Goal: Task Accomplishment & Management: Manage account settings

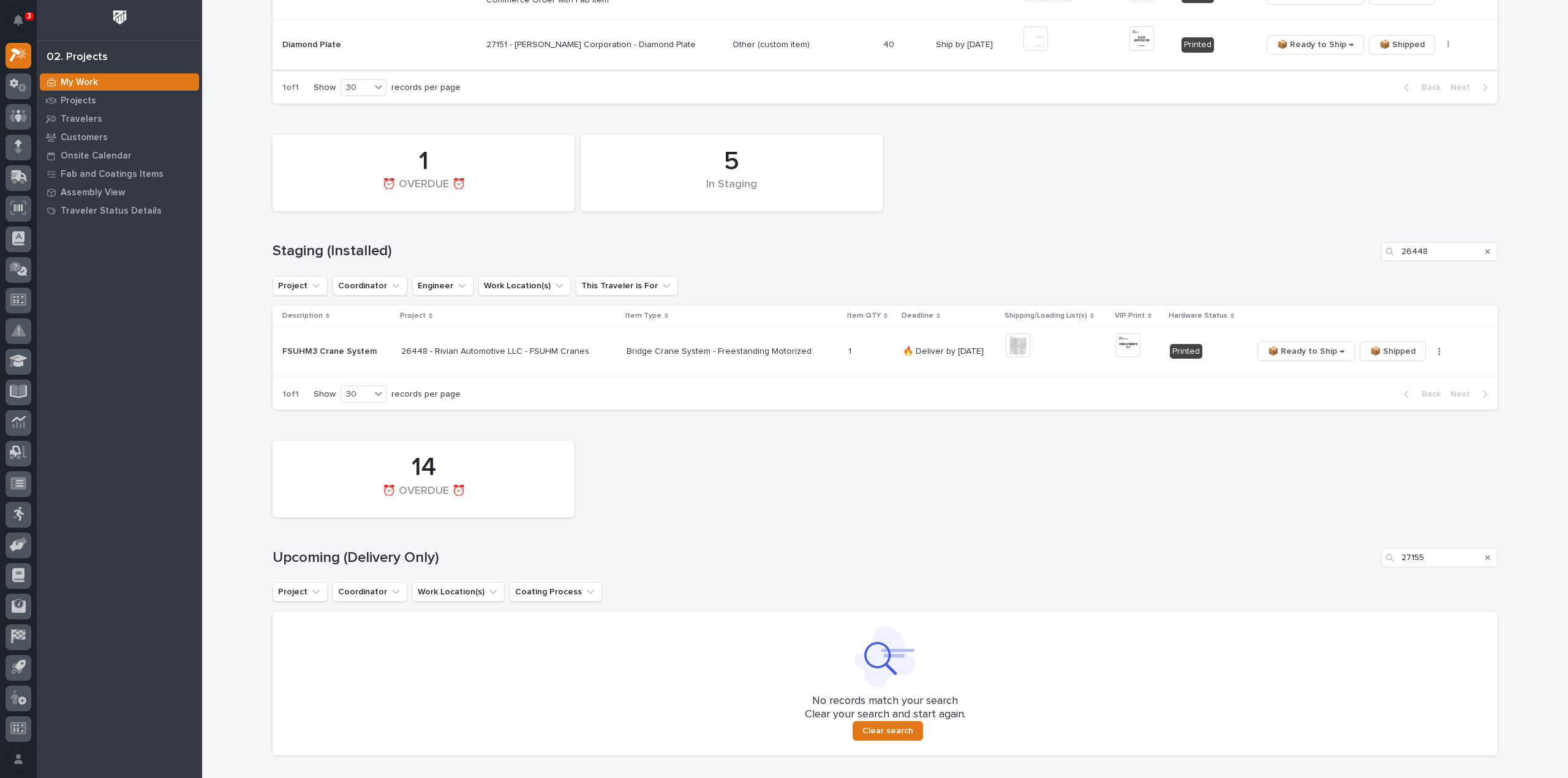
scroll to position [735, 0]
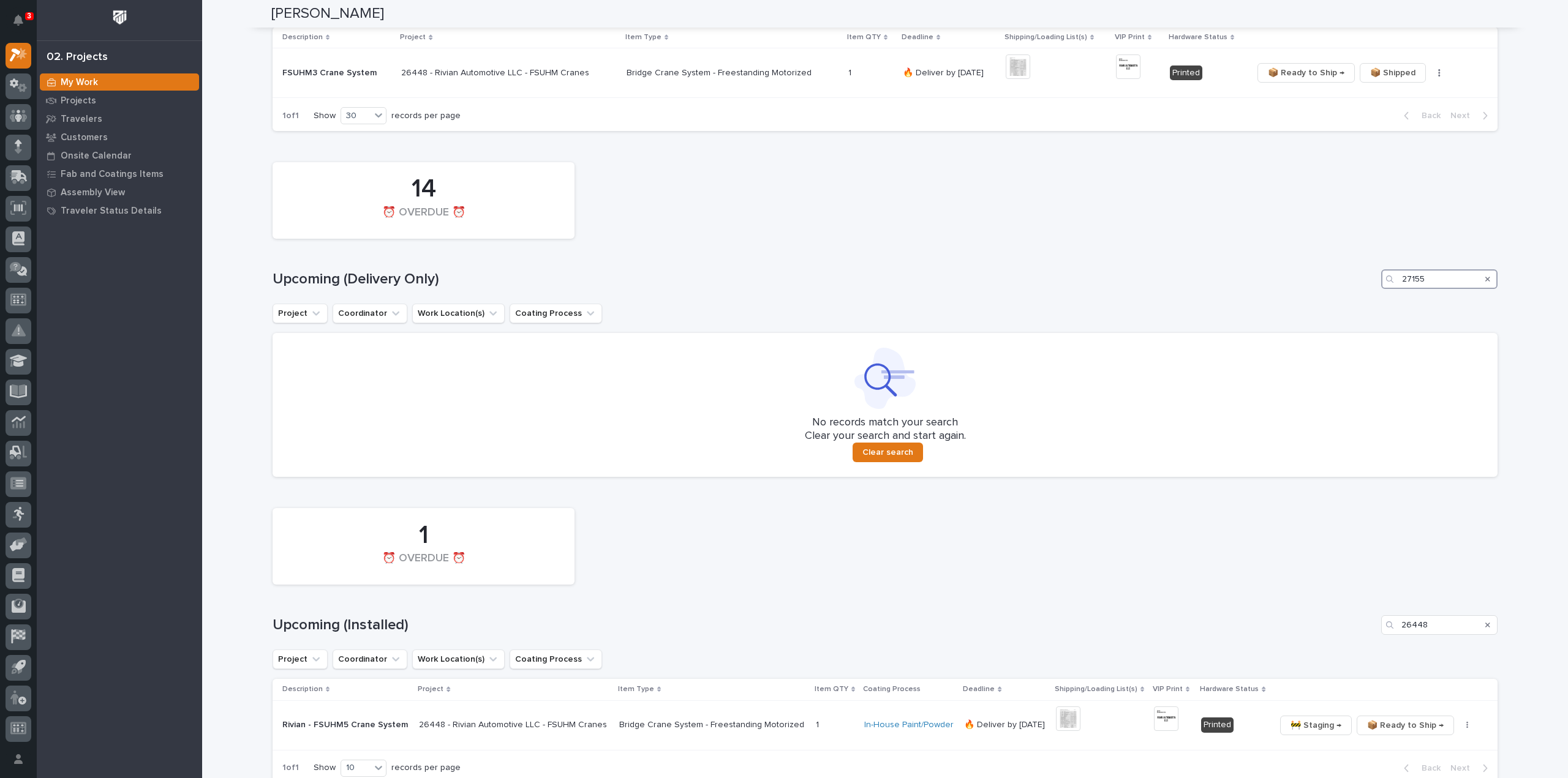
drag, startPoint x: 1430, startPoint y: 276, endPoint x: 1321, endPoint y: 303, distance: 112.3
click at [1321, 303] on div "14 ⏰ OVERDUE ⏰ Upcoming (Delivery Only) 27155 Project Coordinator Work Location…" at bounding box center [885, 316] width 1225 height 321
click at [1486, 279] on div "Search" at bounding box center [1488, 279] width 20 height 20
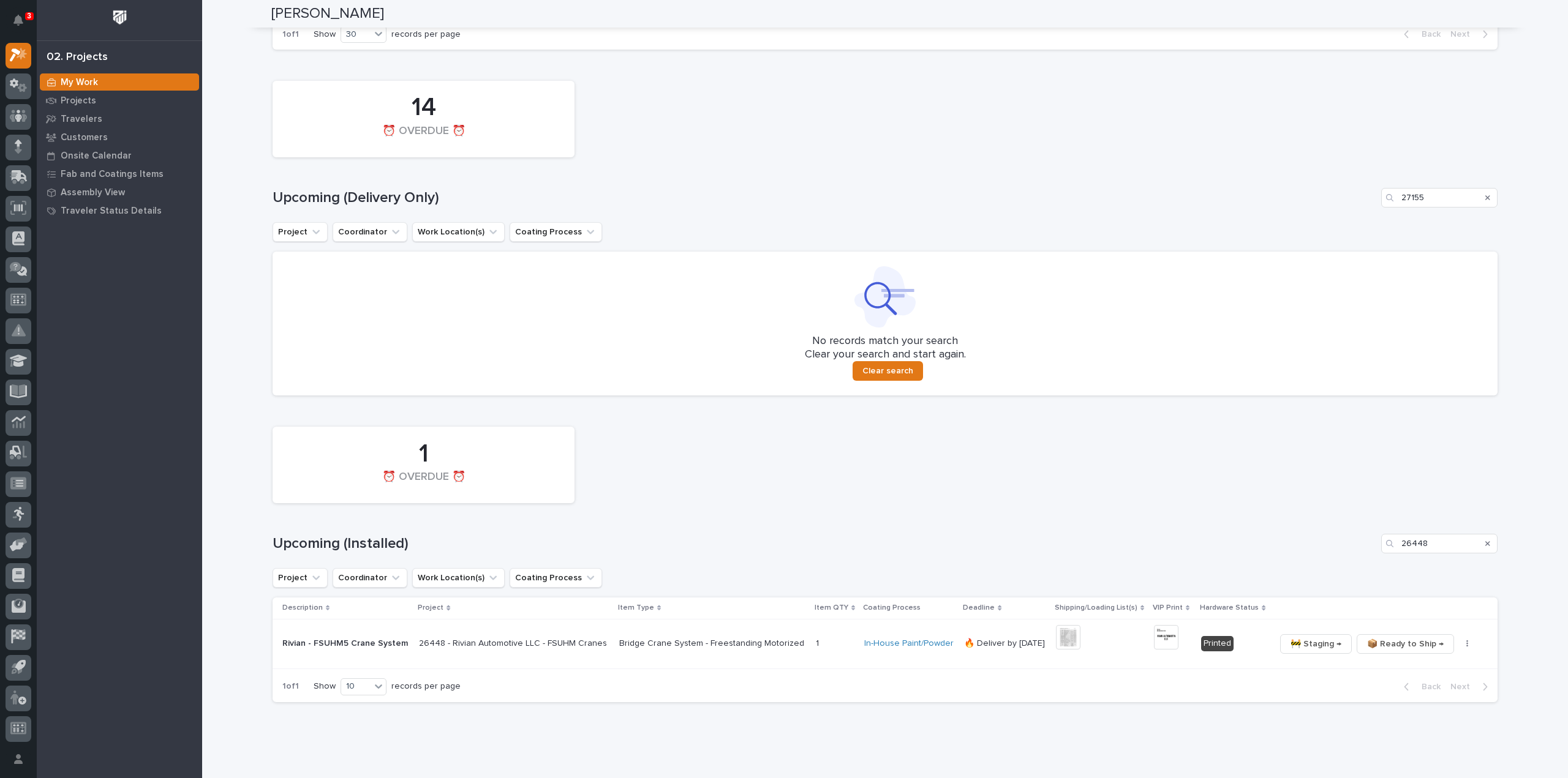
scroll to position [845, 0]
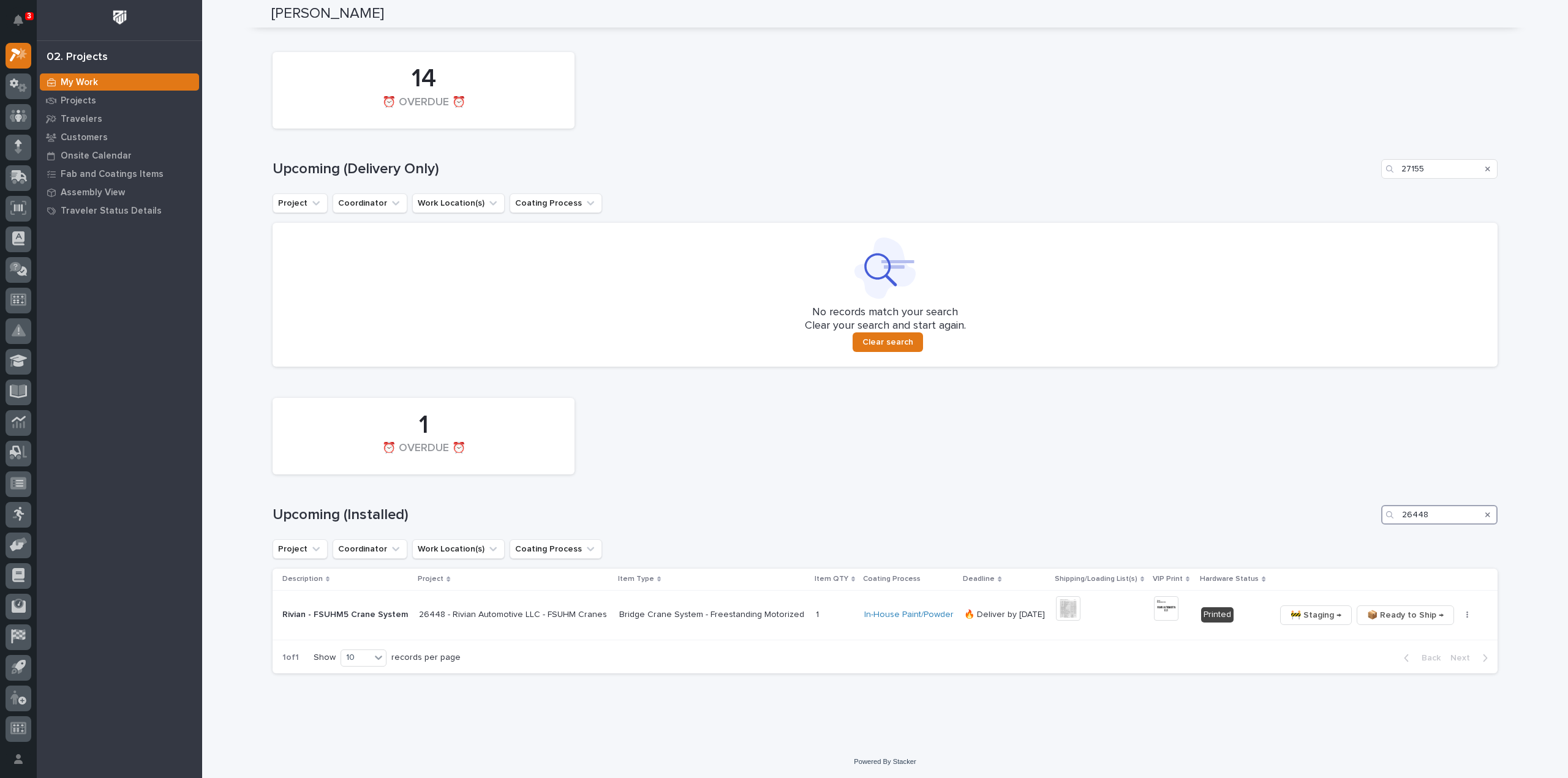
drag, startPoint x: 1437, startPoint y: 514, endPoint x: 1253, endPoint y: 514, distance: 184.0
click at [1253, 514] on div "Upcoming (Installed) 26448" at bounding box center [885, 514] width 1225 height 20
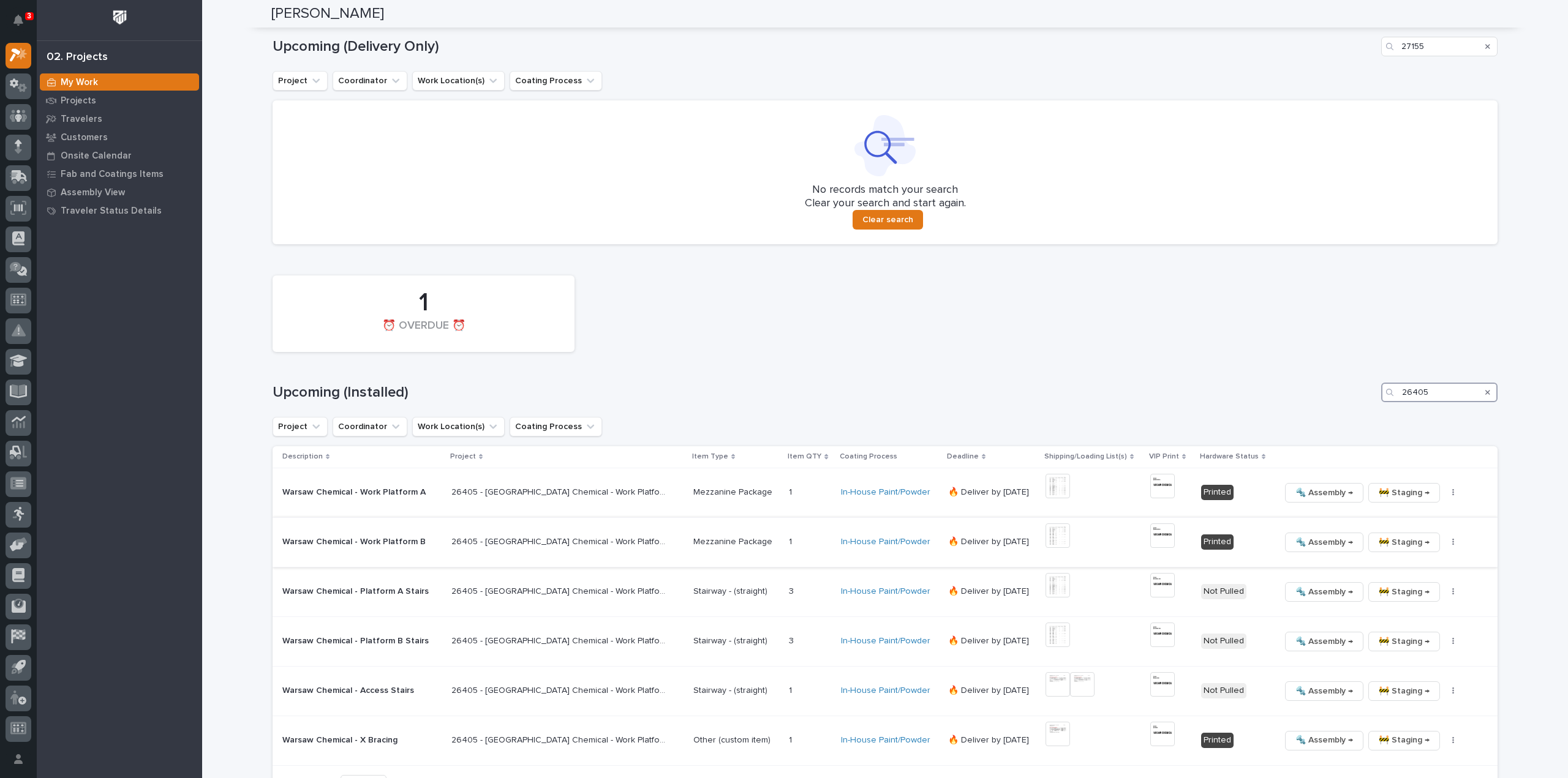
scroll to position [1089, 0]
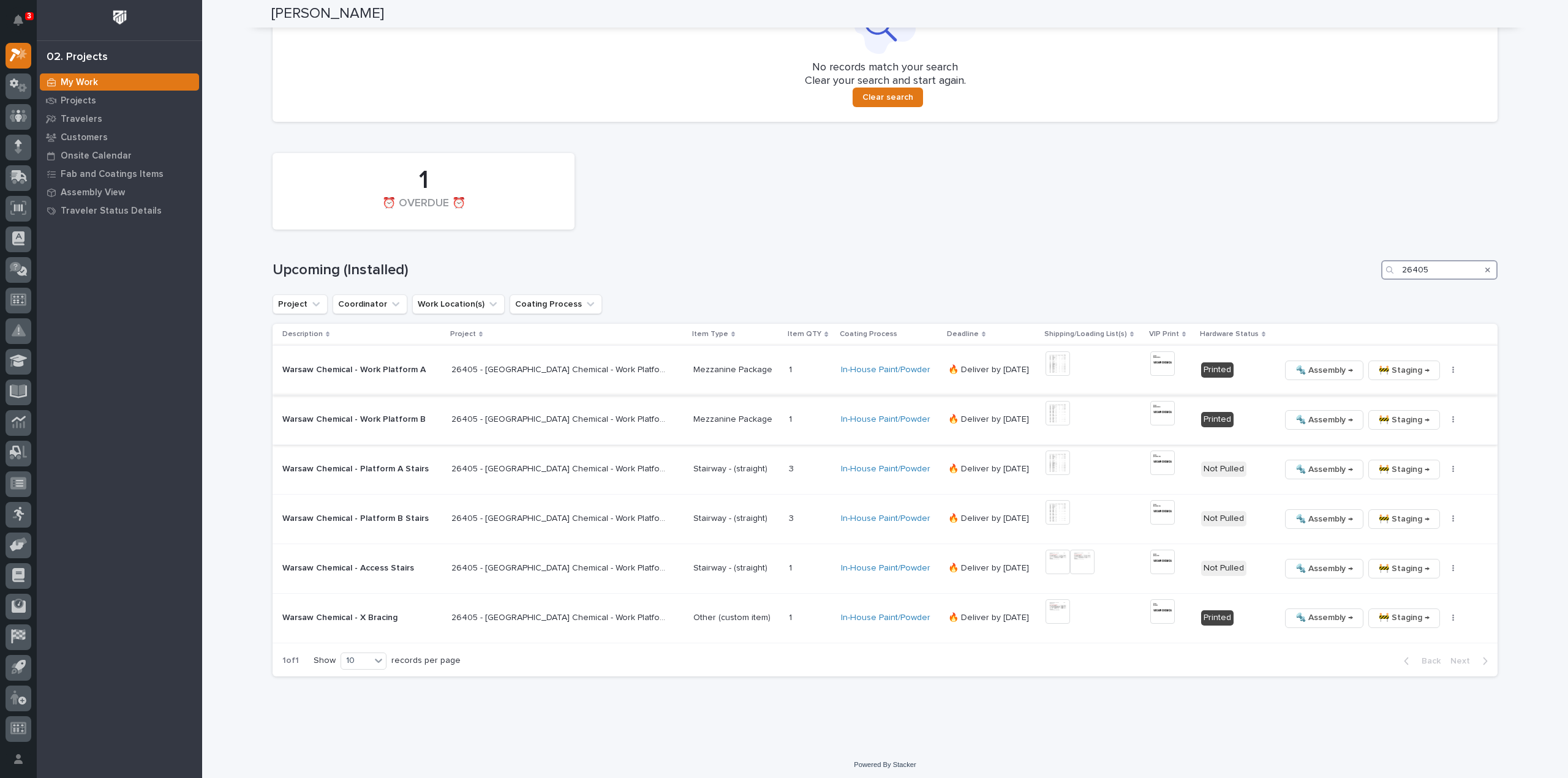
type input "26405"
click at [1445, 369] on button "button" at bounding box center [1453, 370] width 17 height 9
click at [1393, 459] on span "🔩 Hardware" at bounding box center [1382, 453] width 52 height 15
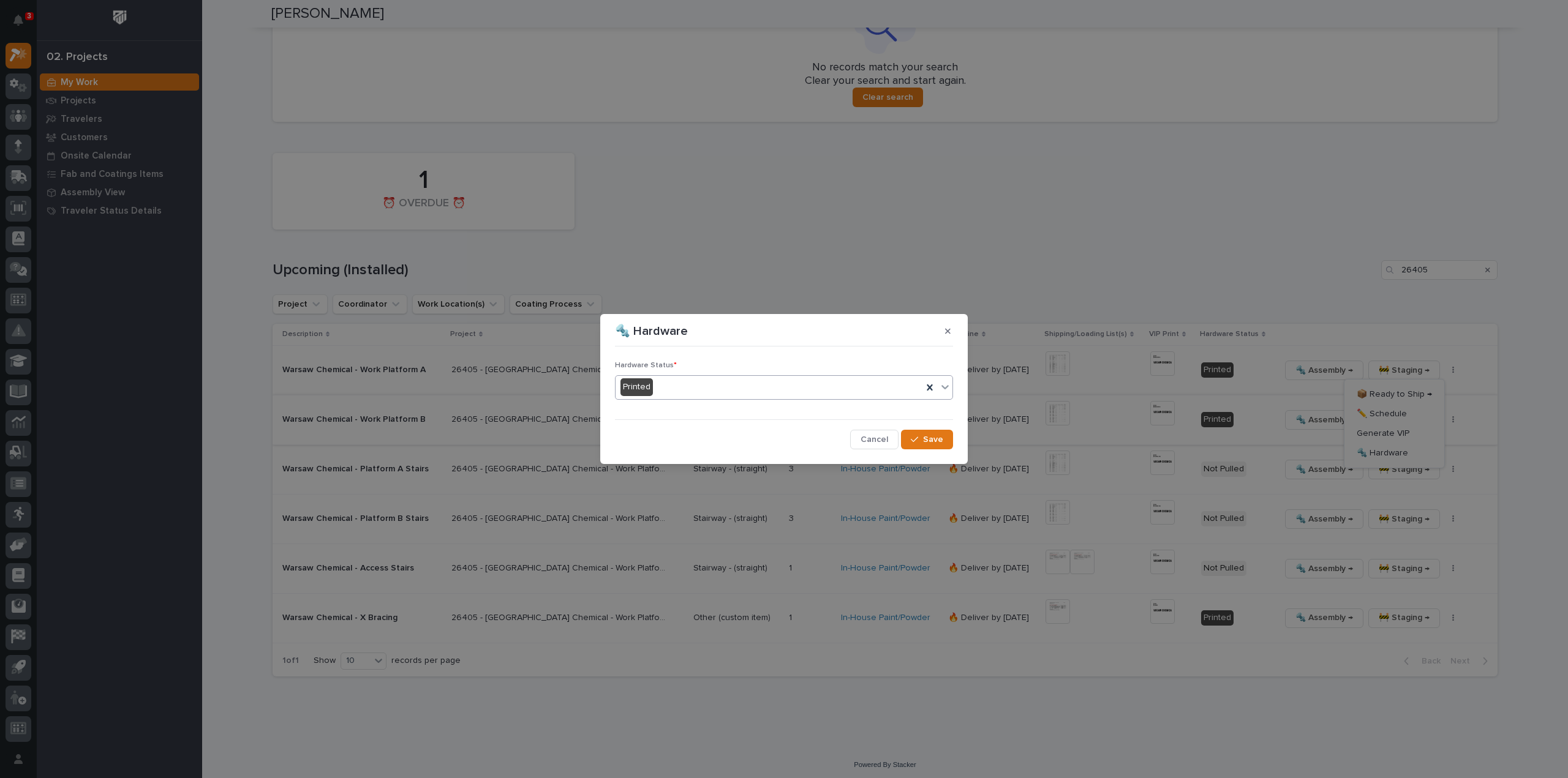
click at [832, 394] on div "Printed" at bounding box center [769, 386] width 307 height 20
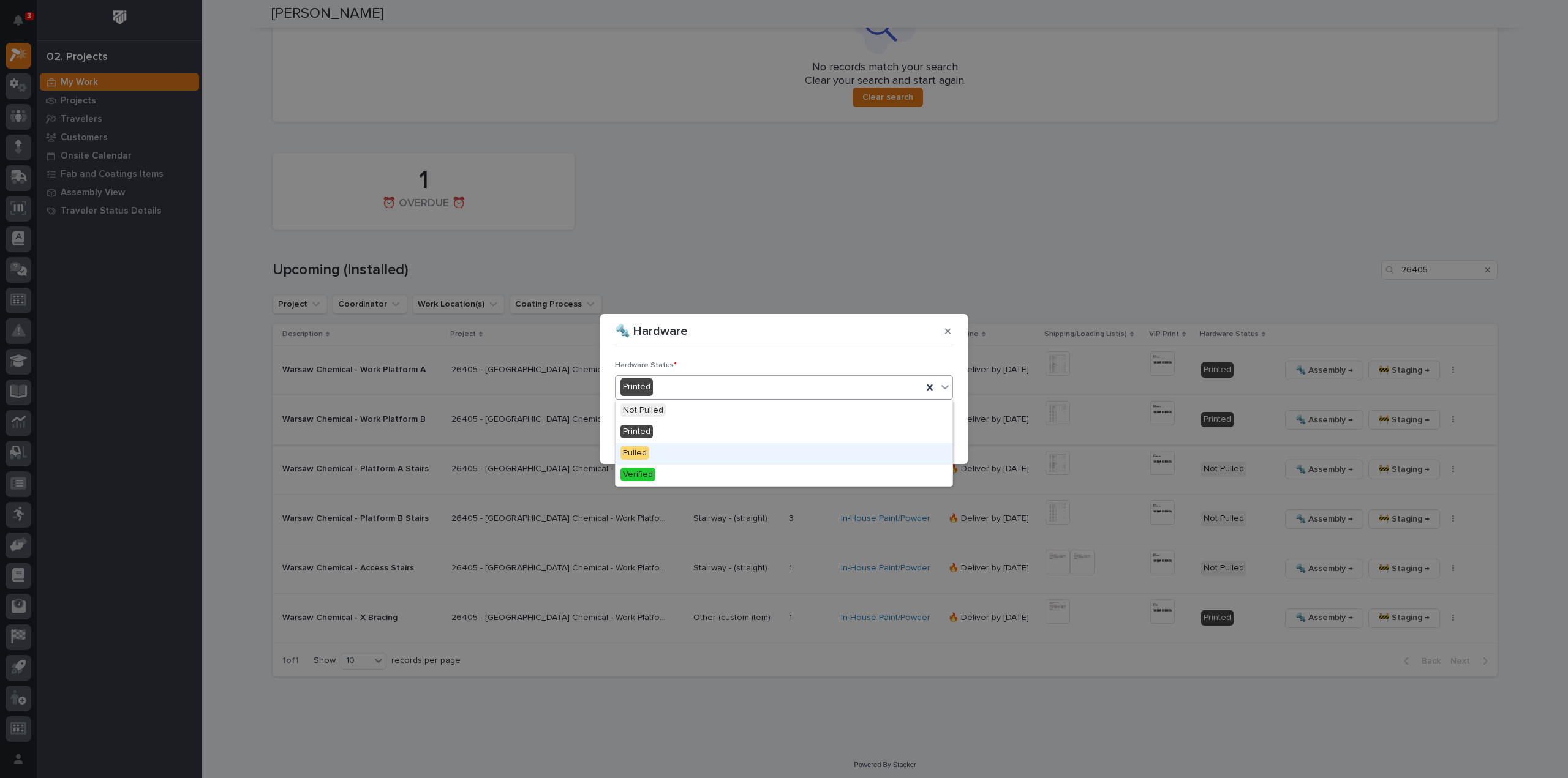
click at [765, 448] on div "Pulled" at bounding box center [784, 453] width 337 height 21
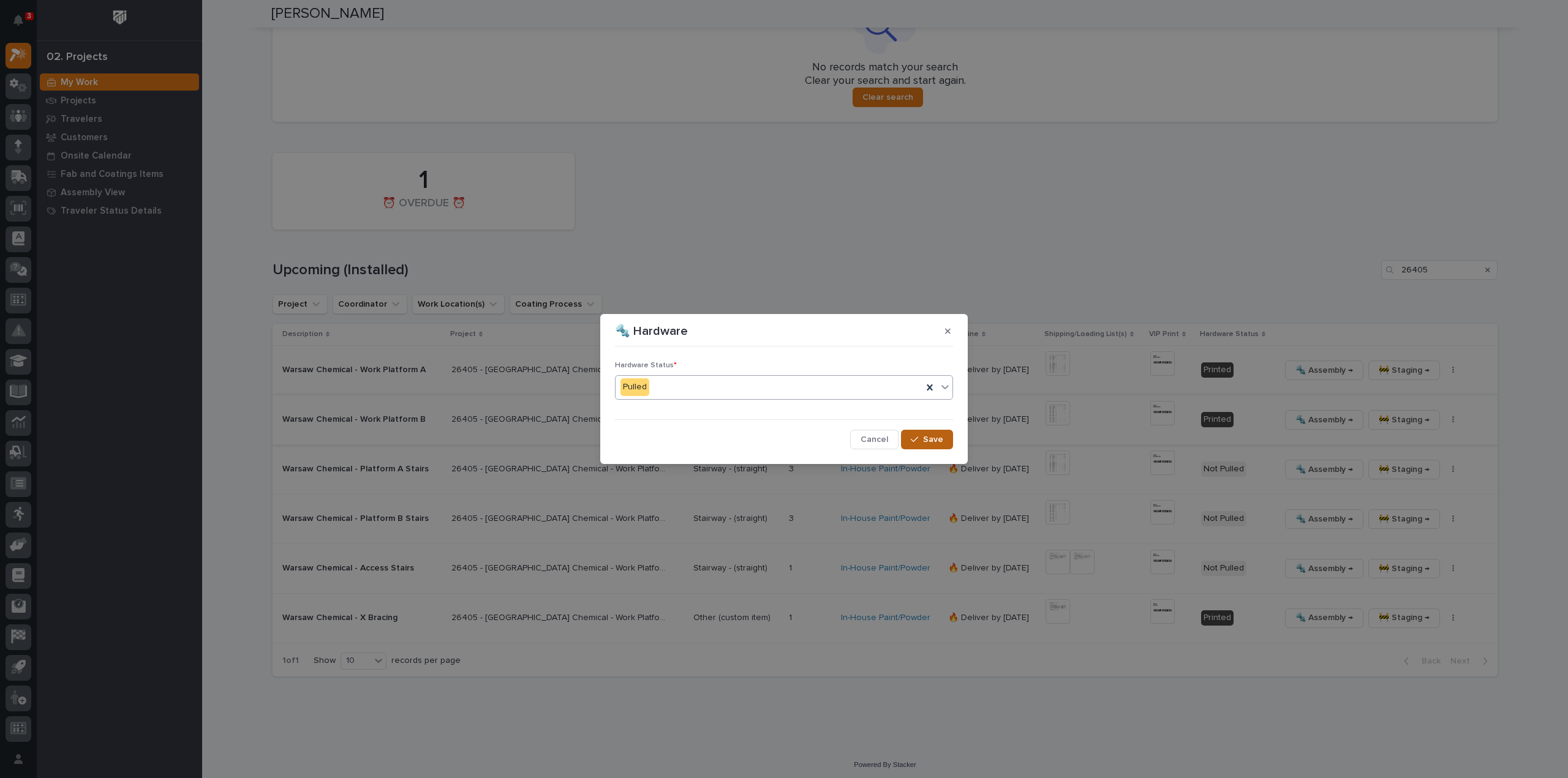
click at [935, 444] on span "Save" at bounding box center [932, 439] width 20 height 11
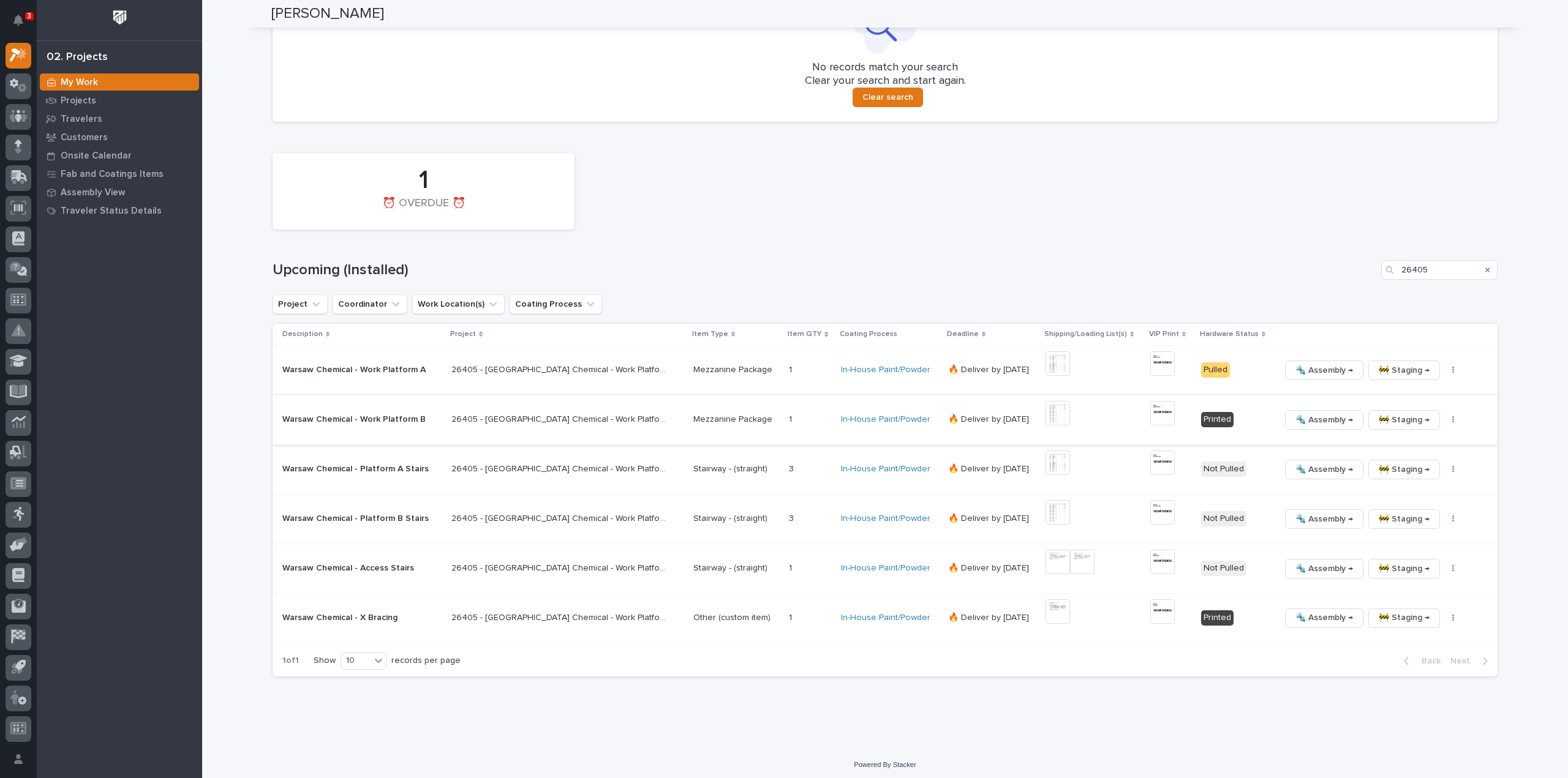
click at [1445, 421] on button "button" at bounding box center [1453, 420] width 17 height 9
click at [1367, 503] on span "🔩 Hardware" at bounding box center [1382, 503] width 52 height 15
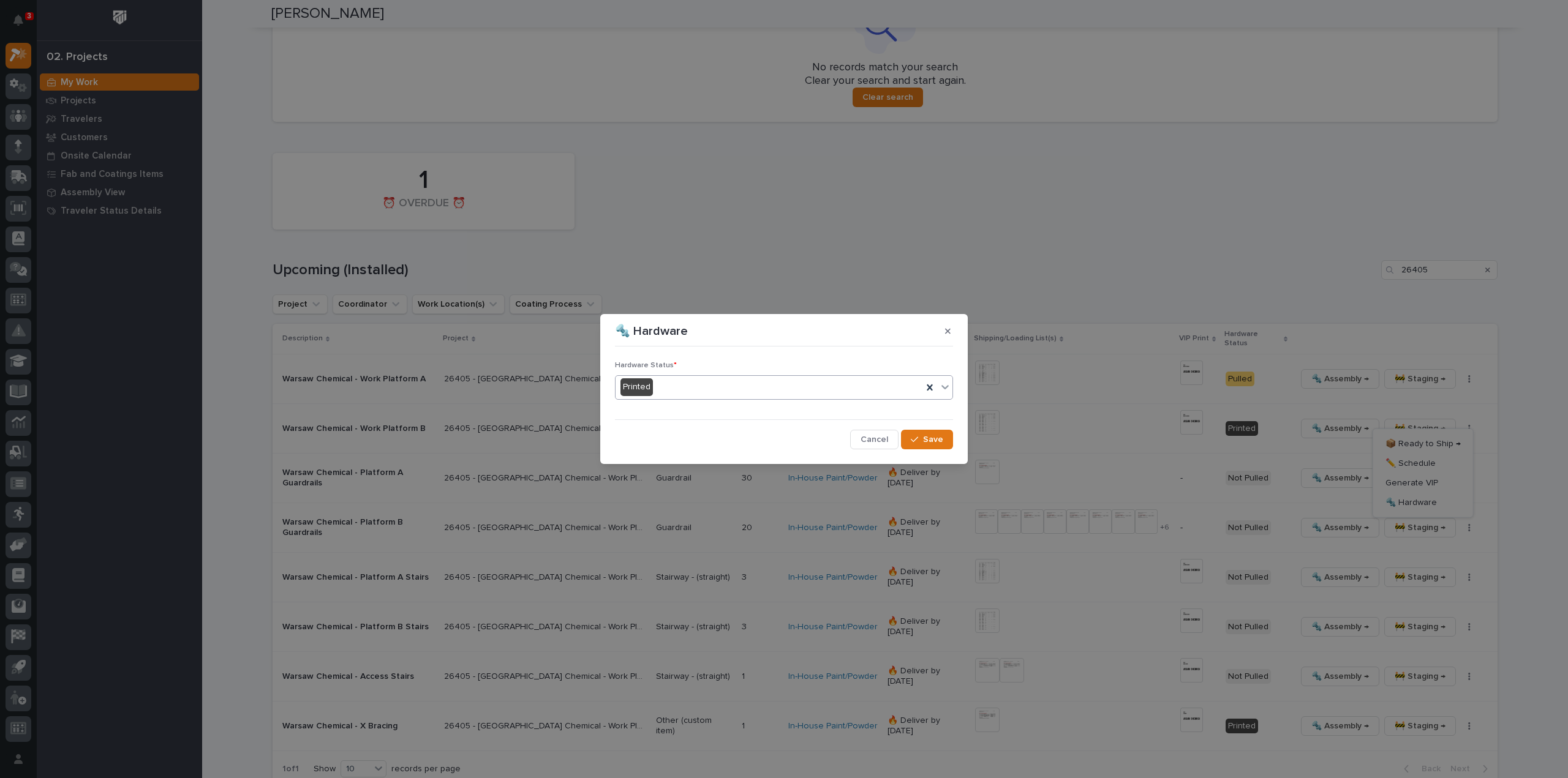
click at [797, 391] on div "Printed" at bounding box center [769, 386] width 307 height 20
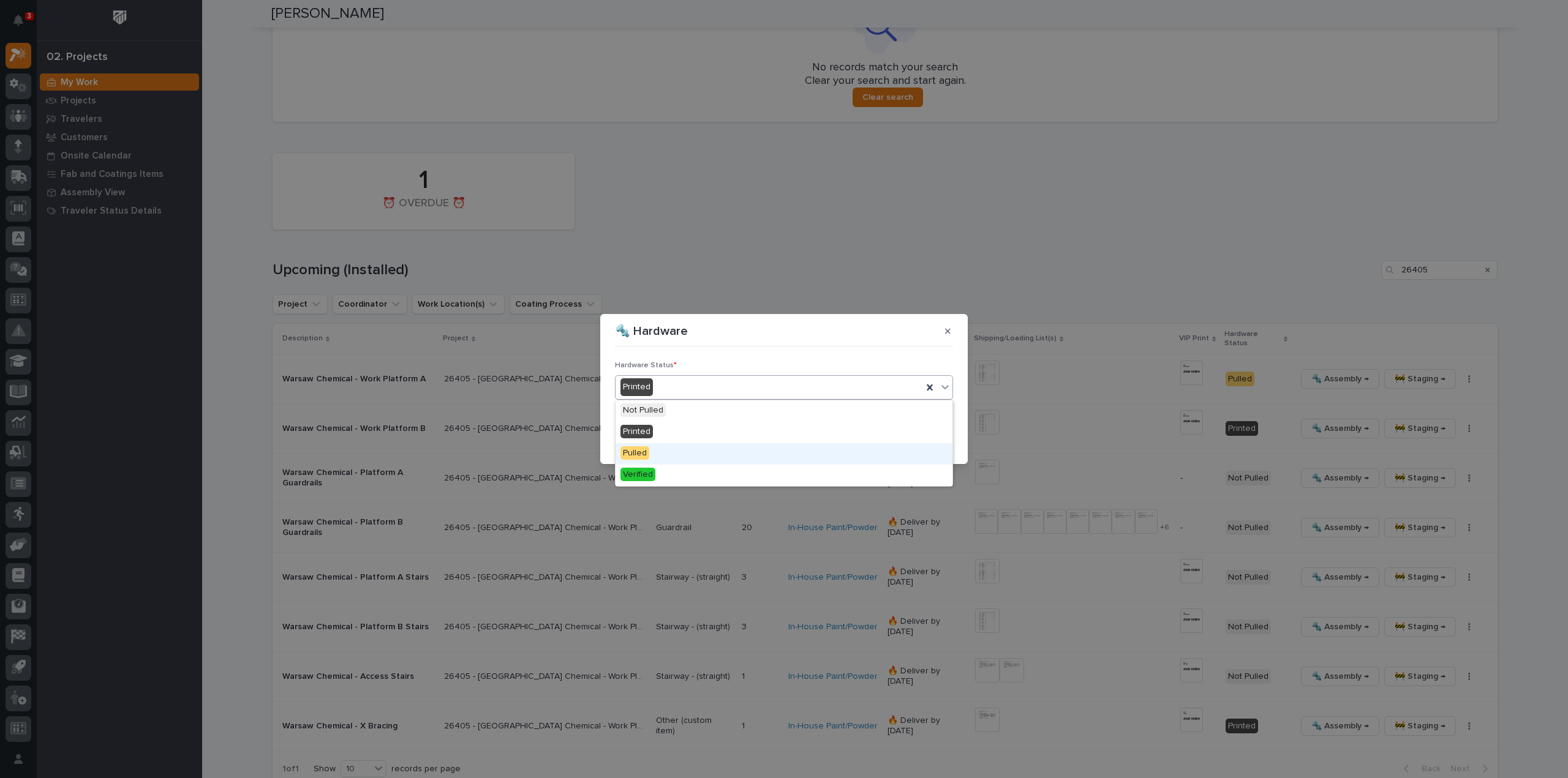
click at [722, 459] on div "Pulled" at bounding box center [784, 453] width 337 height 21
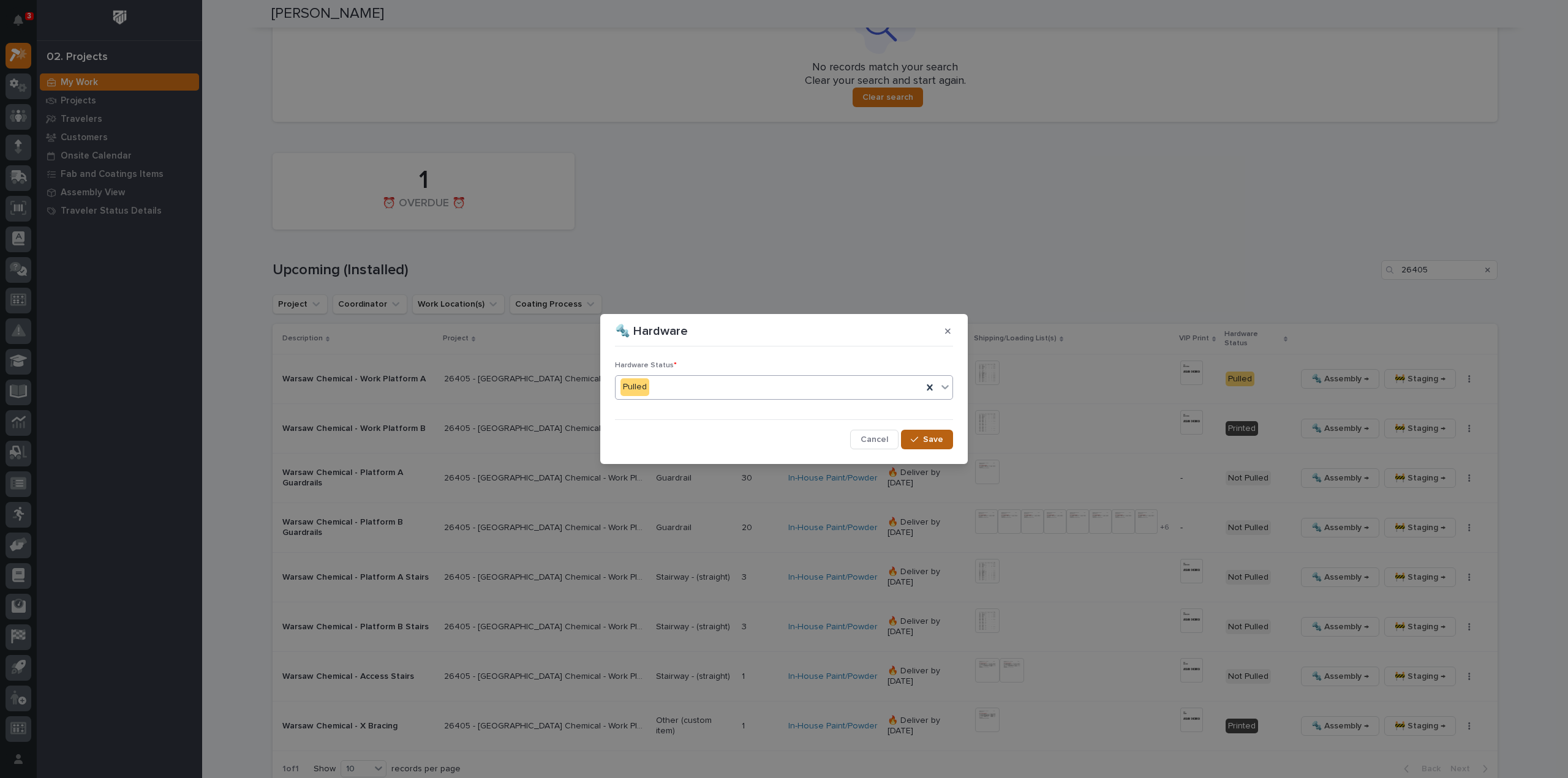
click at [927, 445] on button "Save" at bounding box center [927, 439] width 52 height 20
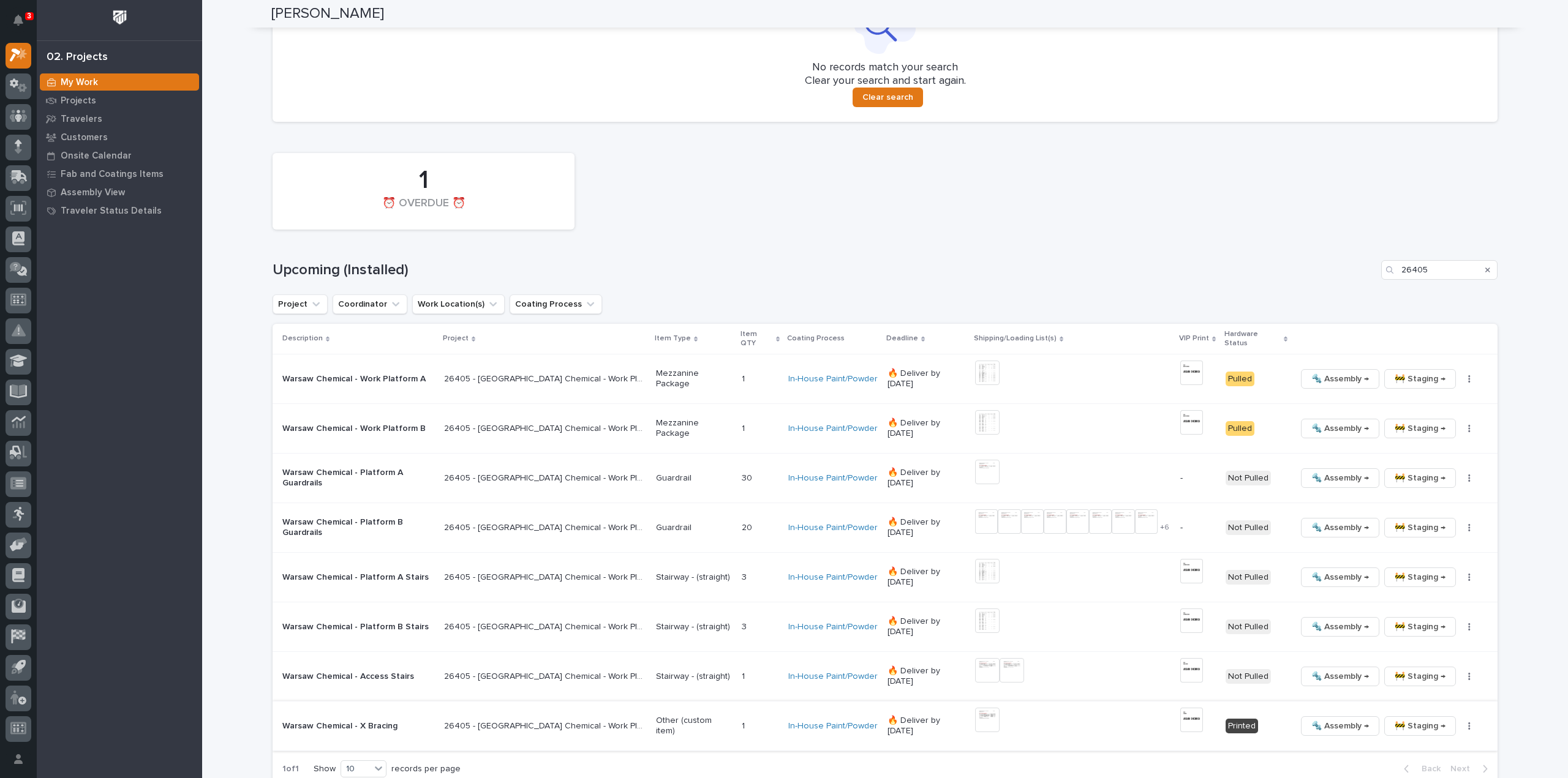
click at [1461, 721] on button "button" at bounding box center [1469, 726] width 17 height 9
click at [1407, 695] on span "🔩 Hardware" at bounding box center [1411, 702] width 52 height 15
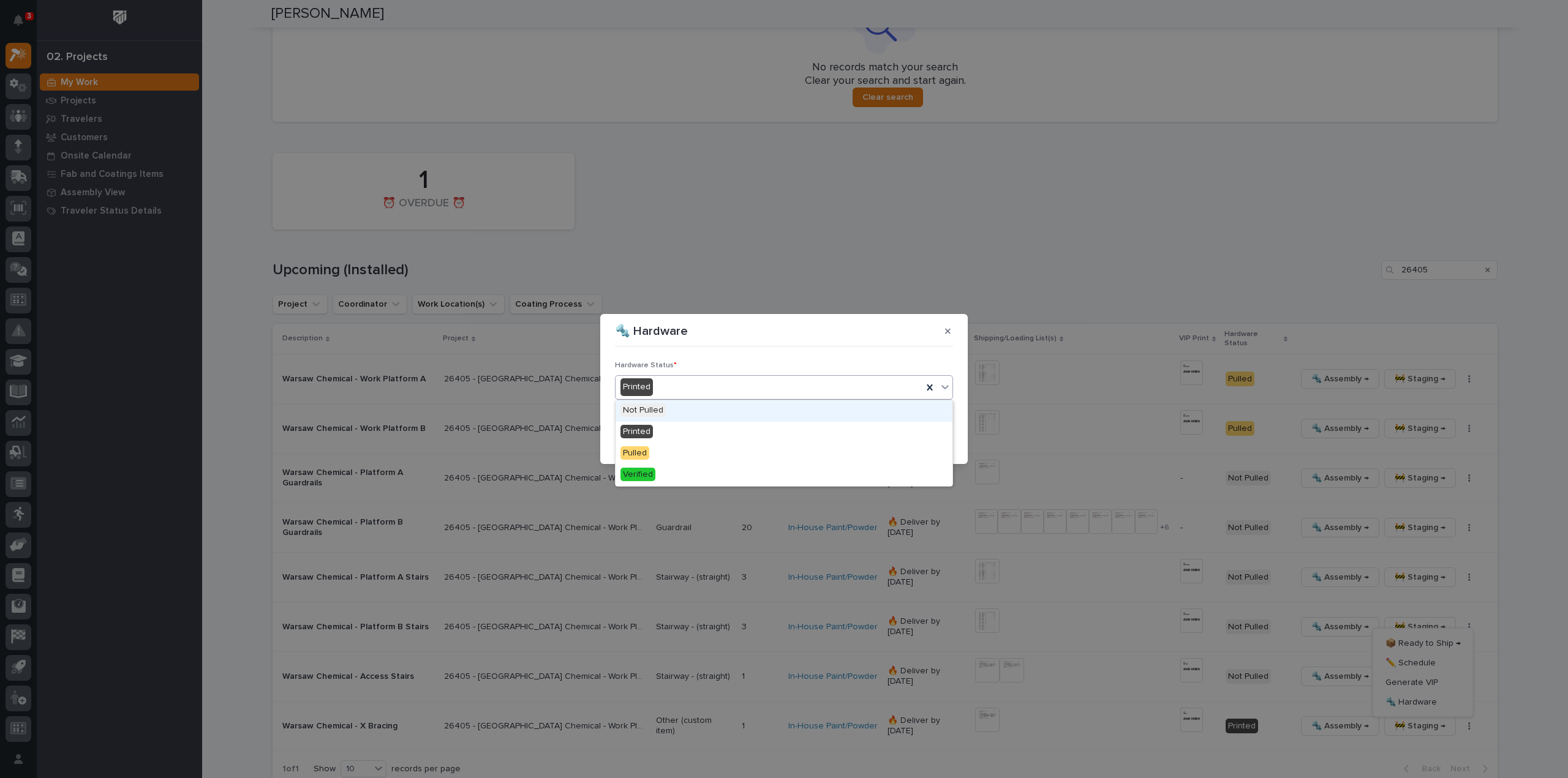
click at [676, 387] on div "Printed" at bounding box center [769, 386] width 307 height 20
click at [647, 453] on span "Pulled" at bounding box center [634, 453] width 29 height 13
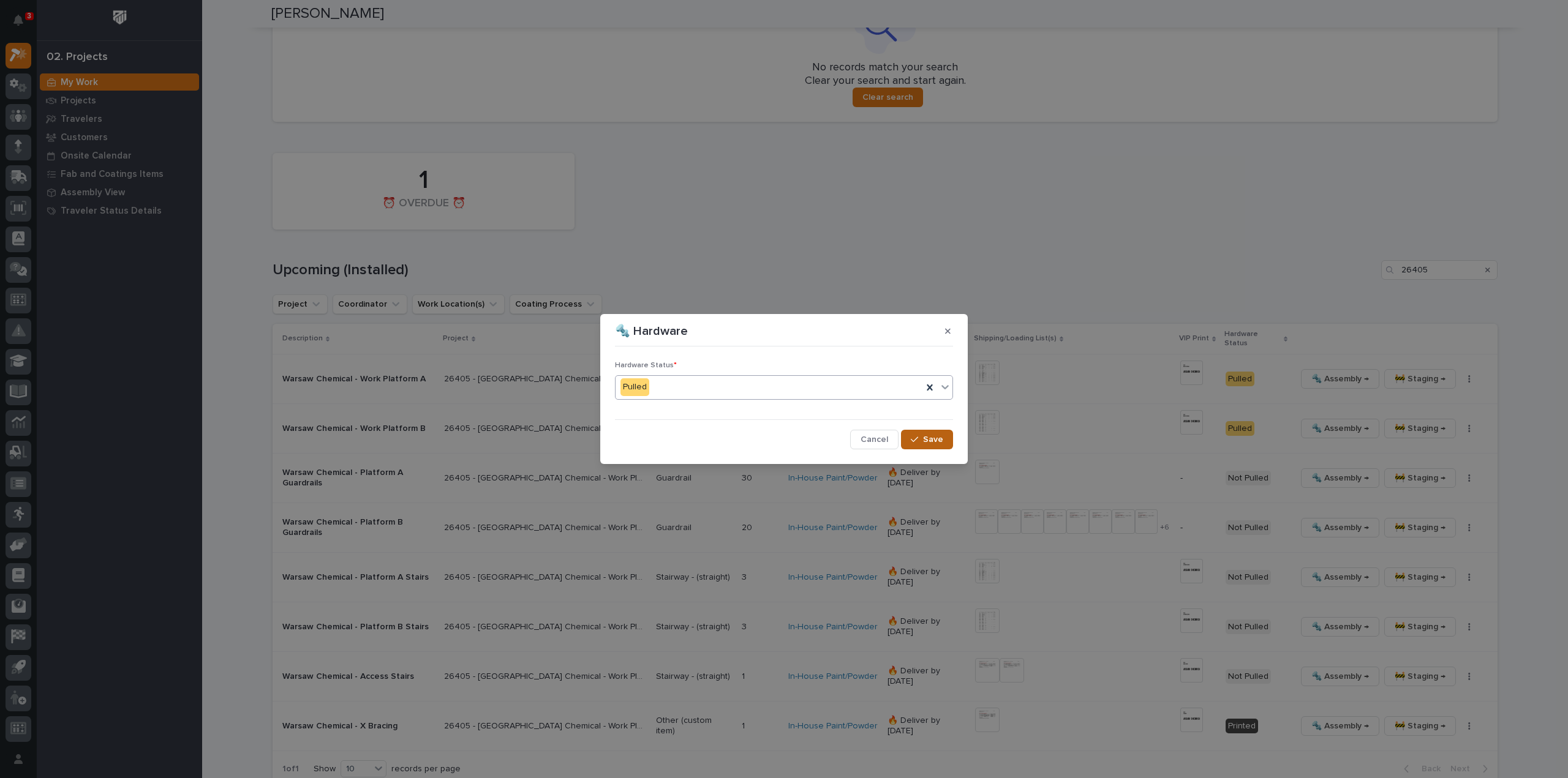
click at [915, 445] on button "Save" at bounding box center [927, 439] width 52 height 20
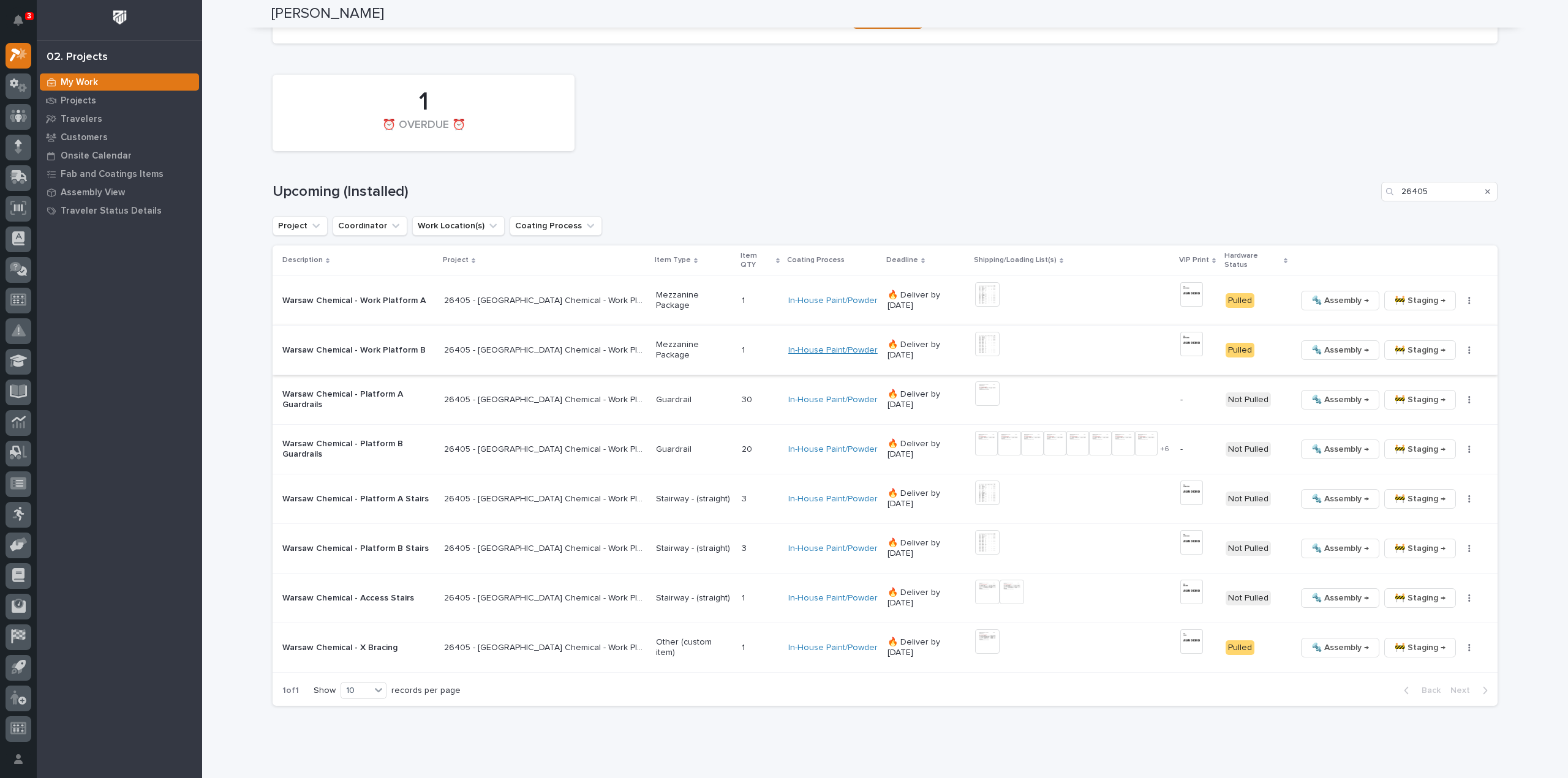
scroll to position [1190, 0]
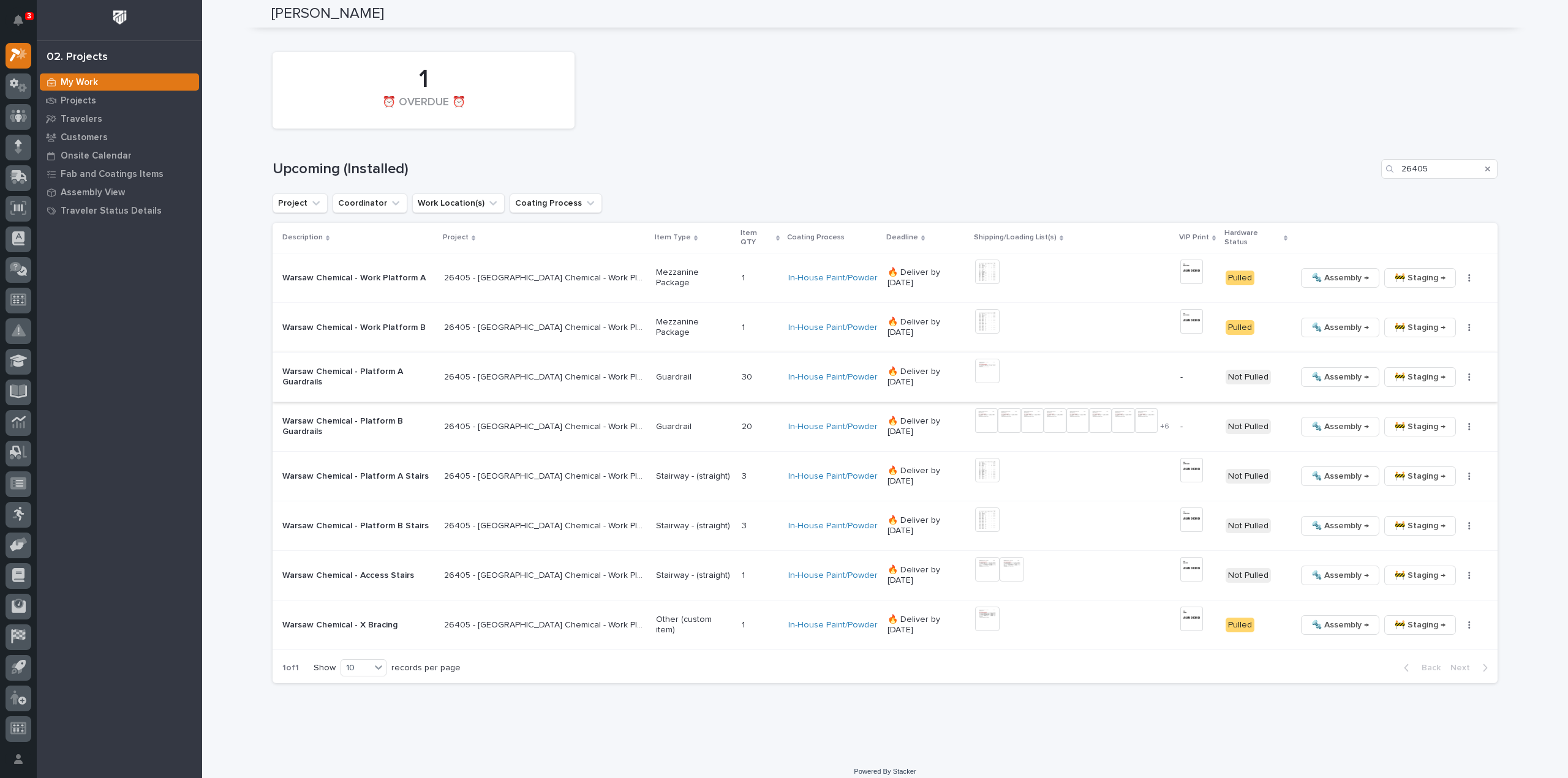
click at [975, 367] on img at bounding box center [987, 370] width 24 height 24
click at [975, 418] on img at bounding box center [986, 420] width 23 height 24
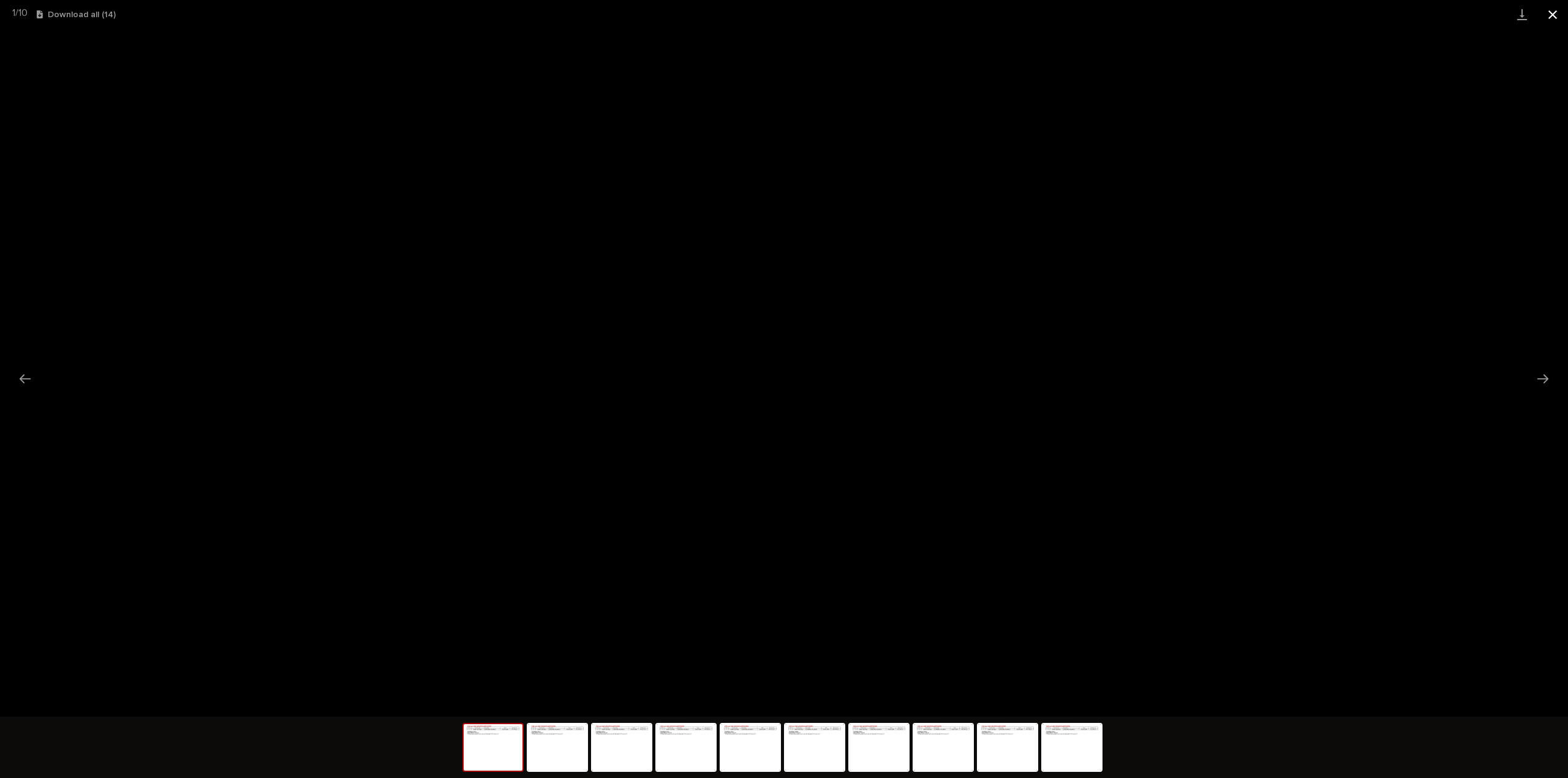
click at [1556, 11] on button "Close gallery" at bounding box center [1553, 14] width 31 height 29
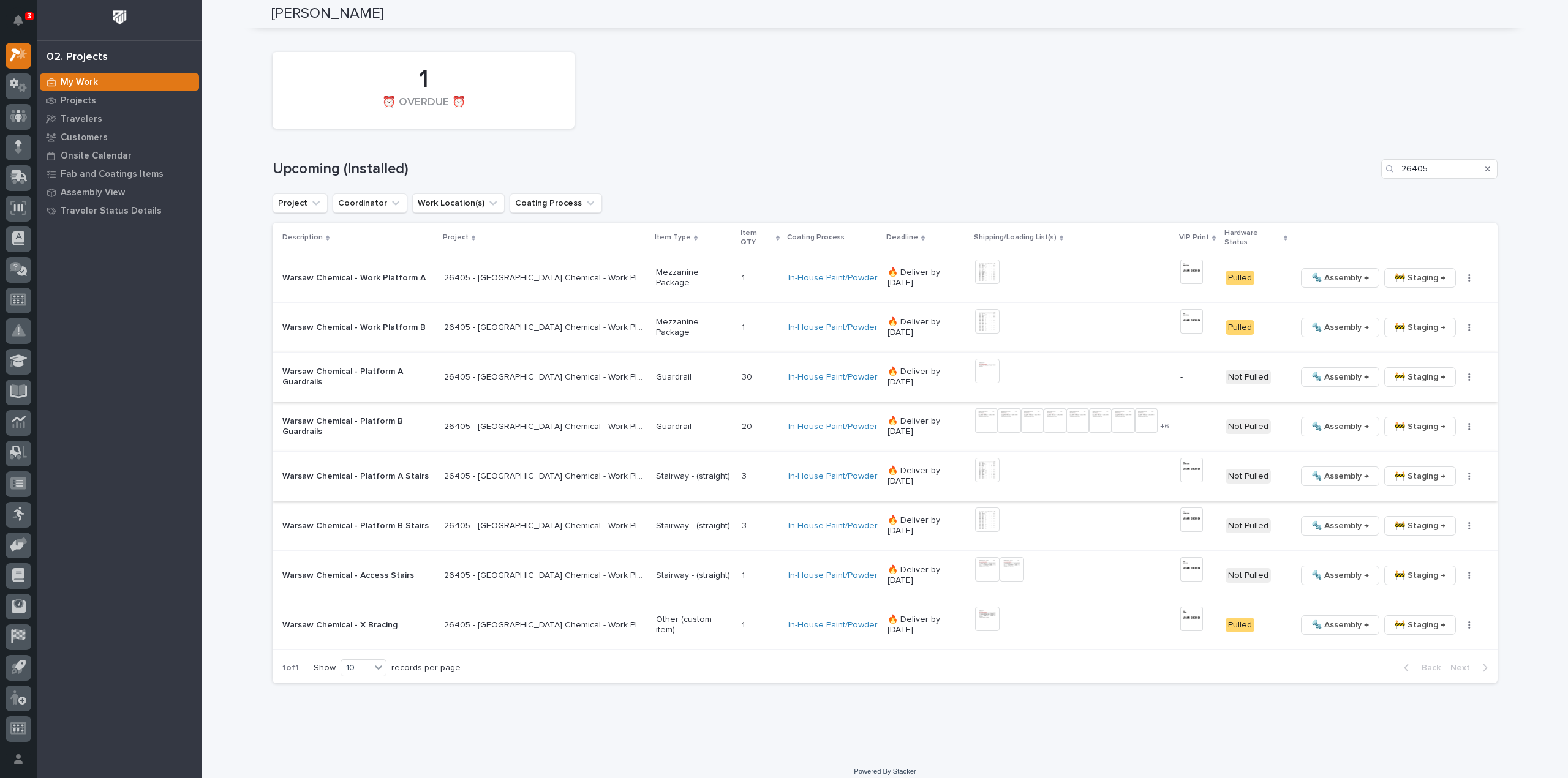
click at [975, 468] on img at bounding box center [987, 470] width 24 height 24
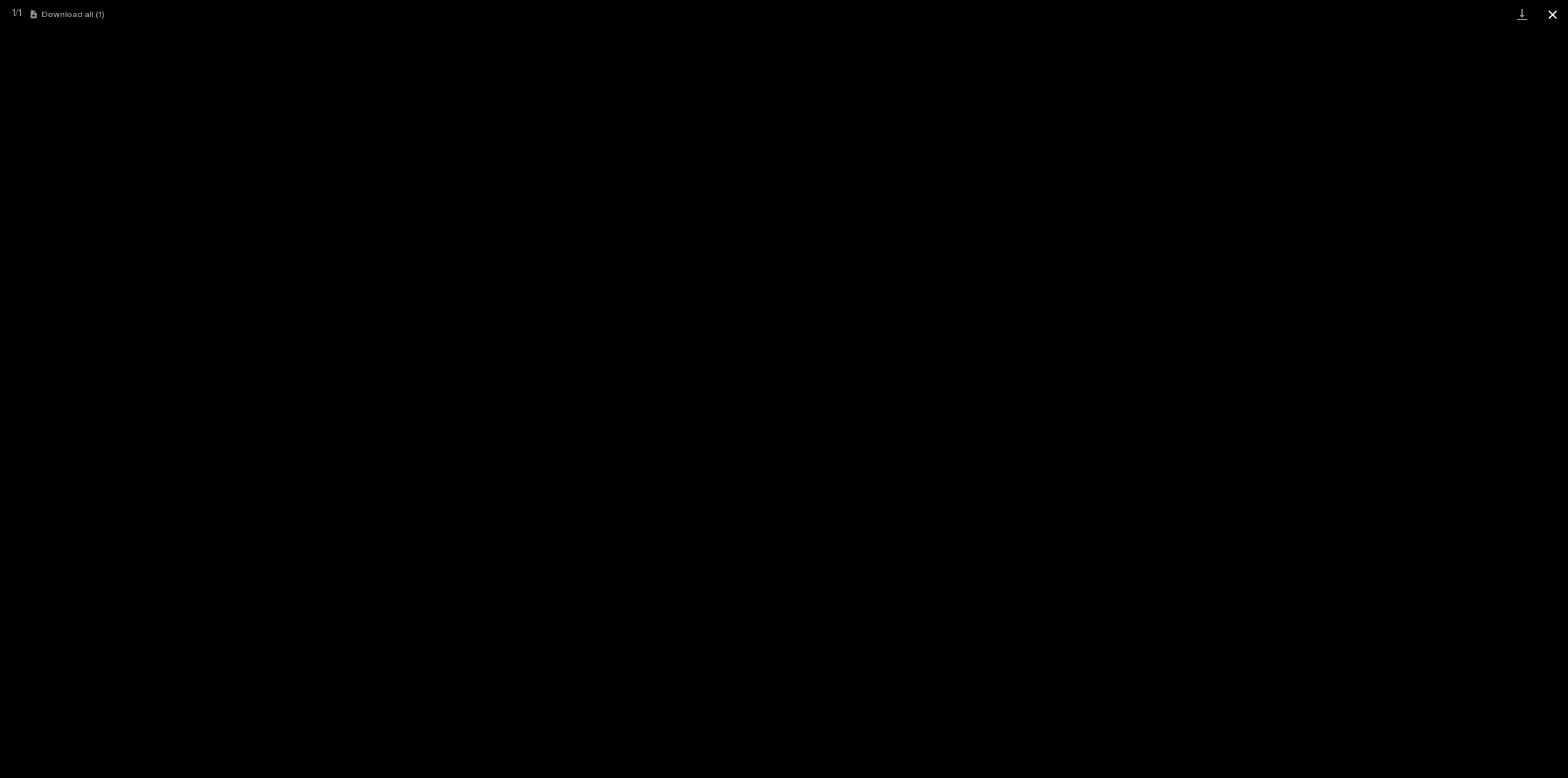
click at [1549, 19] on button "Close gallery" at bounding box center [1553, 14] width 31 height 29
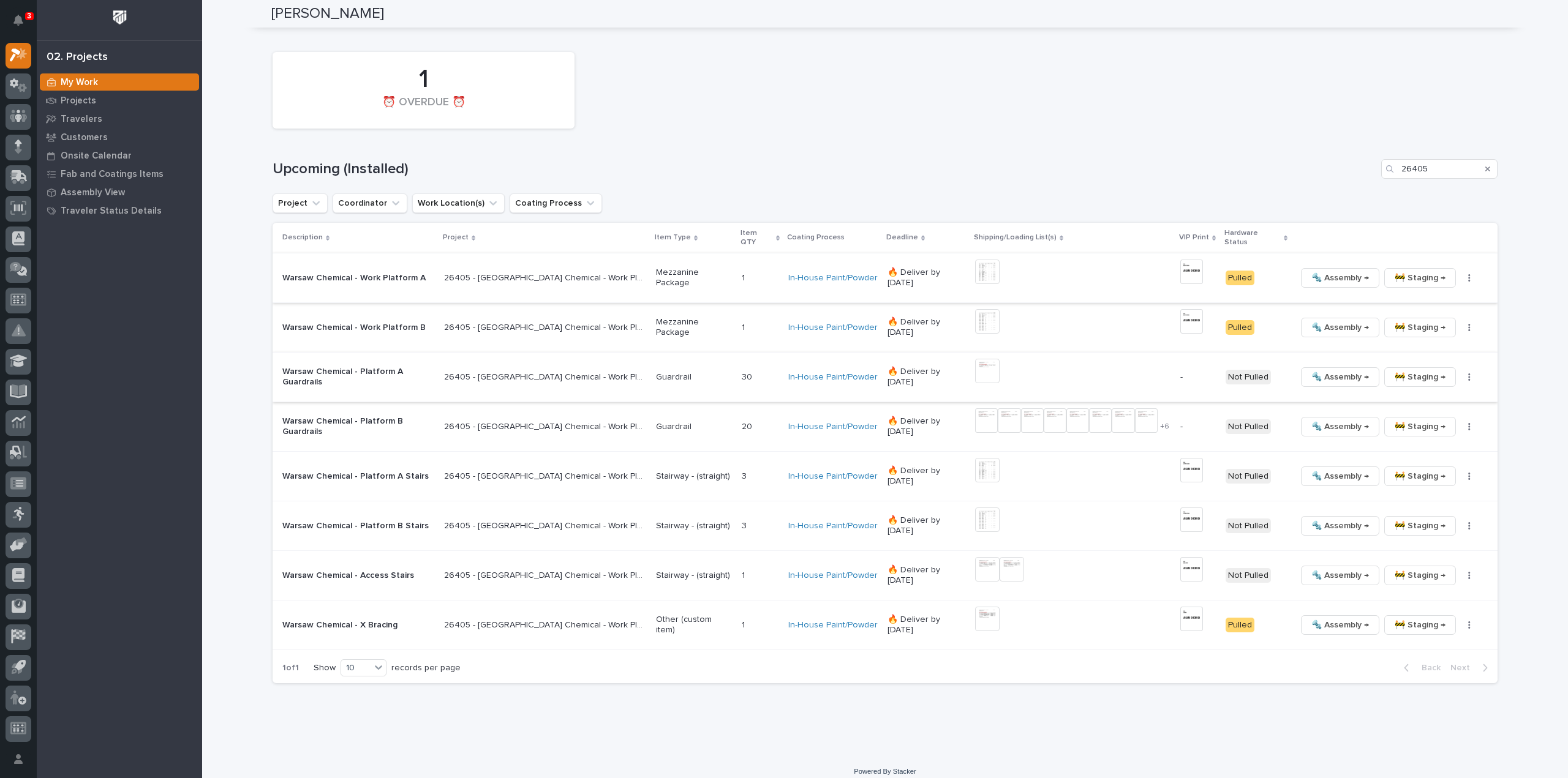
click at [975, 264] on img at bounding box center [987, 272] width 24 height 24
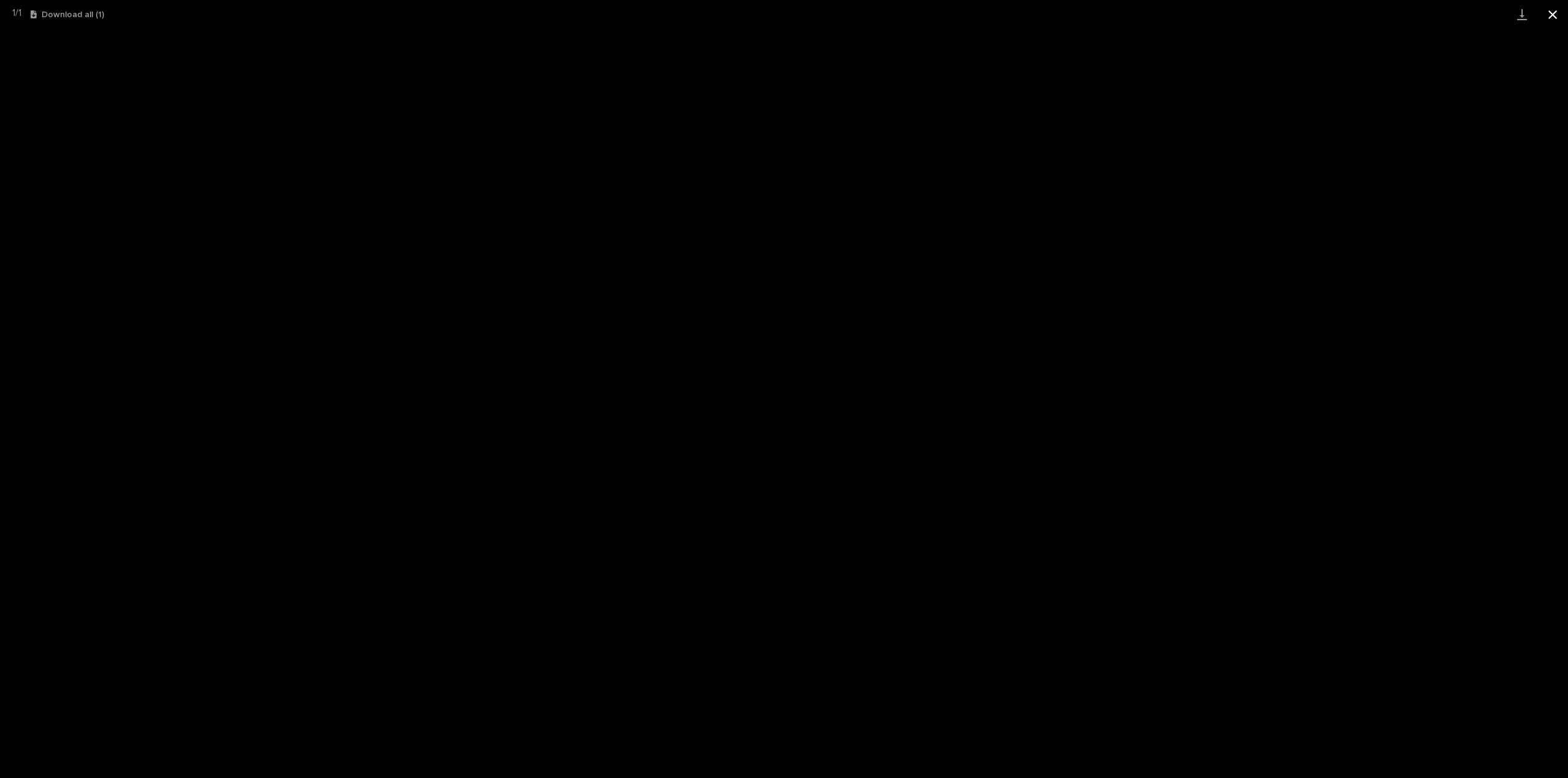
click at [1550, 21] on button "Close gallery" at bounding box center [1553, 14] width 31 height 29
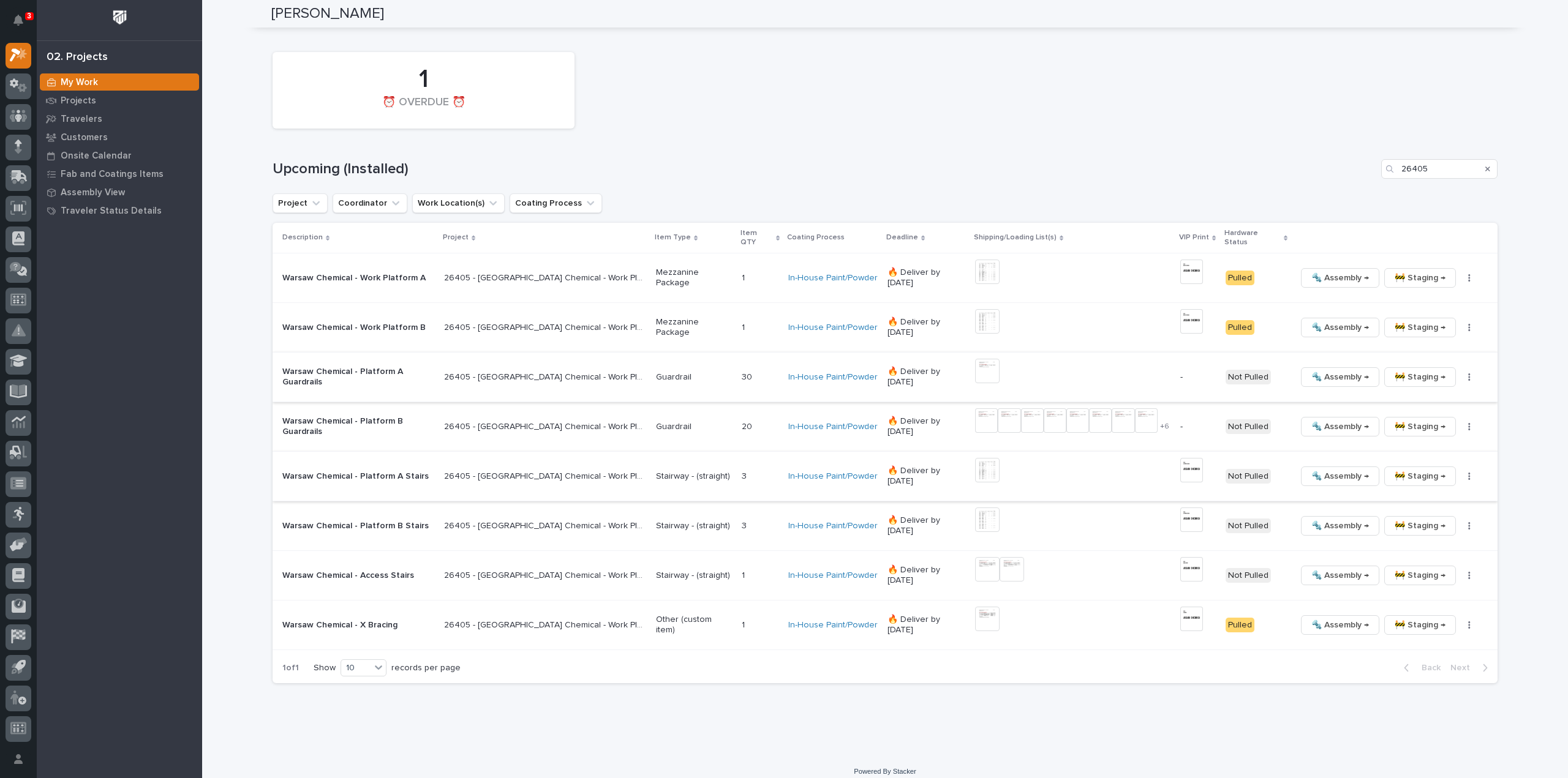
click at [975, 458] on img at bounding box center [987, 470] width 24 height 24
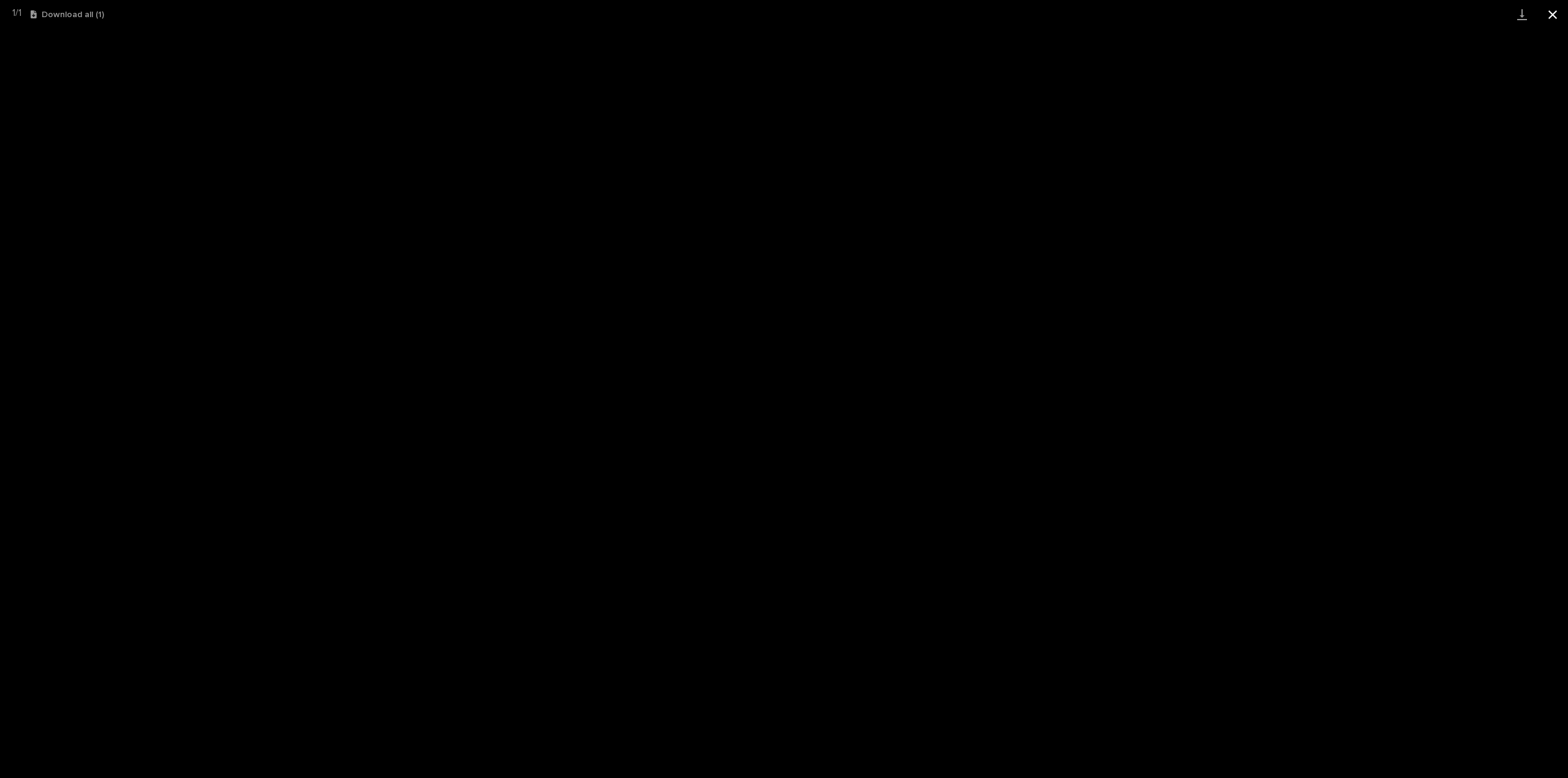
click at [1550, 16] on button "Close gallery" at bounding box center [1553, 14] width 31 height 29
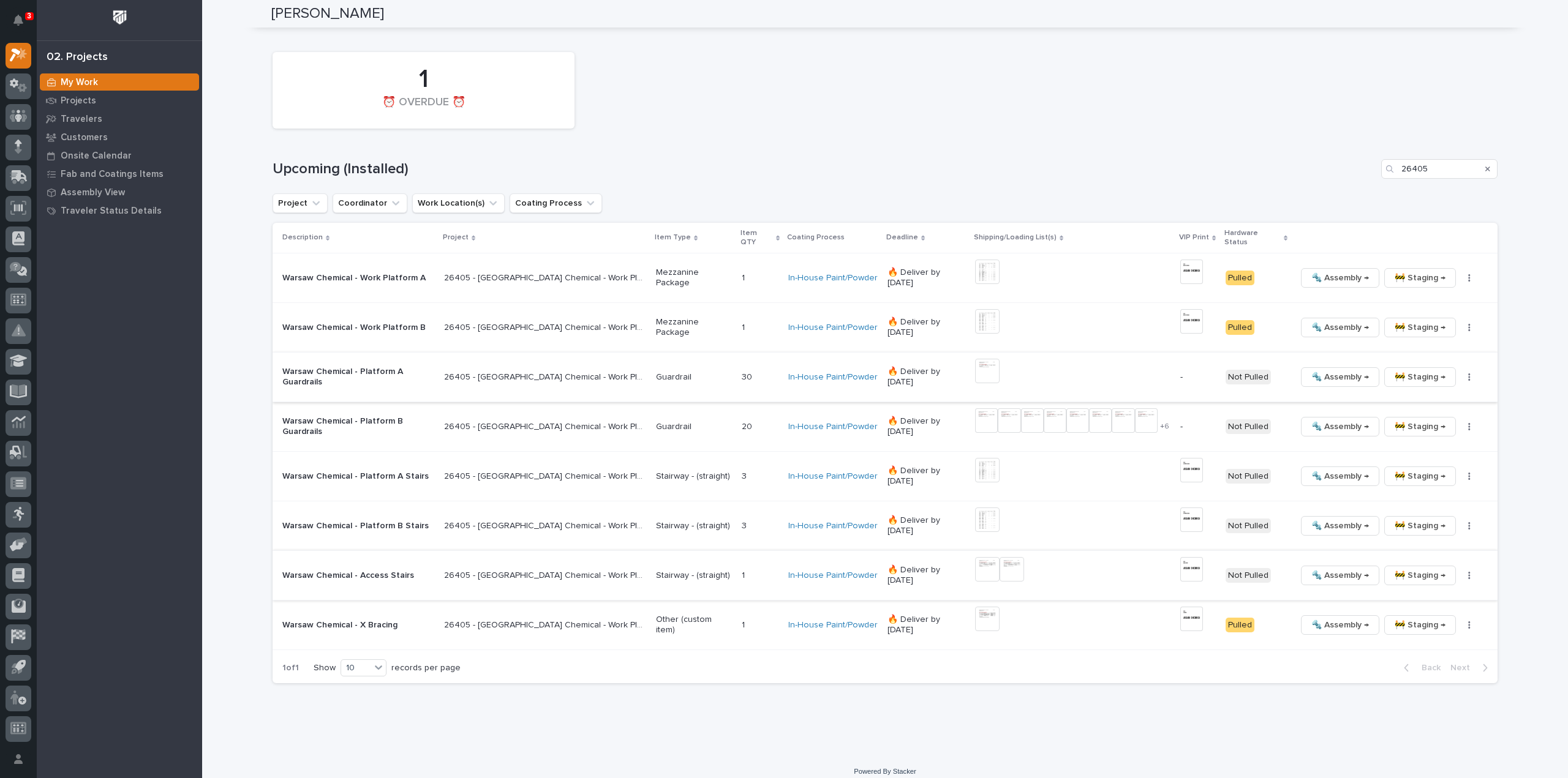
click at [975, 560] on img at bounding box center [987, 569] width 24 height 24
click at [975, 562] on img at bounding box center [987, 569] width 24 height 24
click at [975, 559] on img at bounding box center [987, 569] width 24 height 24
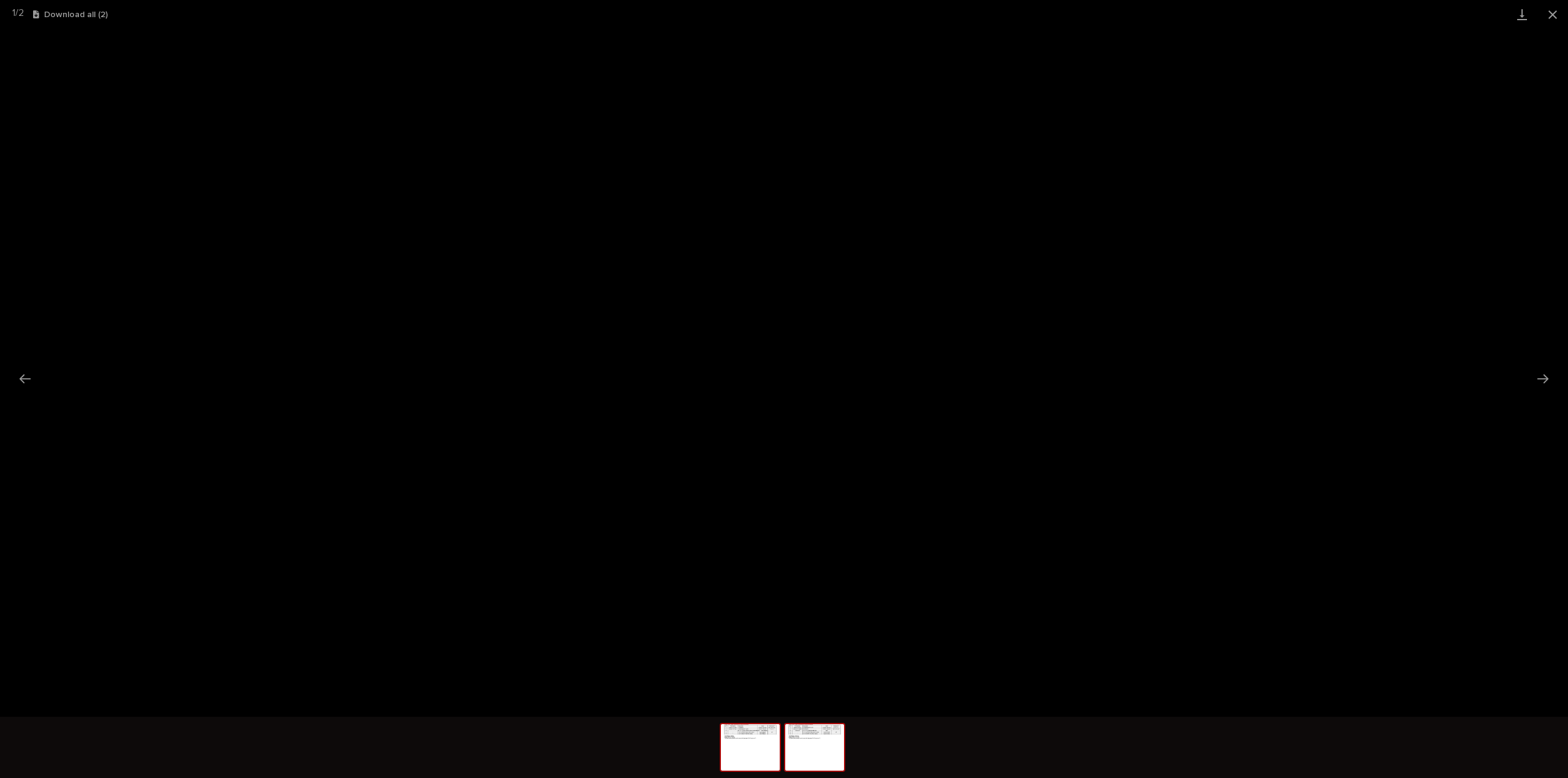
click at [811, 749] on img at bounding box center [815, 747] width 59 height 46
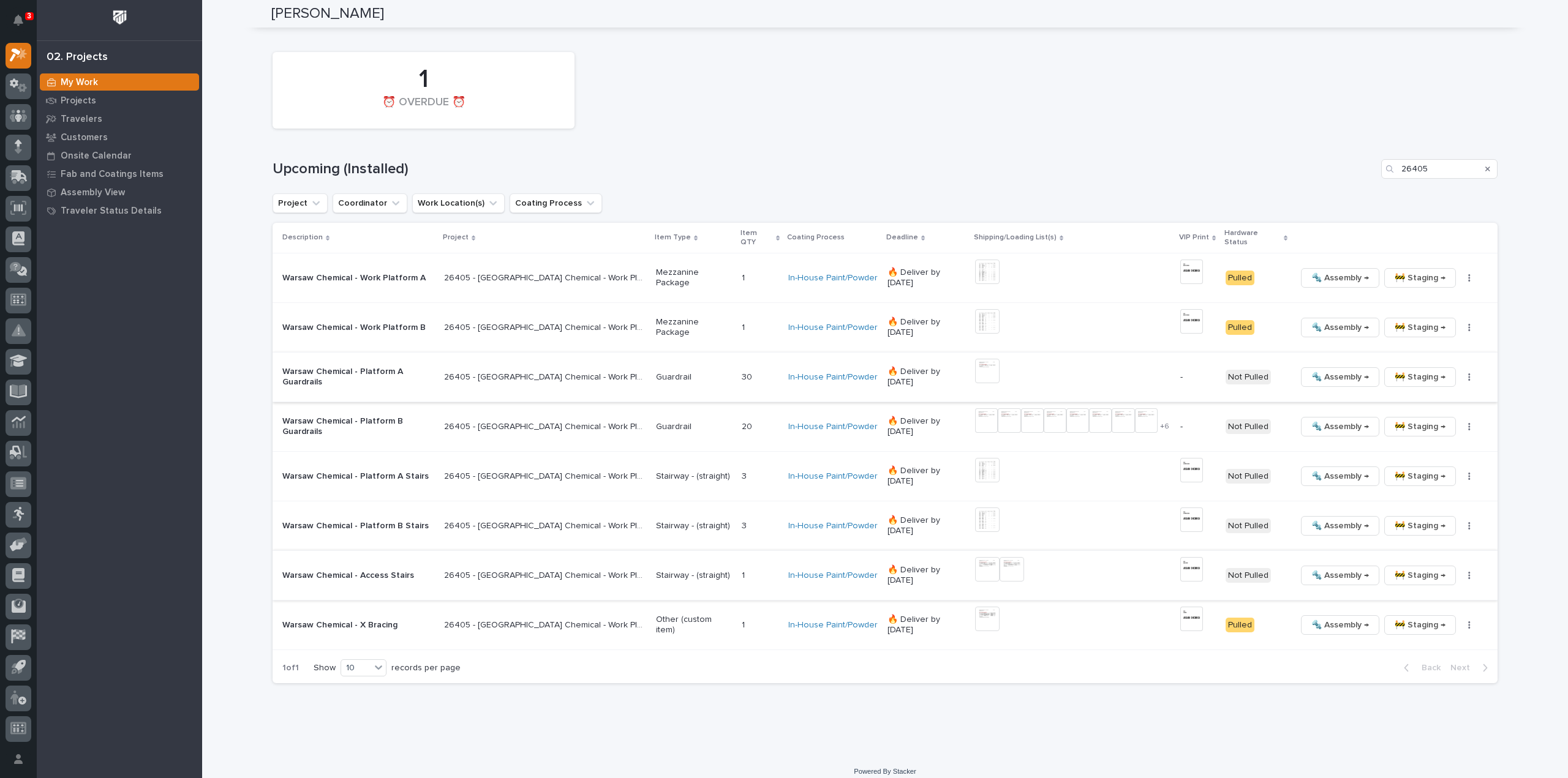
click at [975, 557] on img at bounding box center [987, 569] width 24 height 24
click at [975, 514] on img at bounding box center [987, 519] width 24 height 24
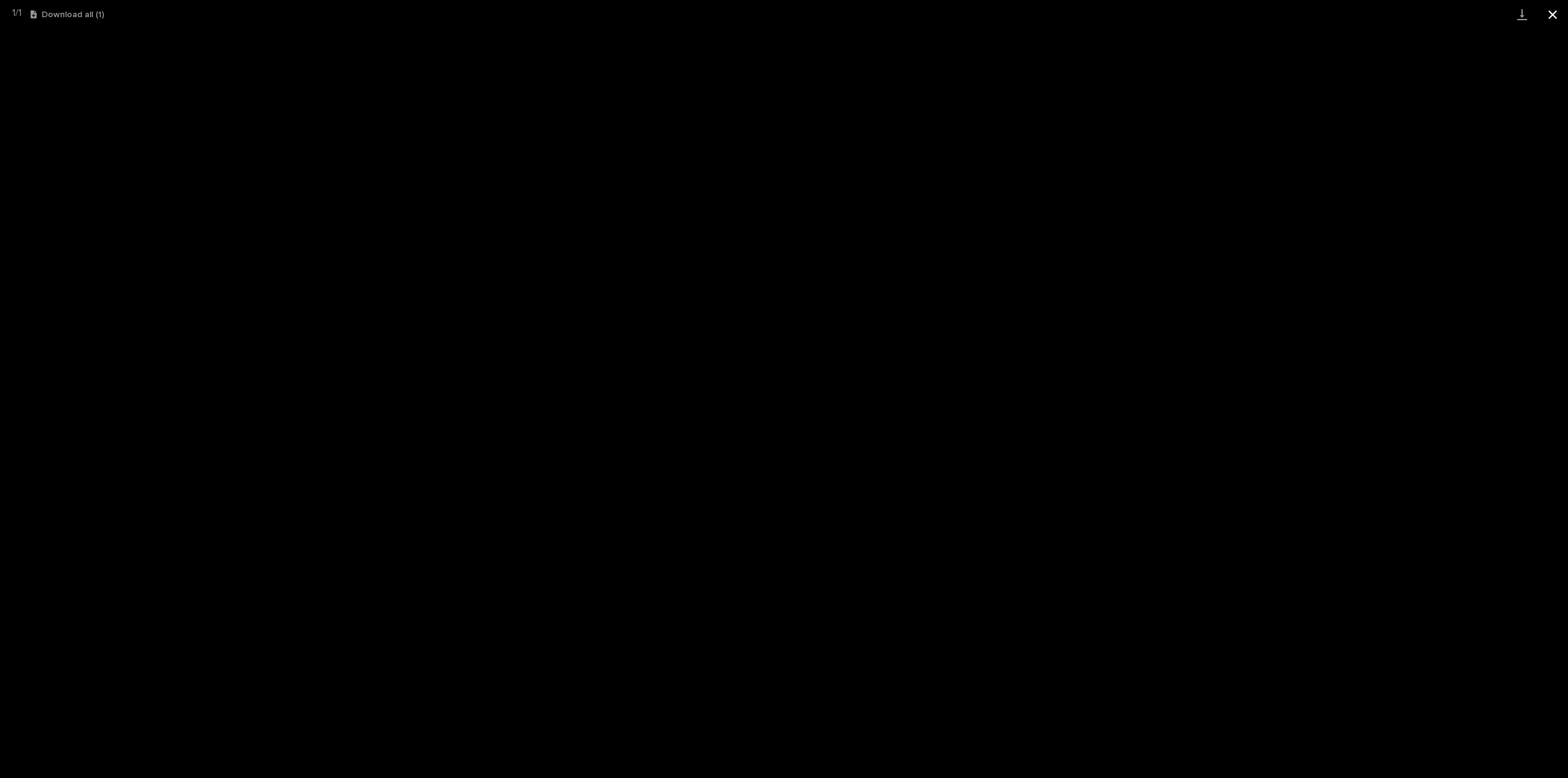
click at [1552, 12] on button "Close gallery" at bounding box center [1553, 14] width 31 height 29
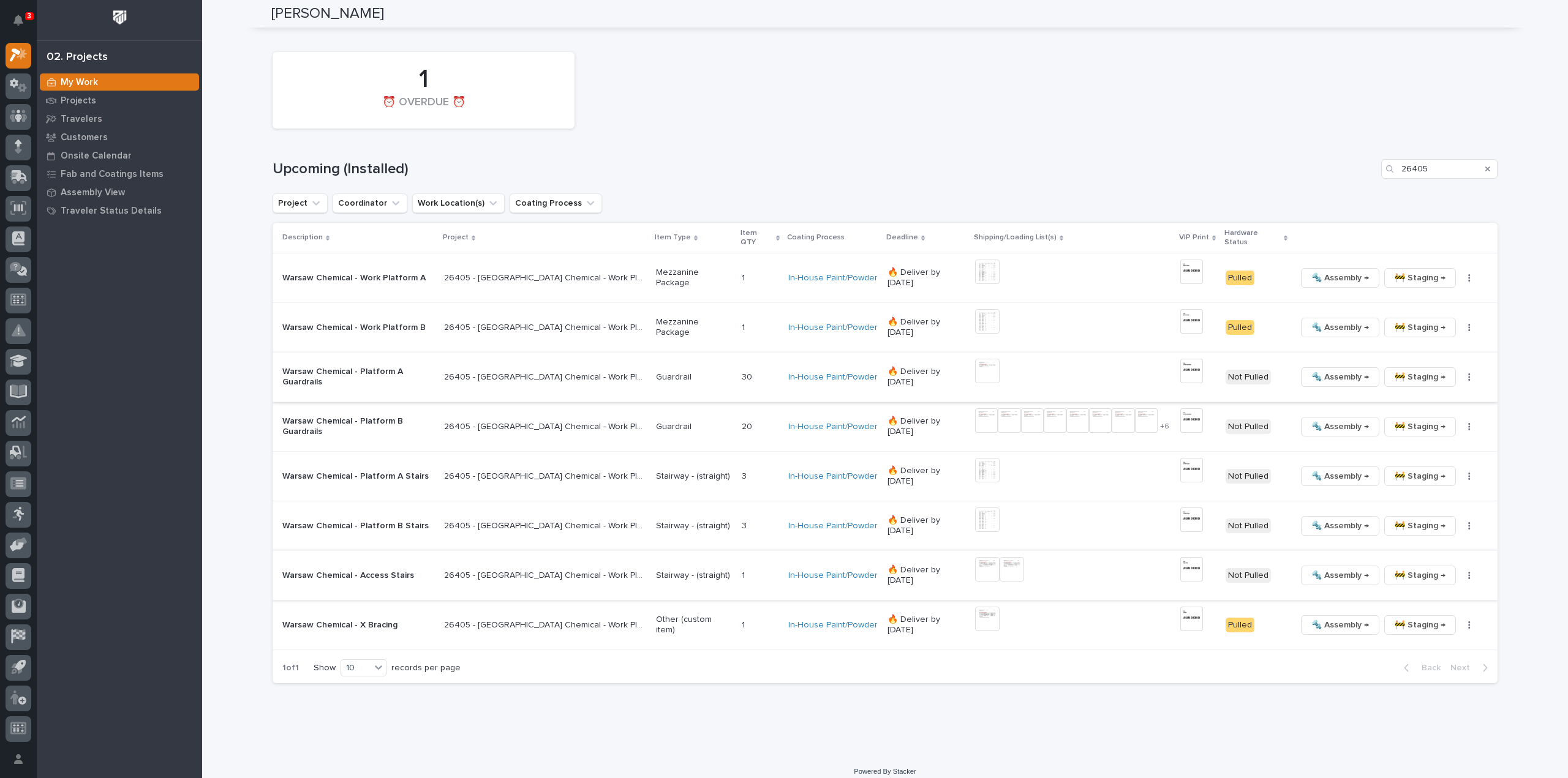
click at [1321, 83] on div "1 ⏰ OVERDUE ⏰" at bounding box center [885, 90] width 1237 height 89
click at [1486, 169] on icon "Search" at bounding box center [1488, 169] width 5 height 5
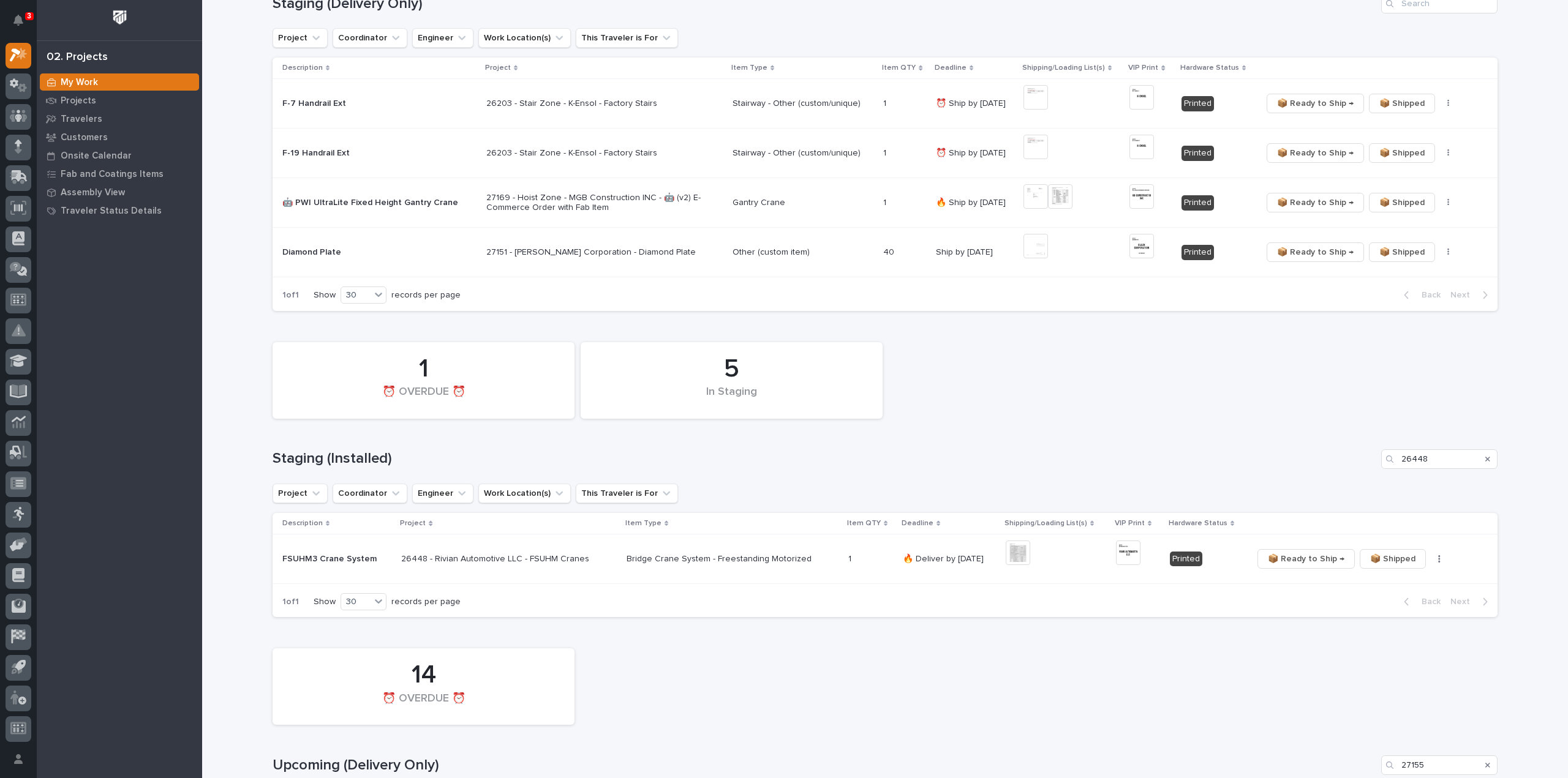
scroll to position [489, 0]
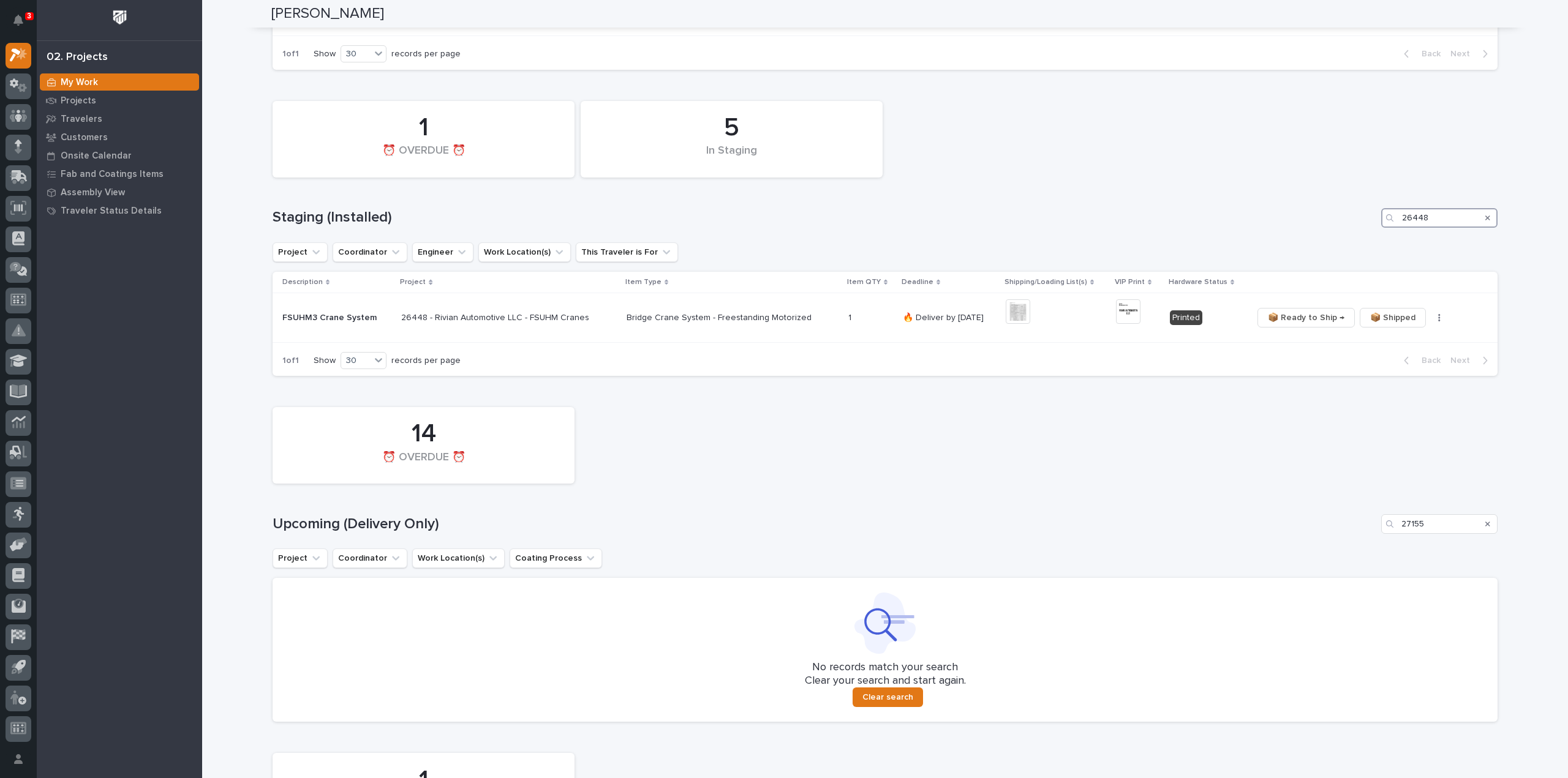
drag, startPoint x: 1424, startPoint y: 219, endPoint x: 1365, endPoint y: 230, distance: 60.0
click at [1365, 230] on div "5 In Staging 1 ⏰ OVERDUE ⏰ Staging (Installed) 26448 Project Coordinator Engine…" at bounding box center [885, 236] width 1225 height 282
type input "26758"
click at [1405, 315] on button "button" at bounding box center [1413, 318] width 17 height 9
click at [1359, 380] on span "🔩 Hardware" at bounding box center [1348, 381] width 52 height 15
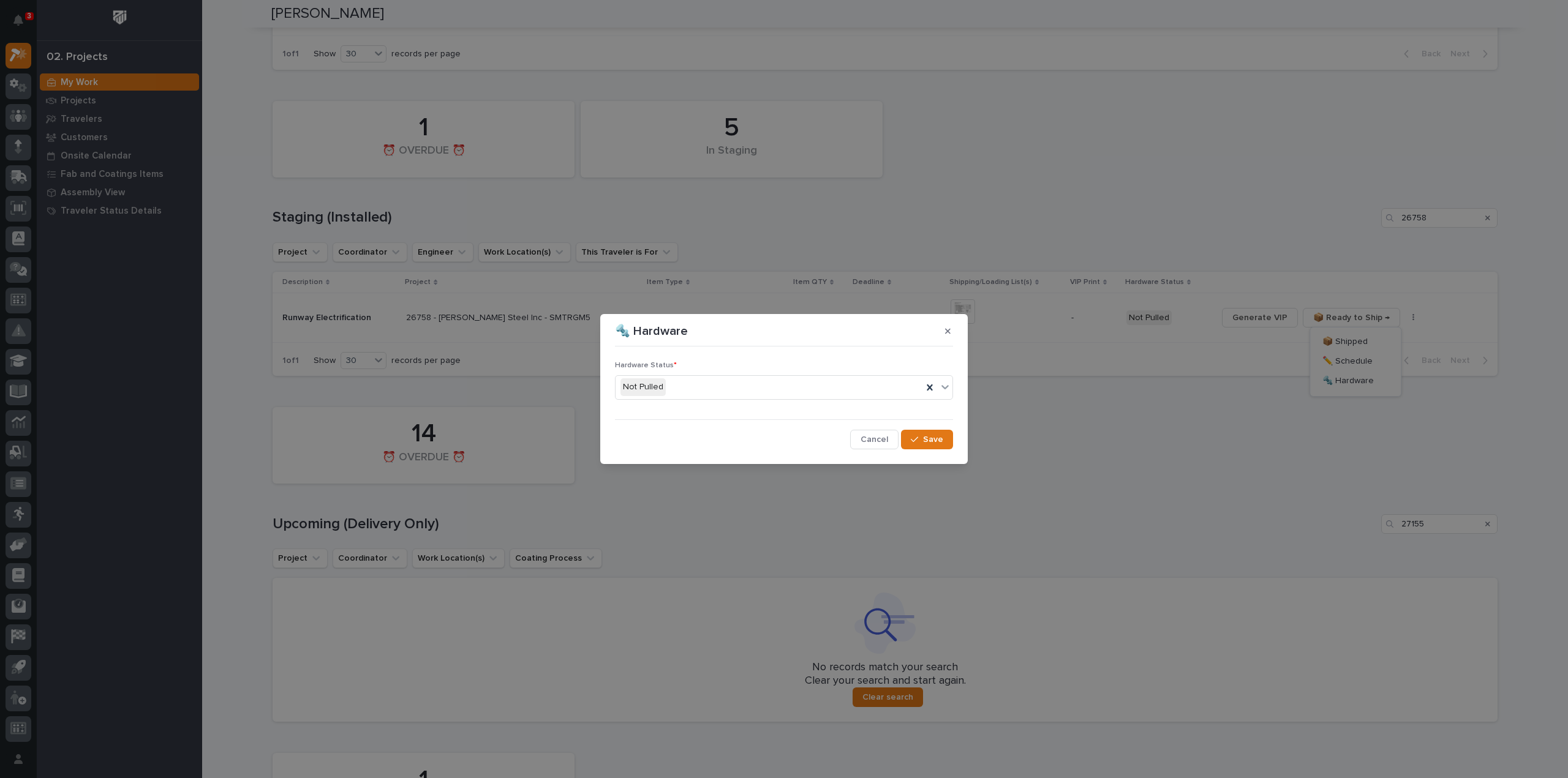
click at [702, 384] on div "Not Pulled" at bounding box center [769, 386] width 307 height 20
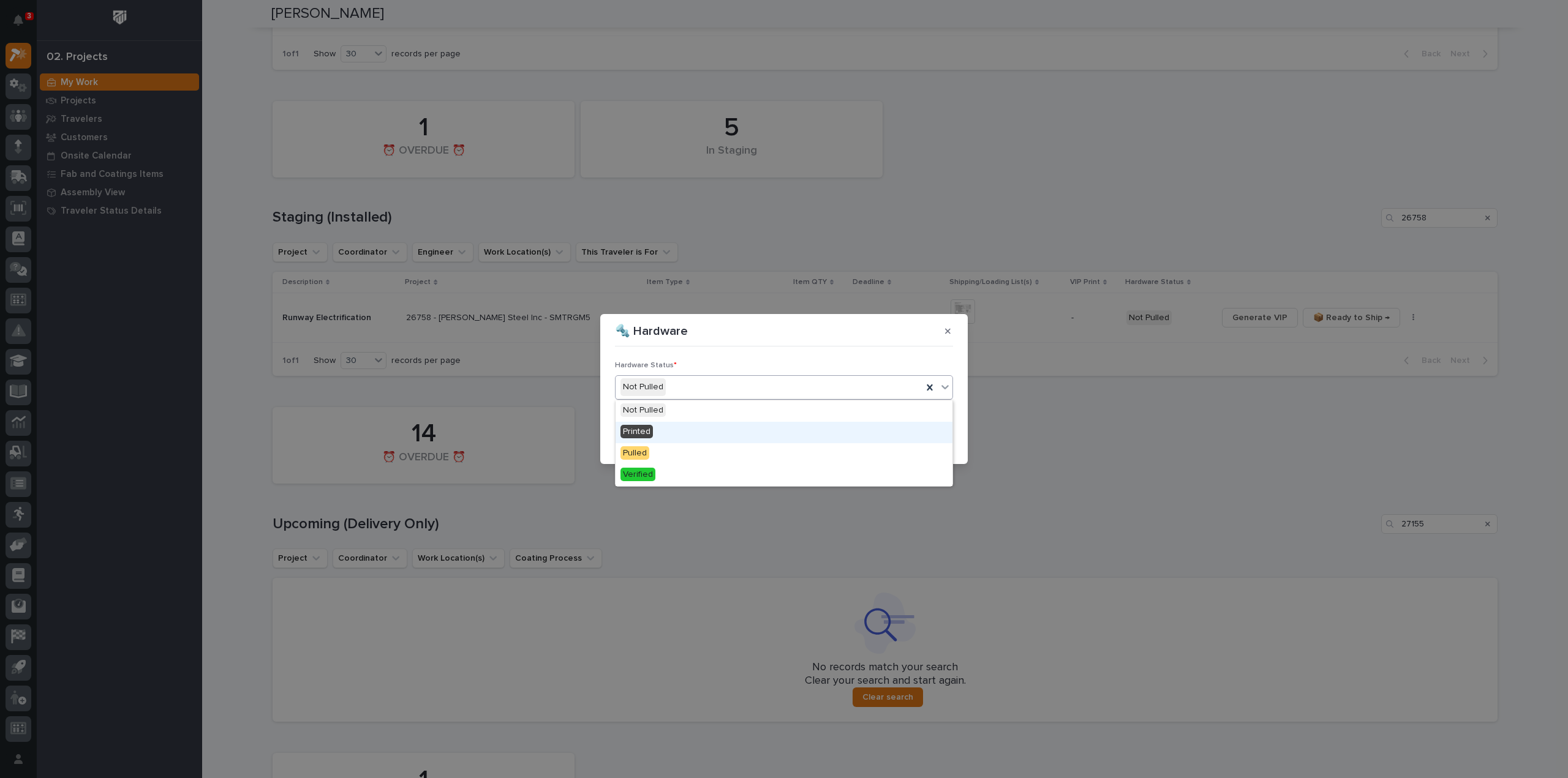
click at [671, 433] on div "Printed" at bounding box center [784, 432] width 337 height 21
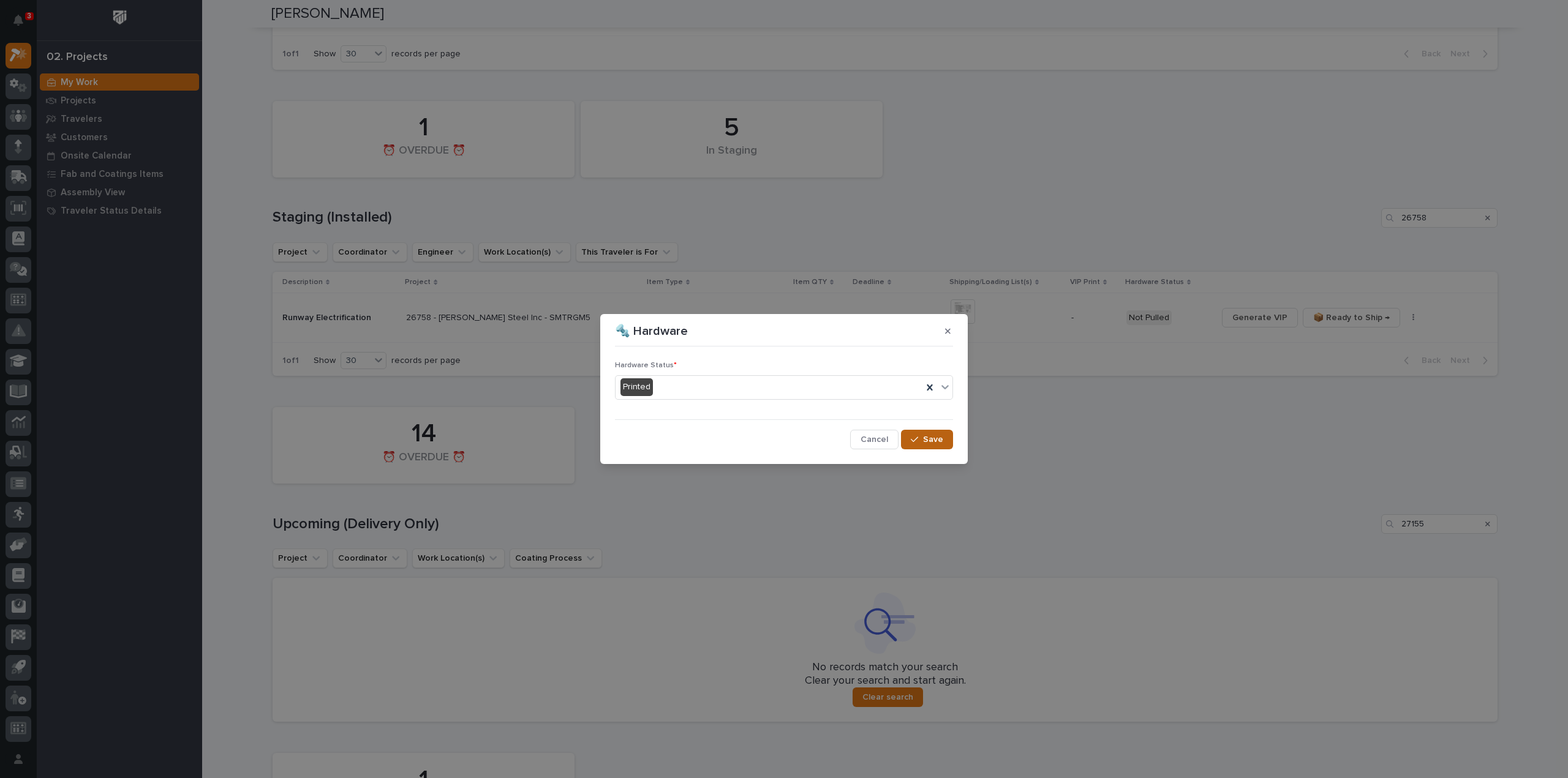
click at [929, 445] on button "Save" at bounding box center [927, 439] width 52 height 20
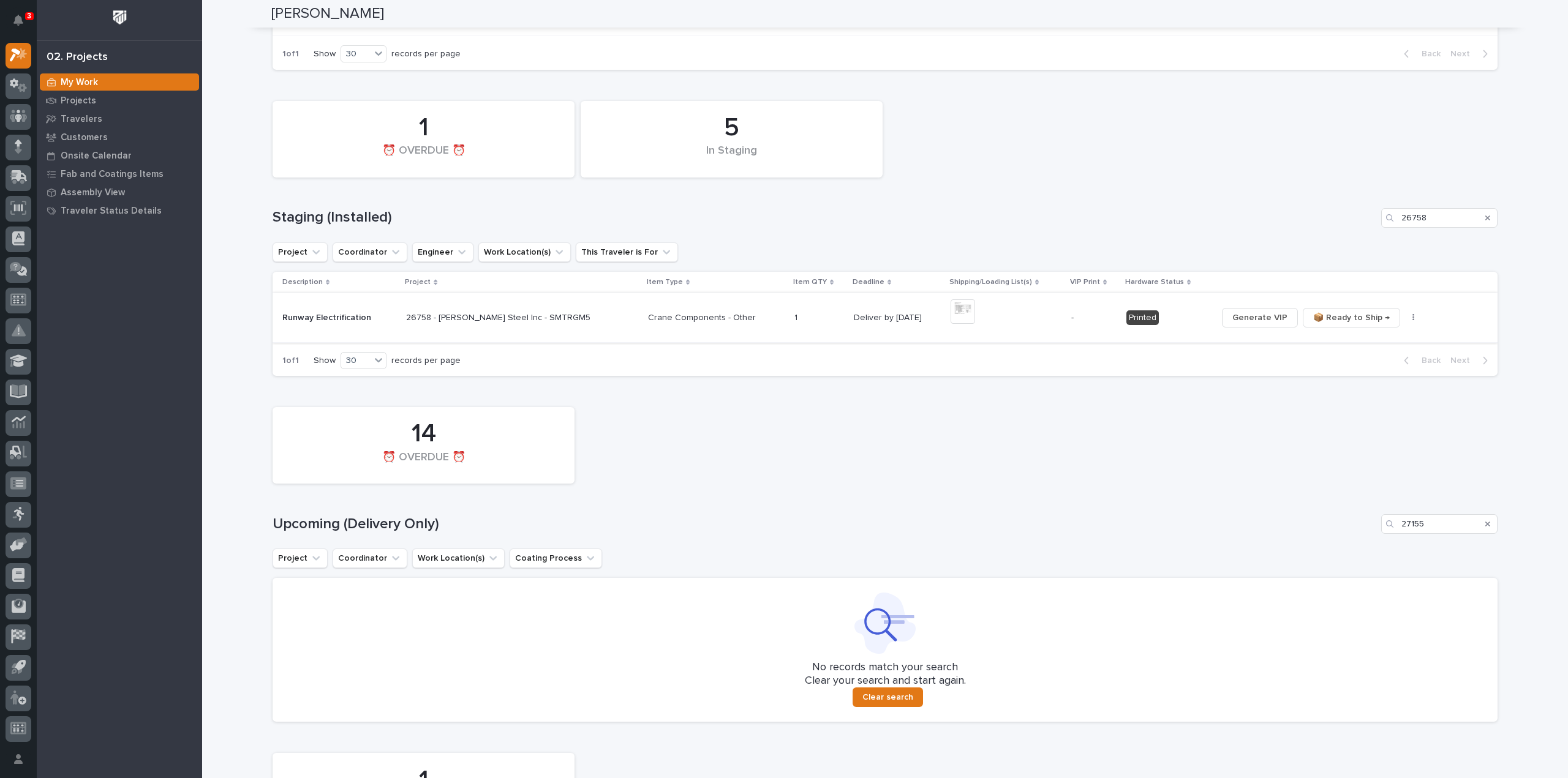
click at [1263, 317] on span "Generate VIP" at bounding box center [1259, 318] width 55 height 15
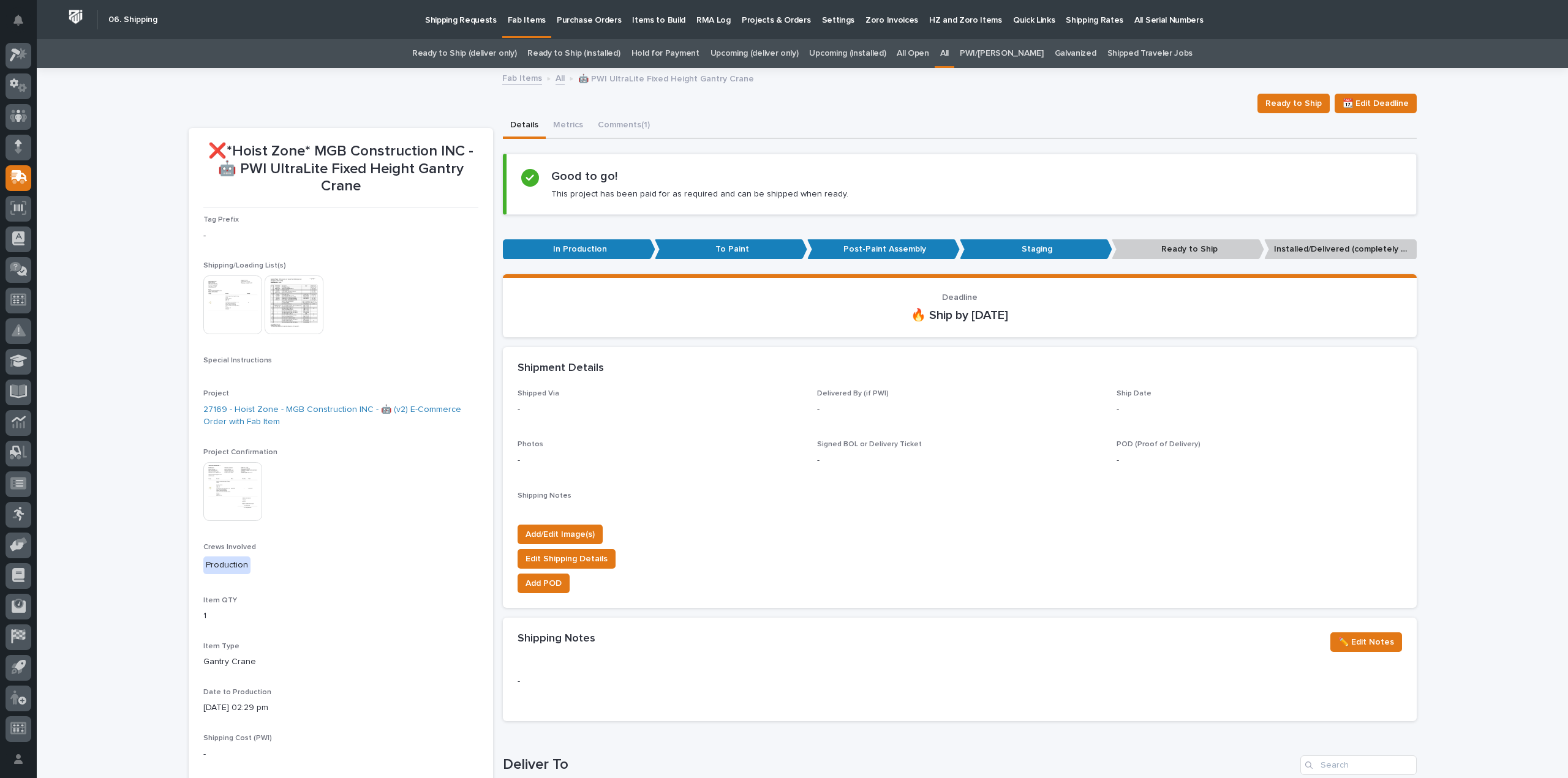
click at [949, 52] on link "All" at bounding box center [944, 53] width 9 height 29
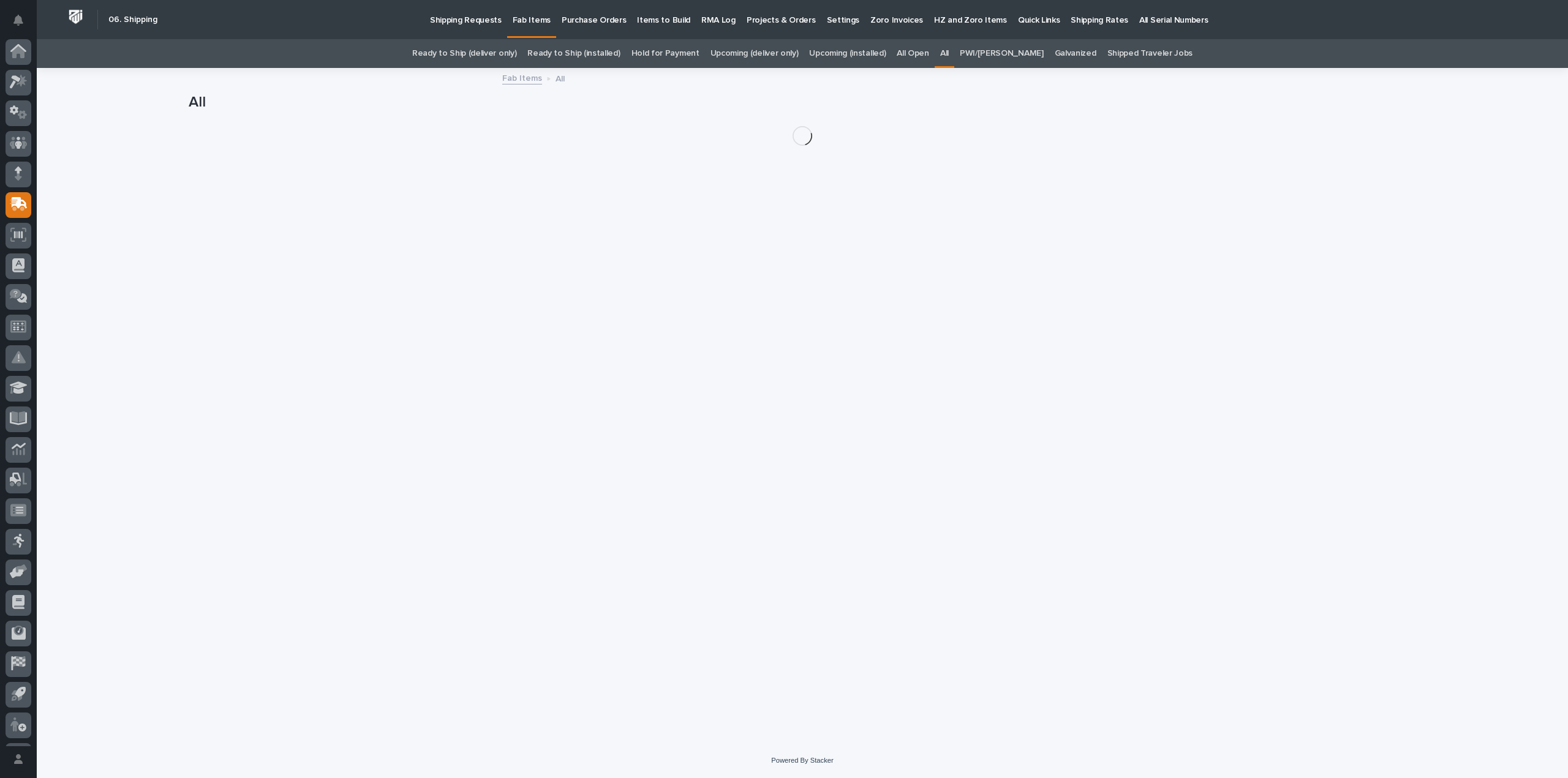
scroll to position [27, 0]
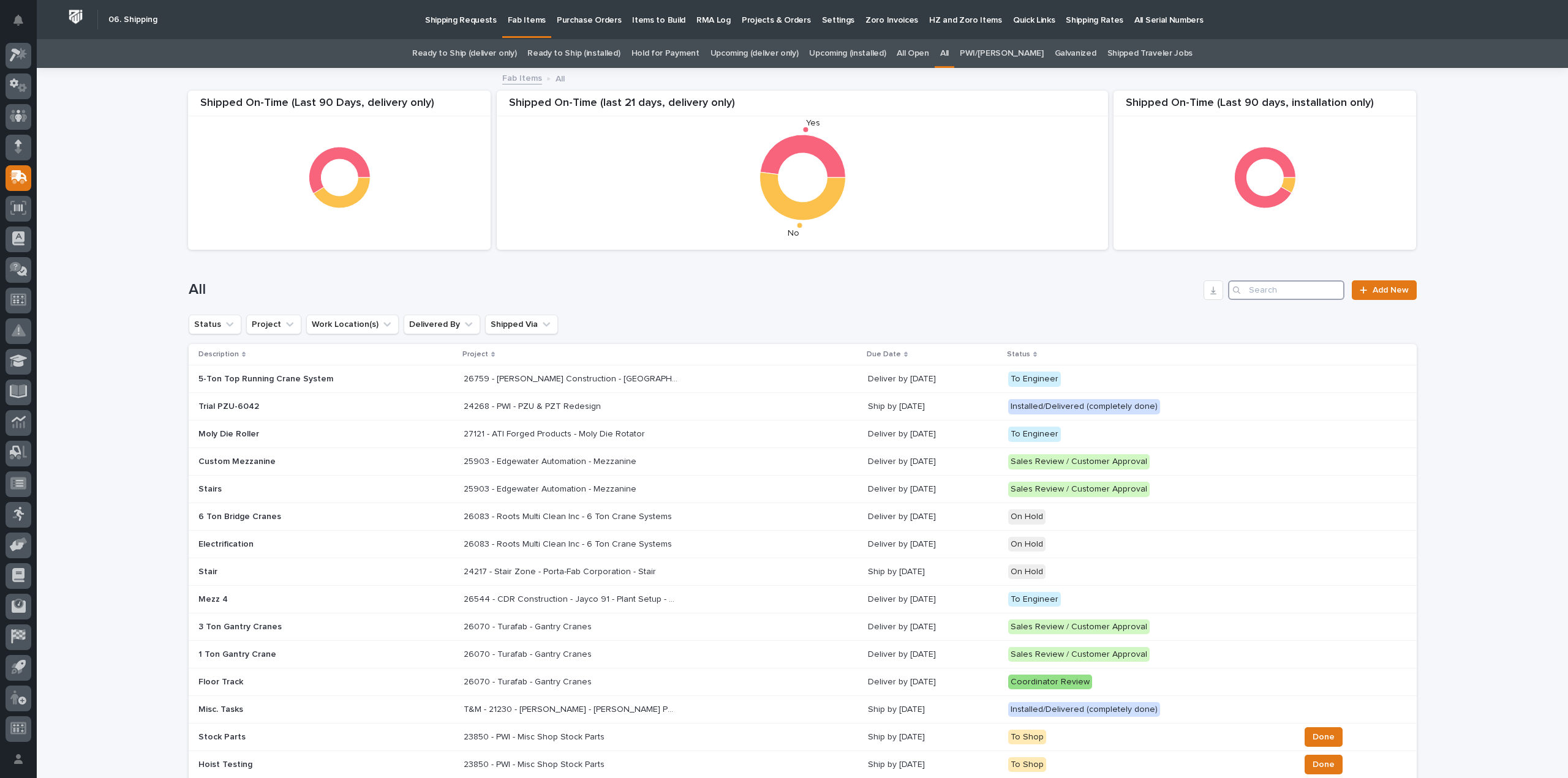
click at [1273, 286] on input "Search" at bounding box center [1286, 290] width 116 height 20
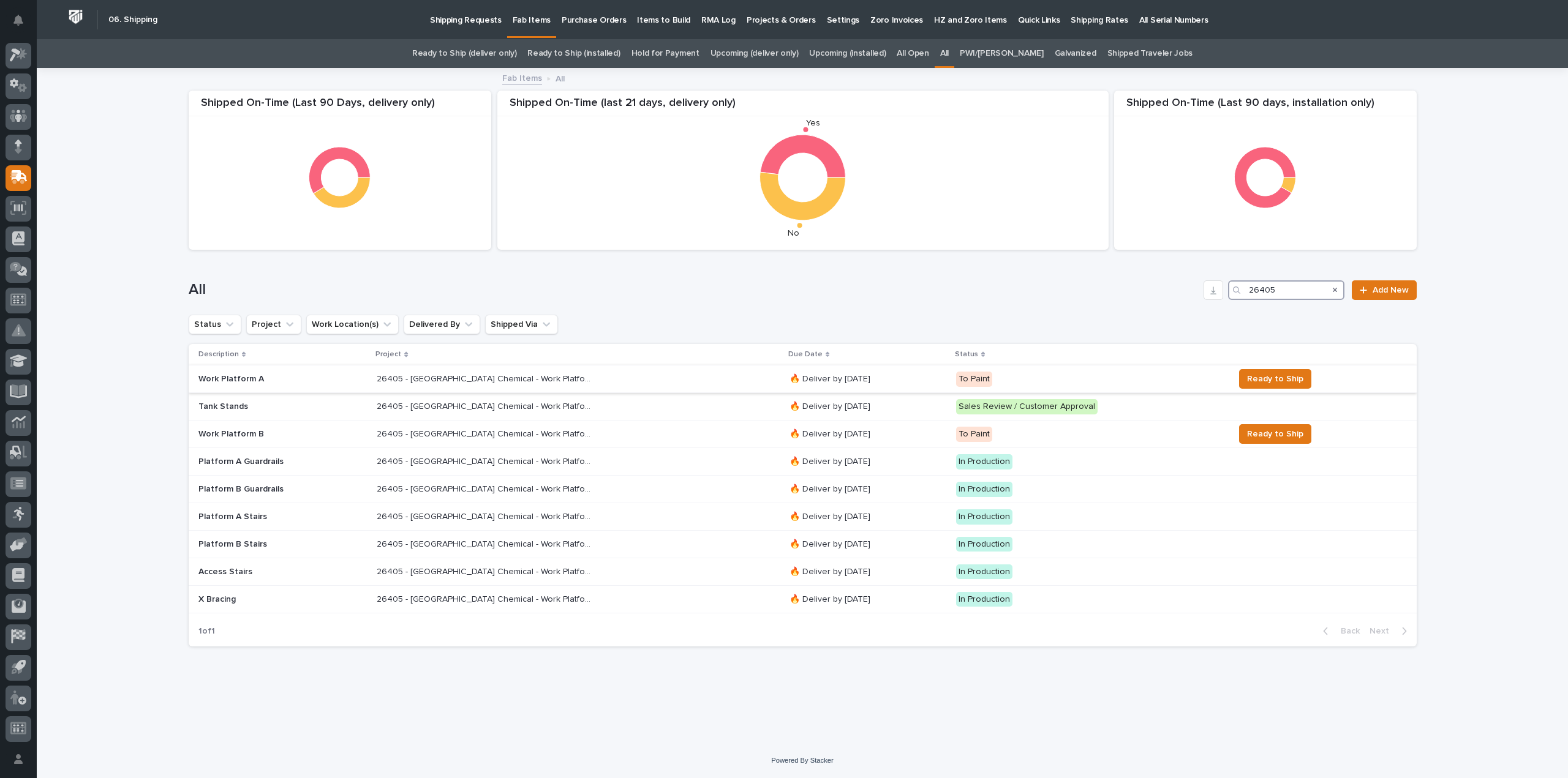
type input "26405"
click at [412, 379] on p "26405 - Warsaw Chemical - Work Platform" at bounding box center [485, 378] width 217 height 13
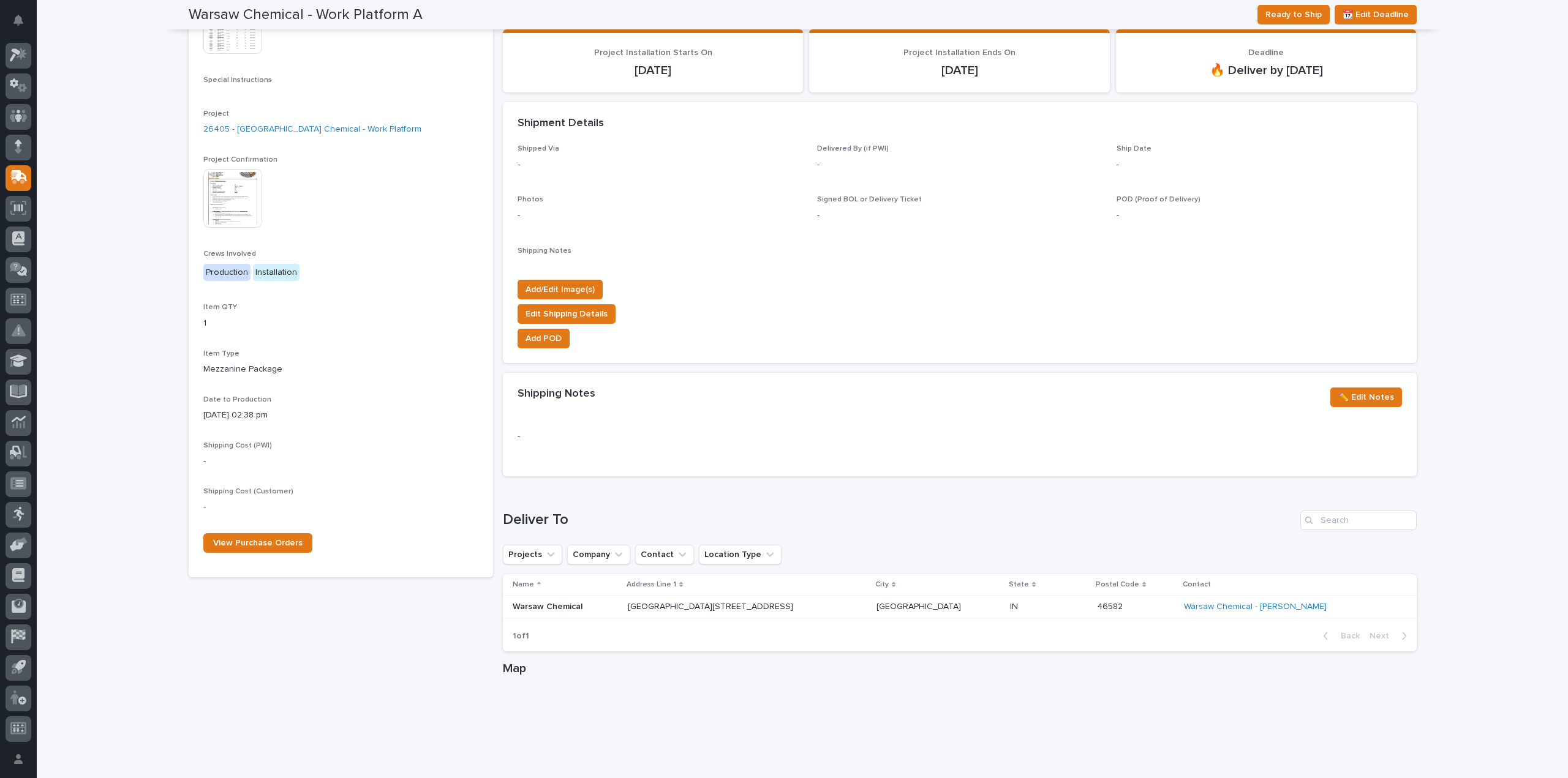
scroll to position [489, 0]
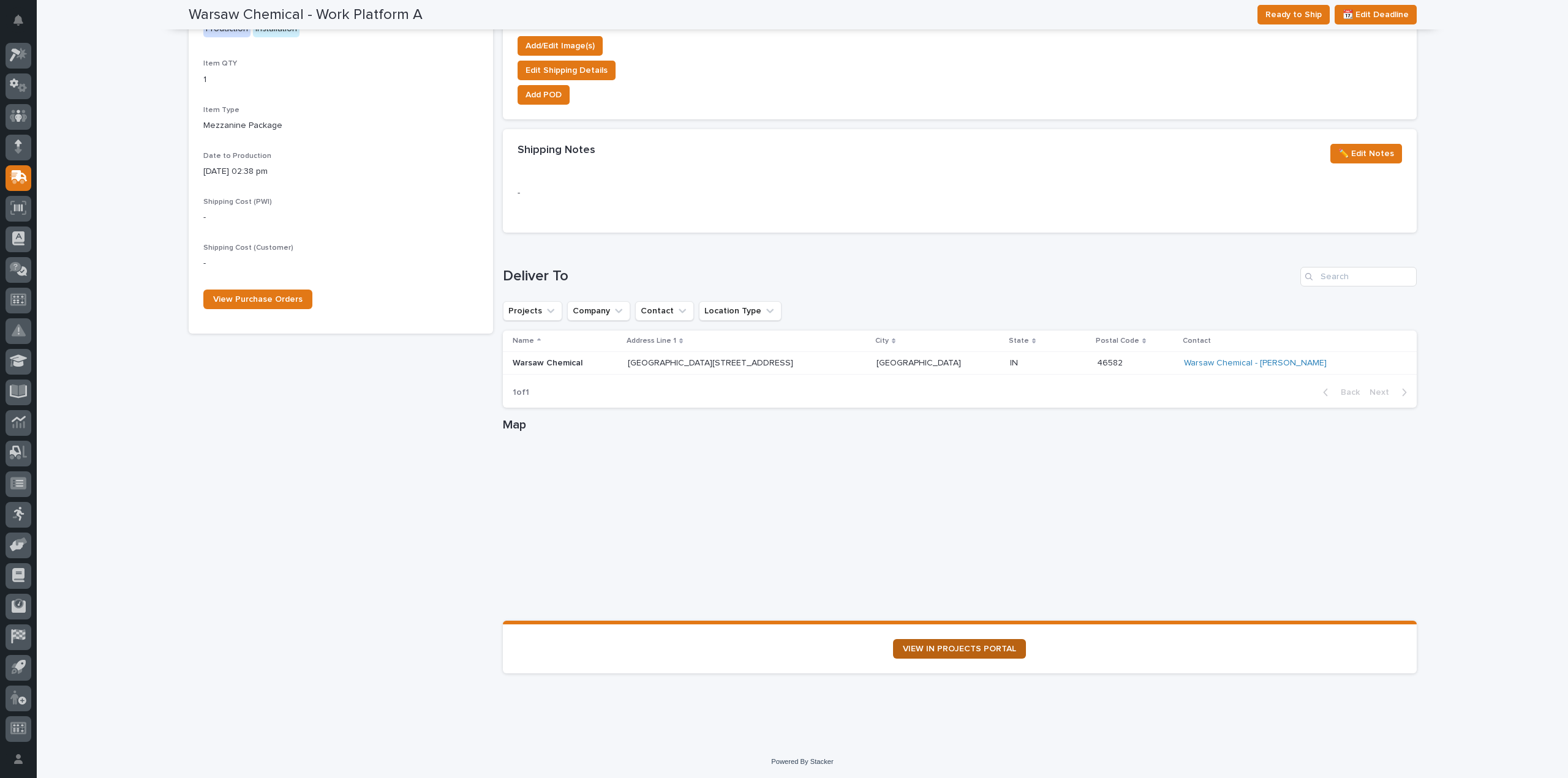
click at [938, 654] on link "VIEW IN PROJECTS PORTAL" at bounding box center [959, 648] width 133 height 20
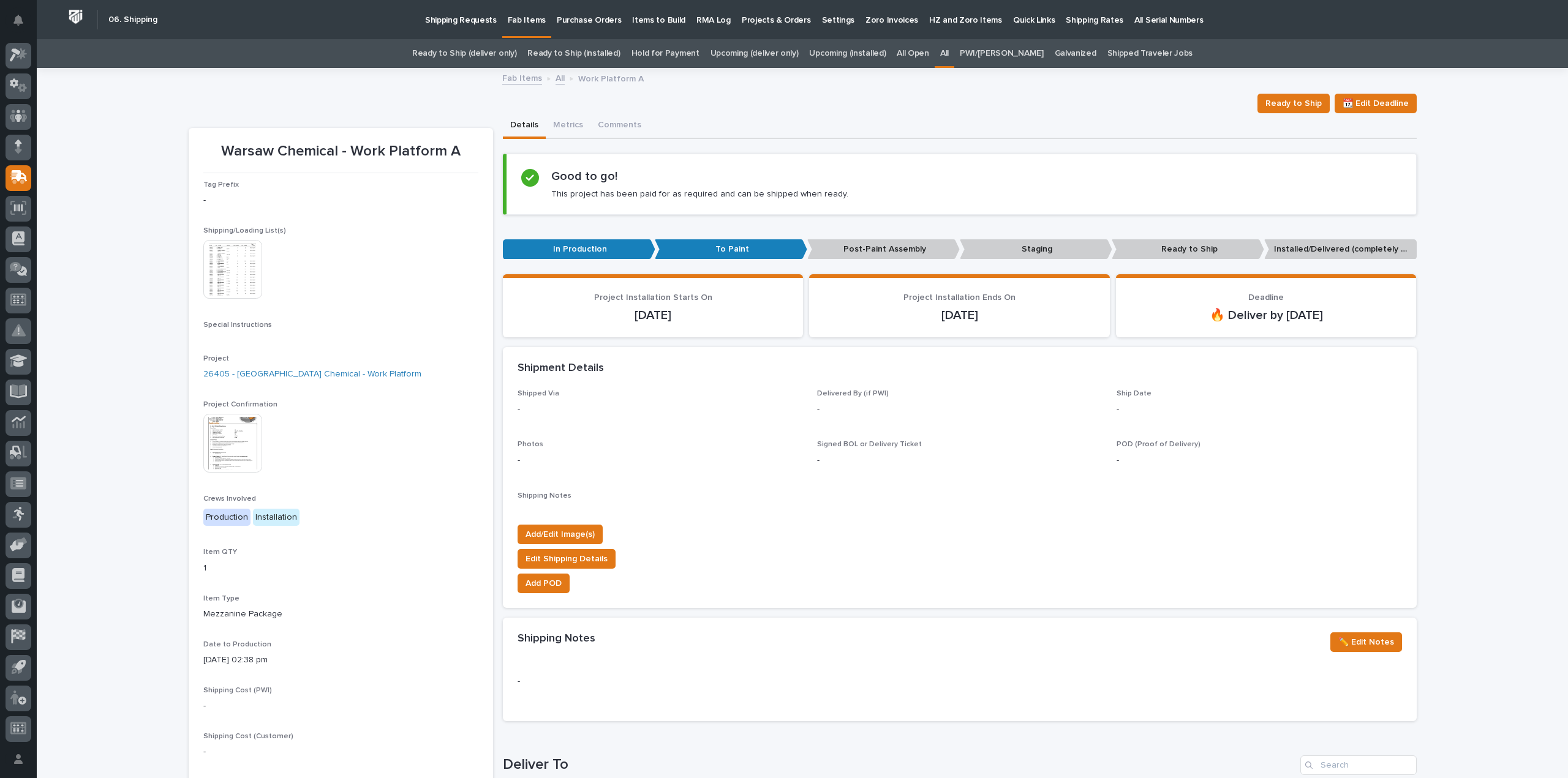
click at [949, 53] on link "All" at bounding box center [944, 53] width 9 height 29
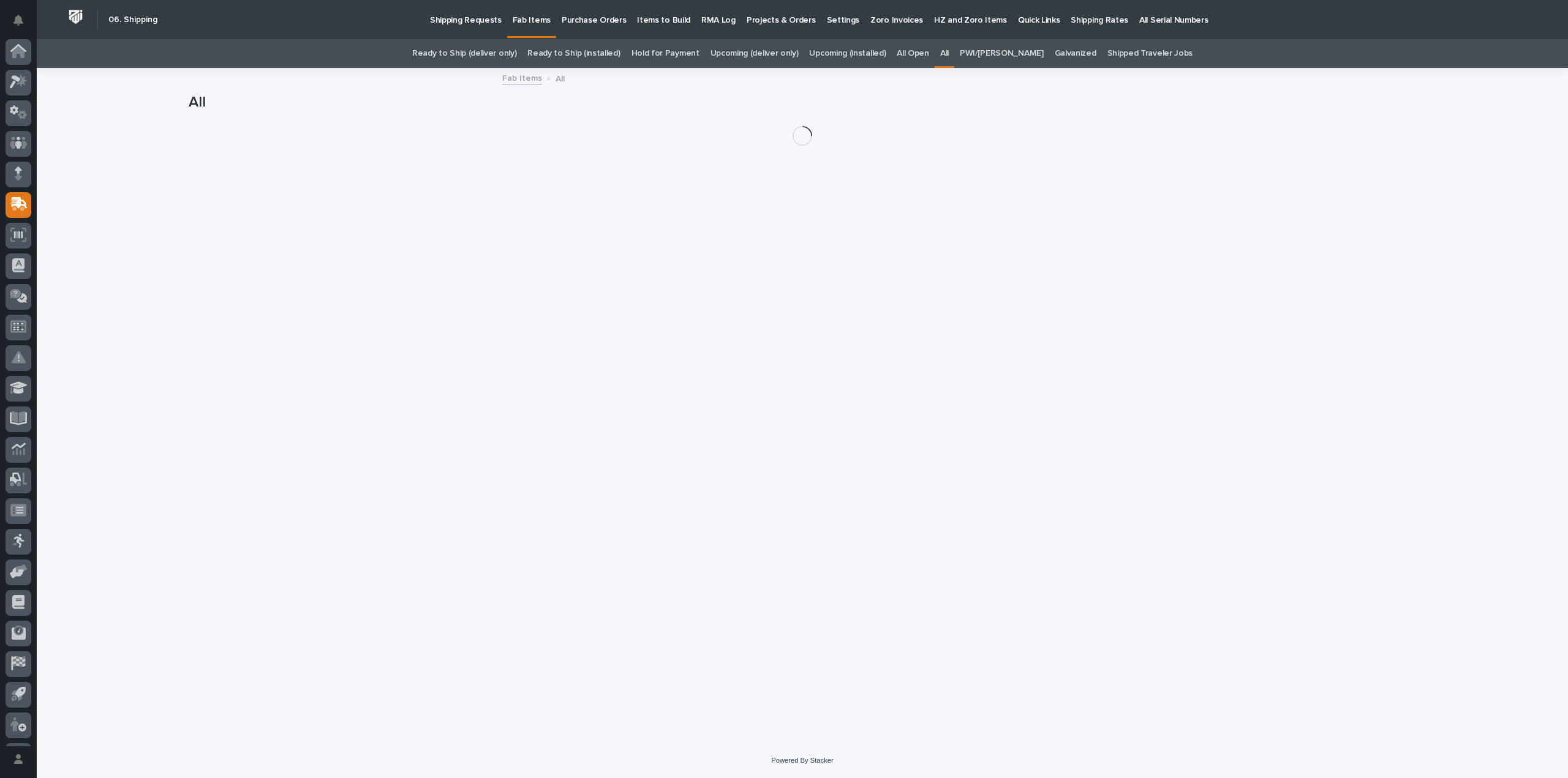
scroll to position [27, 0]
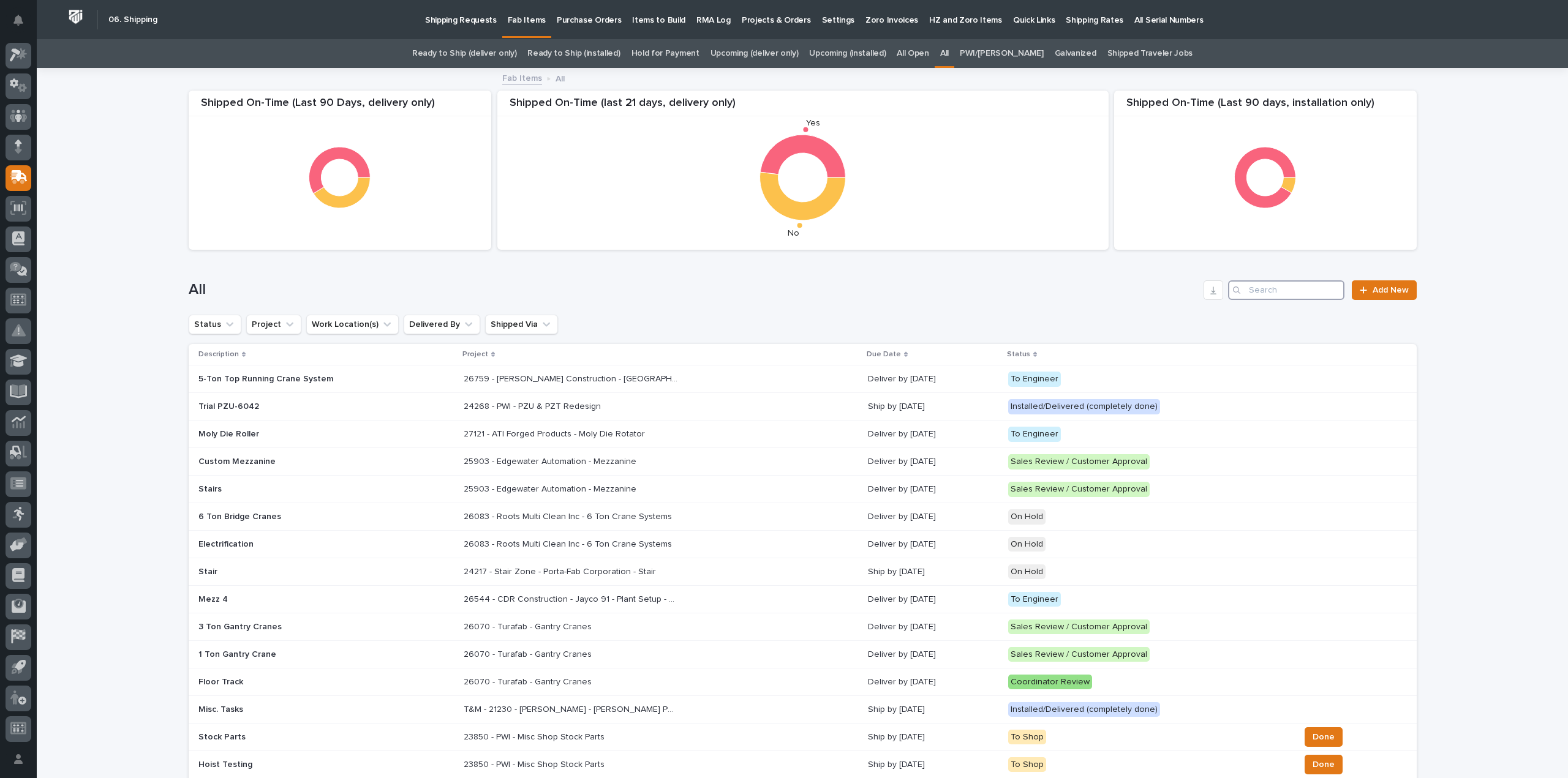
click at [1297, 289] on input "Search" at bounding box center [1286, 290] width 116 height 20
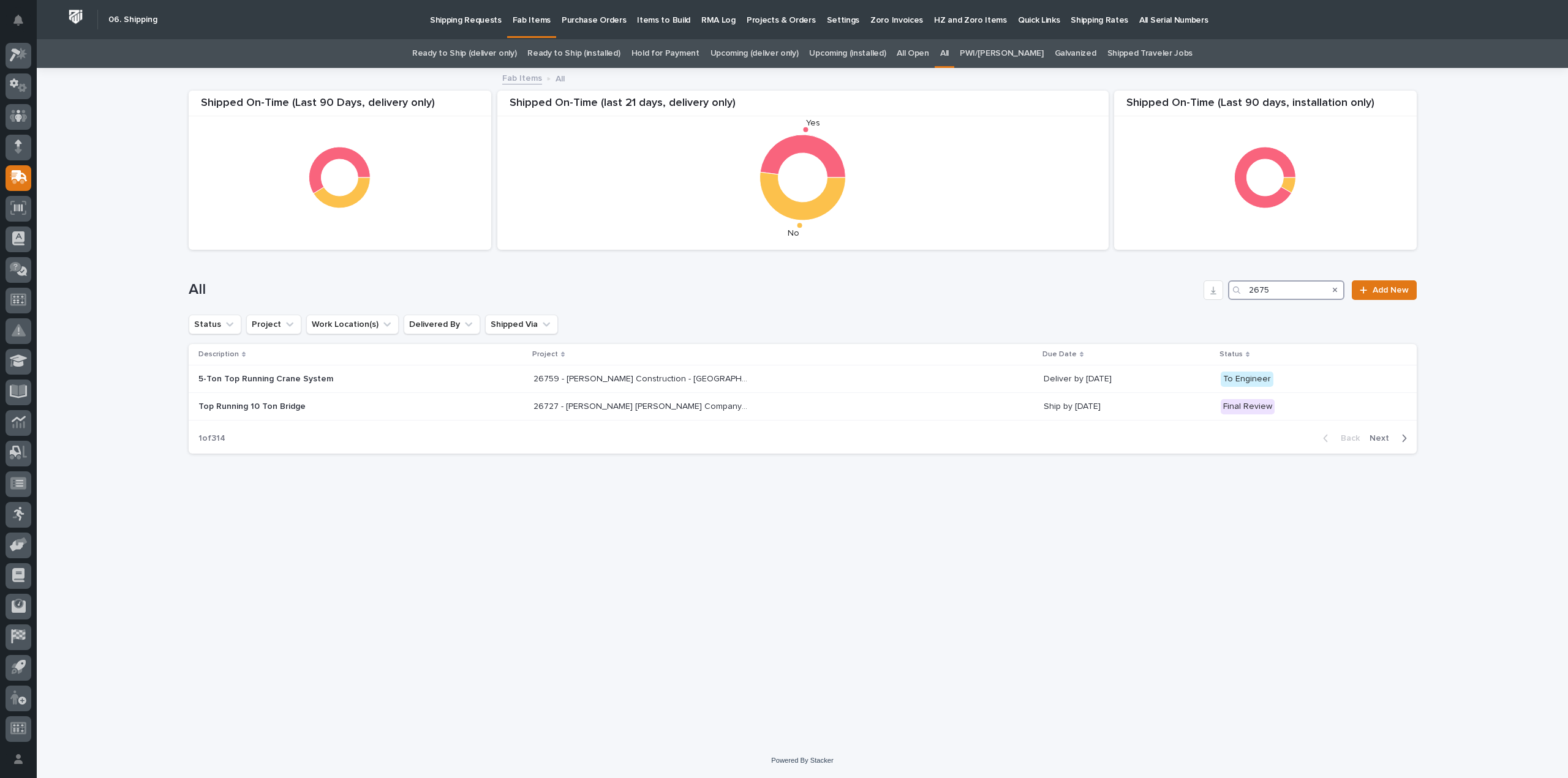
type input "26758"
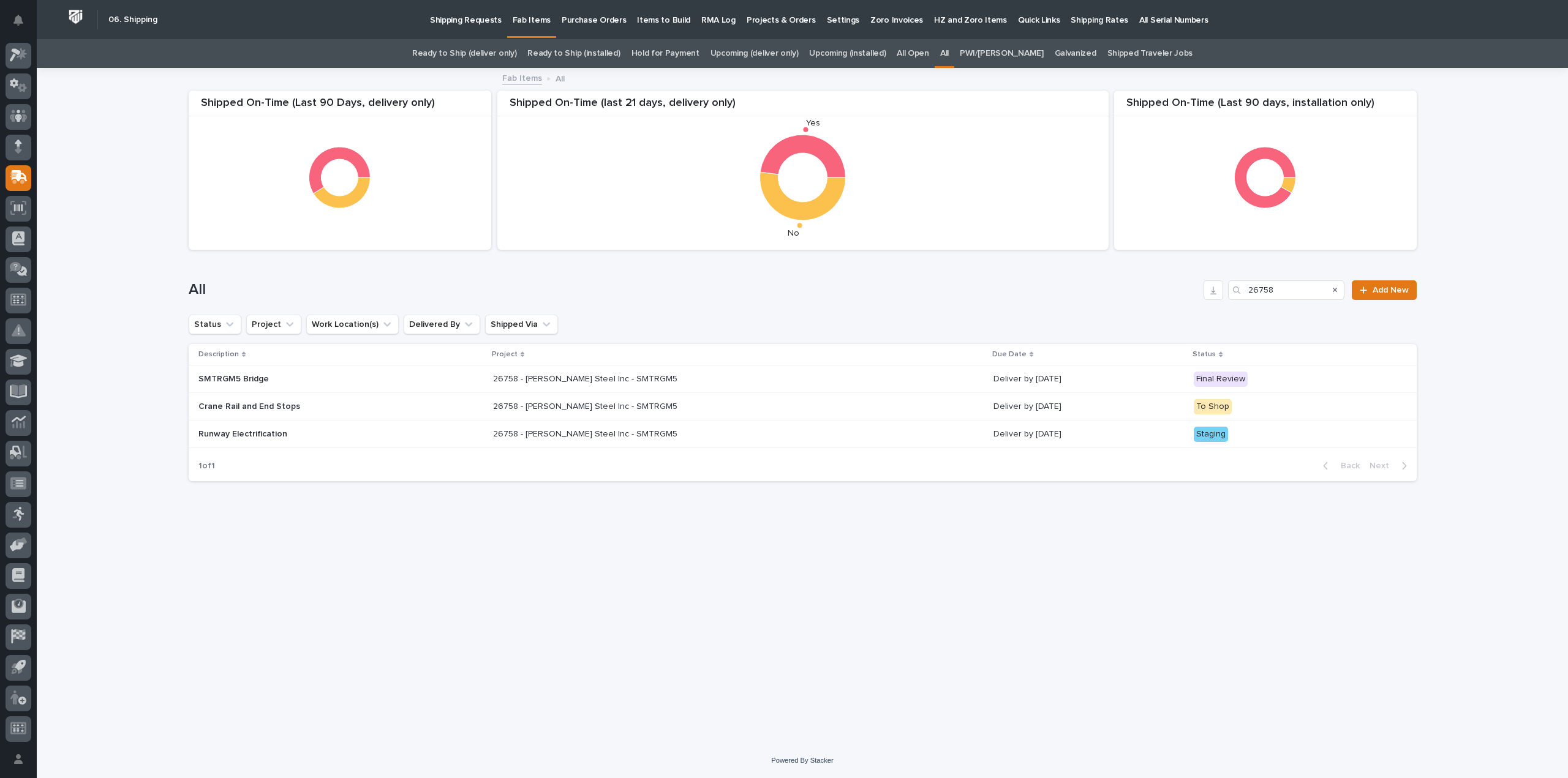
click at [569, 436] on p "26758 - Weaver Steel Inc - SMTRGM5" at bounding box center [586, 433] width 187 height 13
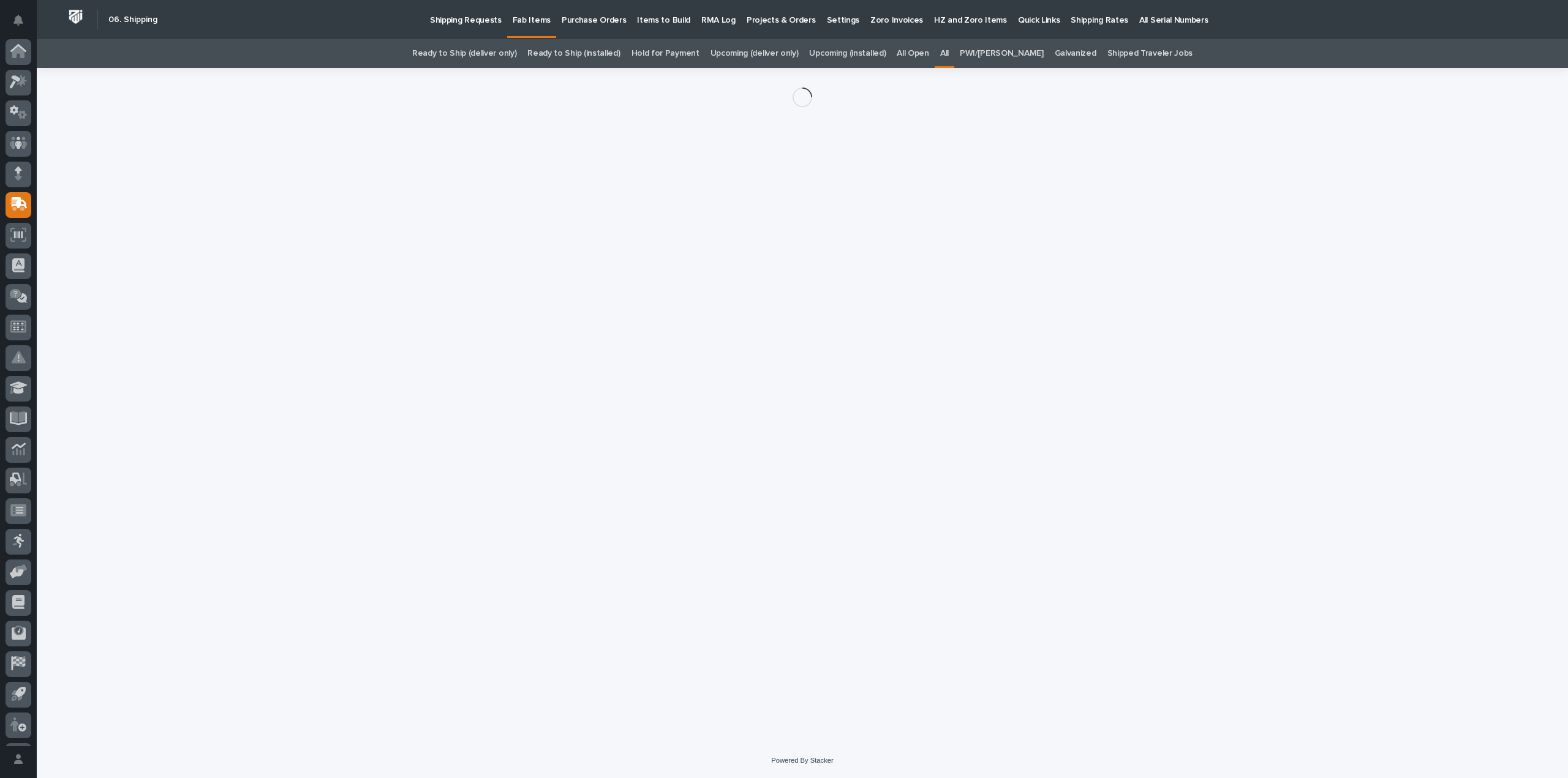
scroll to position [27, 0]
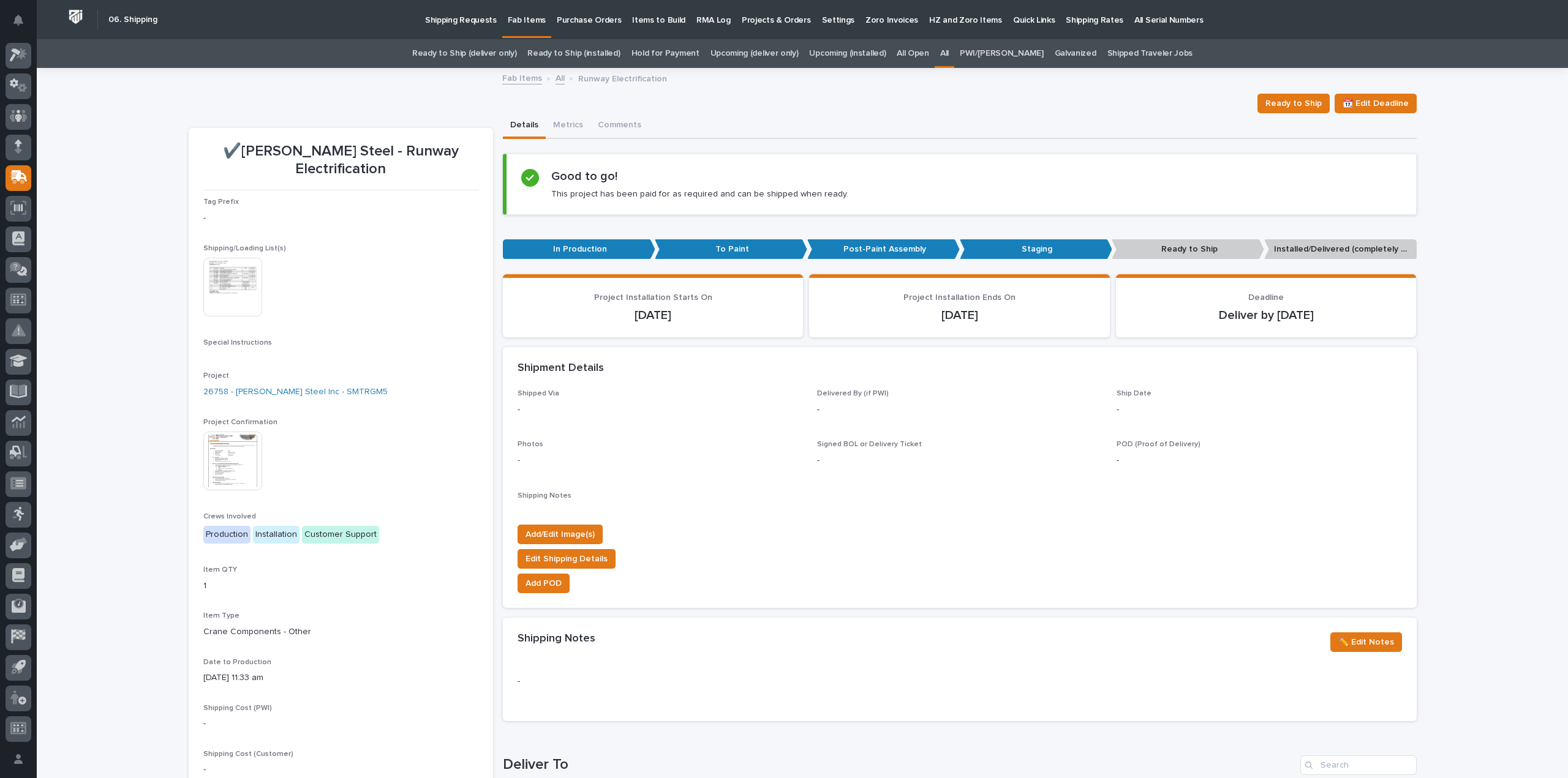
click at [238, 258] on img at bounding box center [233, 287] width 59 height 59
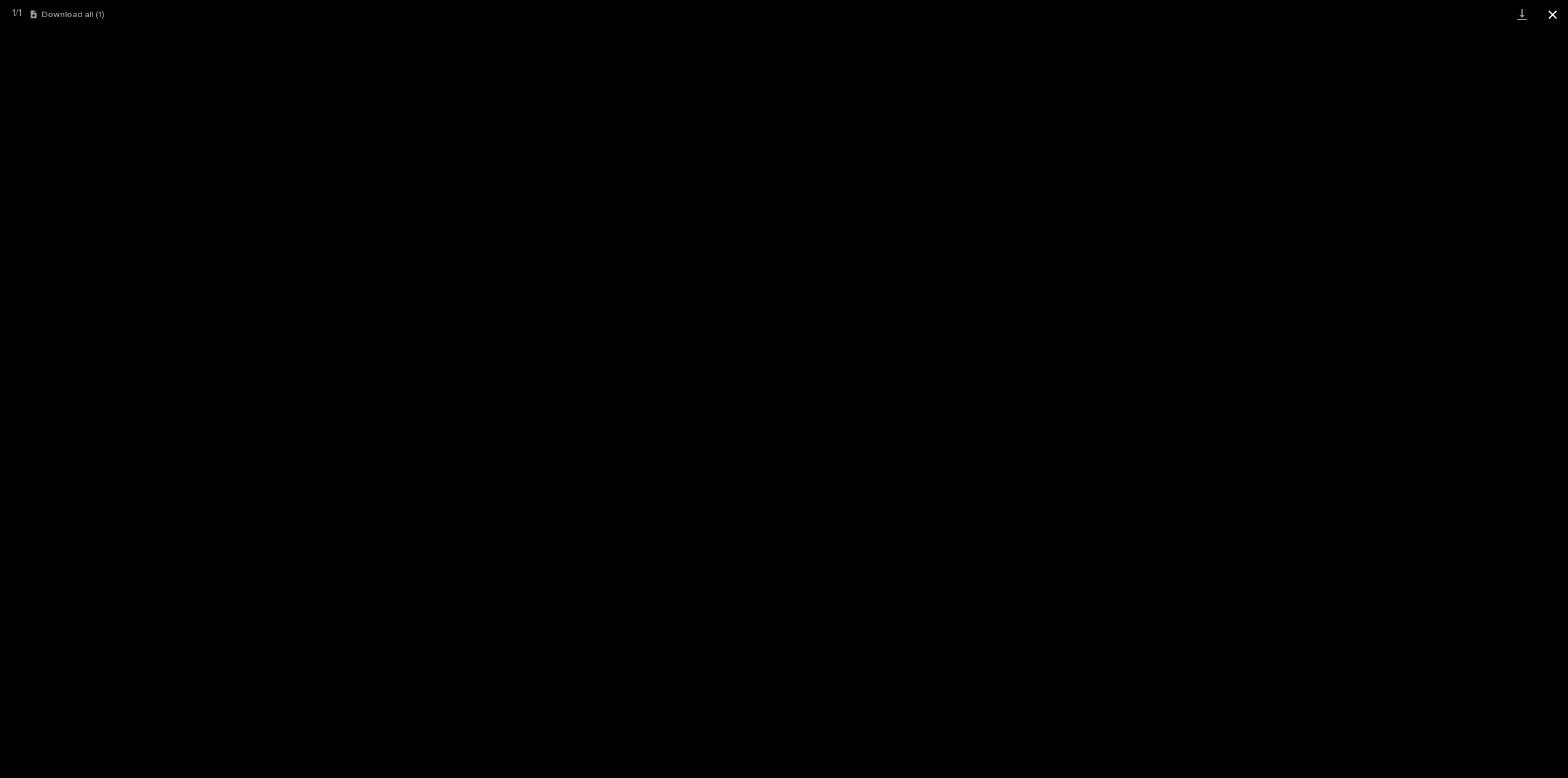
click at [1557, 12] on button "Close gallery" at bounding box center [1553, 14] width 31 height 29
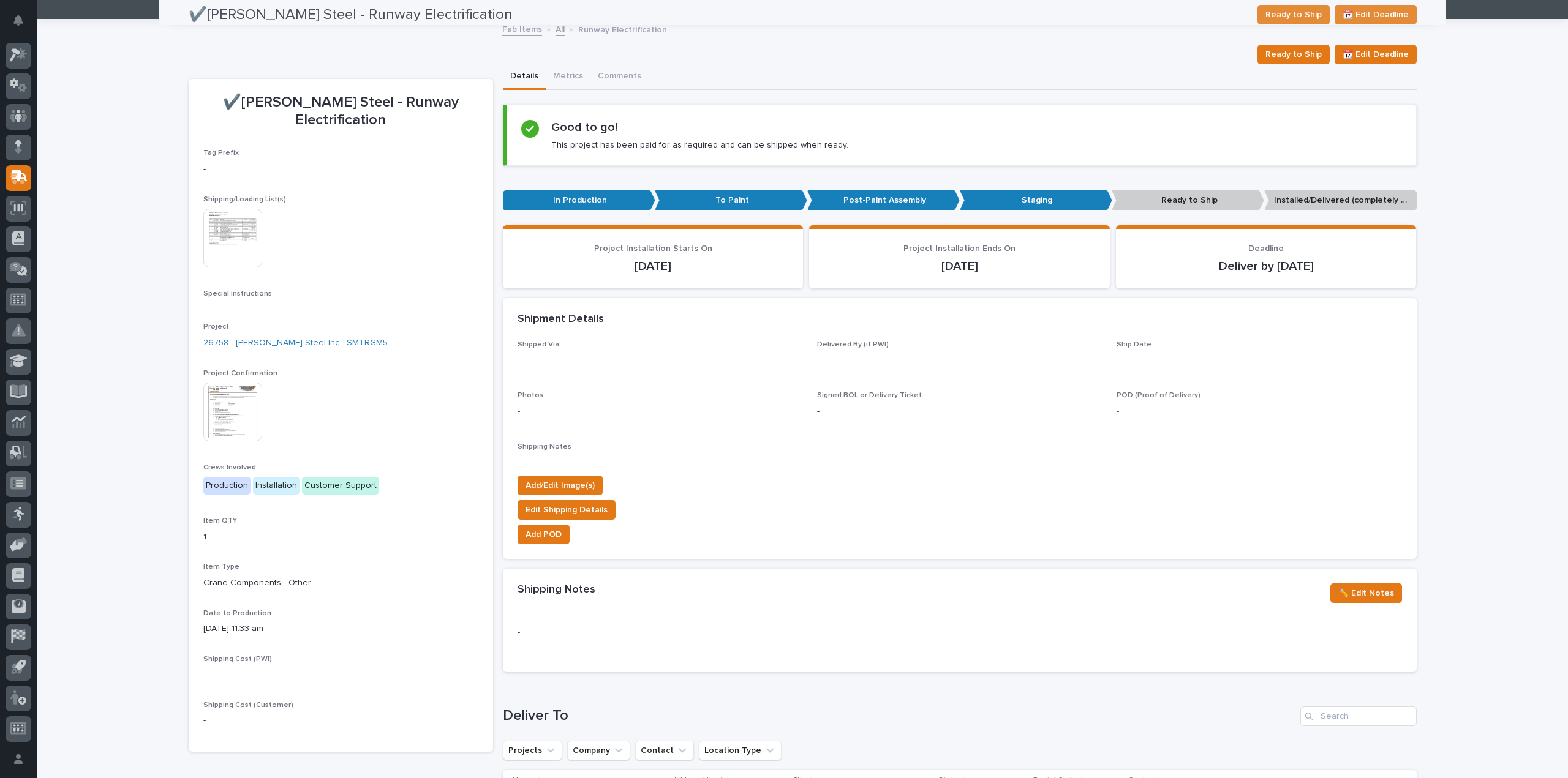
scroll to position [0, 0]
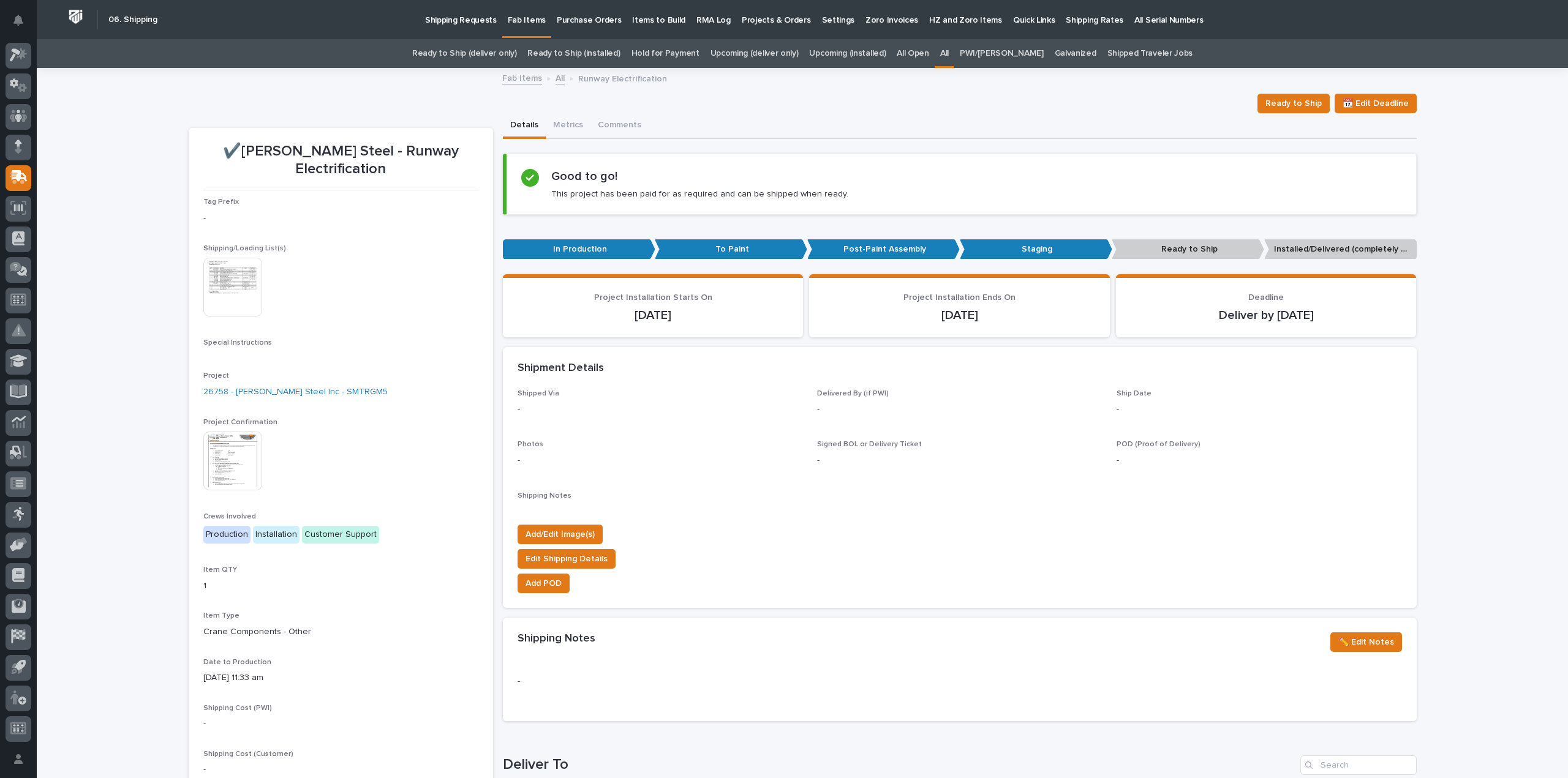
click at [949, 53] on link "All" at bounding box center [944, 53] width 9 height 29
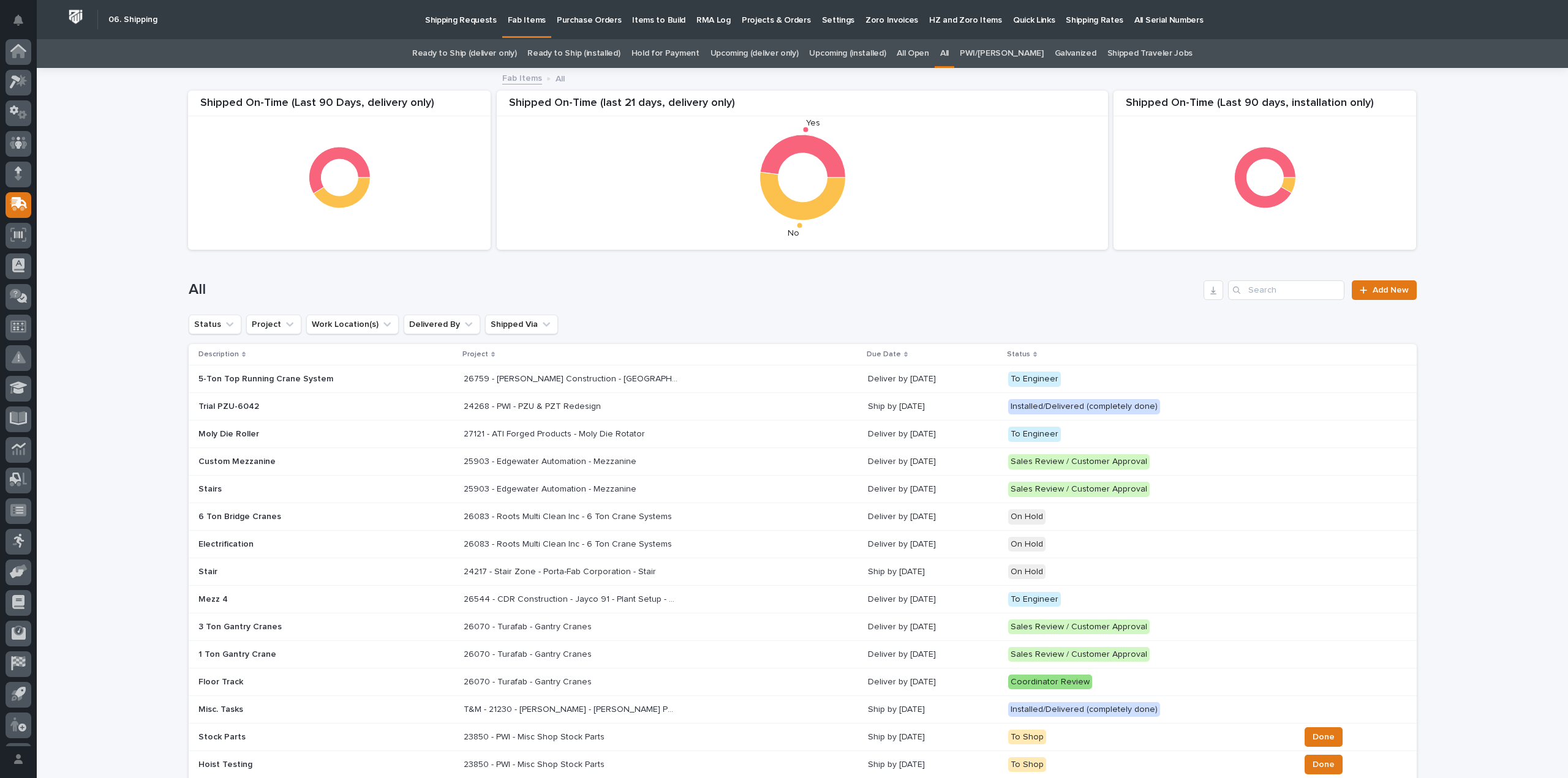
scroll to position [27, 0]
click at [1249, 288] on input "Search" at bounding box center [1286, 290] width 116 height 20
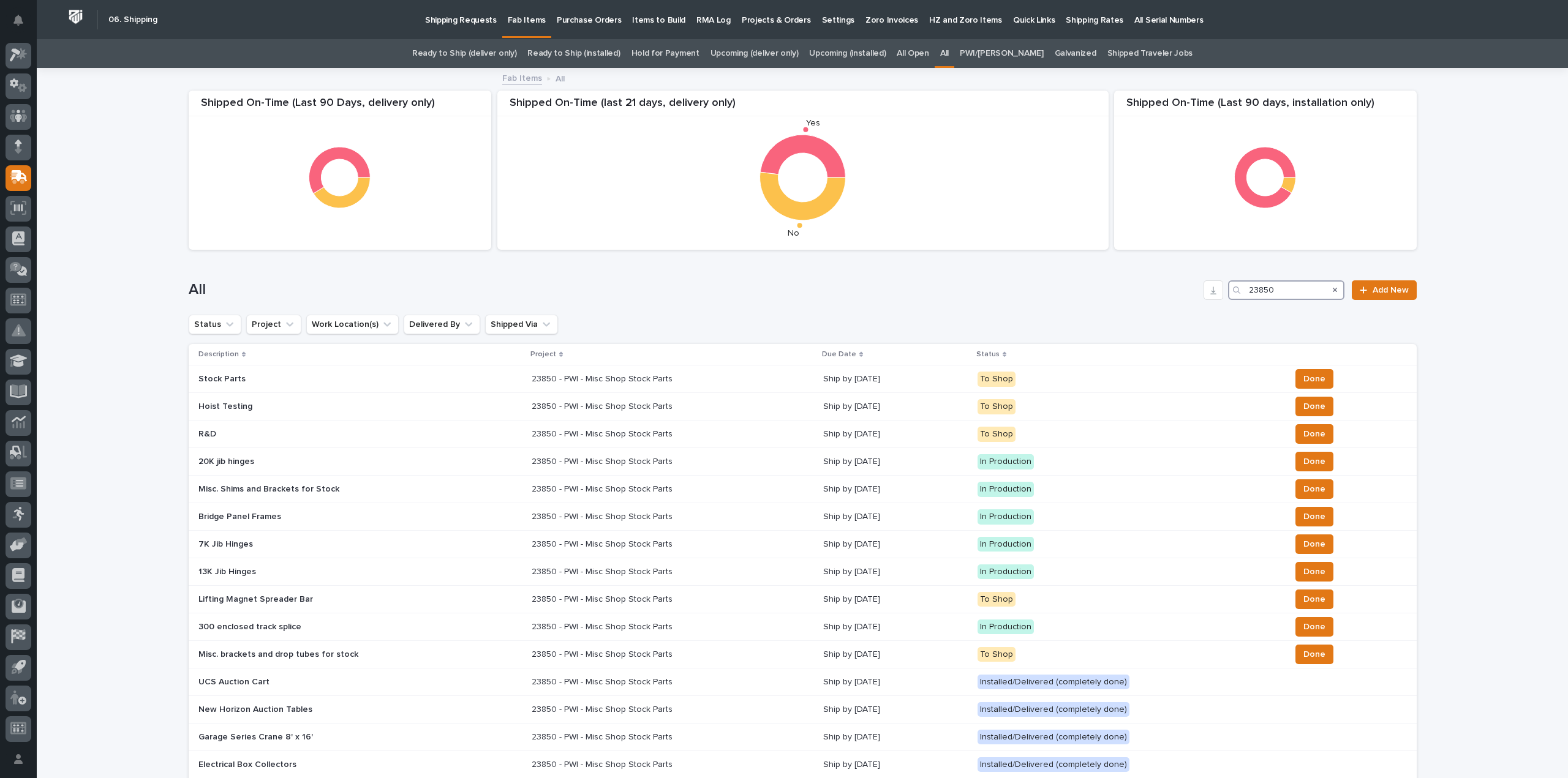
drag, startPoint x: 1274, startPoint y: 289, endPoint x: 1247, endPoint y: 304, distance: 30.9
click at [1247, 304] on div "All 23850 Add New" at bounding box center [802, 286] width 1228 height 59
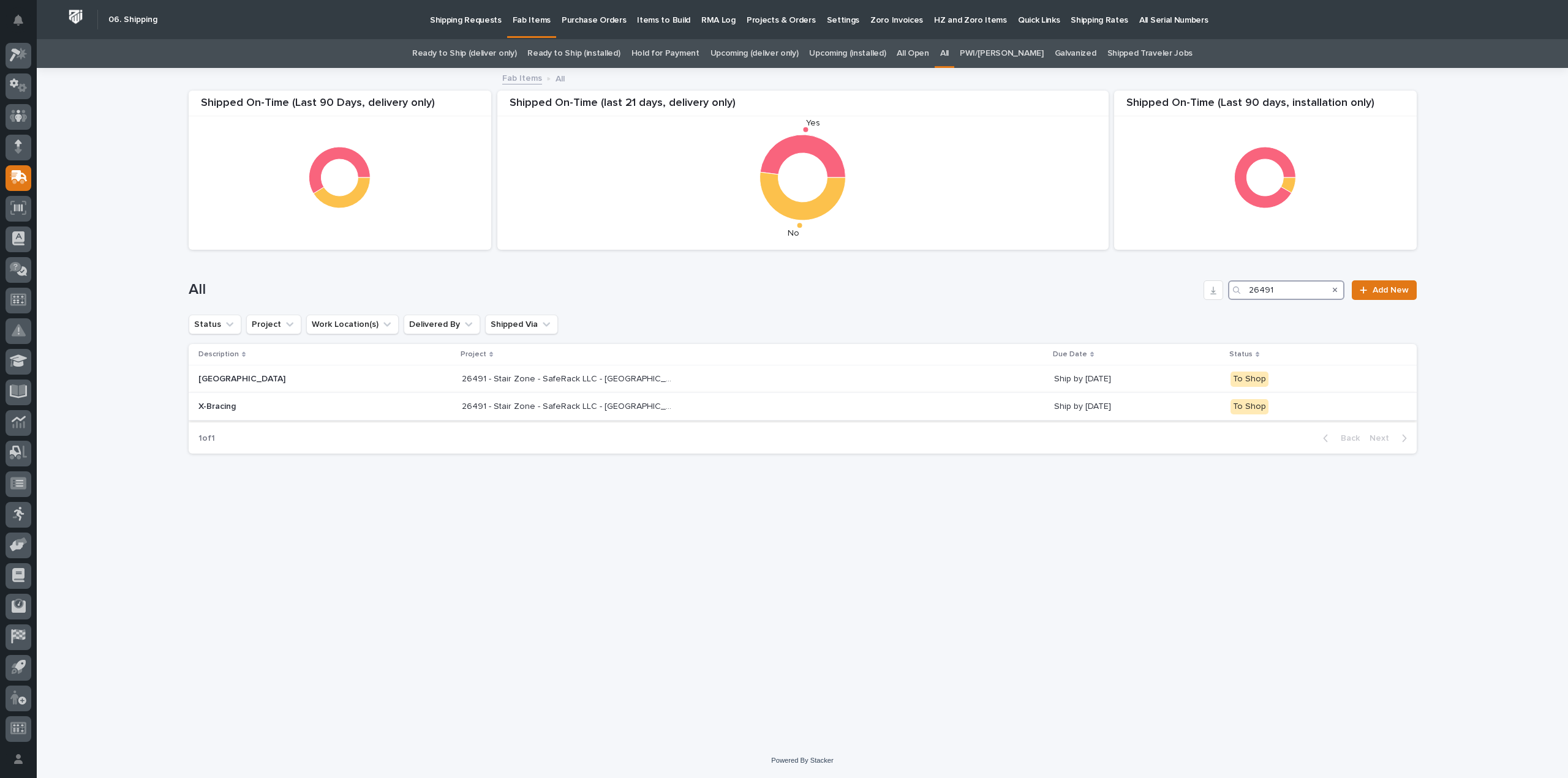
type input "26491"
click at [496, 409] on p "26491 - Stair Zone - SafeRack LLC - Royal Shores Condominiums" at bounding box center [570, 405] width 217 height 13
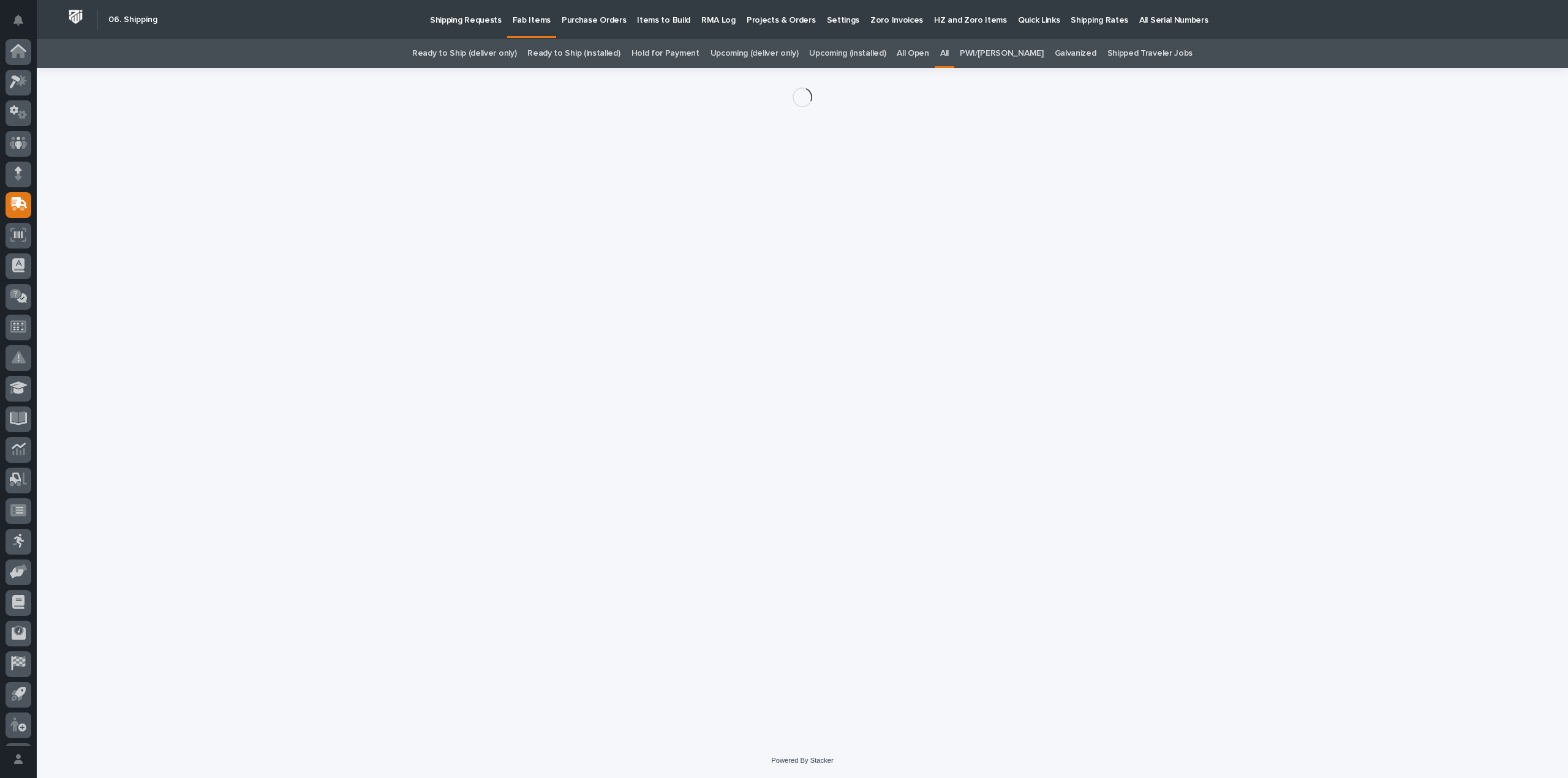
scroll to position [27, 0]
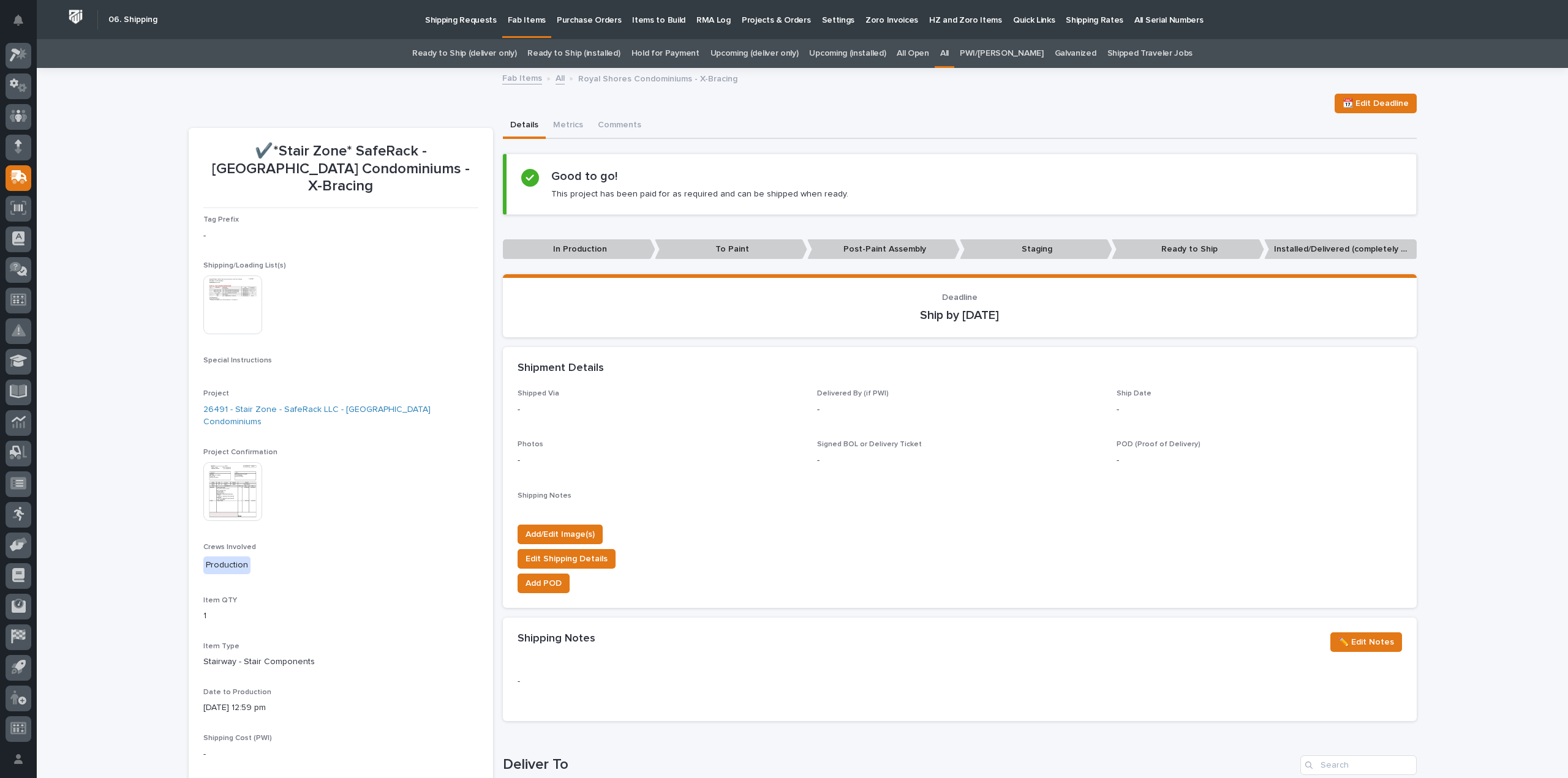
click at [229, 300] on img at bounding box center [233, 305] width 59 height 59
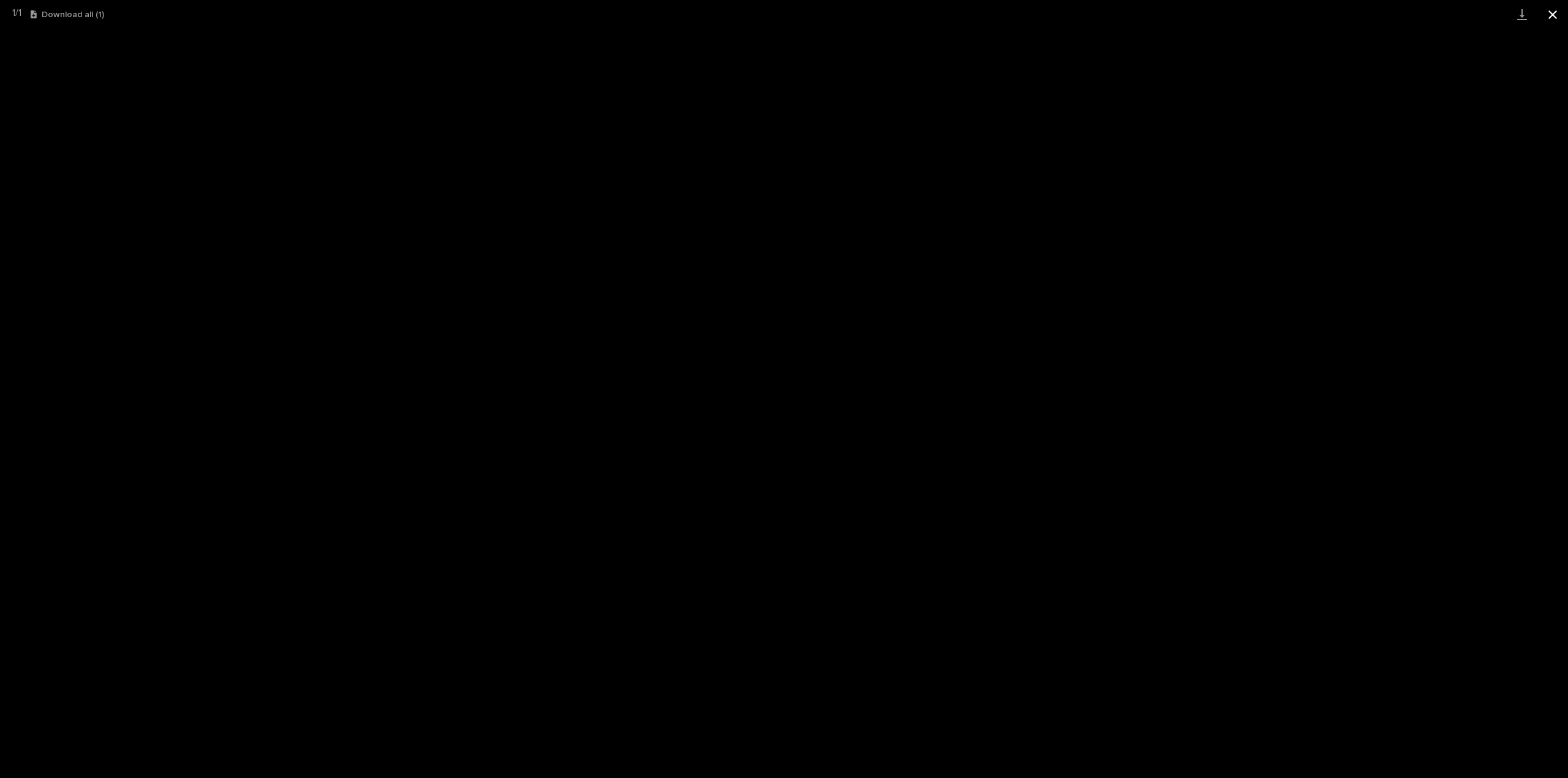
click at [1557, 16] on button "Close gallery" at bounding box center [1553, 14] width 31 height 29
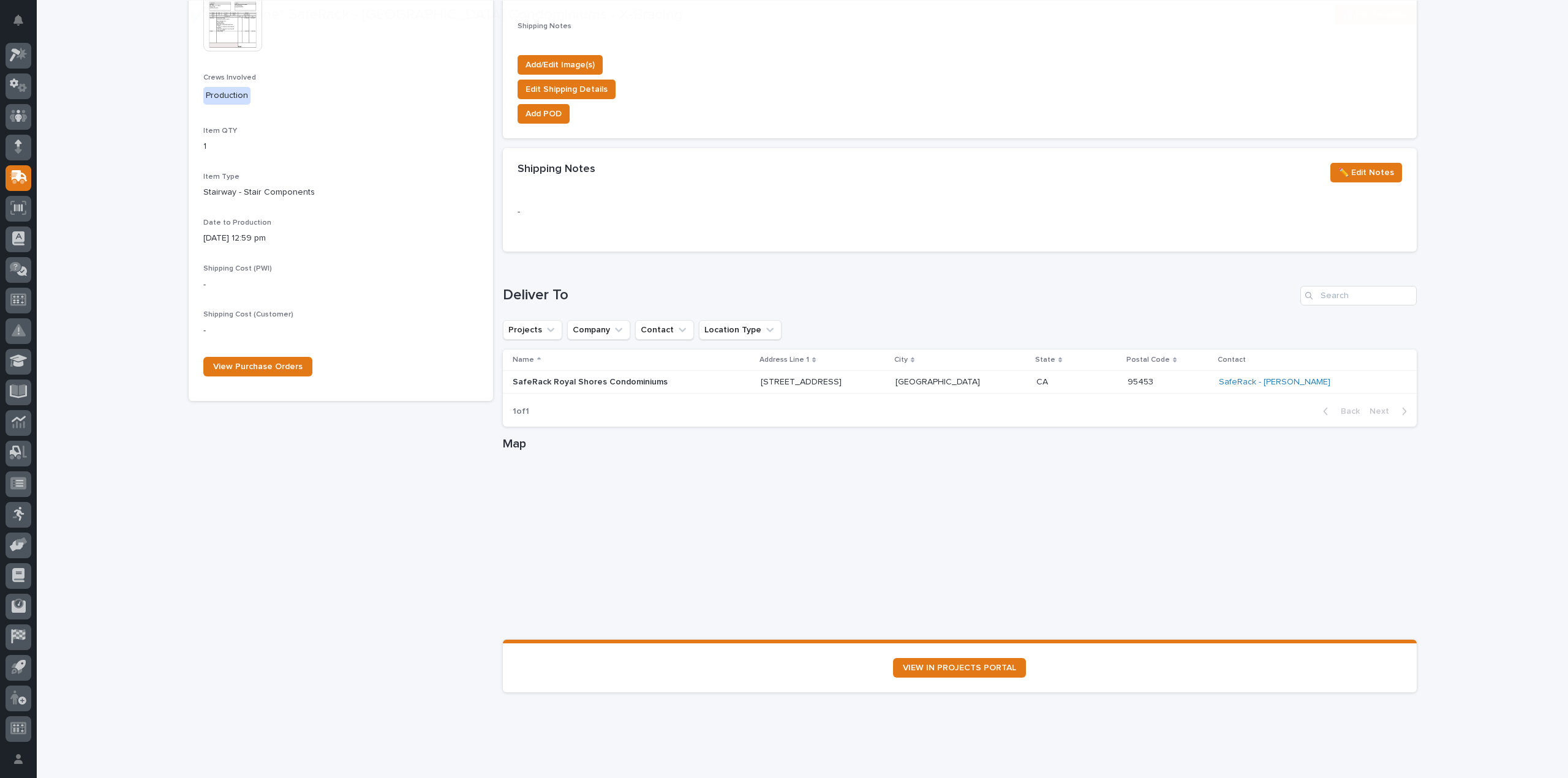
scroll to position [489, 0]
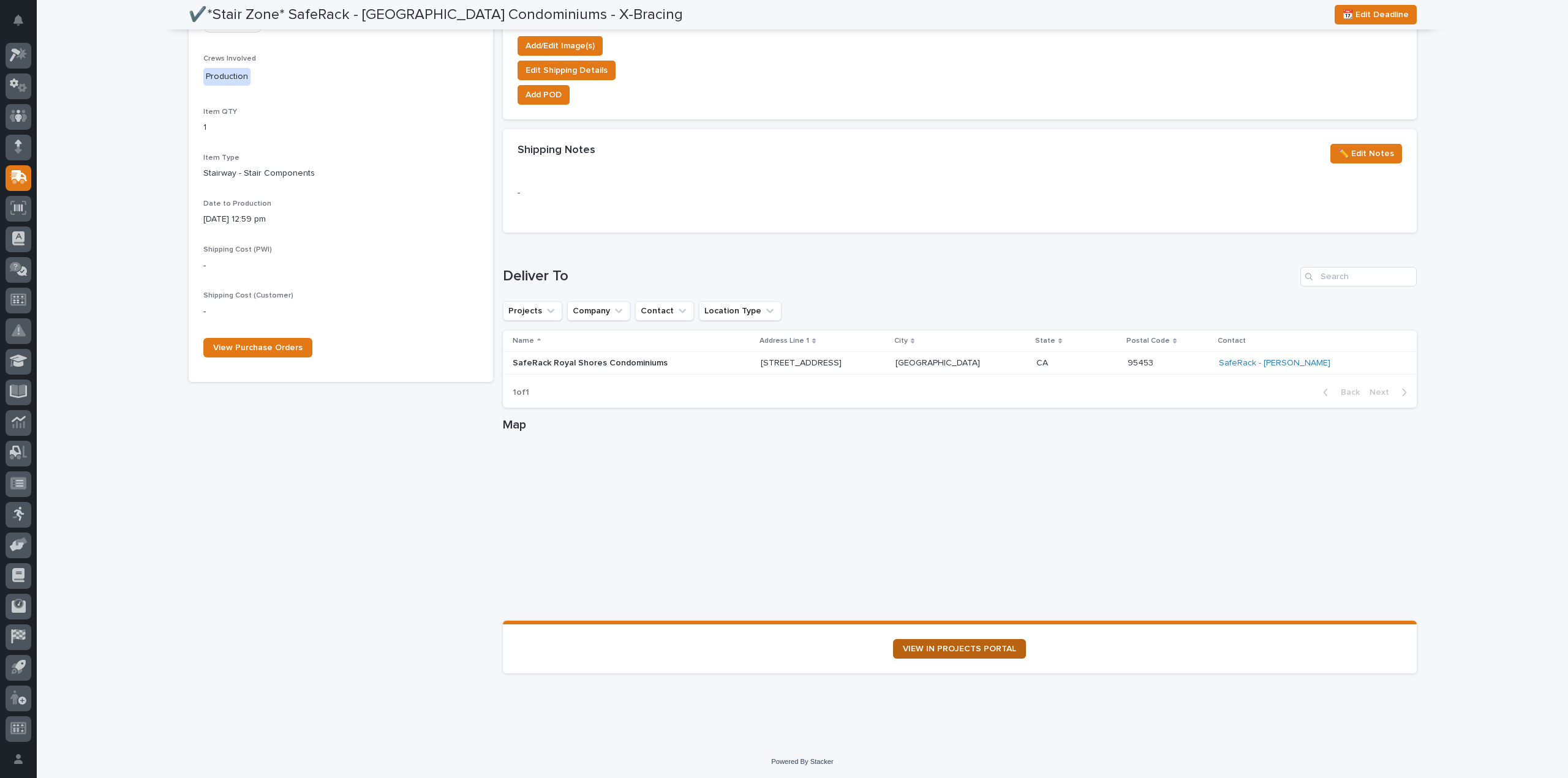
click at [1007, 655] on link "VIEW IN PROJECTS PORTAL" at bounding box center [959, 648] width 133 height 20
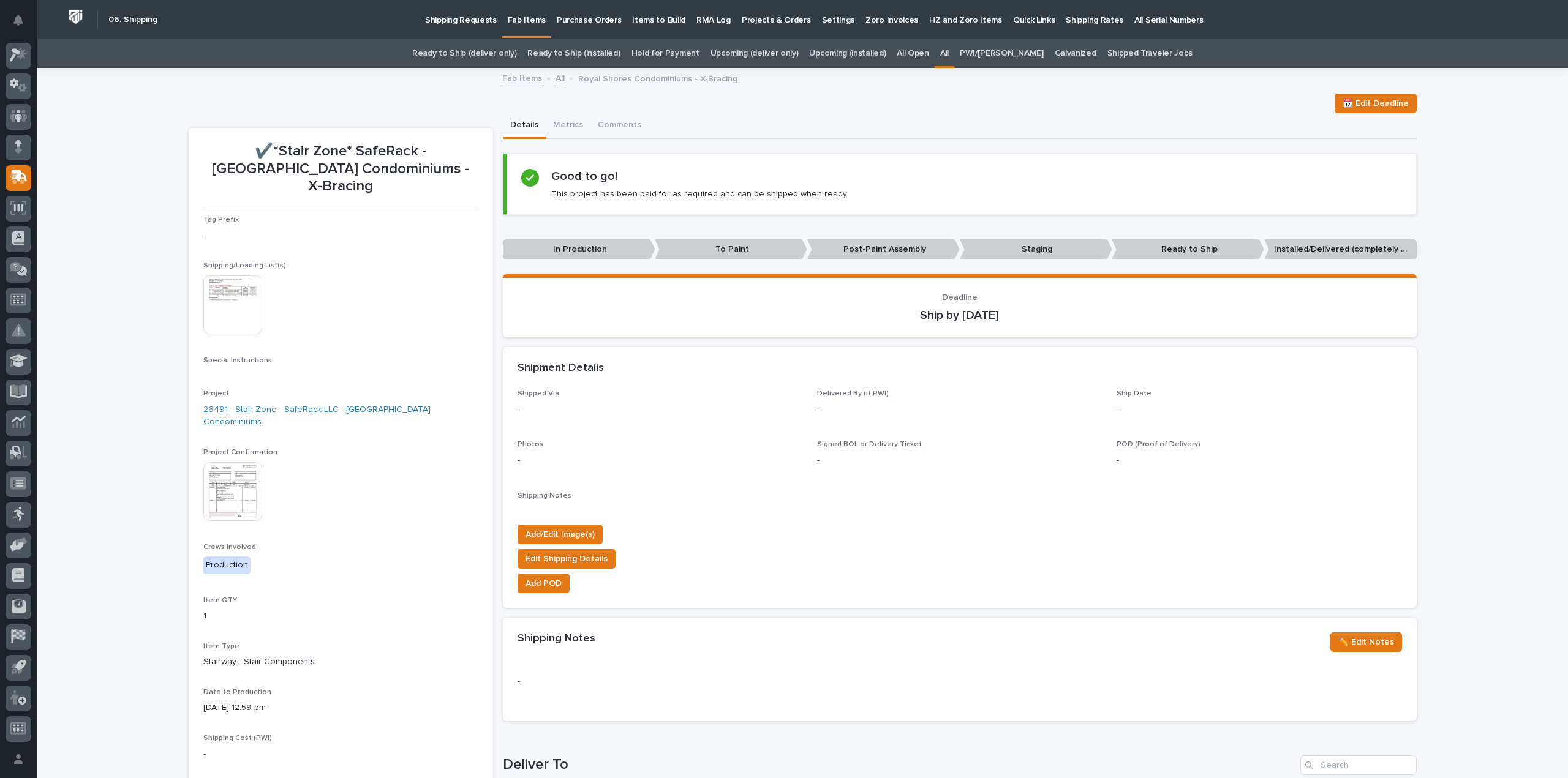
click at [949, 54] on link "All" at bounding box center [944, 53] width 9 height 29
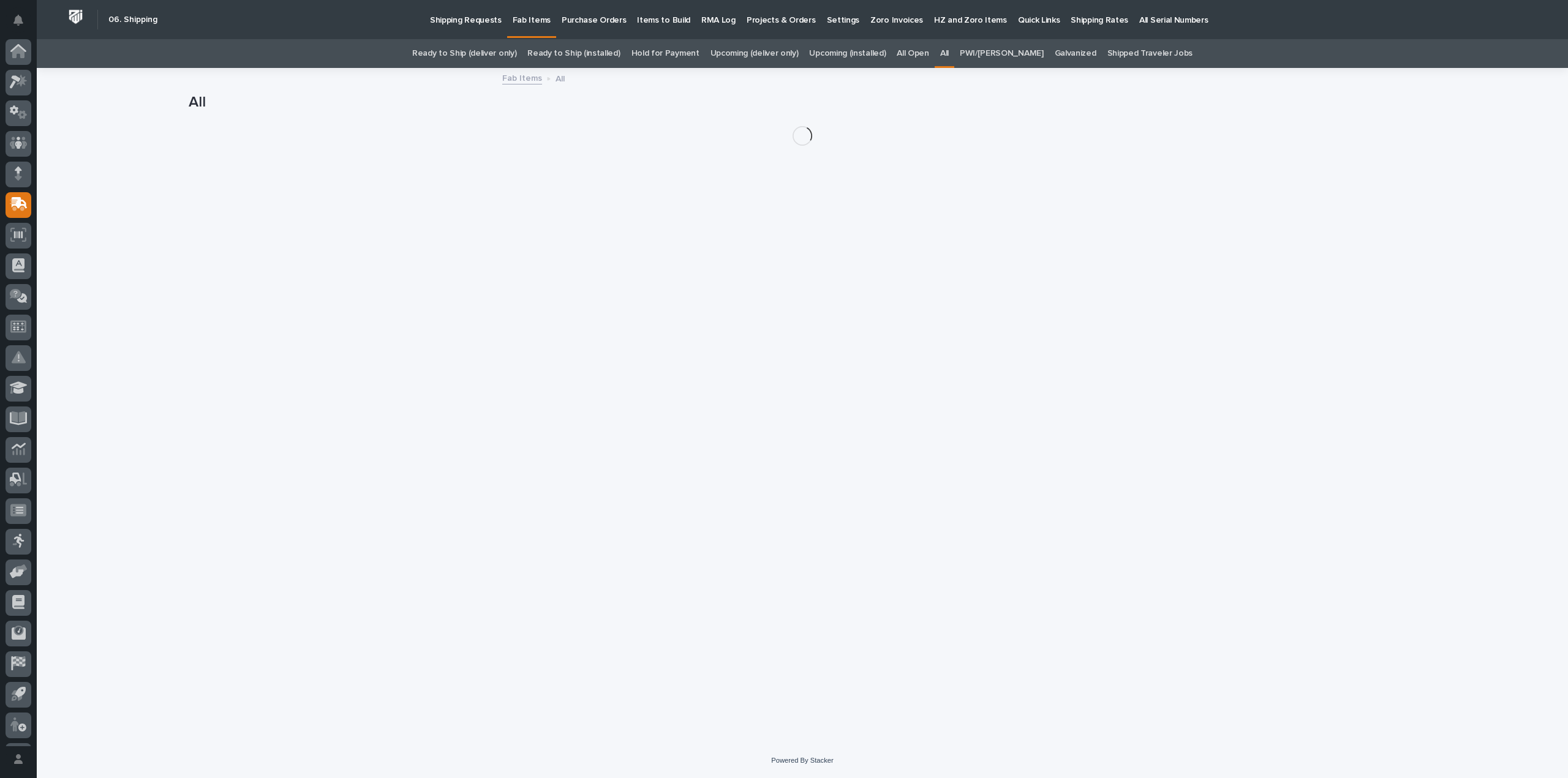
scroll to position [27, 0]
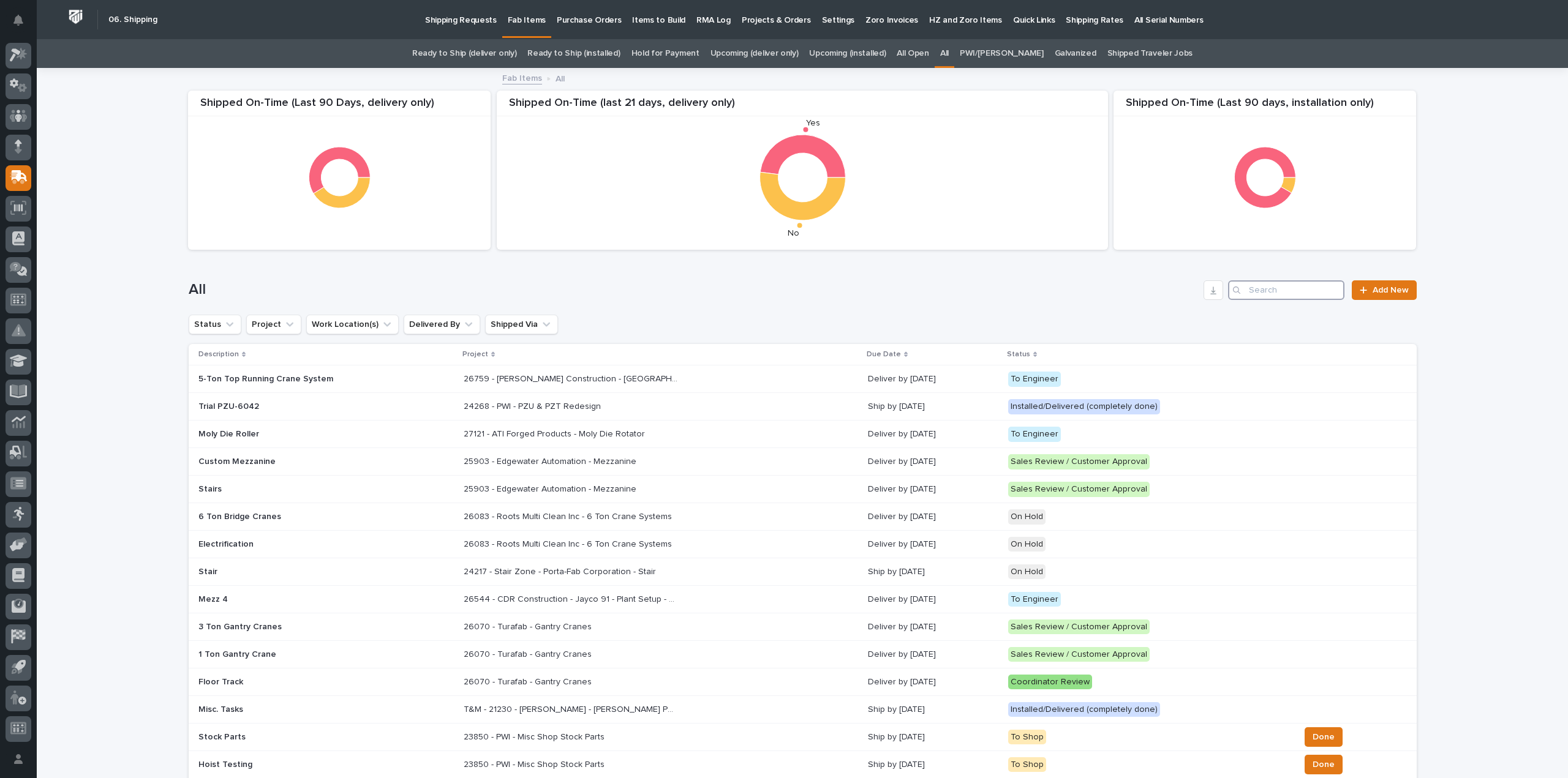
click at [1282, 294] on input "Search" at bounding box center [1286, 290] width 116 height 20
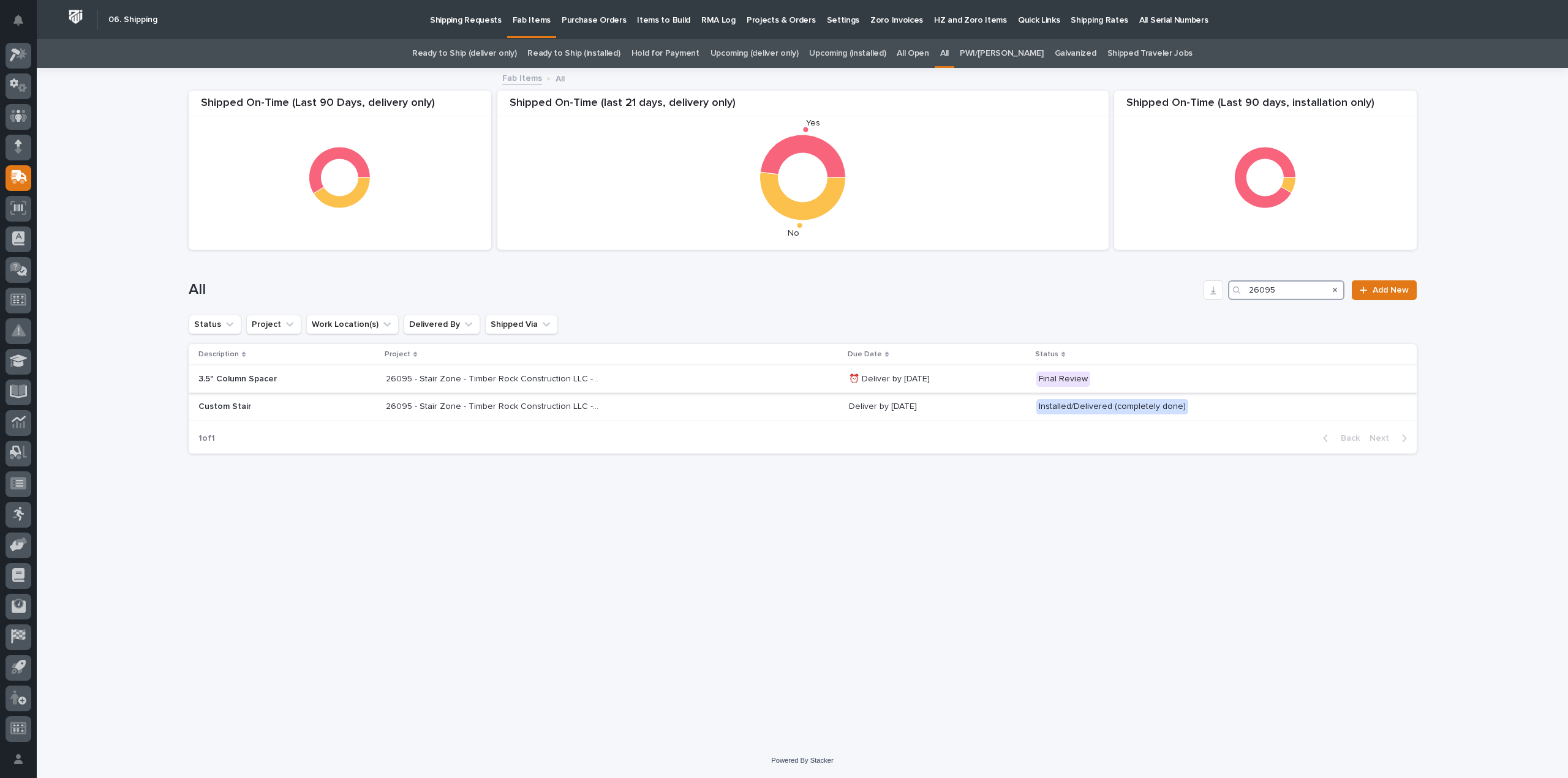
type input "26095"
click at [516, 379] on p "26095 - Stair Zone - Timber Rock Construction LLC - Grace Pressbox" at bounding box center [494, 378] width 217 height 13
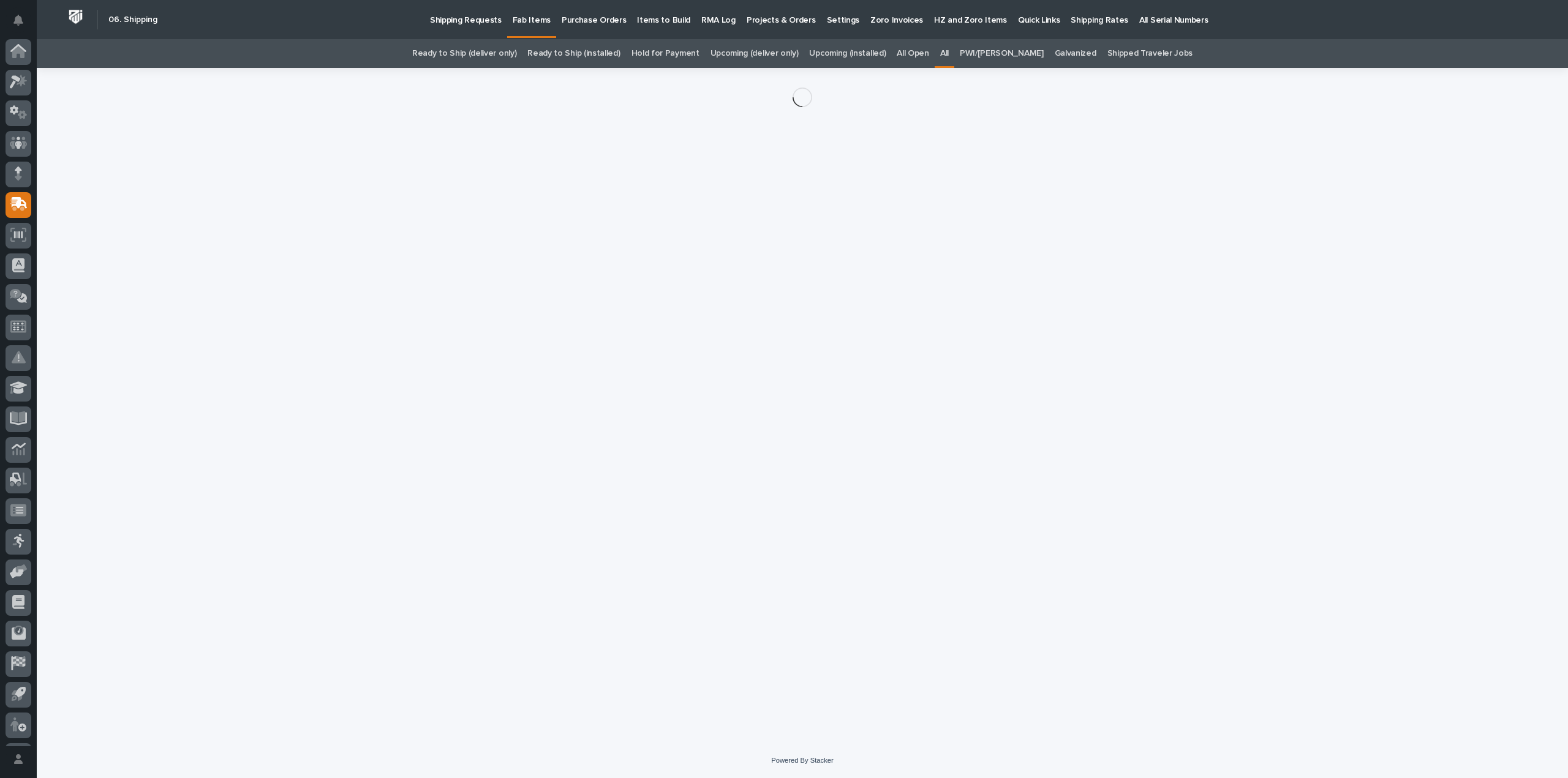
scroll to position [27, 0]
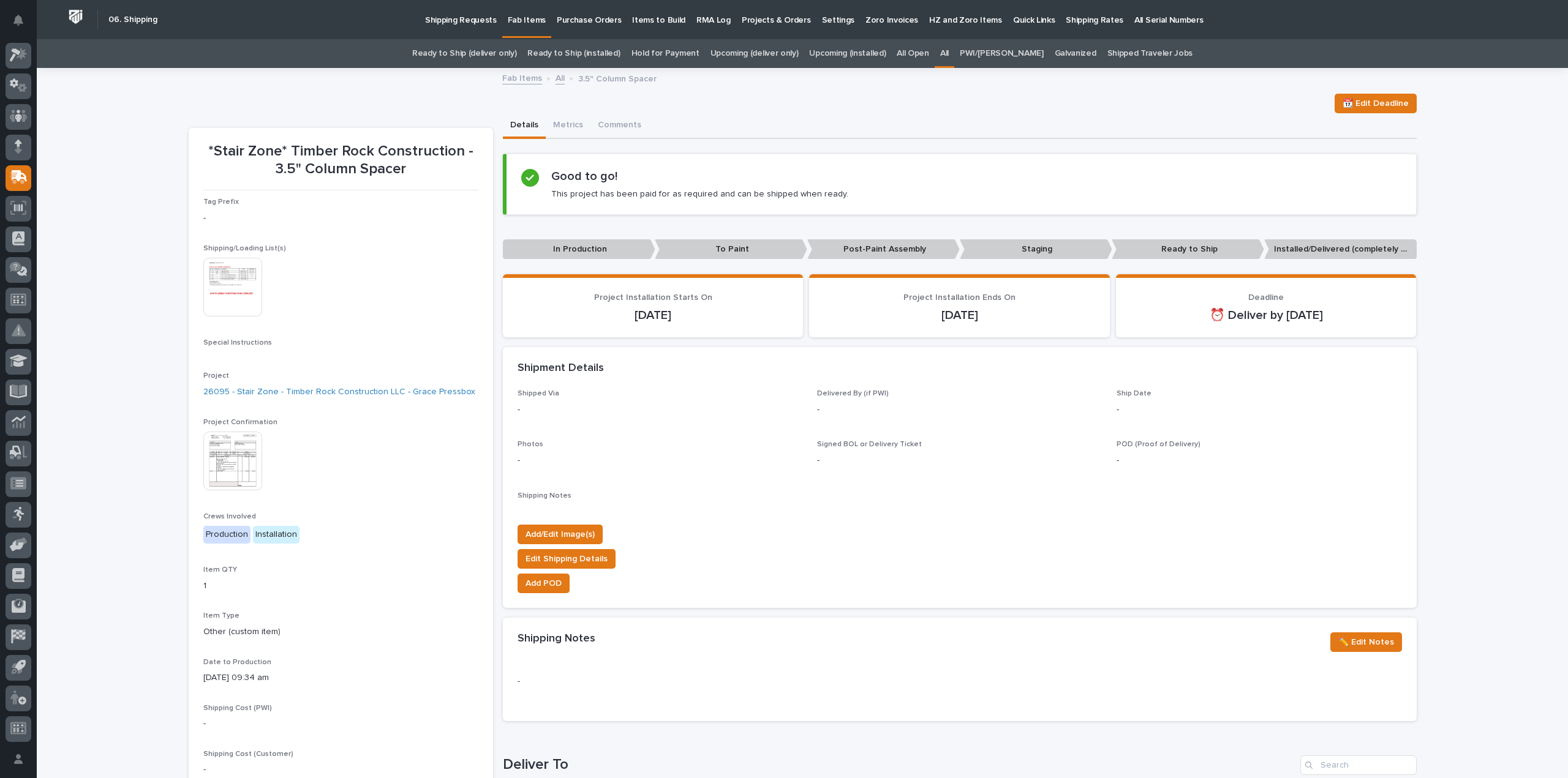
click at [231, 304] on img at bounding box center [233, 287] width 59 height 59
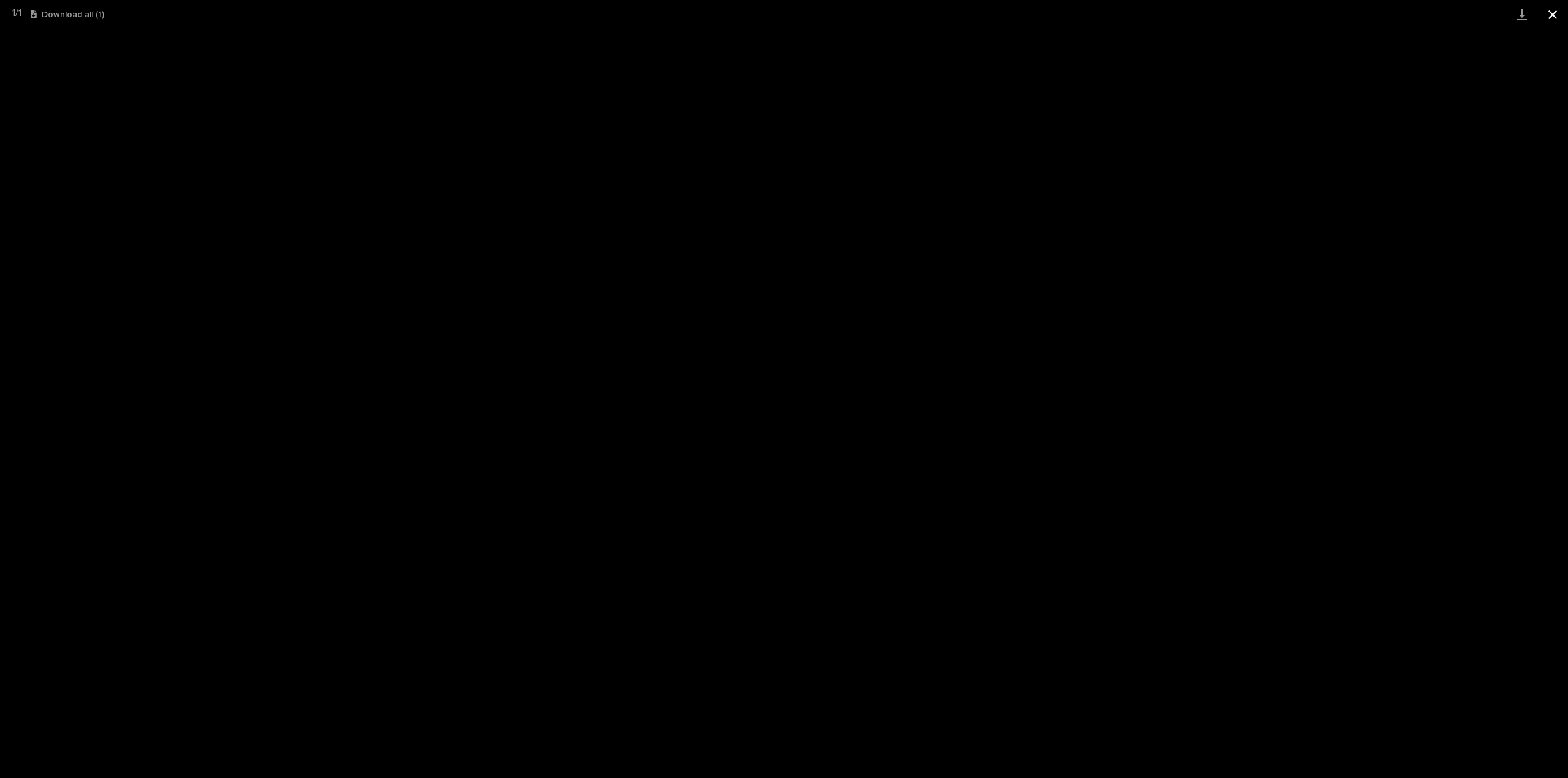
click at [1554, 18] on button "Close gallery" at bounding box center [1553, 14] width 31 height 29
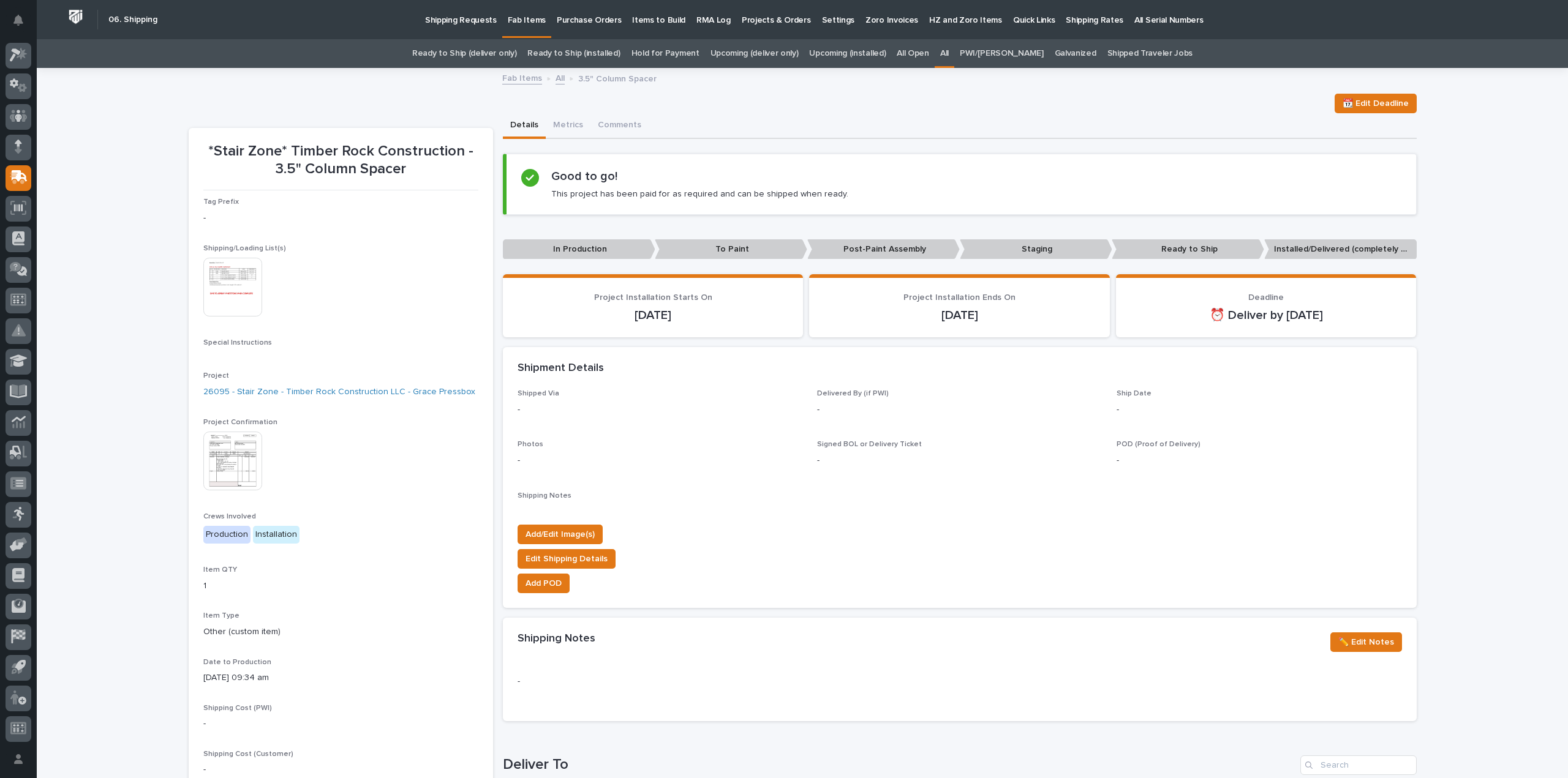
scroll to position [489, 0]
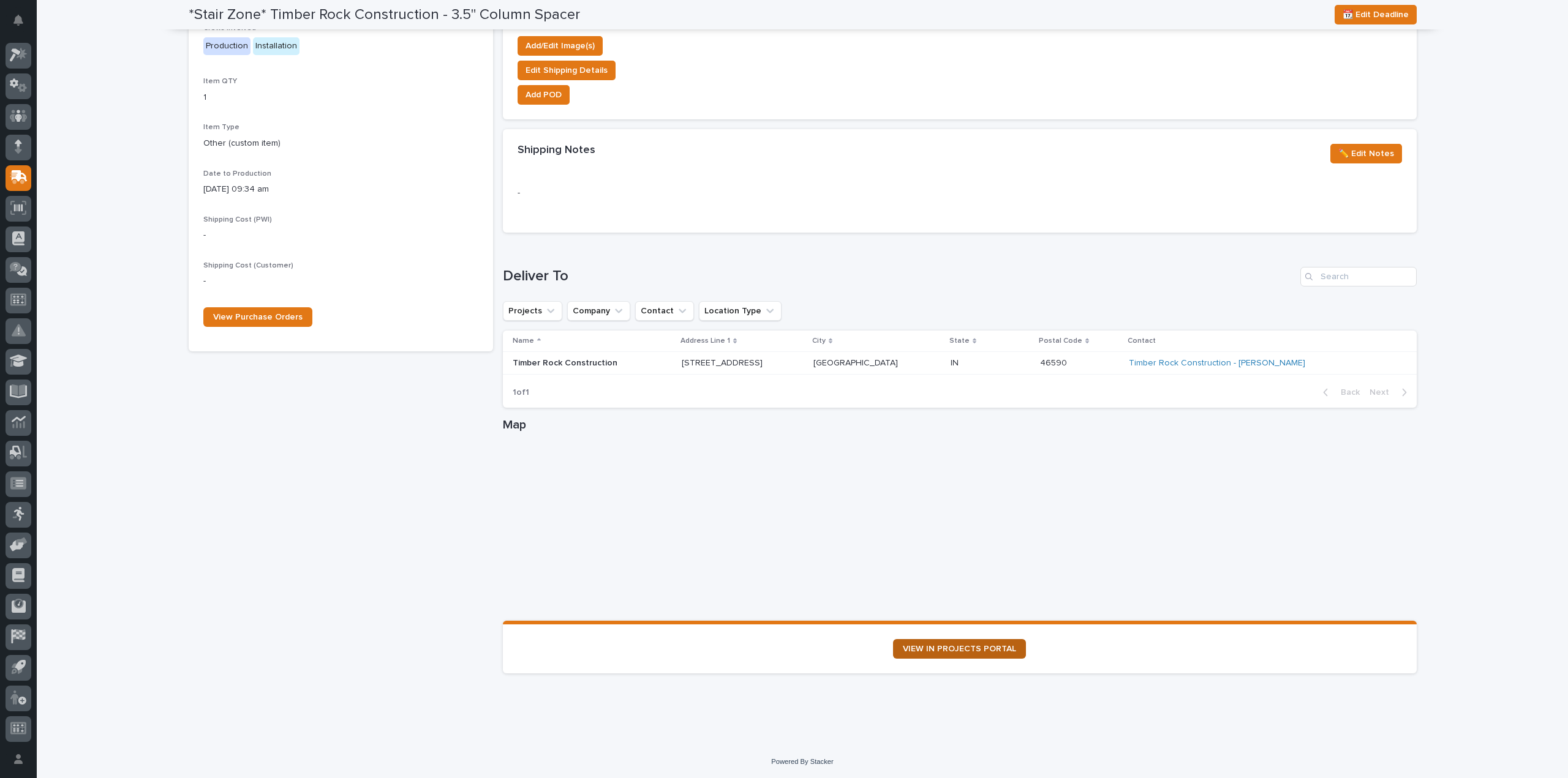
click at [903, 647] on span "VIEW IN PROJECTS PORTAL" at bounding box center [960, 649] width 113 height 9
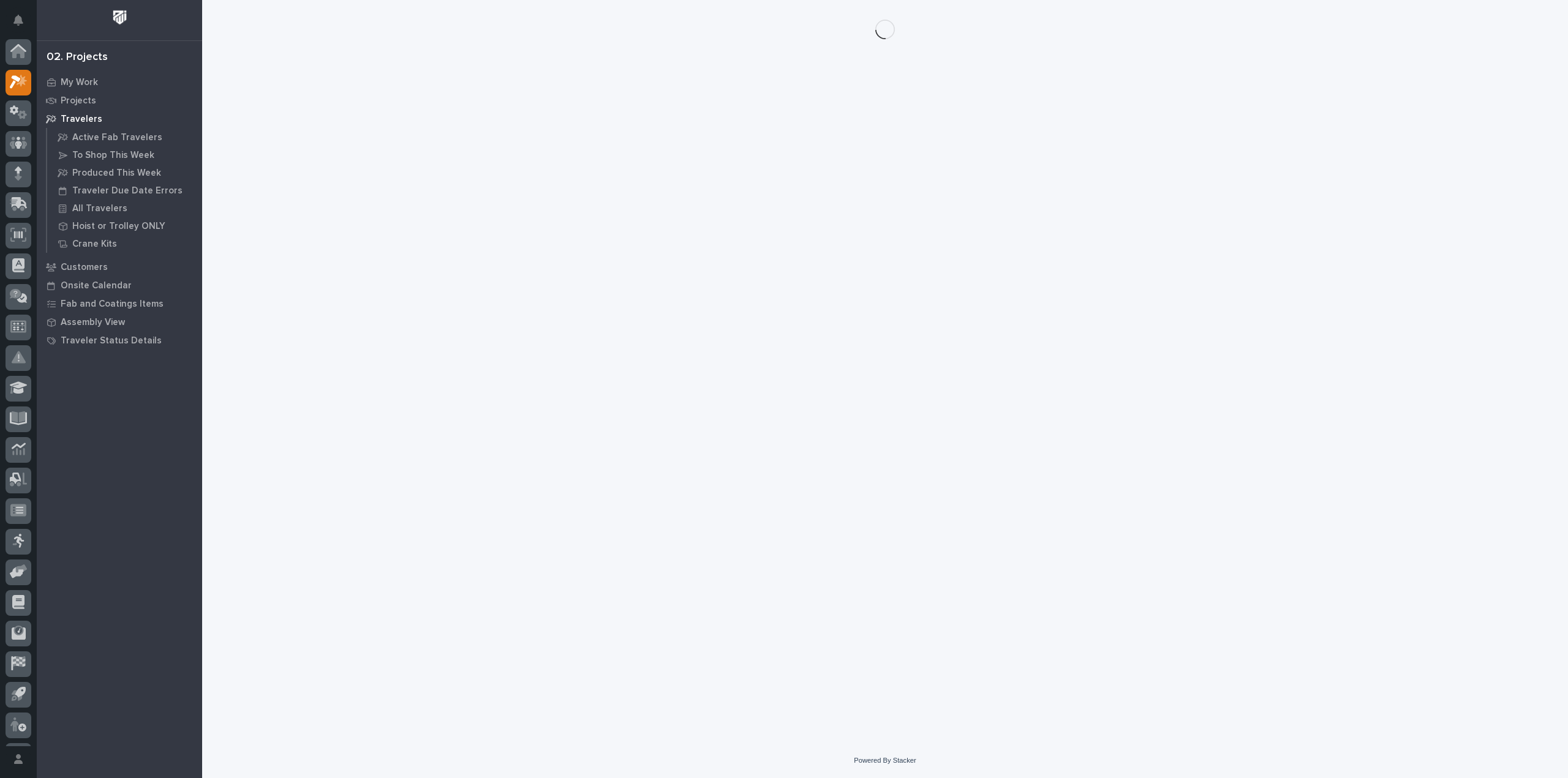
scroll to position [27, 0]
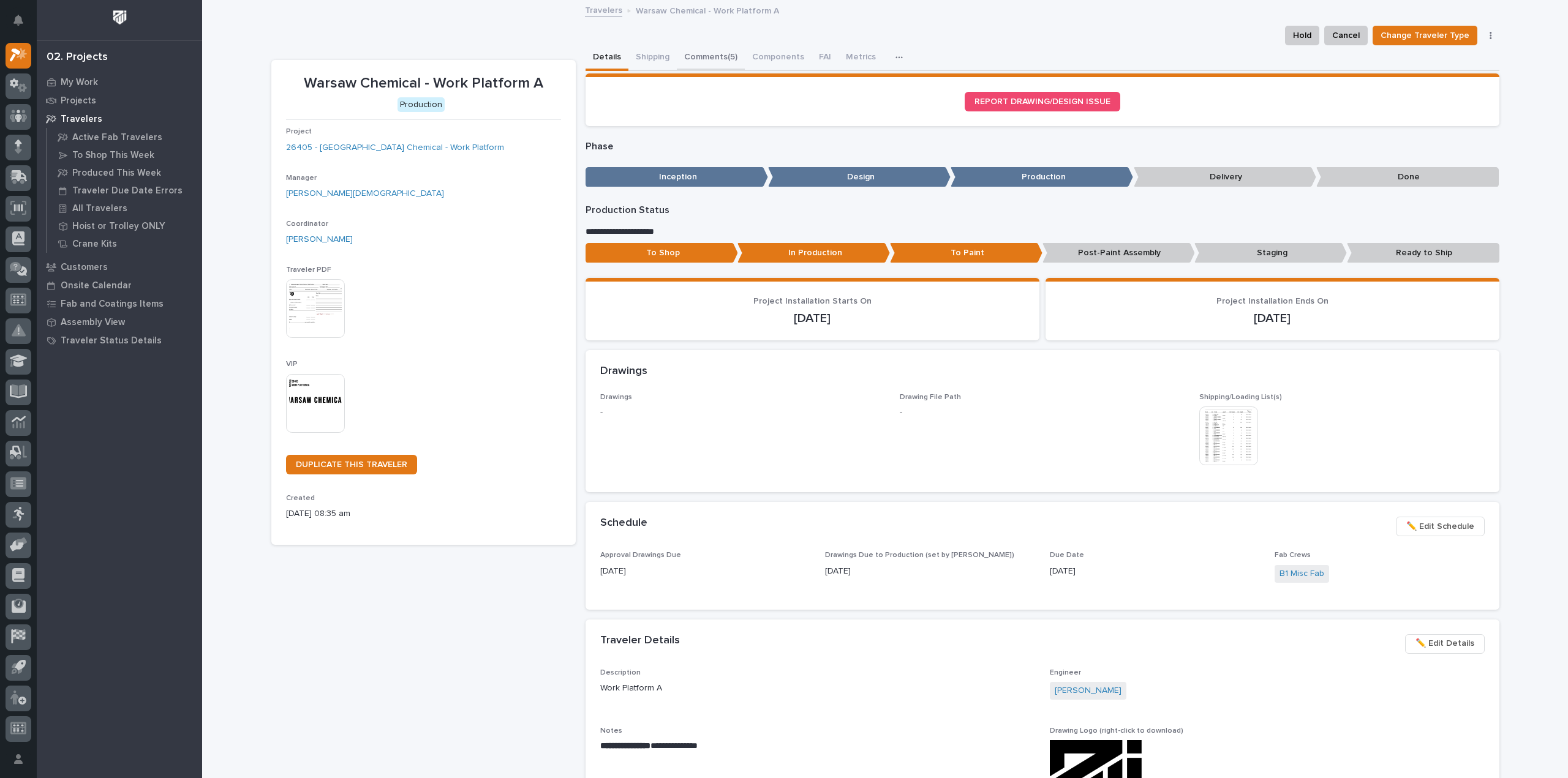
click at [713, 60] on button "Comments (5)" at bounding box center [711, 58] width 68 height 26
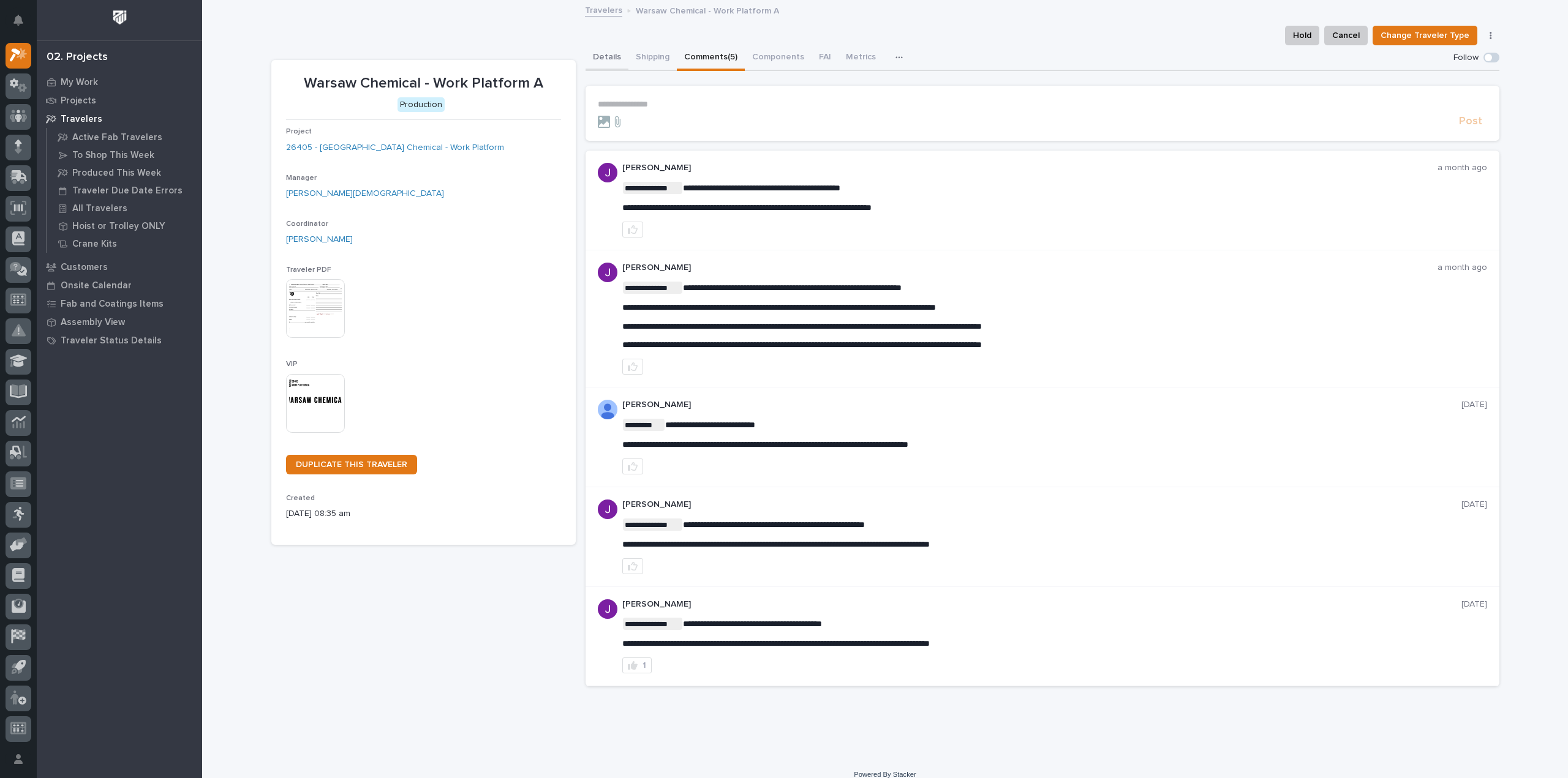
click at [605, 56] on button "Details" at bounding box center [607, 58] width 43 height 26
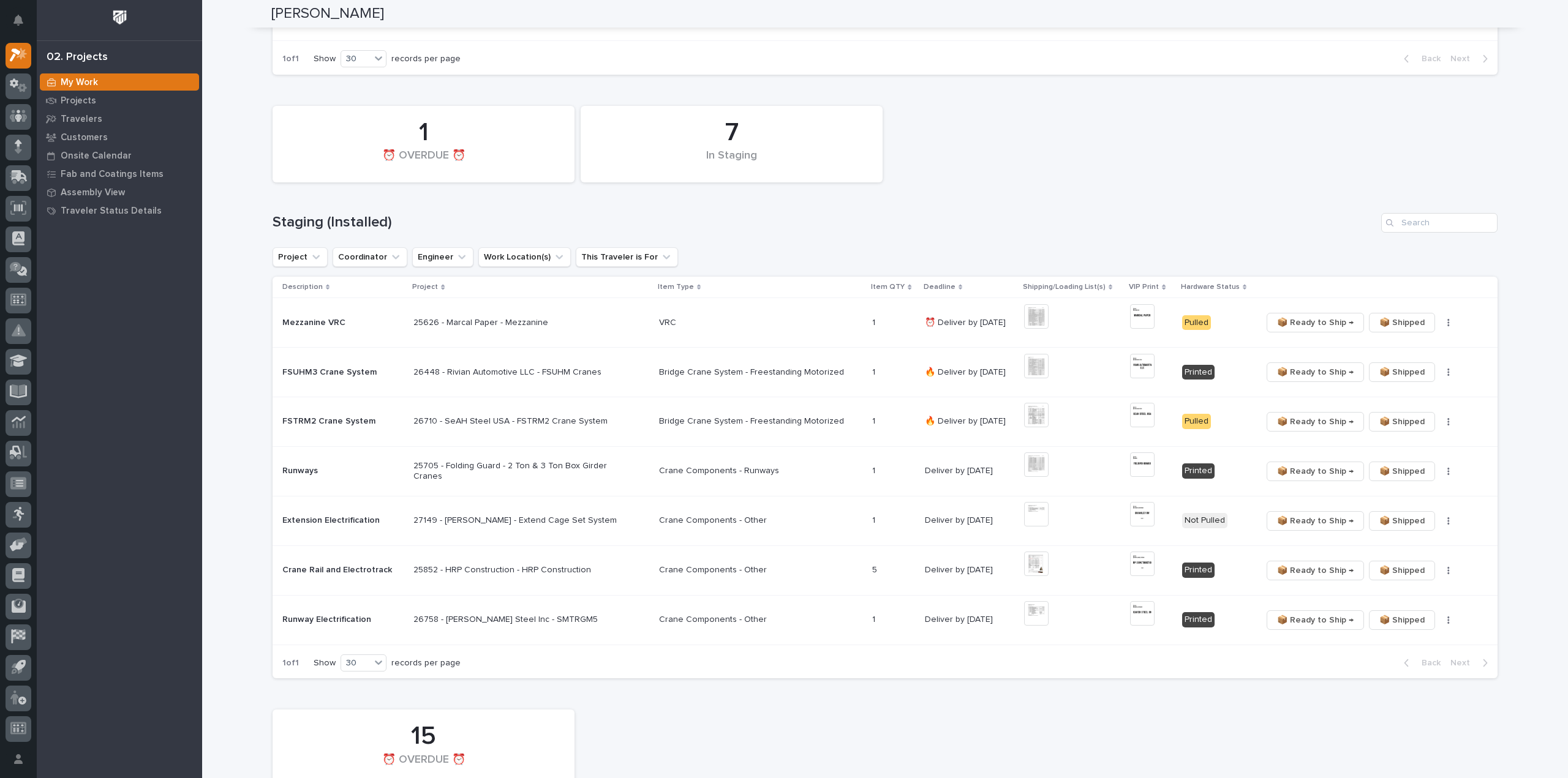
scroll to position [489, 0]
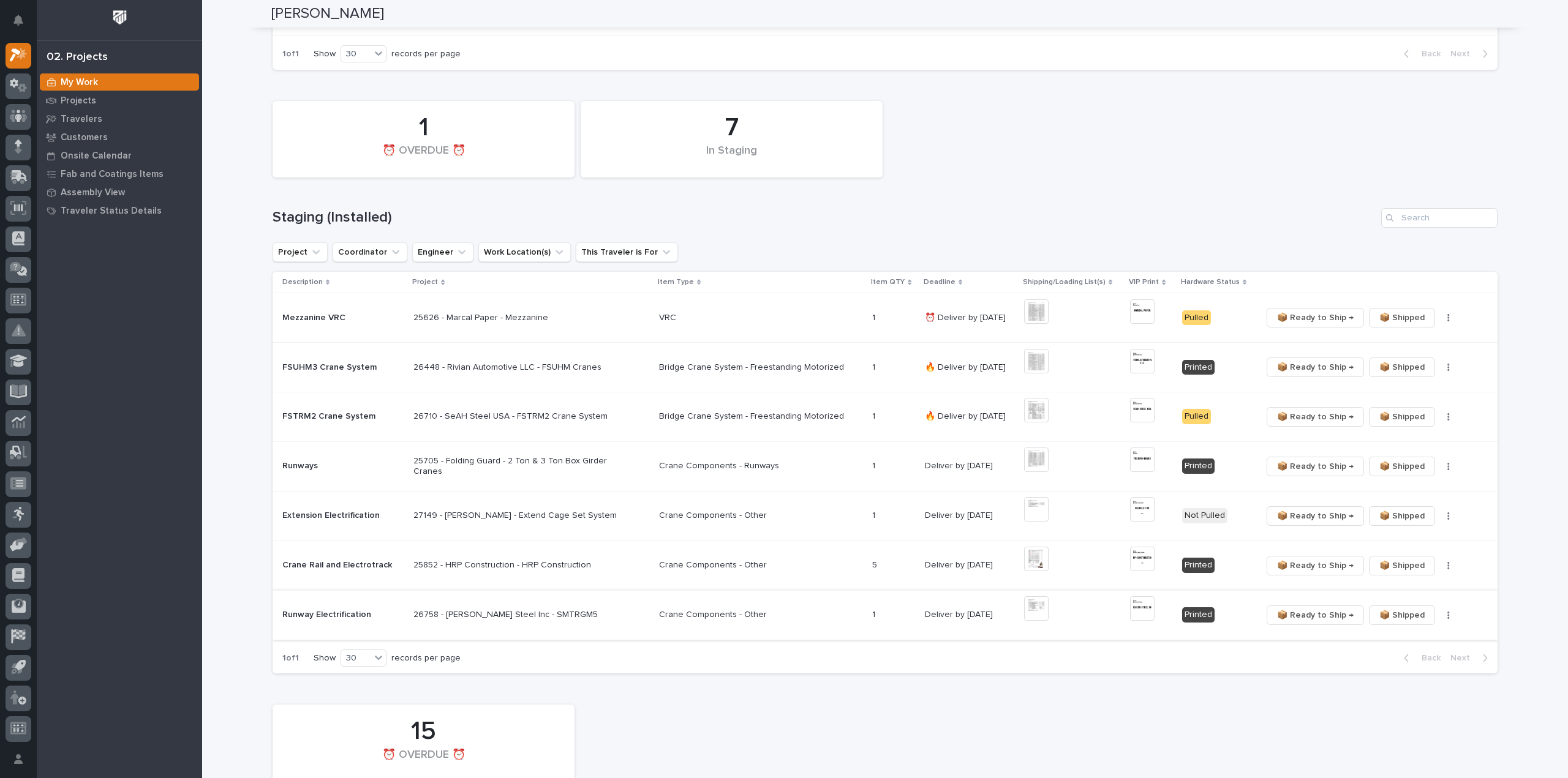
click at [1136, 609] on img at bounding box center [1142, 608] width 24 height 24
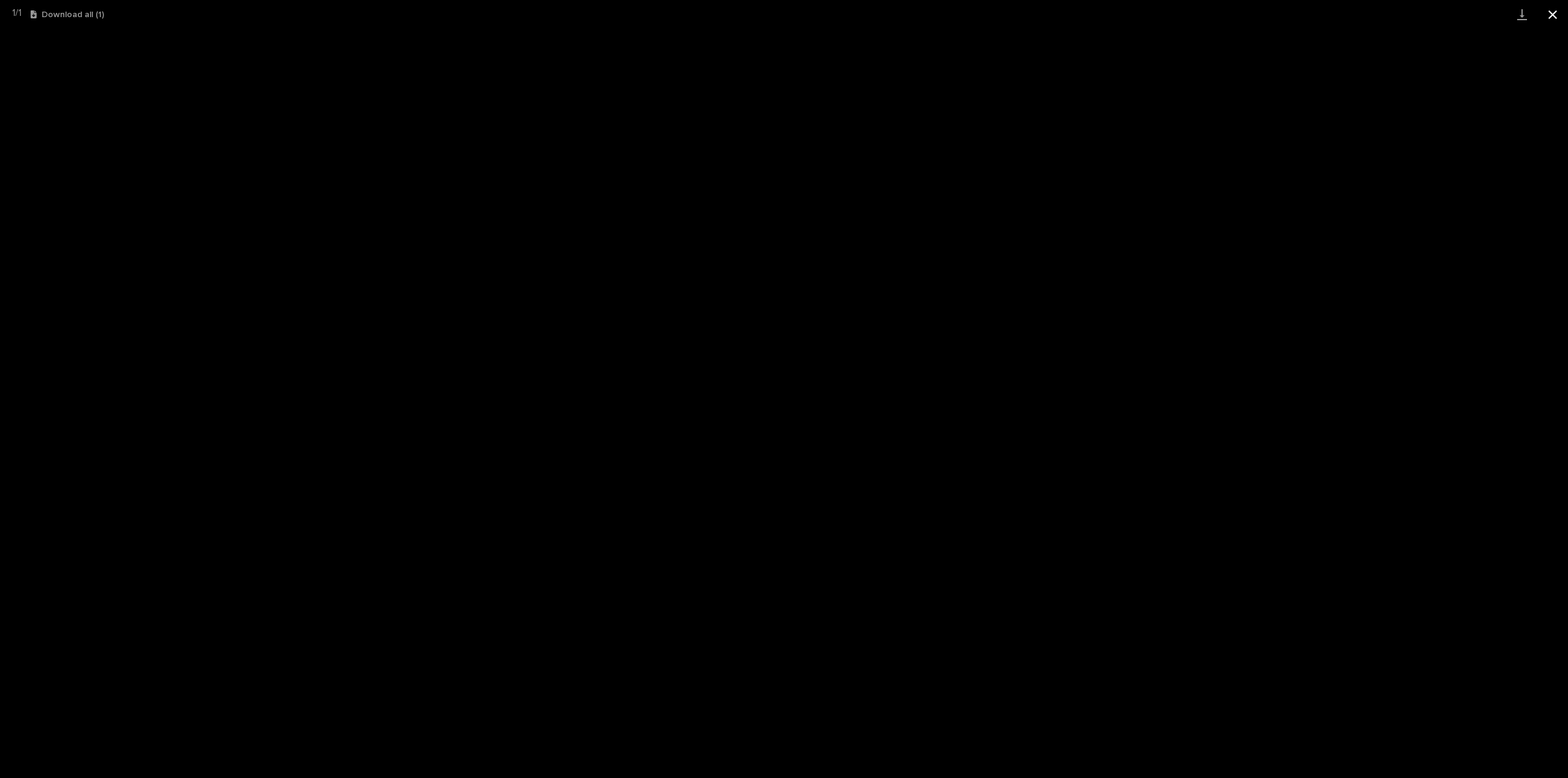
click at [1554, 16] on button "Close gallery" at bounding box center [1553, 14] width 31 height 29
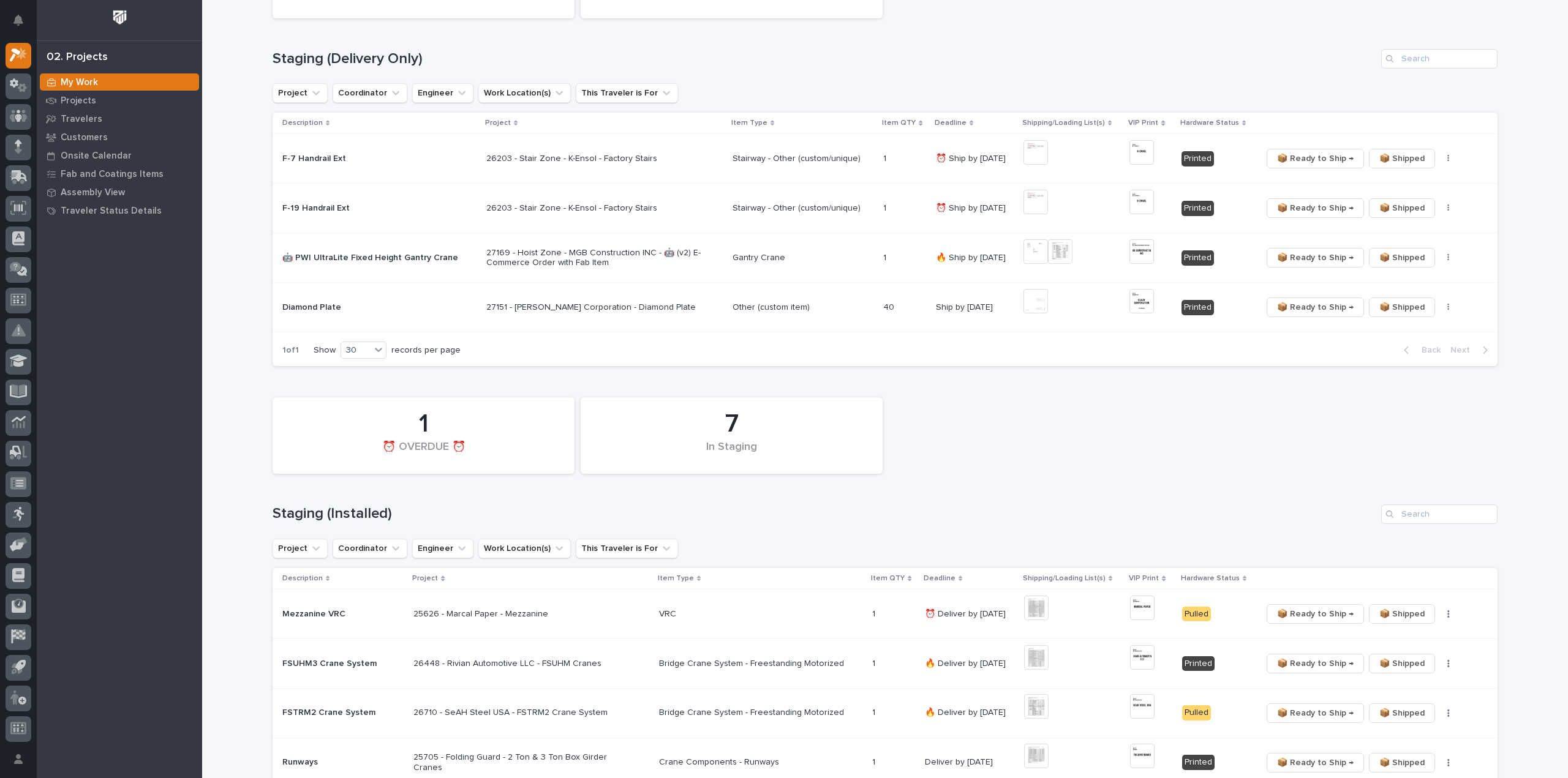
scroll to position [367, 0]
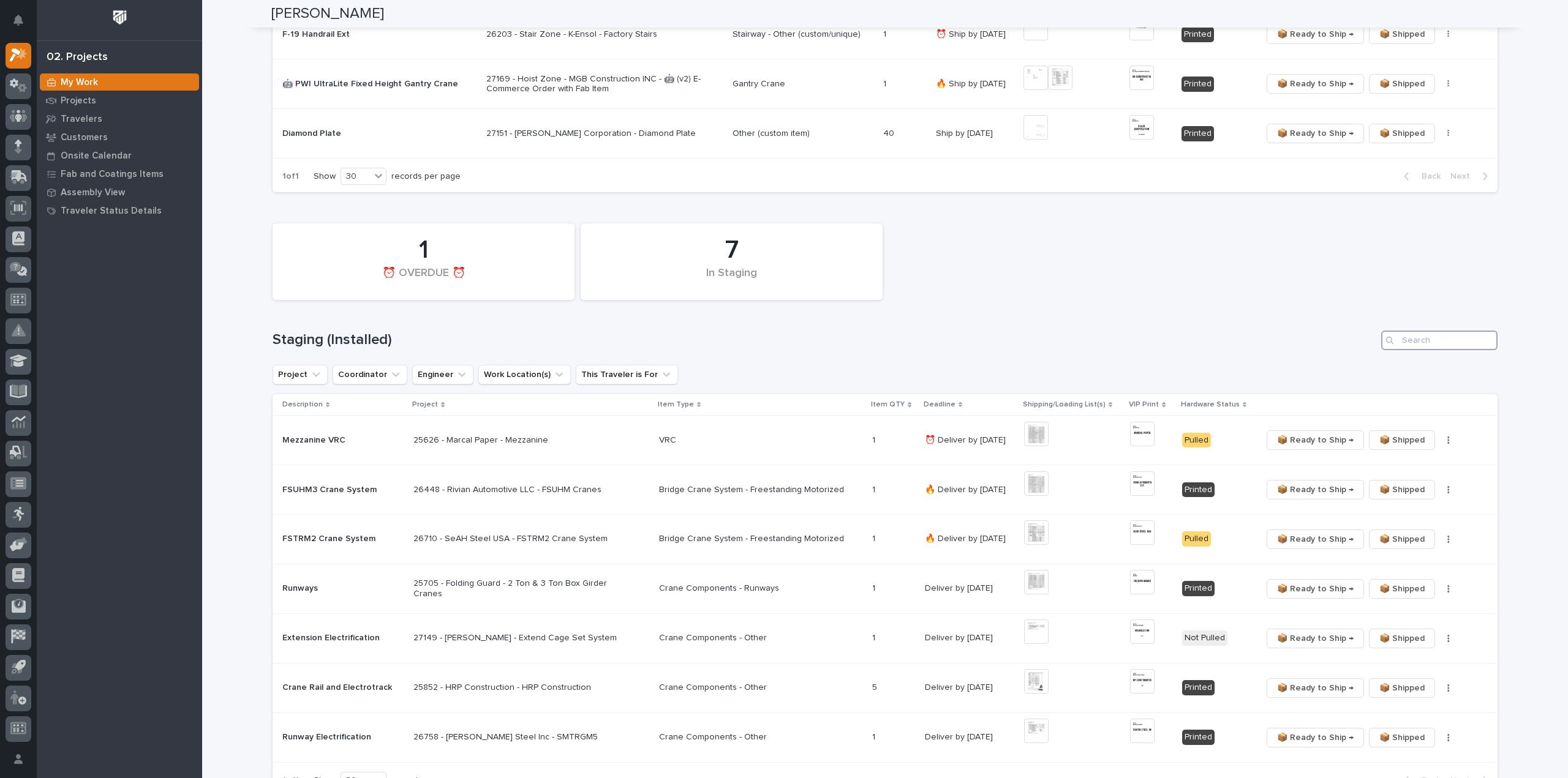
click at [1414, 342] on input "Search" at bounding box center [1439, 340] width 116 height 20
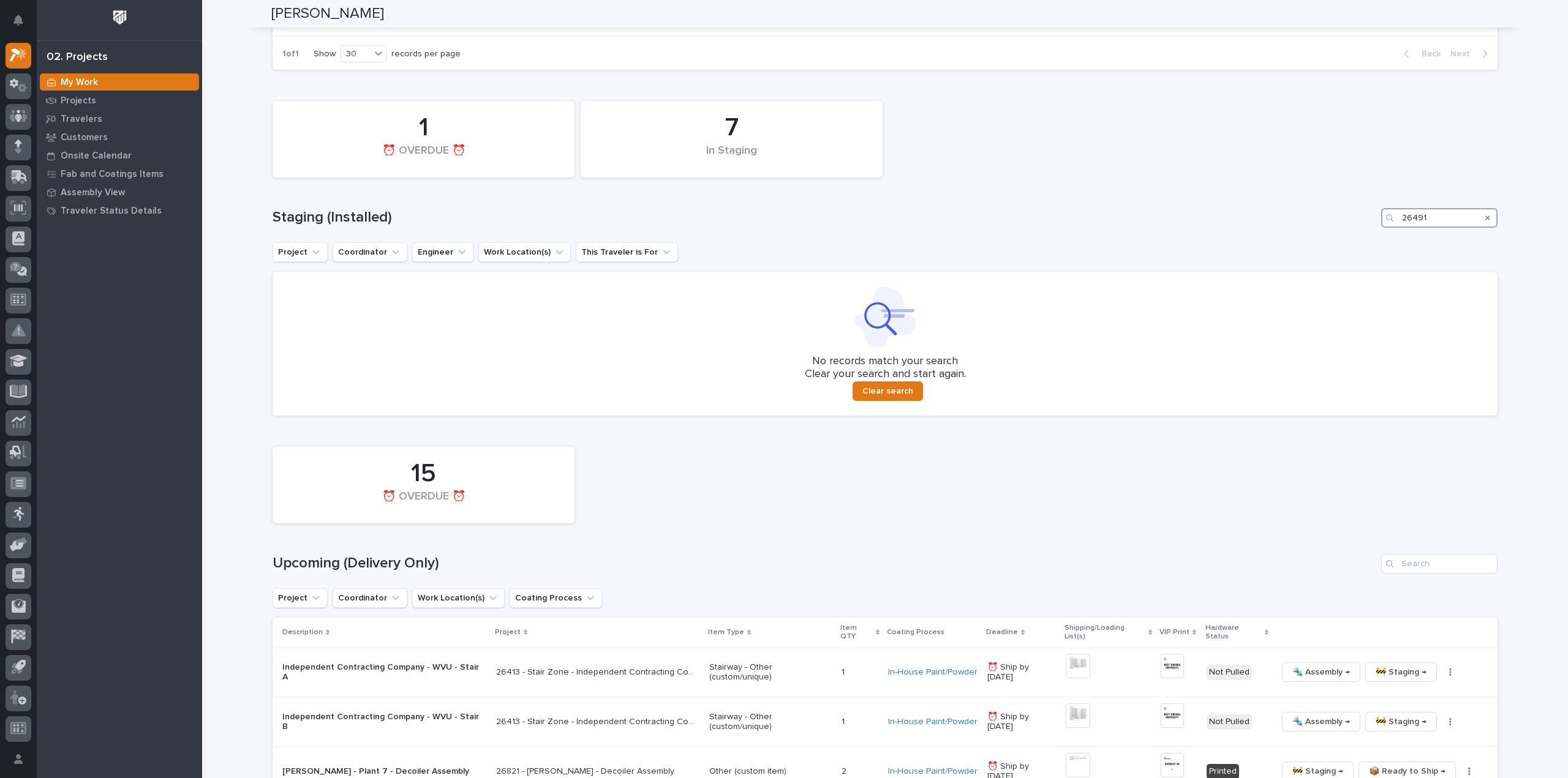
scroll to position [612, 0]
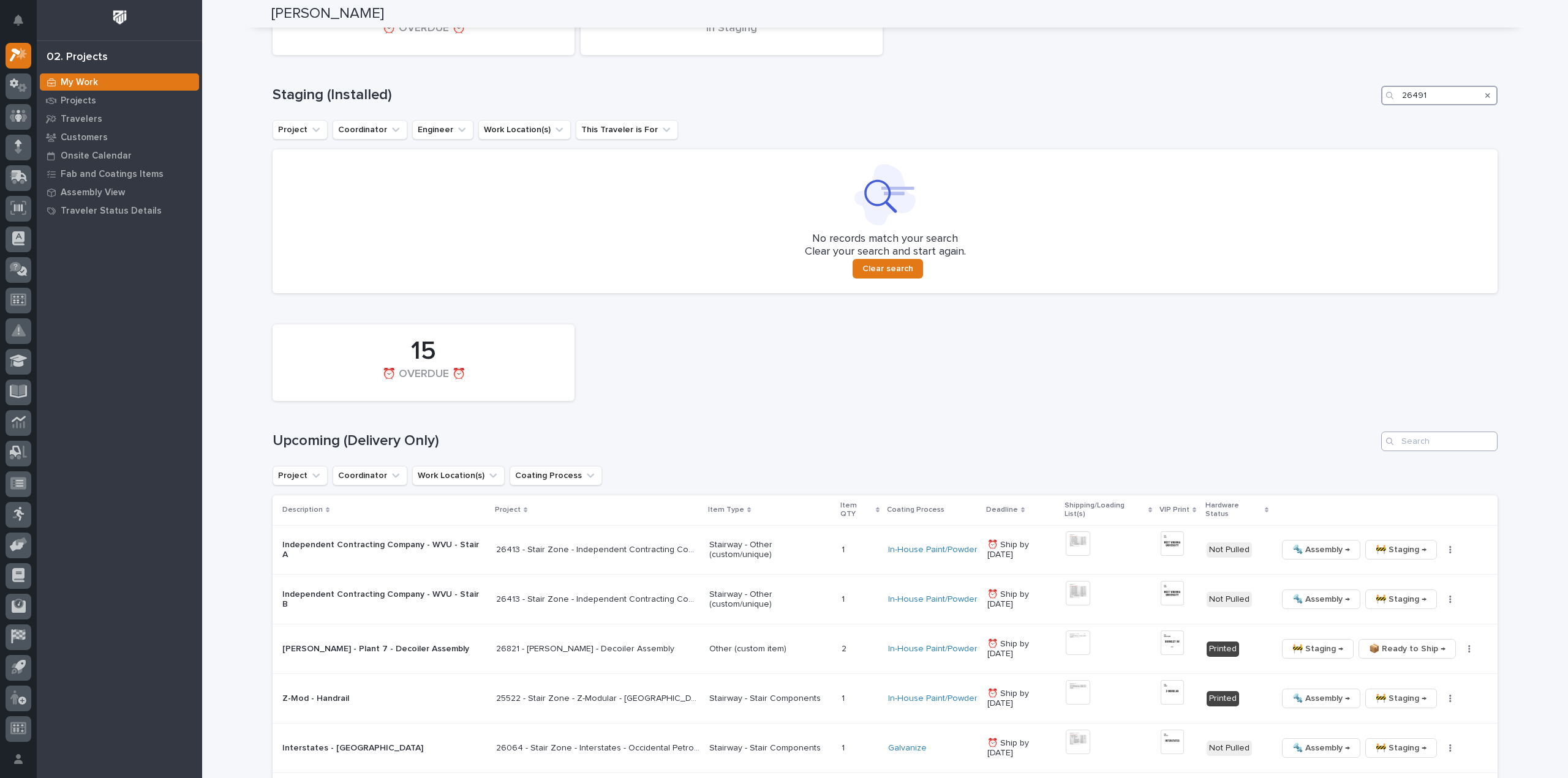
type input "26491"
click at [1431, 448] on input "Search" at bounding box center [1439, 441] width 116 height 20
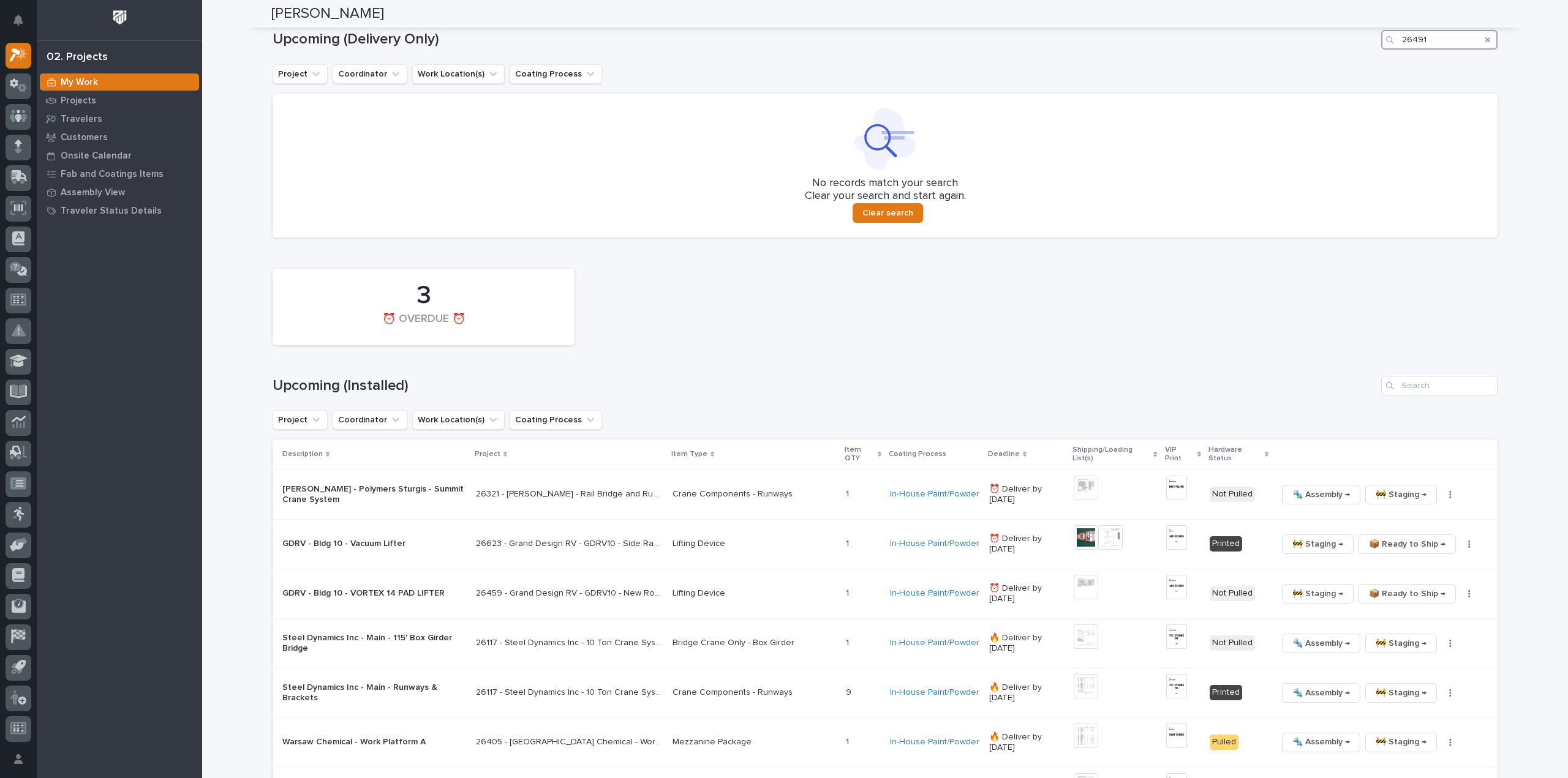
scroll to position [1017, 0]
type input "26491"
click at [1431, 381] on input "Search" at bounding box center [1439, 382] width 116 height 20
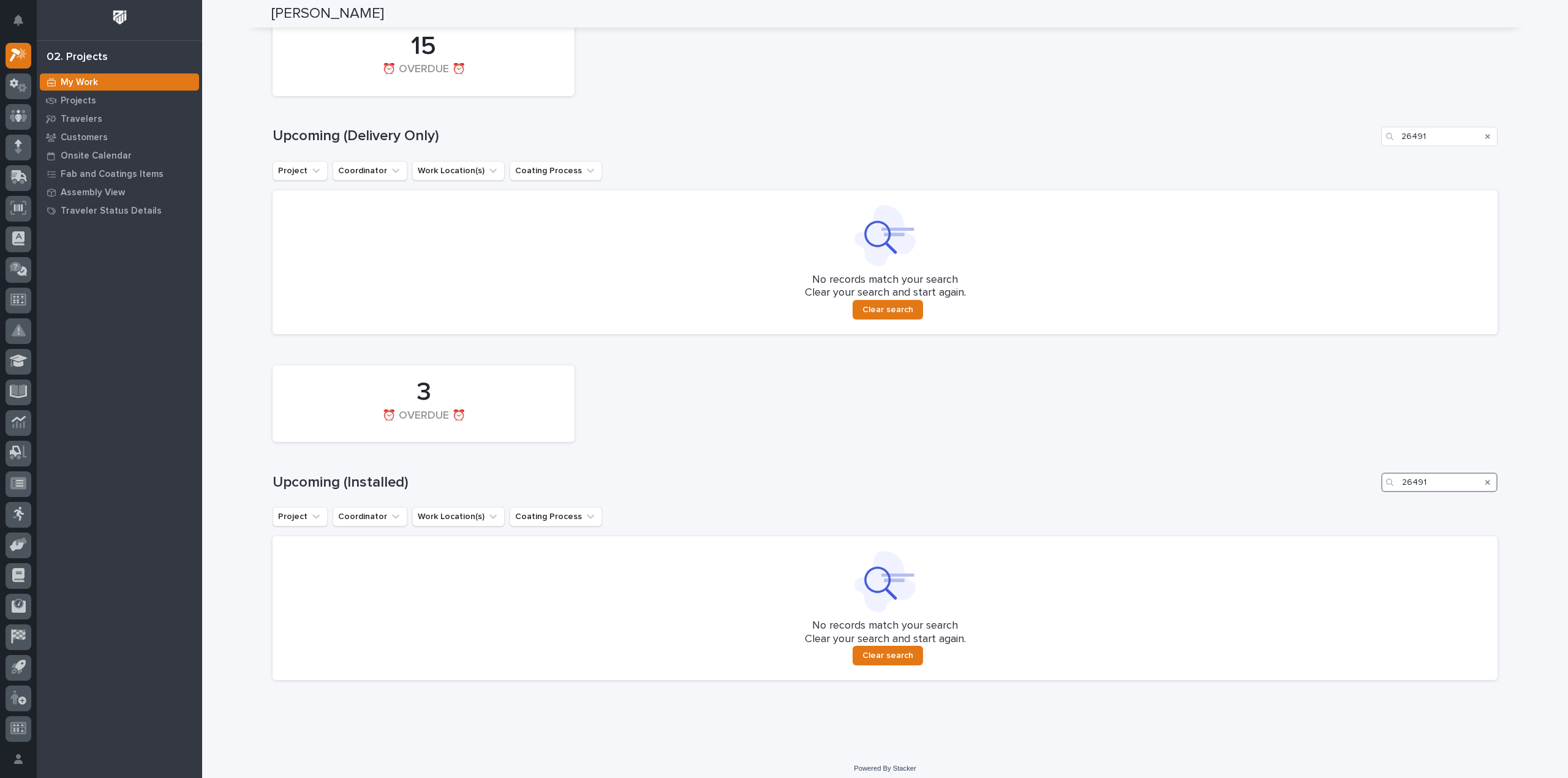
scroll to position [924, 0]
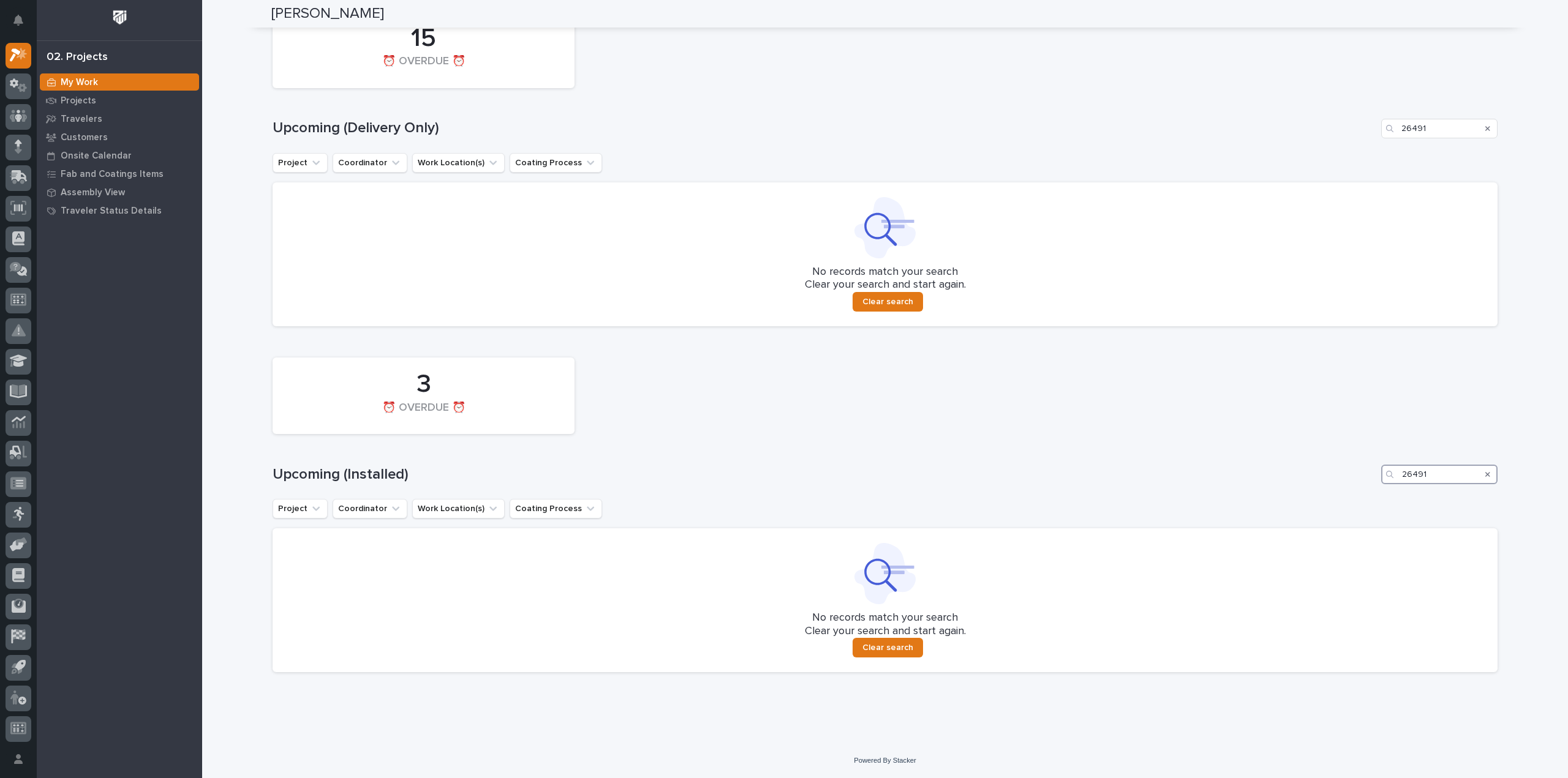
type input "26491"
click at [1486, 127] on icon "Search" at bounding box center [1488, 129] width 5 height 7
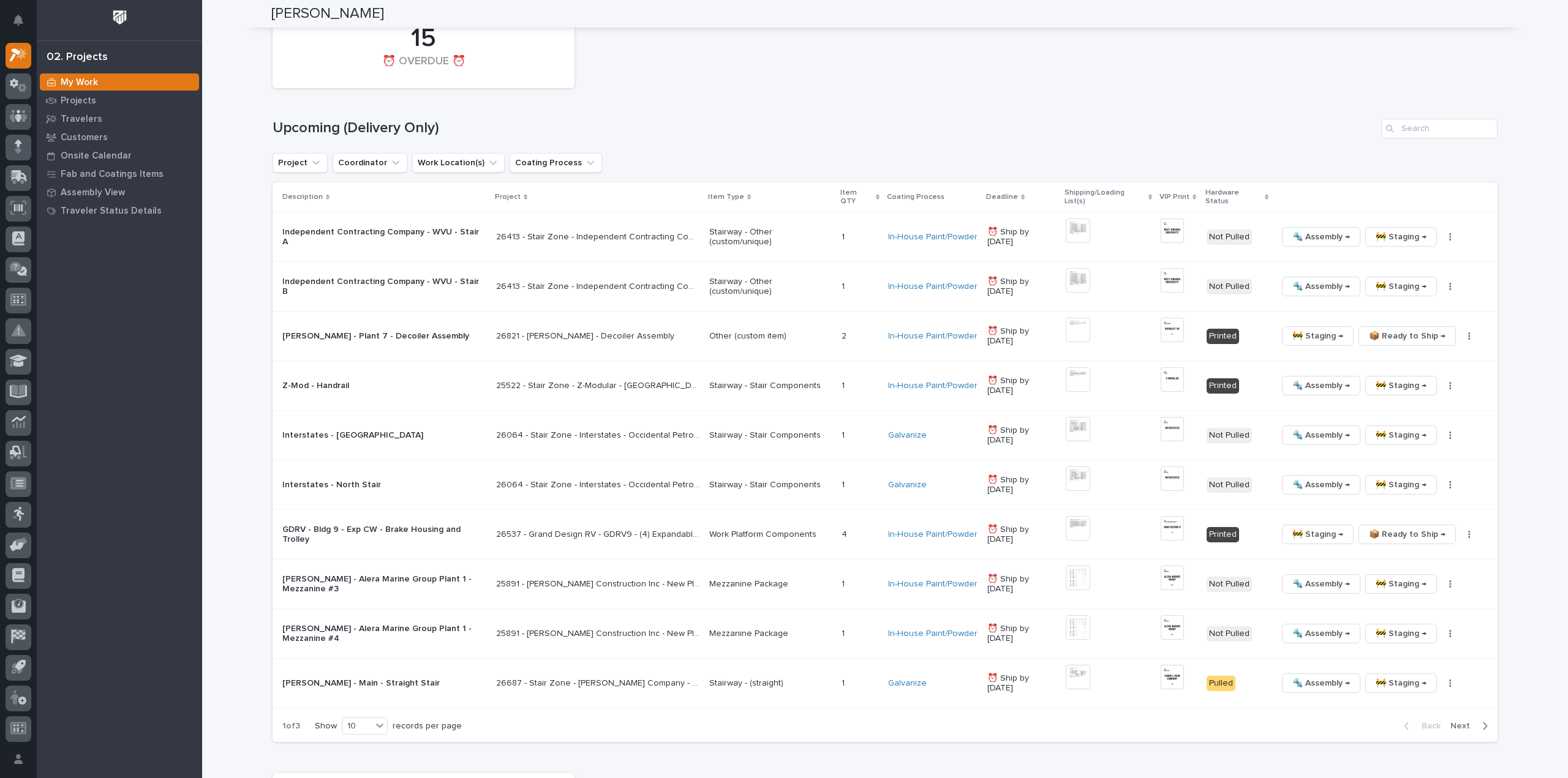
scroll to position [1170, 0]
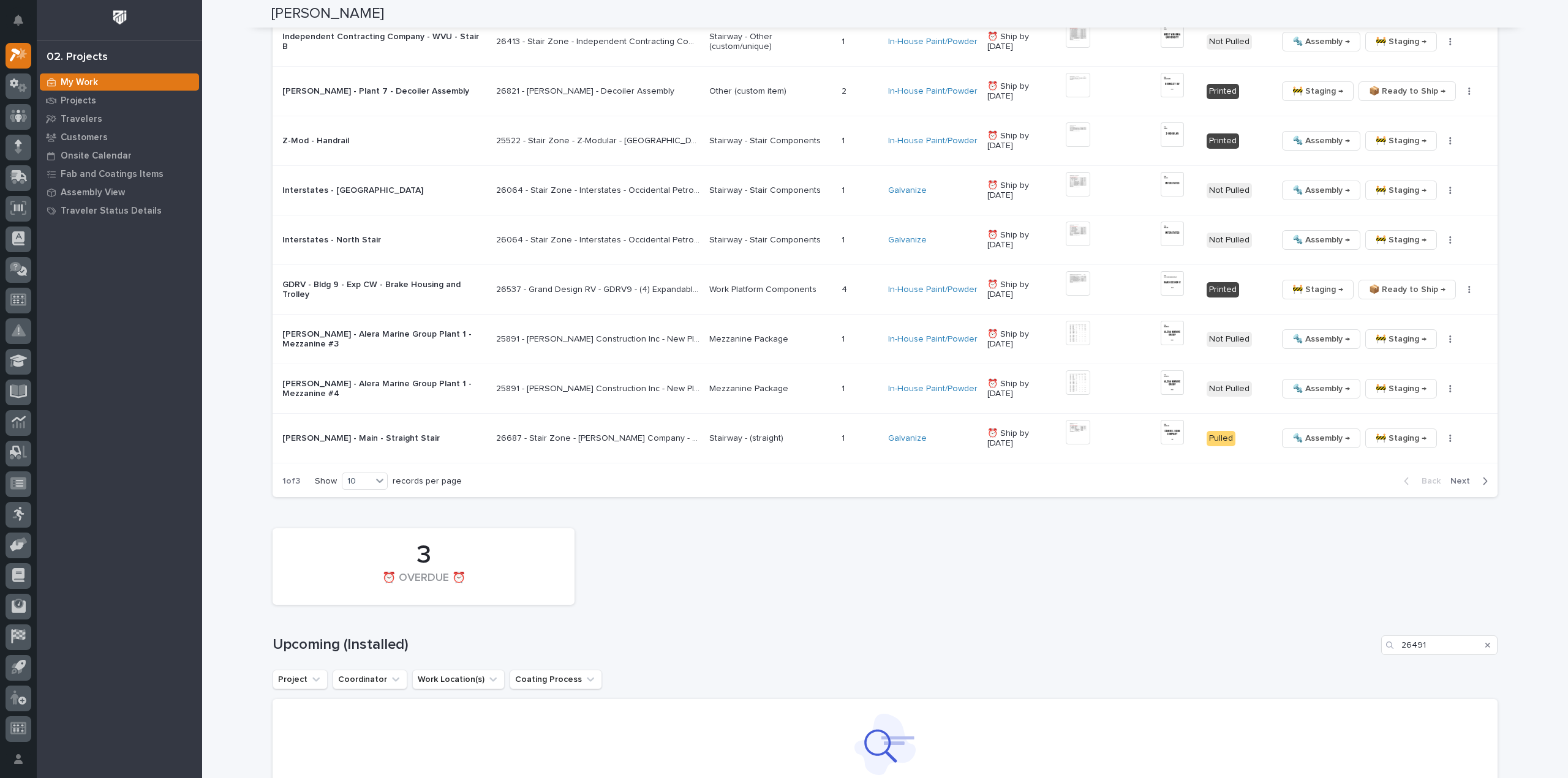
click at [1486, 643] on icon "Search" at bounding box center [1488, 645] width 5 height 5
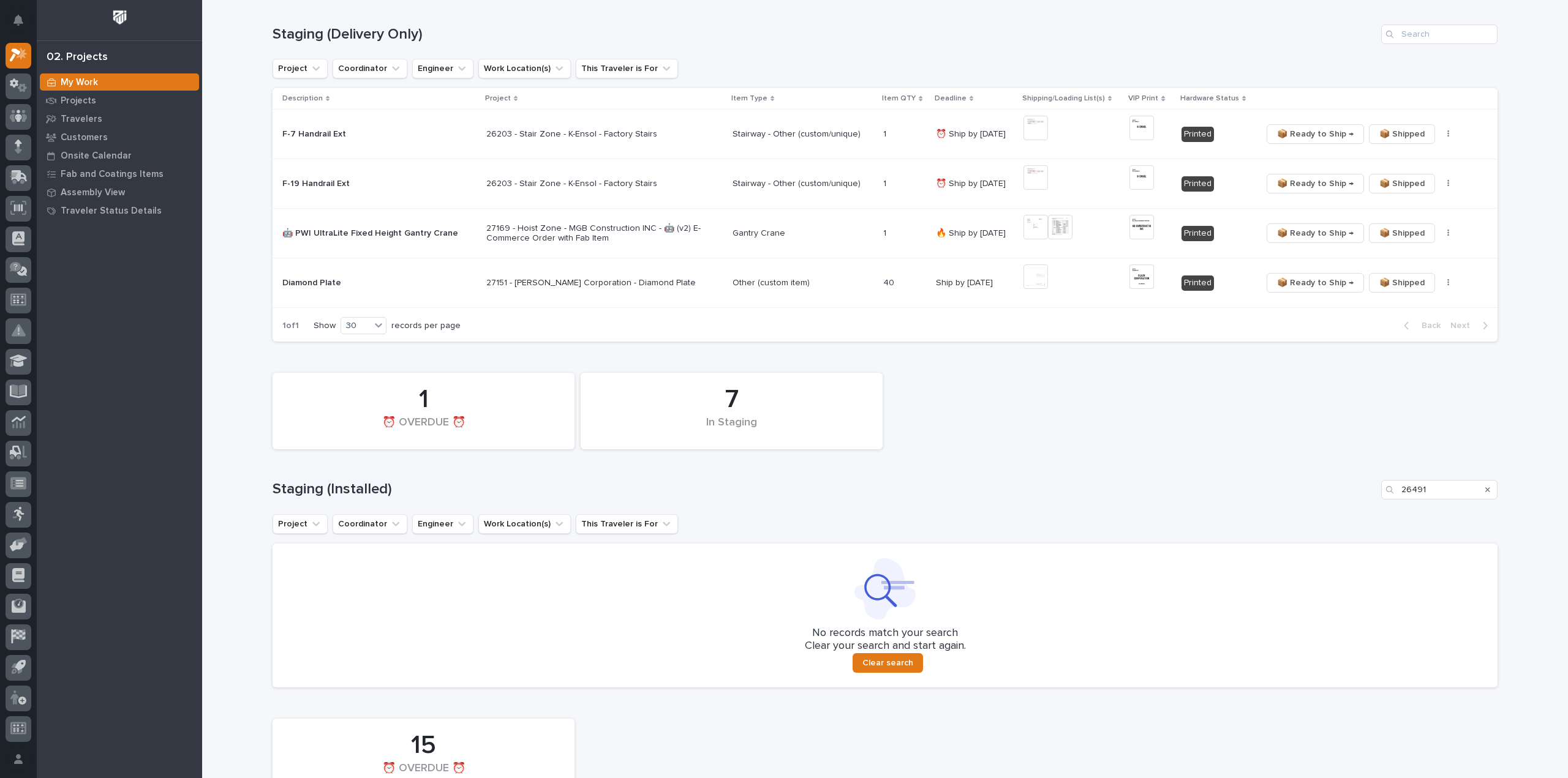
scroll to position [367, 0]
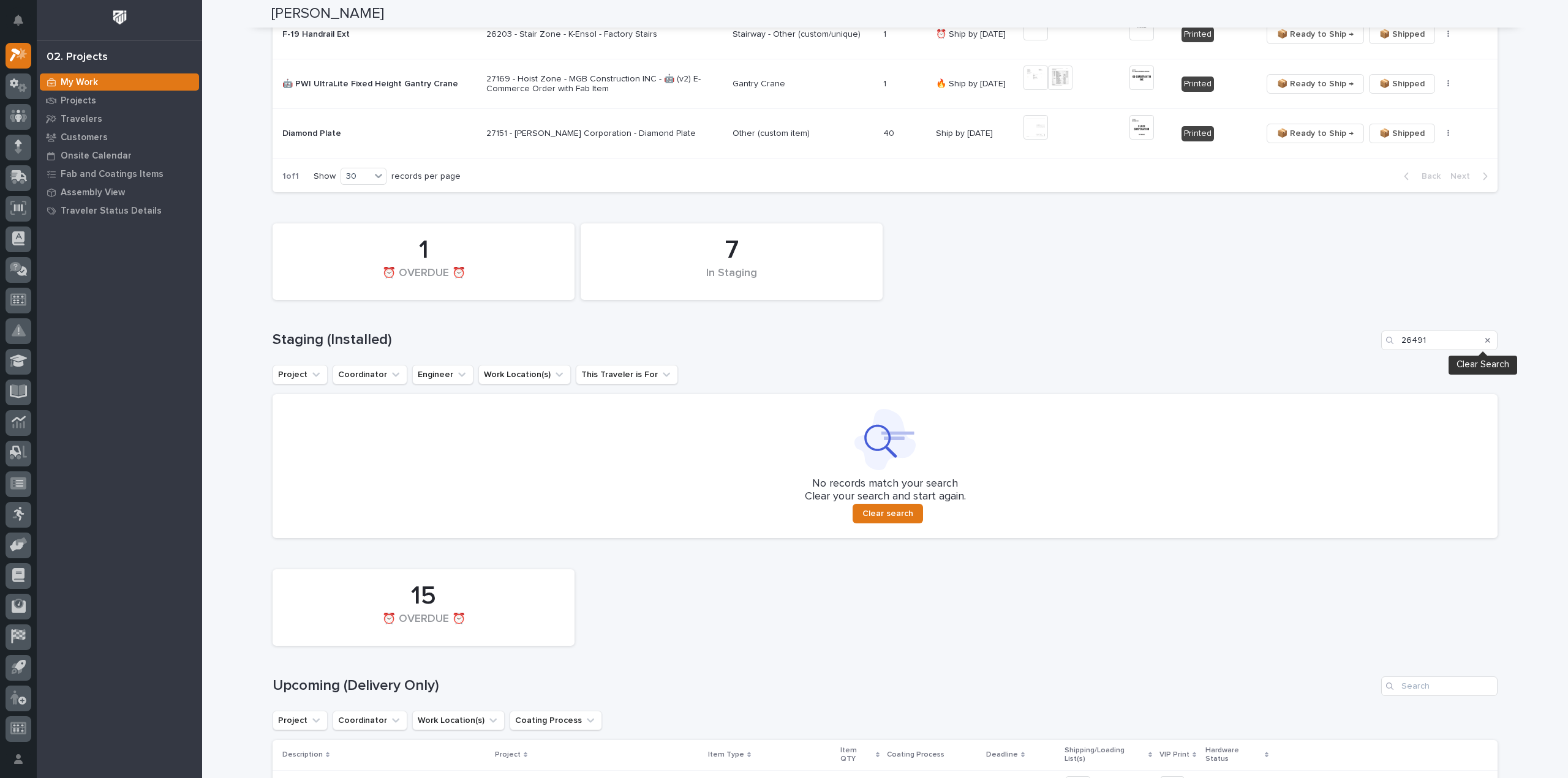
click at [1486, 337] on icon "Search" at bounding box center [1488, 340] width 5 height 7
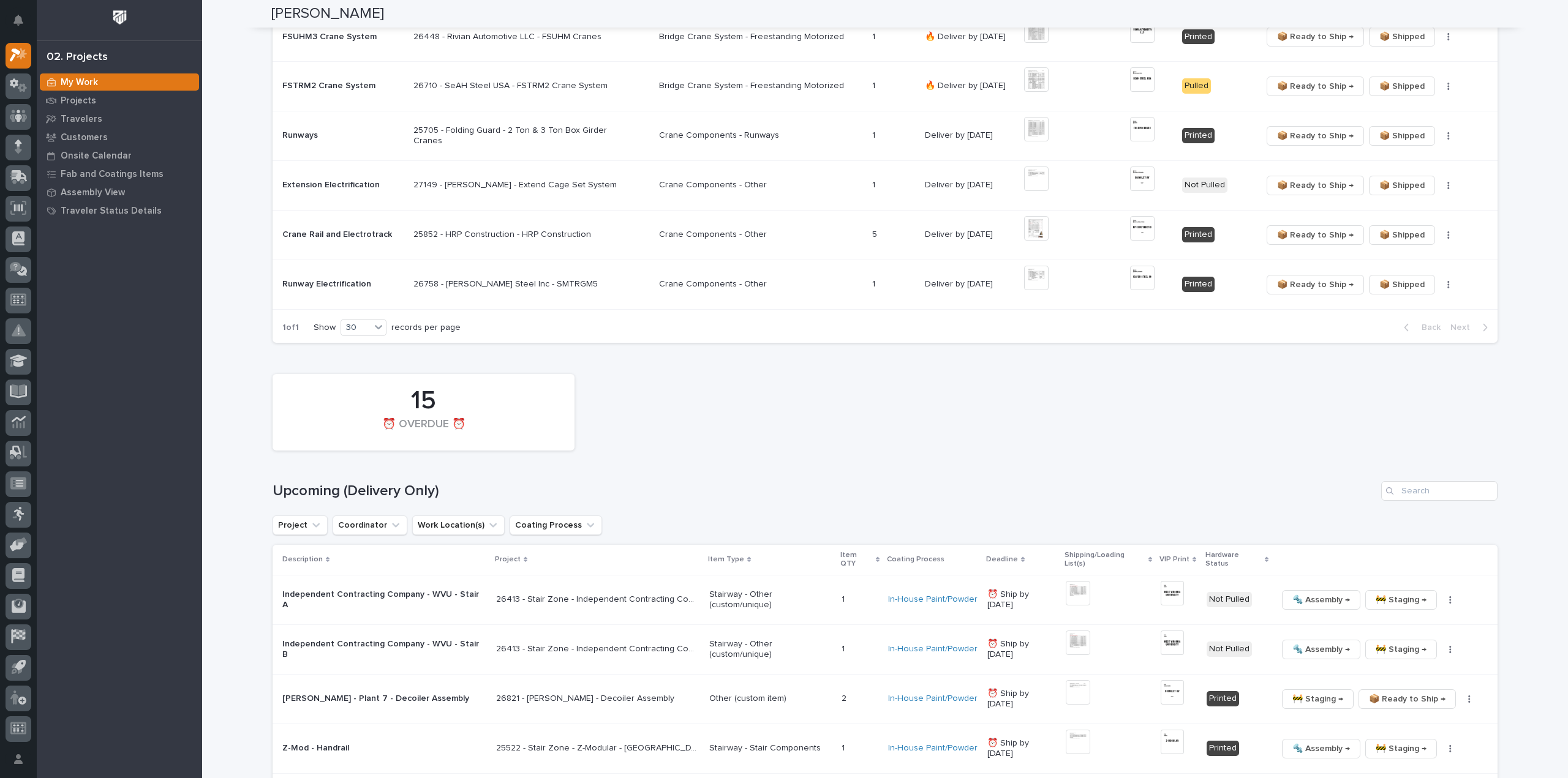
scroll to position [979, 0]
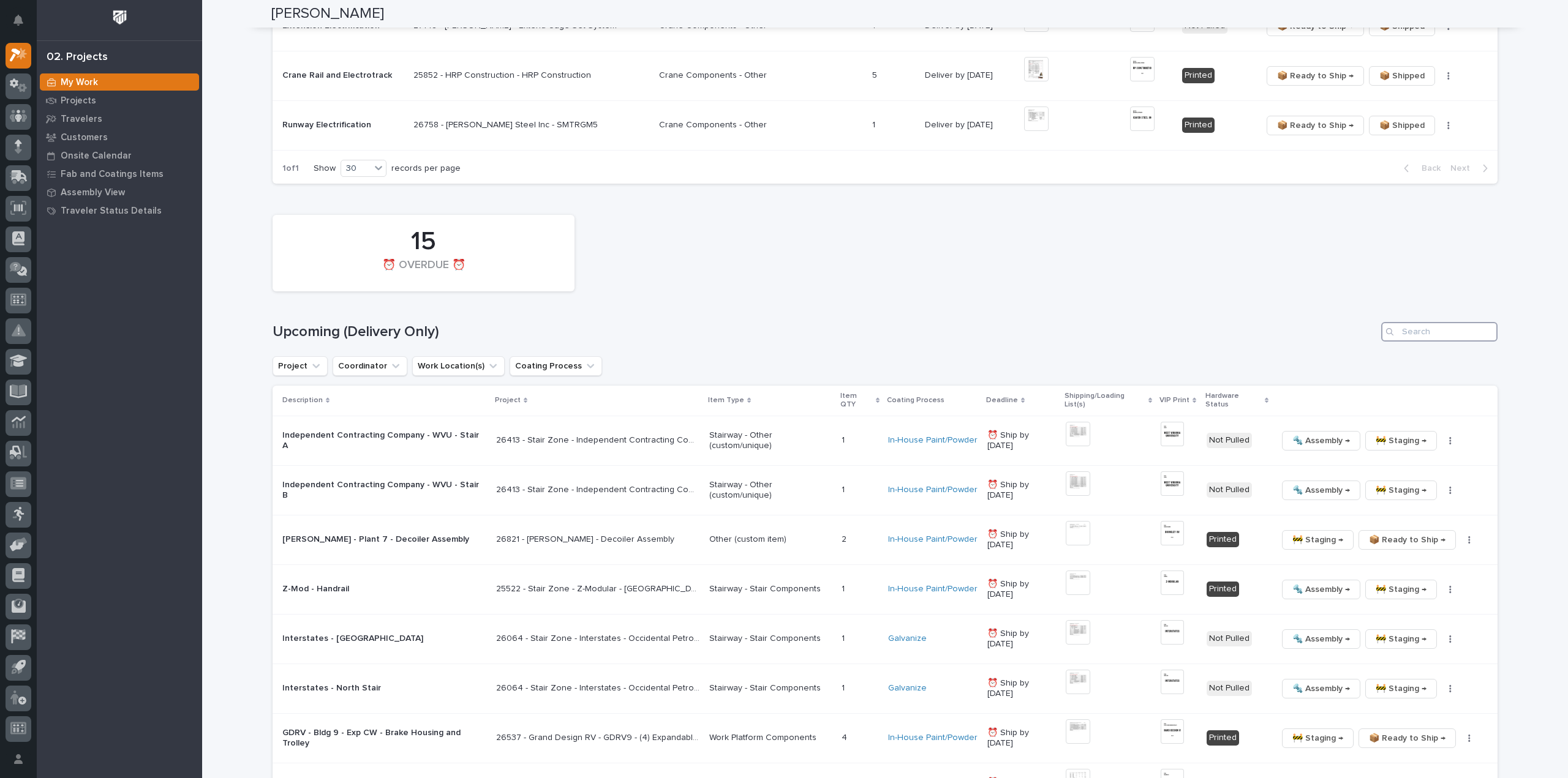
click at [1449, 333] on input "Search" at bounding box center [1439, 331] width 116 height 20
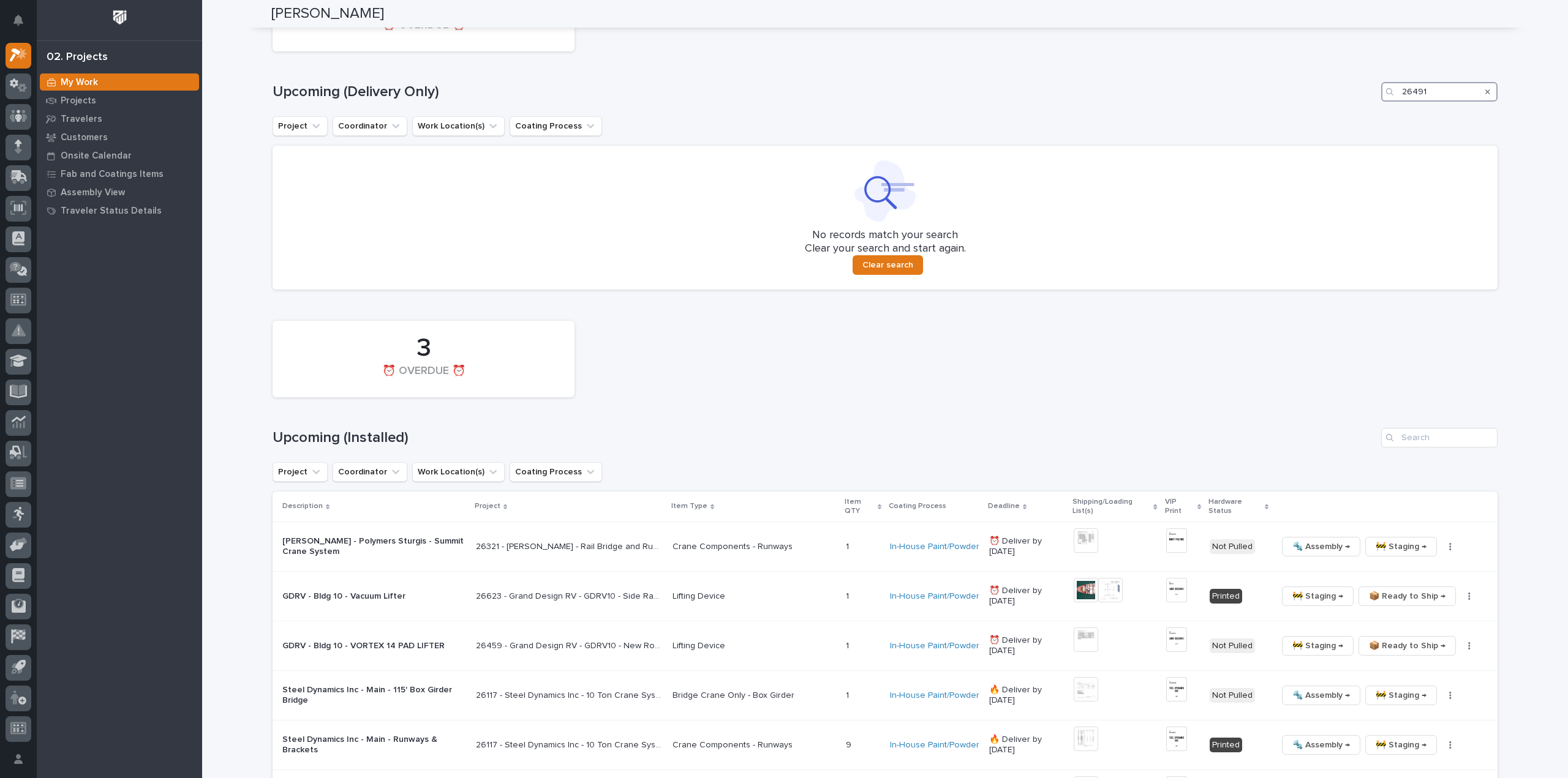
scroll to position [1262, 0]
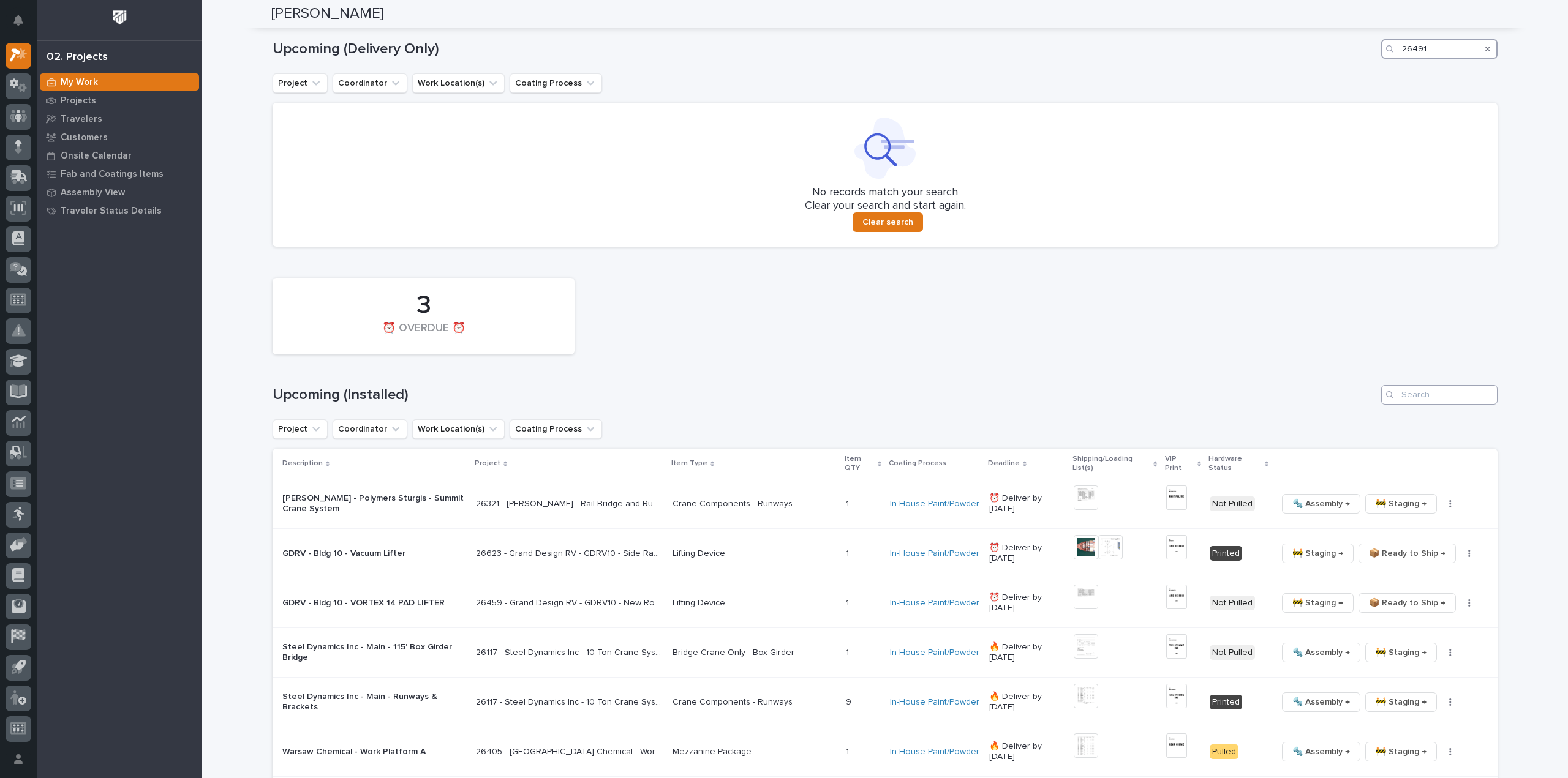
type input "26491"
click at [1430, 397] on input "Search" at bounding box center [1439, 395] width 116 height 20
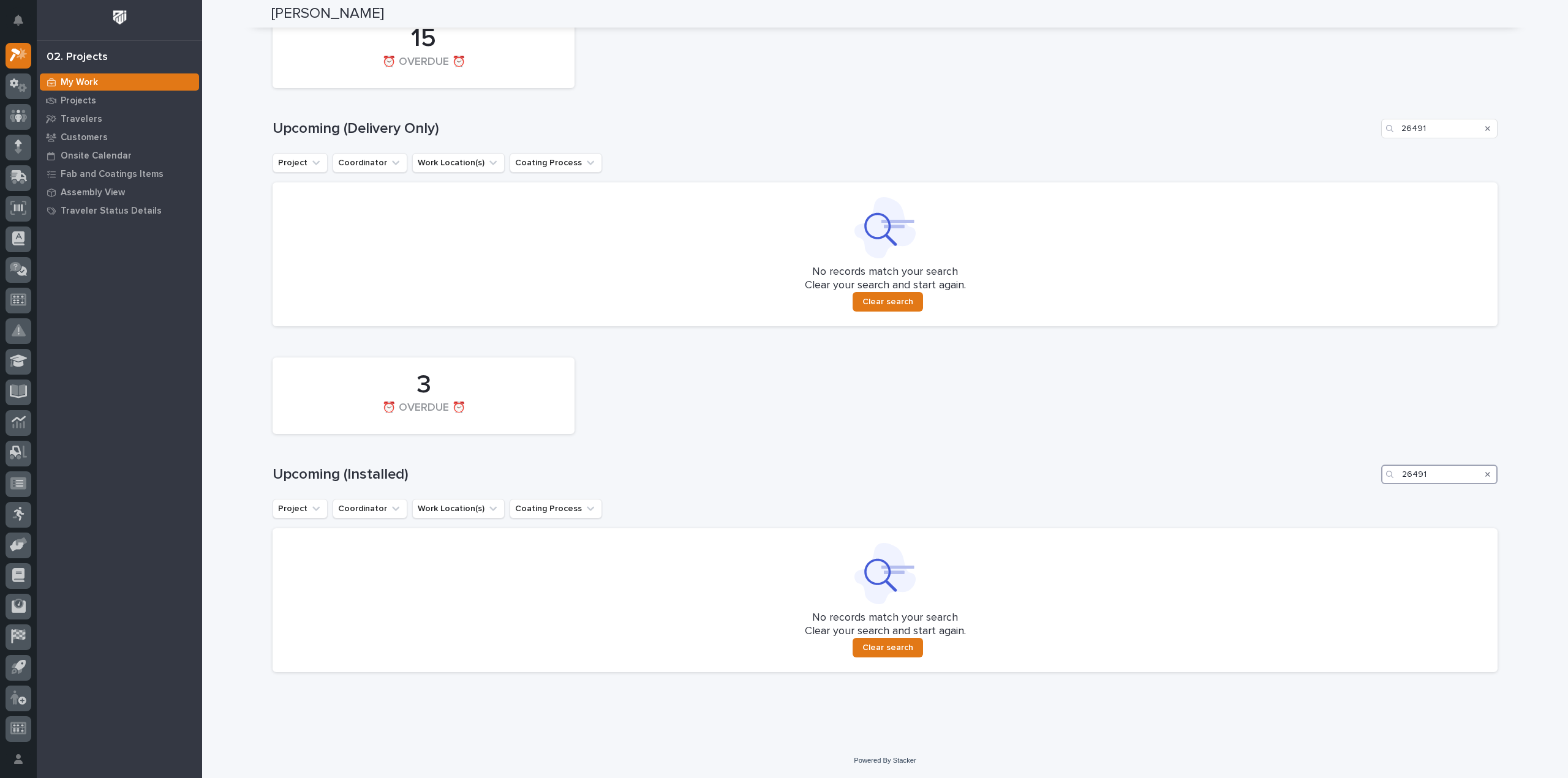
scroll to position [1181, 0]
type input "26491"
click at [1486, 473] on icon "Search" at bounding box center [1488, 475] width 5 height 7
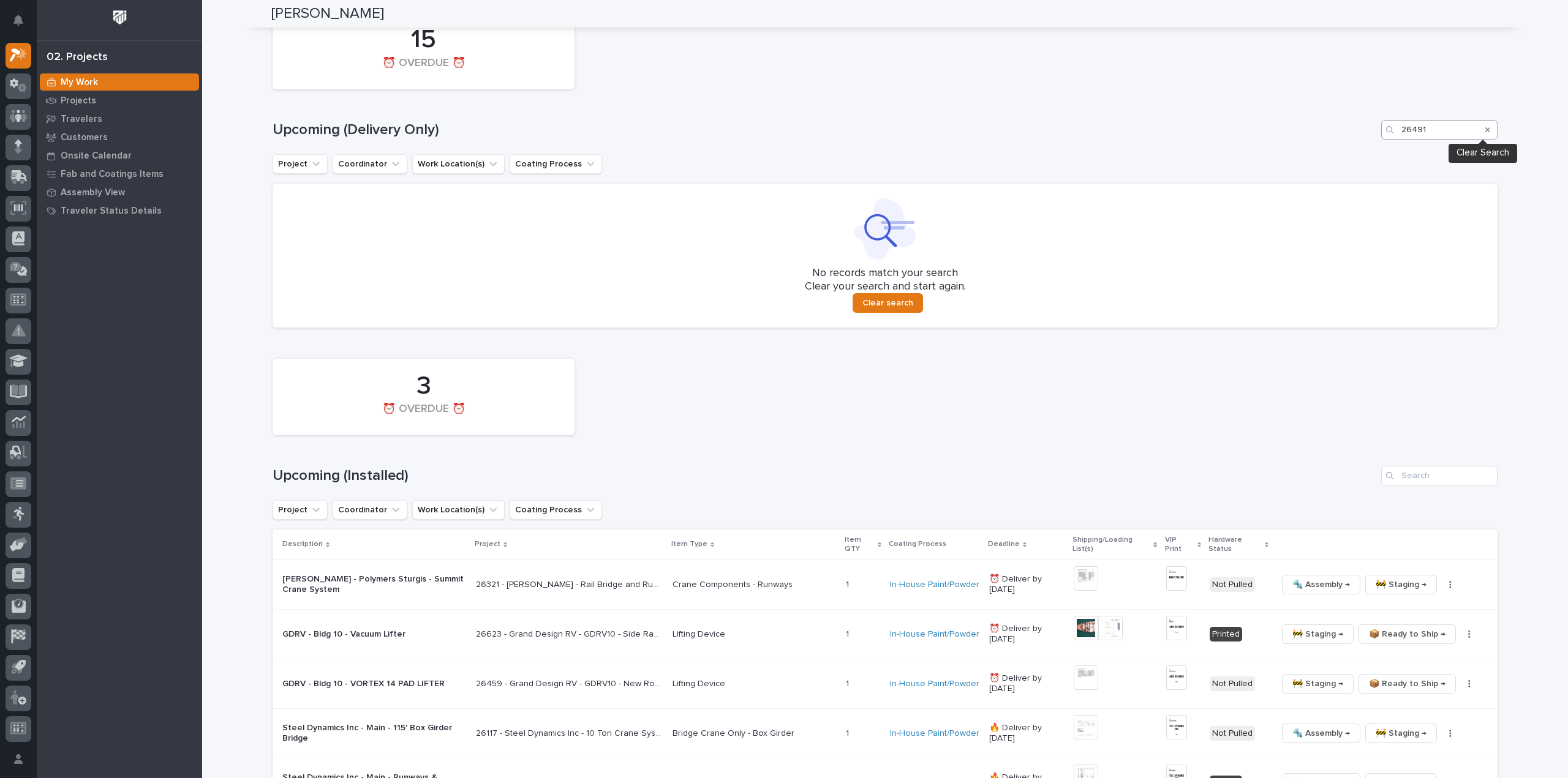
click at [1486, 127] on icon "Search" at bounding box center [1488, 130] width 5 height 7
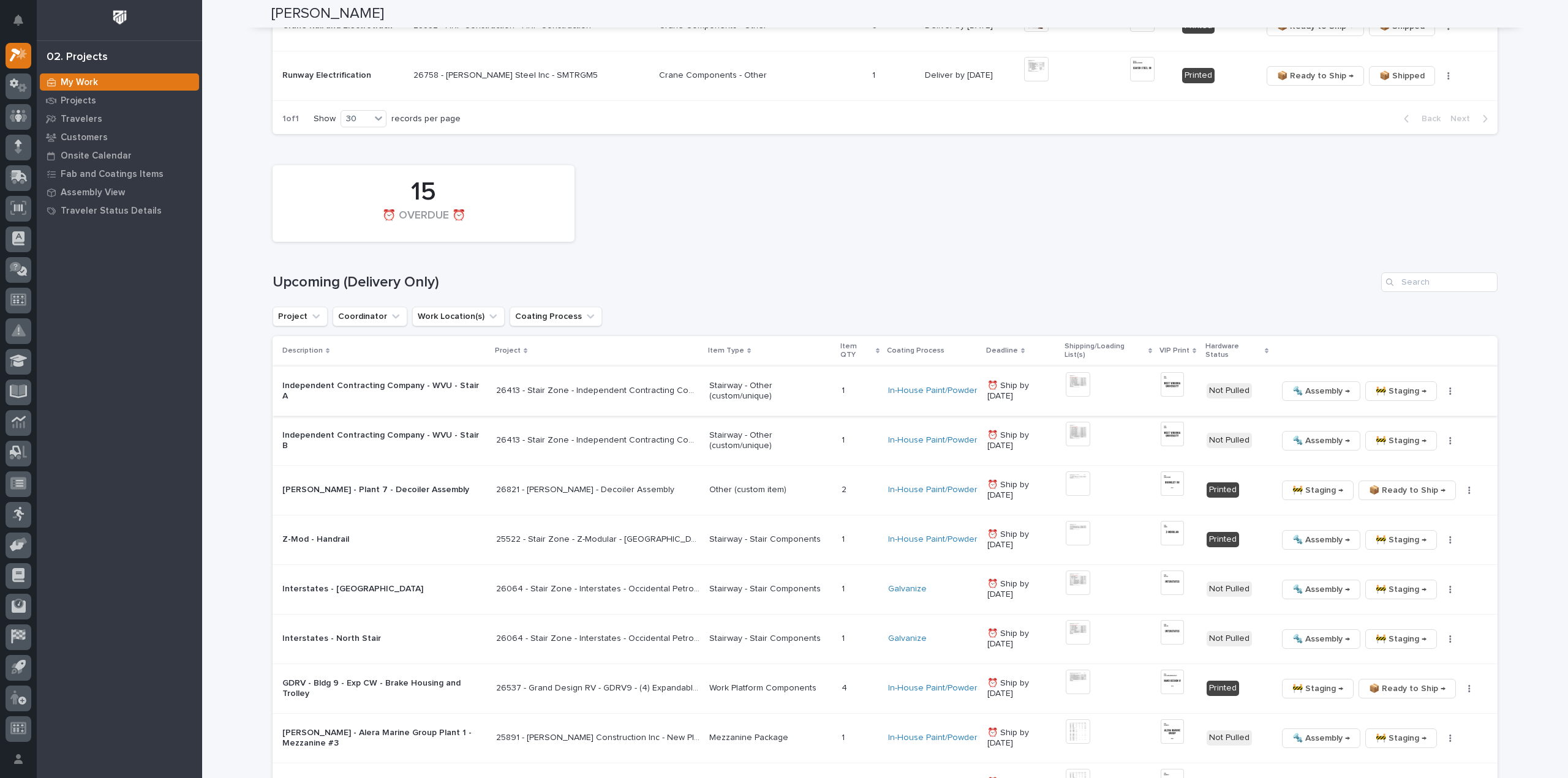
scroll to position [1059, 0]
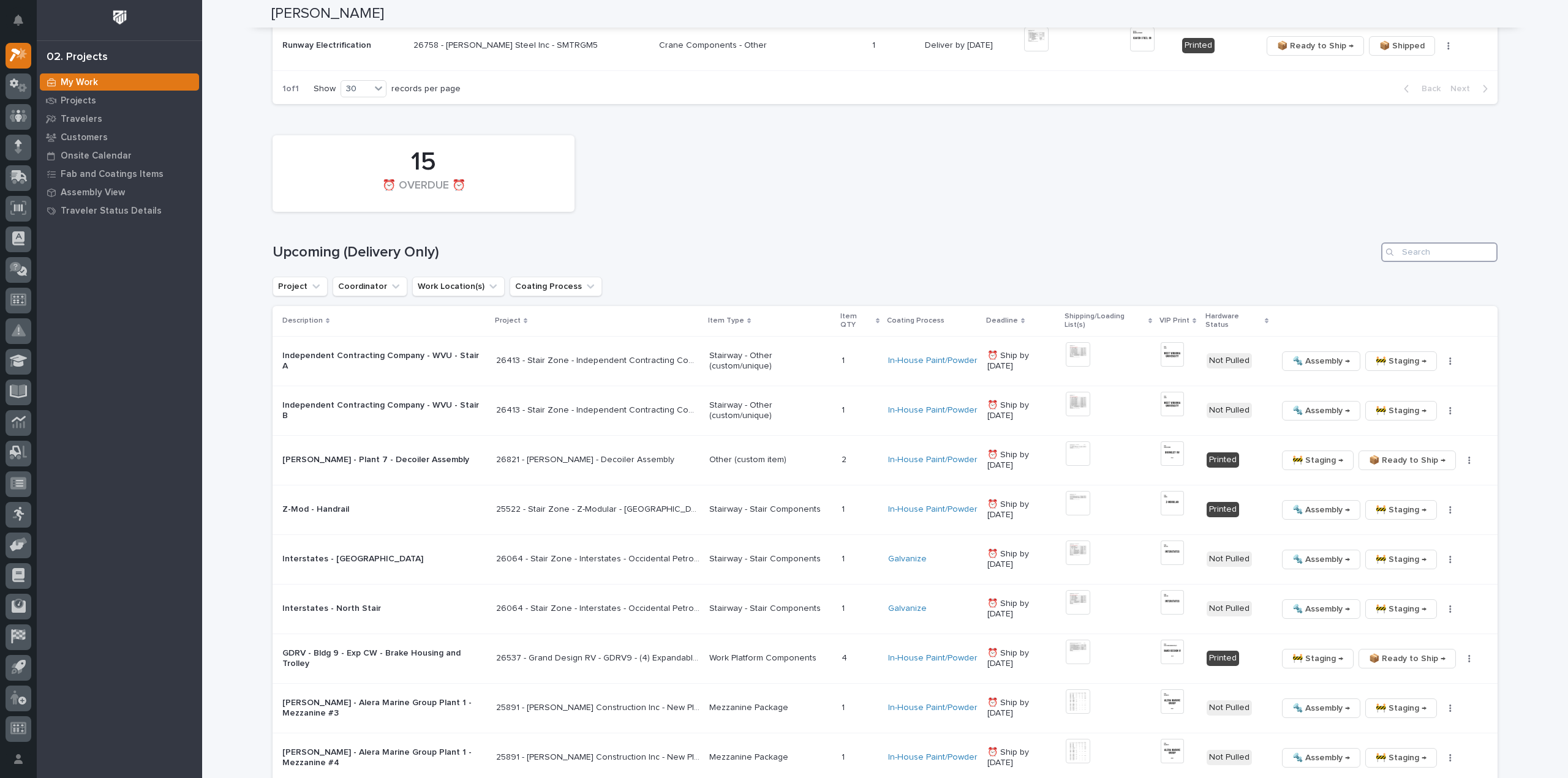
click at [1415, 250] on input "Search" at bounding box center [1439, 252] width 116 height 20
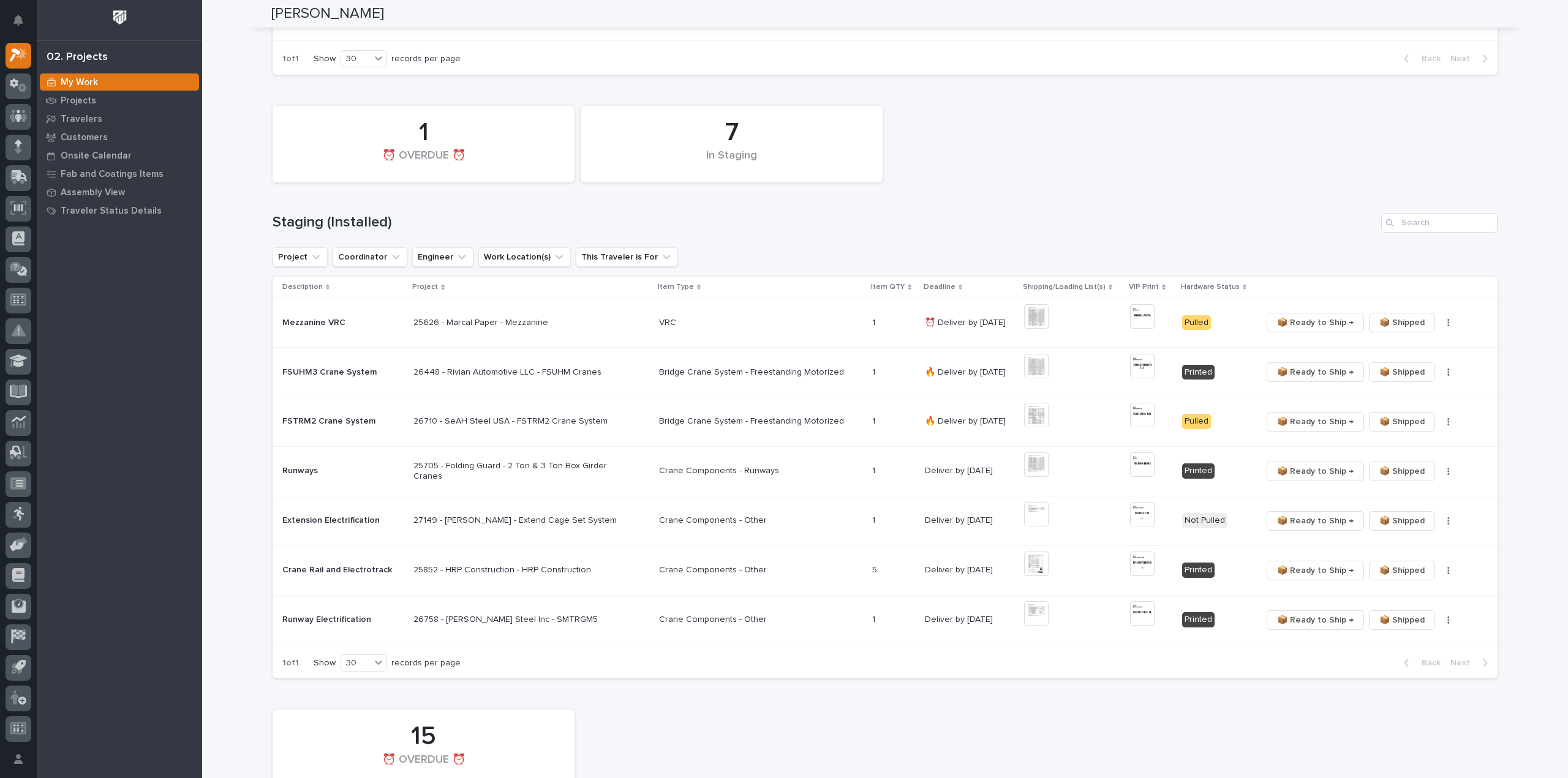
scroll to position [362, 0]
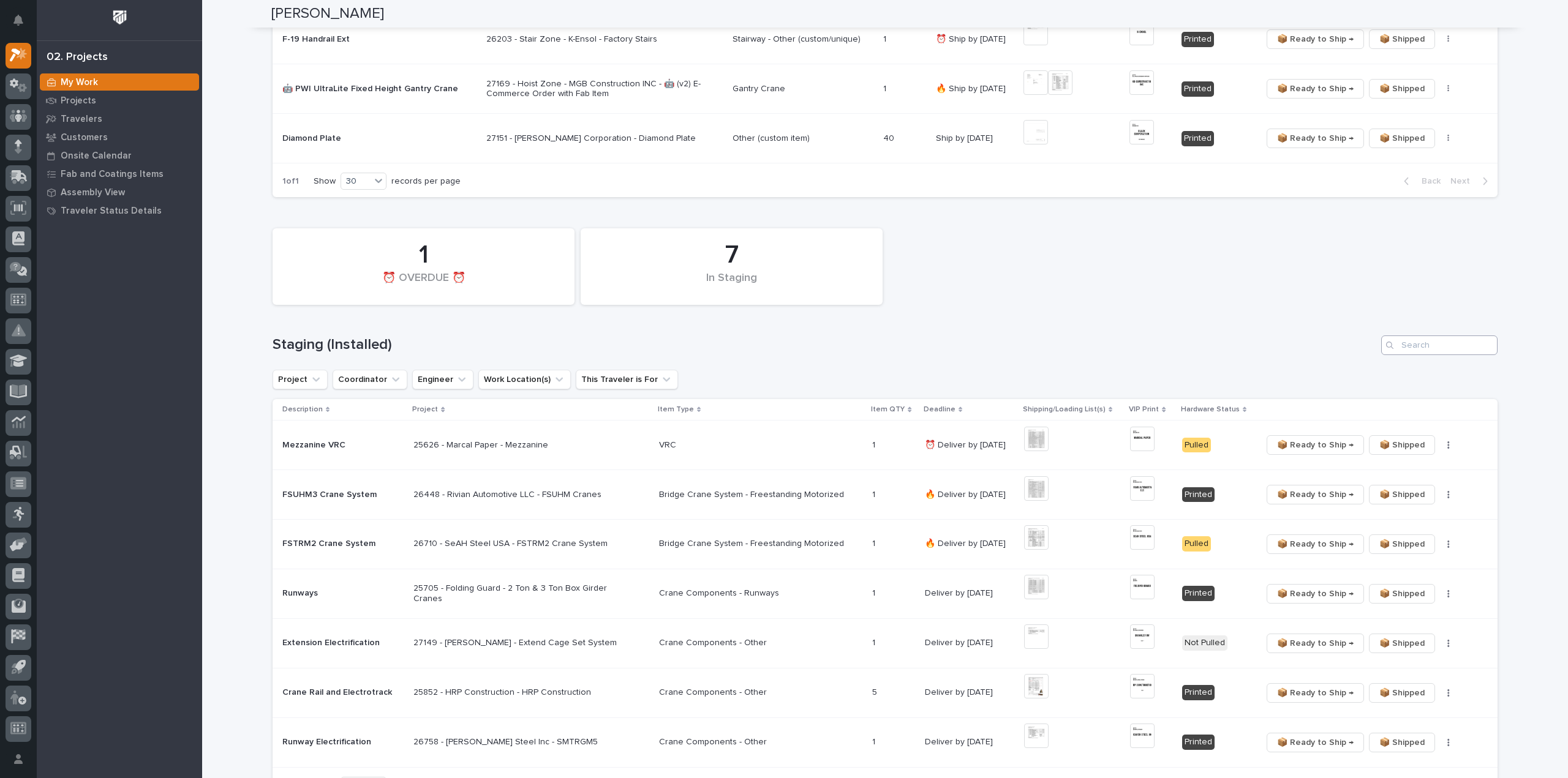
type input "26095"
click at [1438, 346] on input "Search" at bounding box center [1439, 345] width 116 height 20
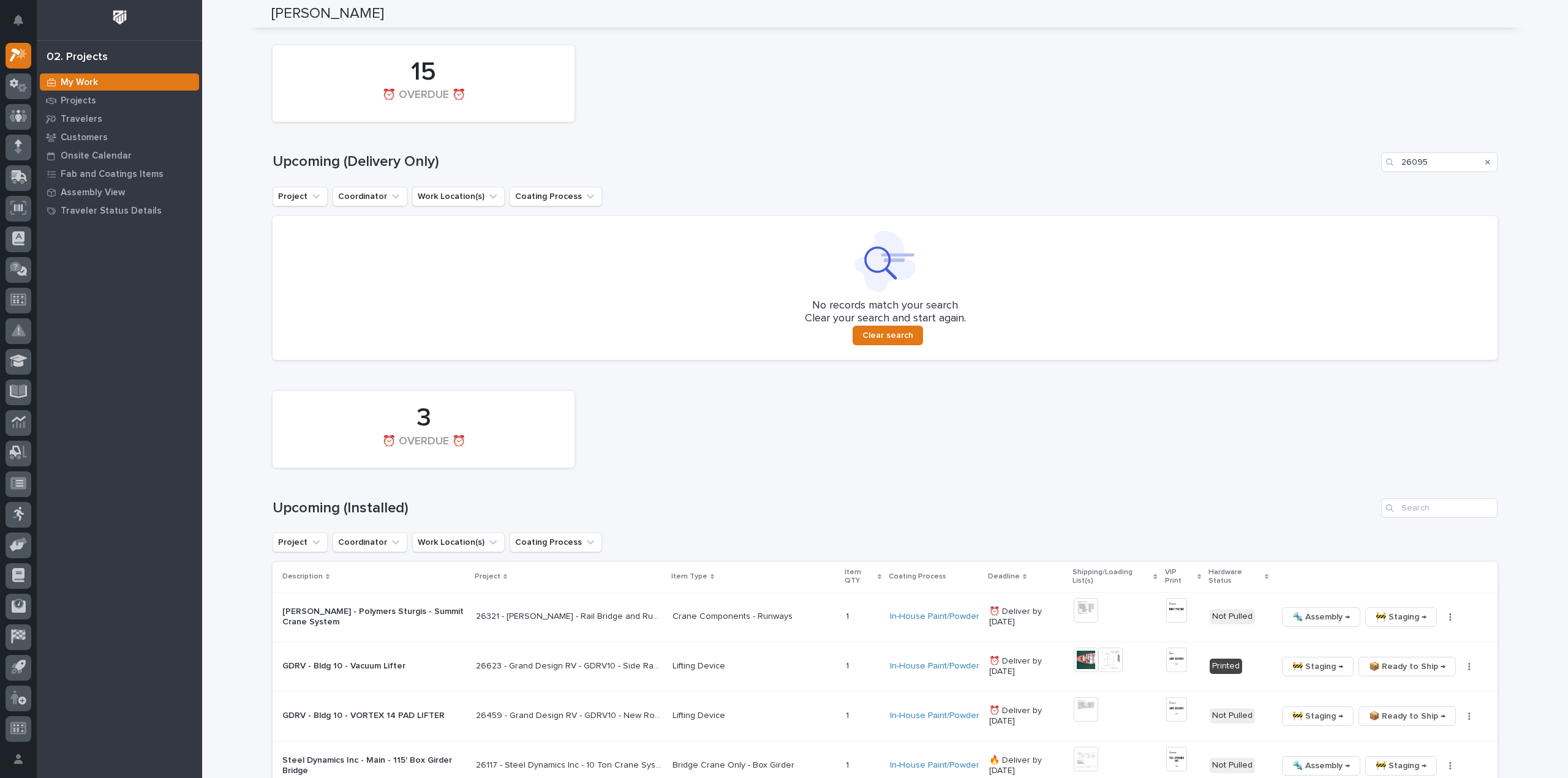
scroll to position [979, 0]
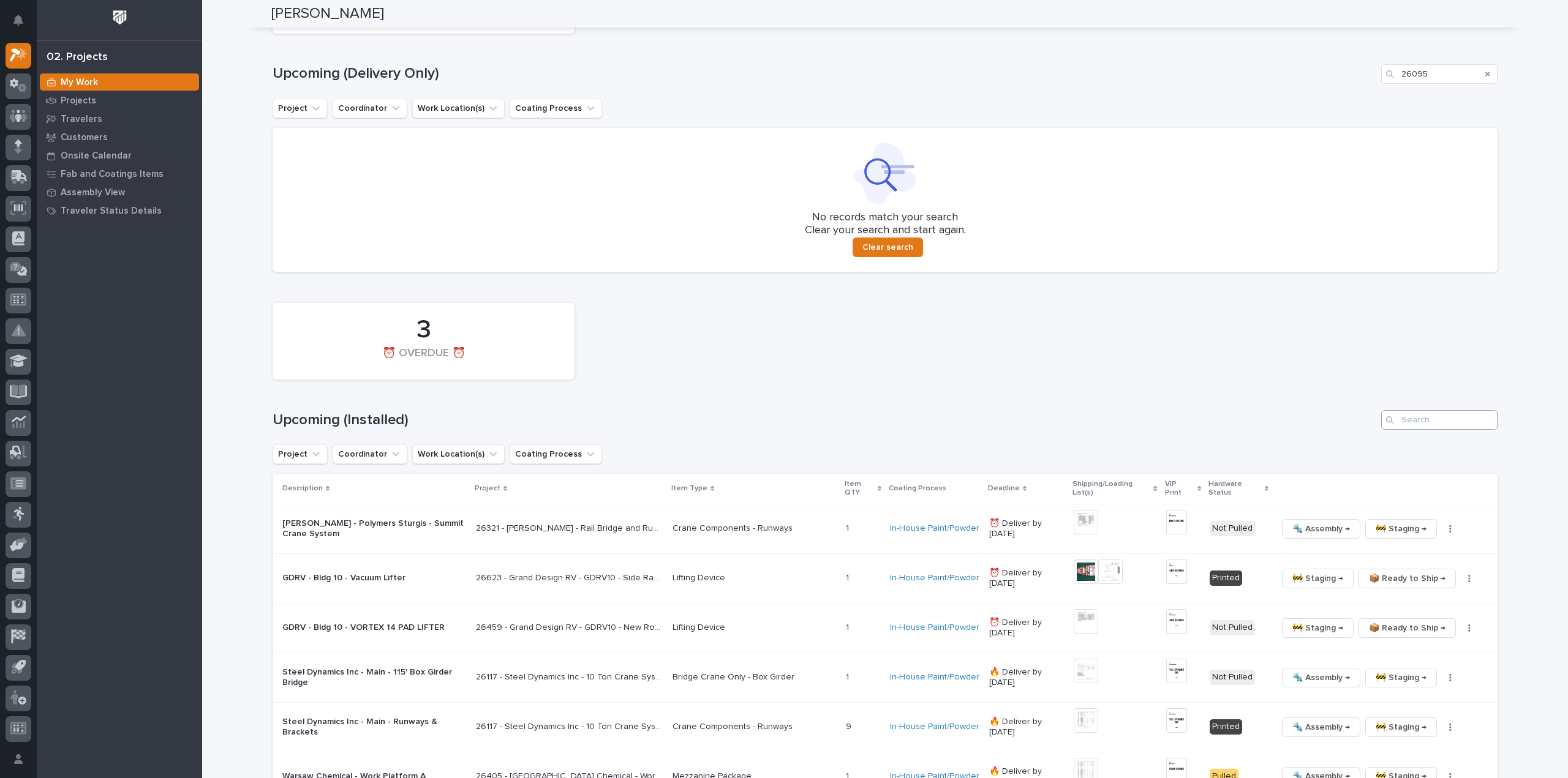
type input "26095"
click at [1421, 428] on input "Search" at bounding box center [1439, 420] width 116 height 20
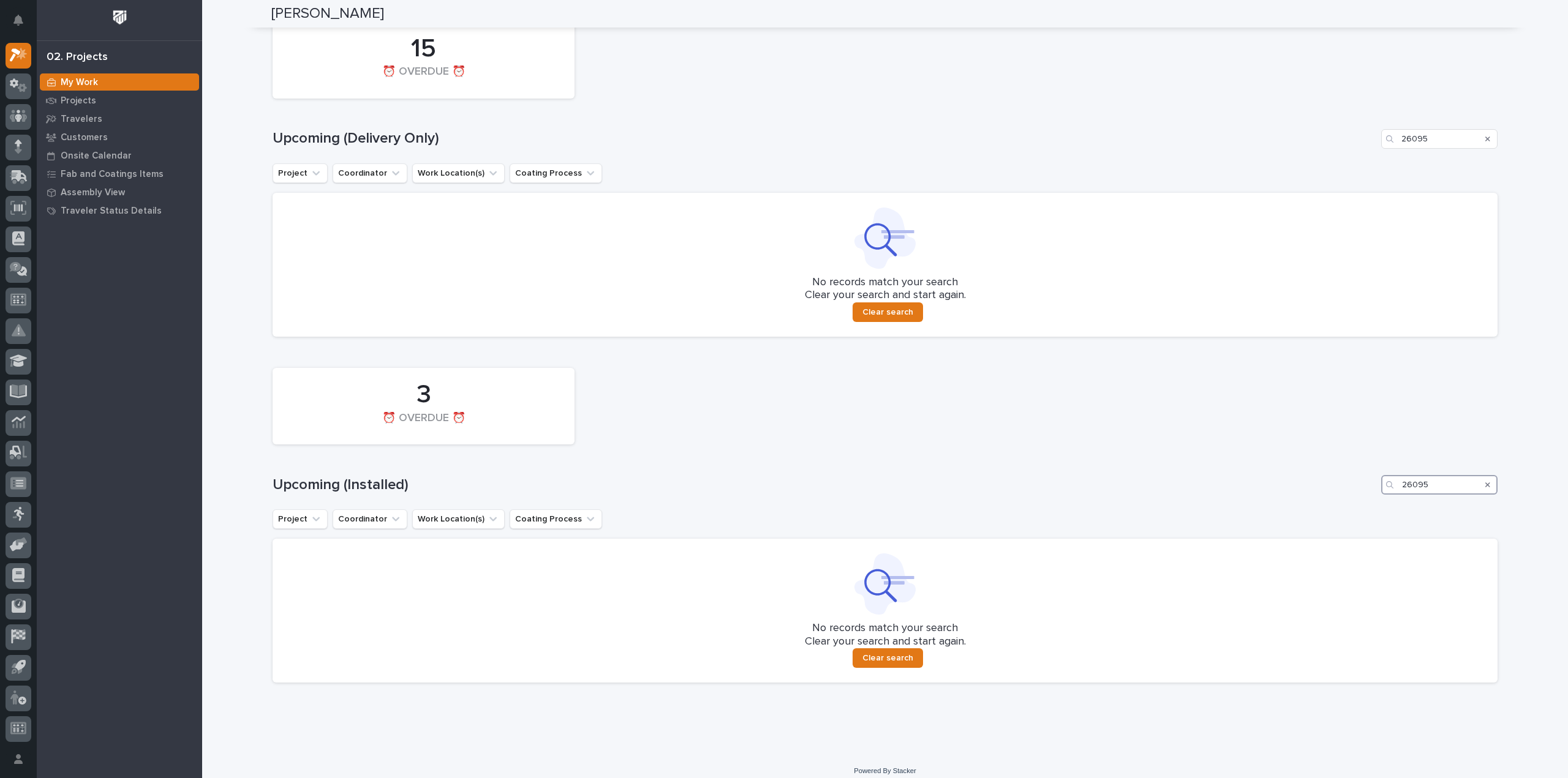
scroll to position [917, 0]
type input "26095"
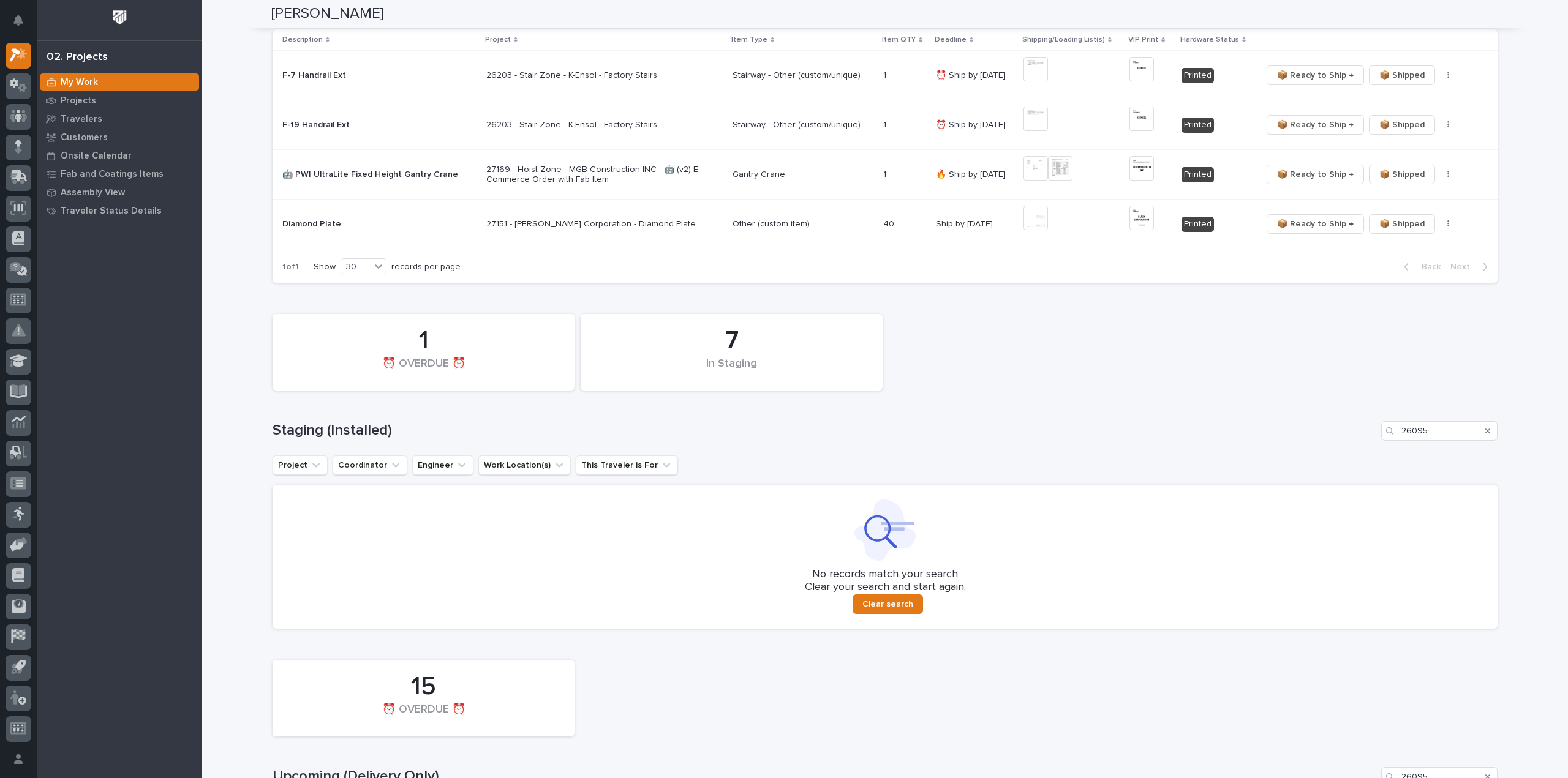
scroll to position [305, 0]
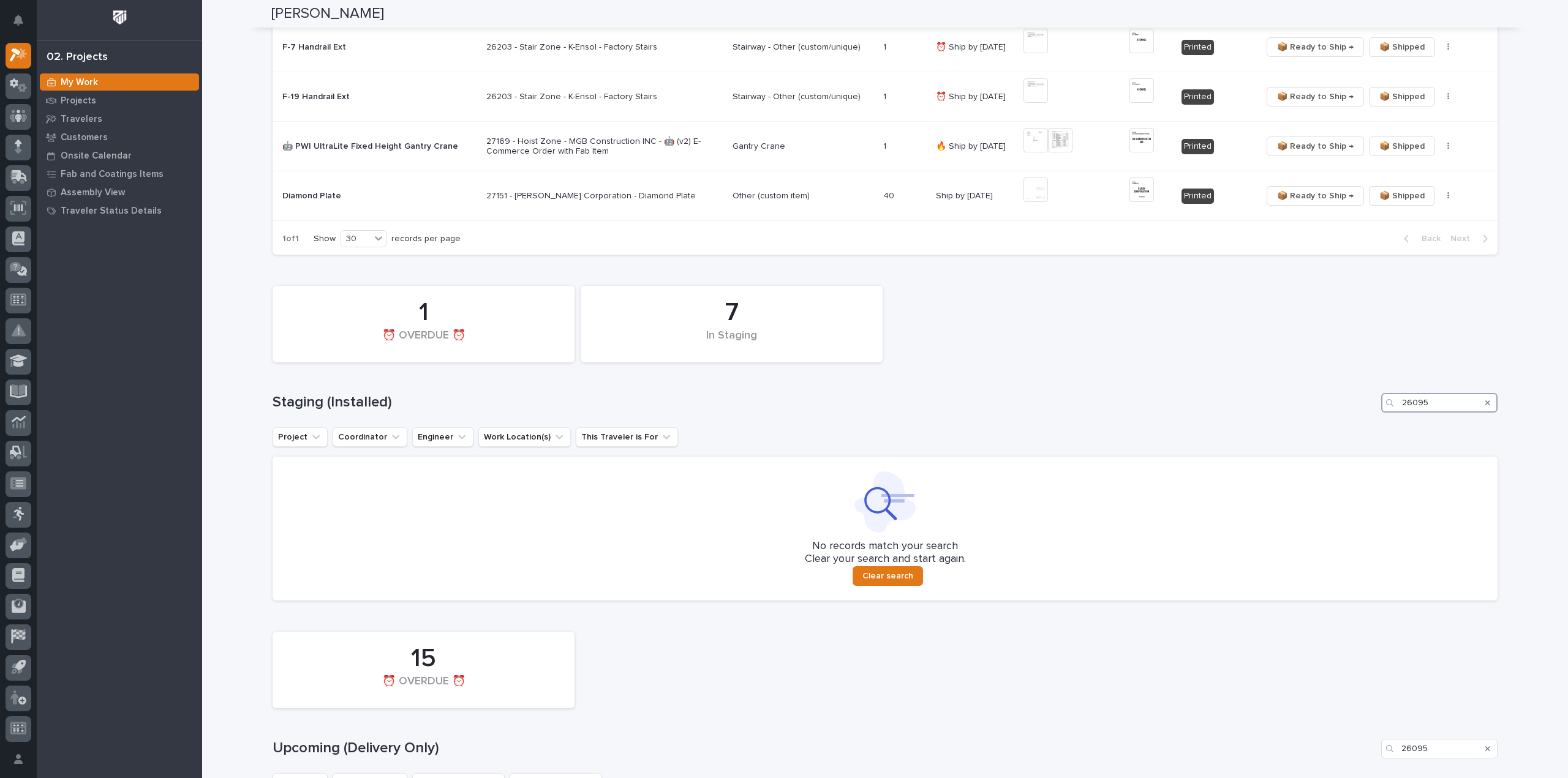
drag, startPoint x: 1458, startPoint y: 406, endPoint x: 1371, endPoint y: 417, distance: 87.7
click at [1371, 417] on div "7 In Staging 1 ⏰ OVERDUE ⏰ Staging (Installed) 26095 Project Coordinator Engine…" at bounding box center [885, 440] width 1225 height 321
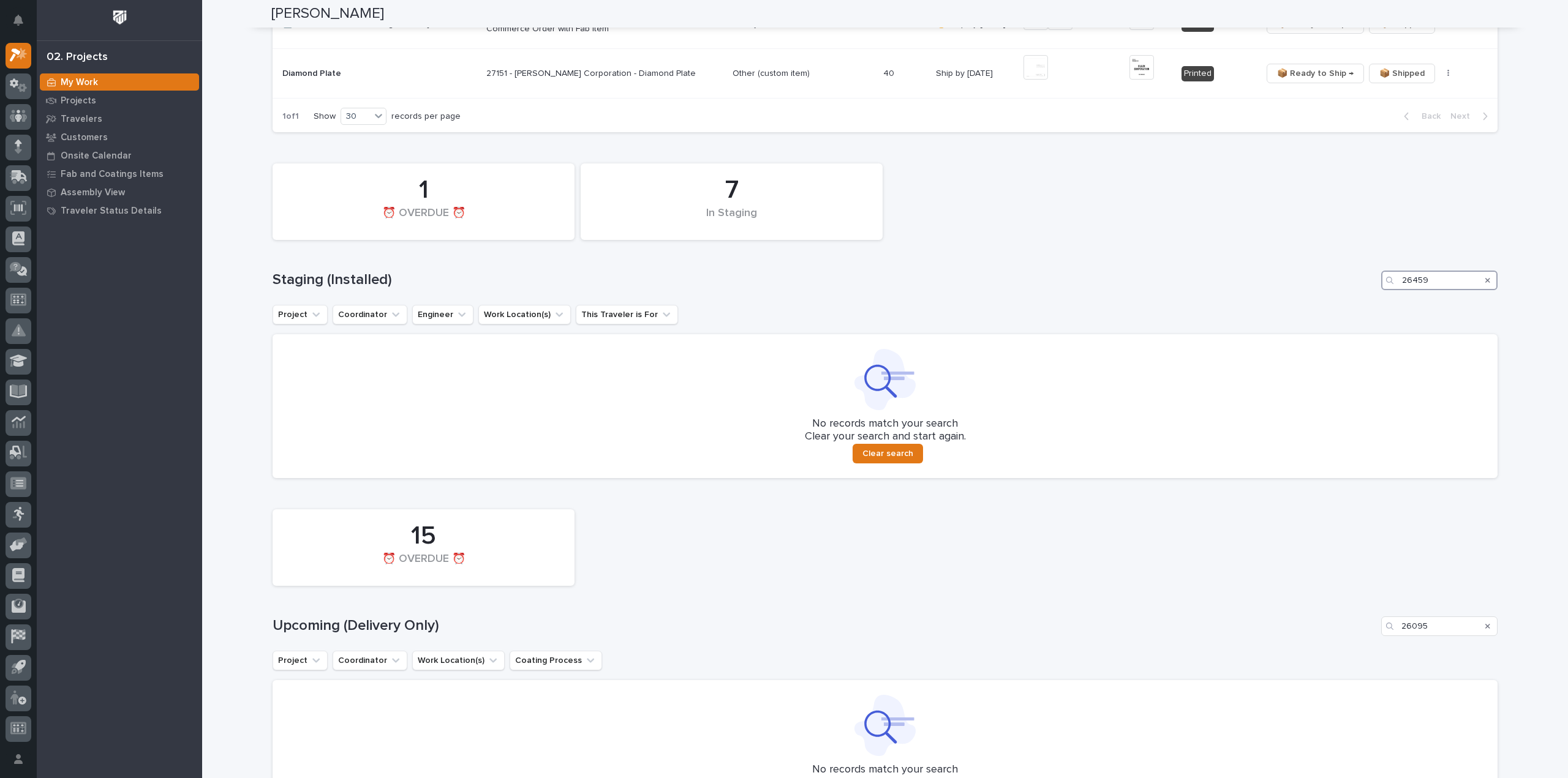
scroll to position [550, 0]
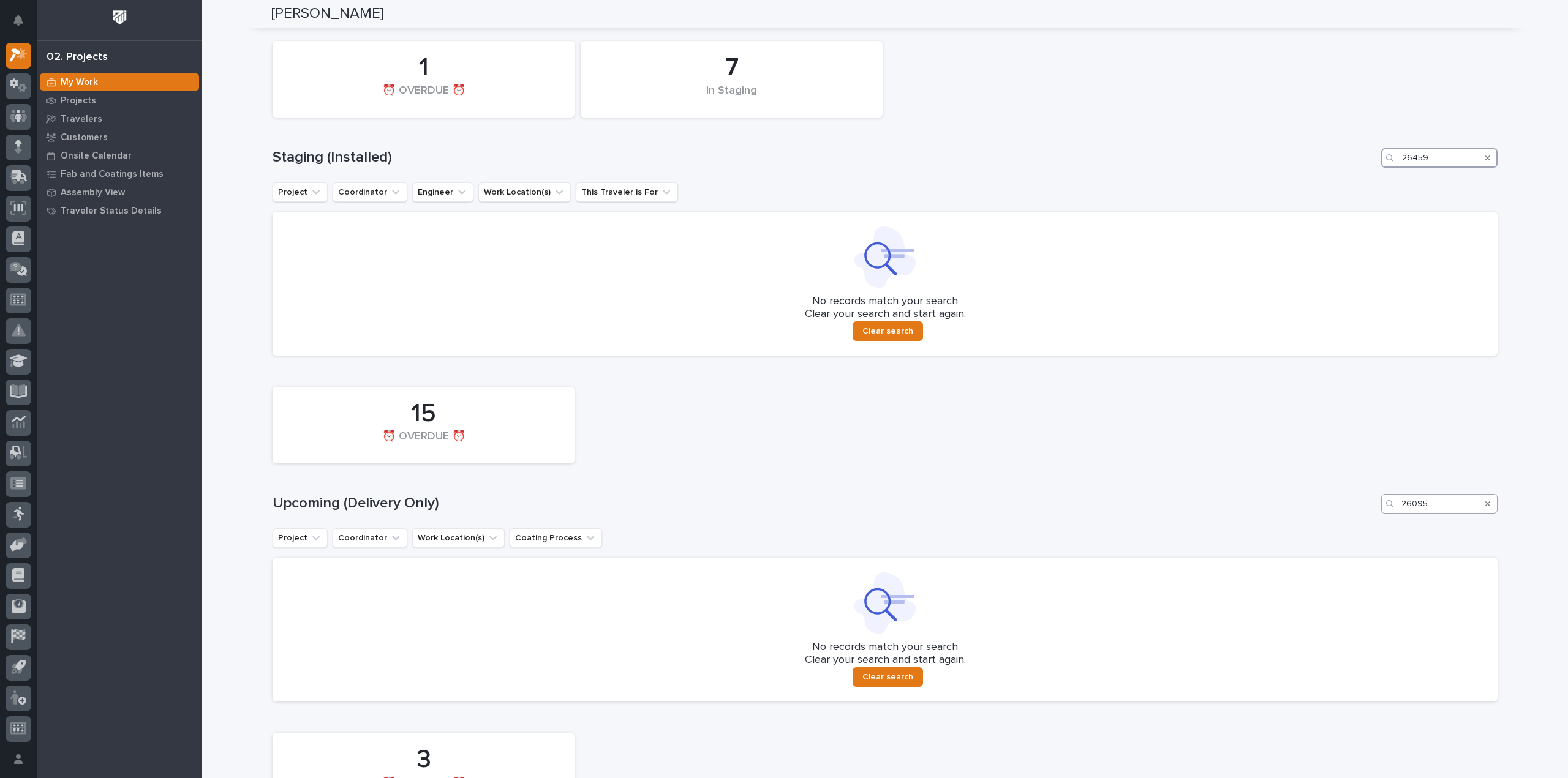
type input "26459"
drag, startPoint x: 1430, startPoint y: 506, endPoint x: 1395, endPoint y: 513, distance: 35.7
click at [1395, 513] on div "26095" at bounding box center [1439, 503] width 116 height 20
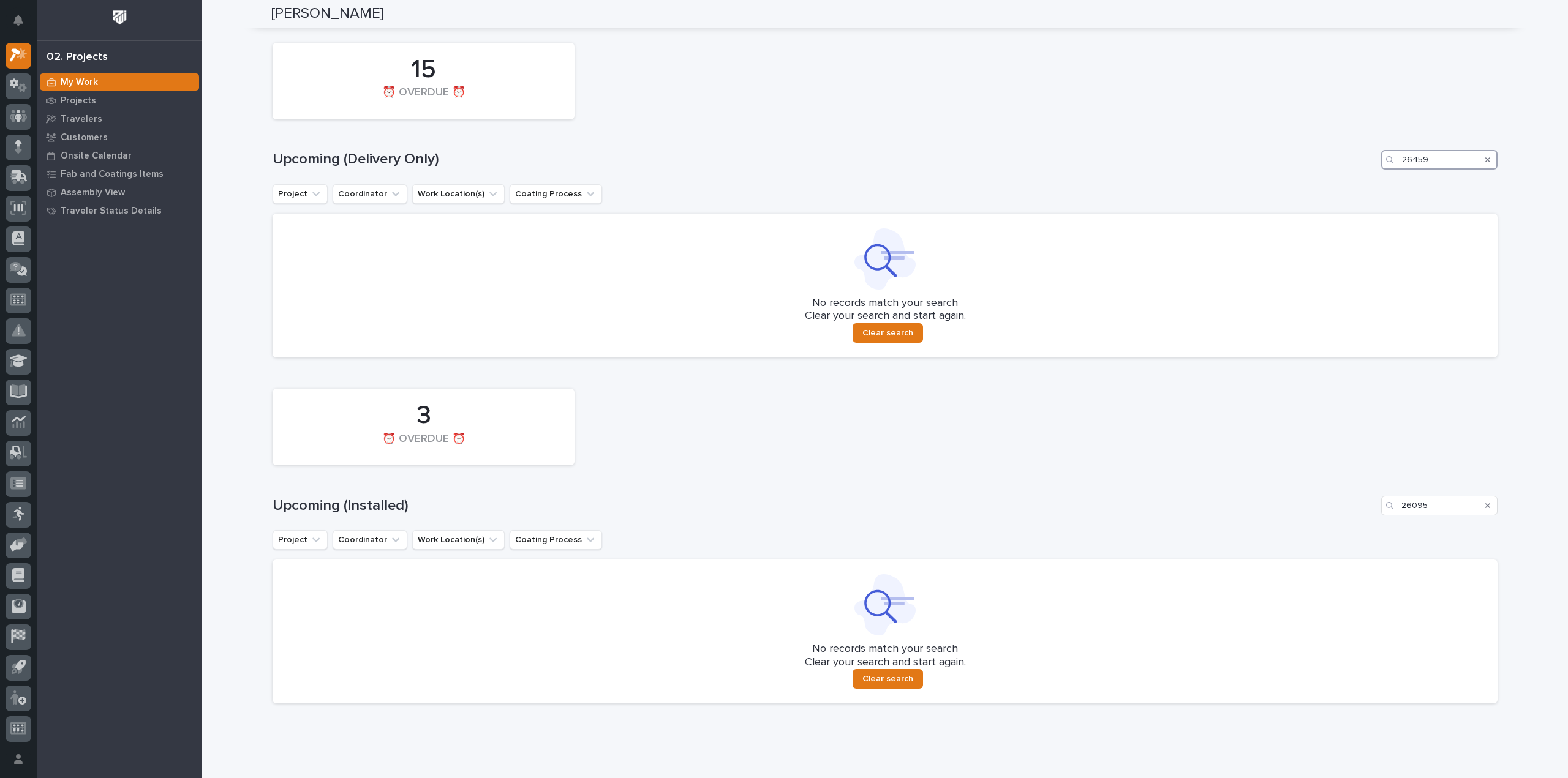
scroll to position [917, 0]
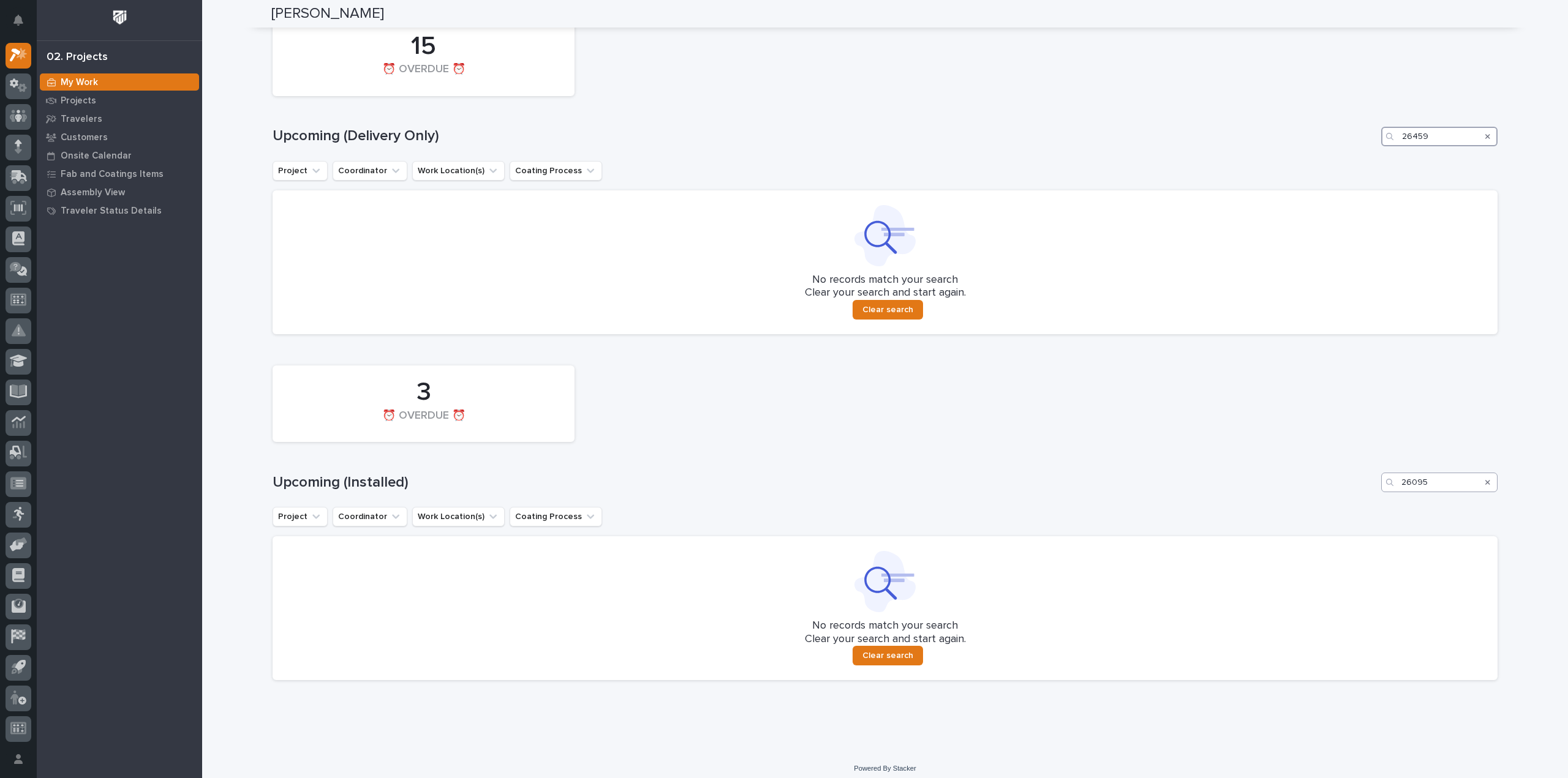
type input "26459"
drag, startPoint x: 1444, startPoint y: 489, endPoint x: 1380, endPoint y: 498, distance: 64.6
click at [1380, 498] on div "3 ⏰ OVERDUE ⏰ Upcoming (Installed) 26095 Project Coordinator Work Location(s) C…" at bounding box center [885, 520] width 1225 height 321
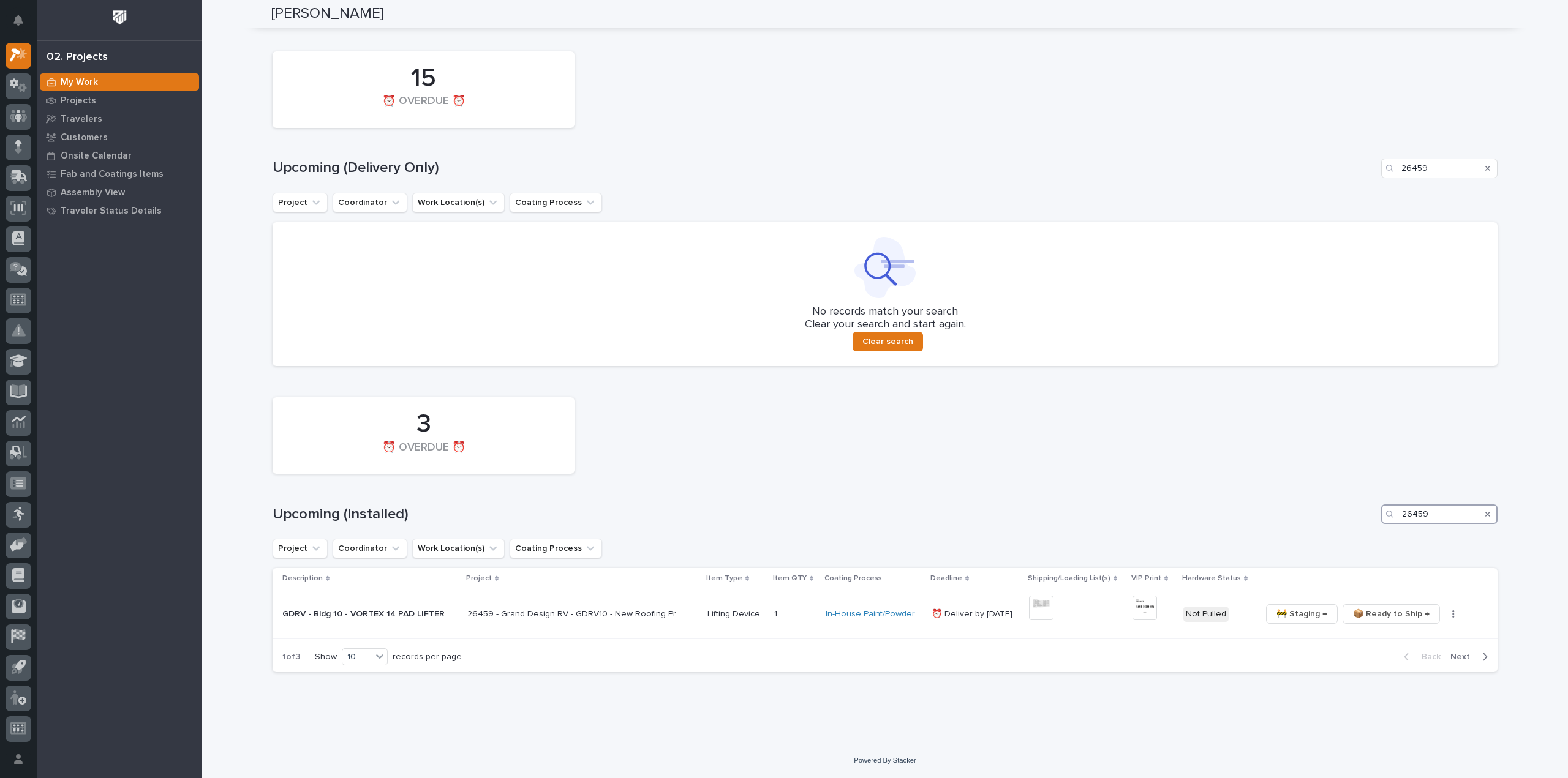
scroll to position [885, 0]
click at [1047, 608] on img at bounding box center [1041, 607] width 24 height 24
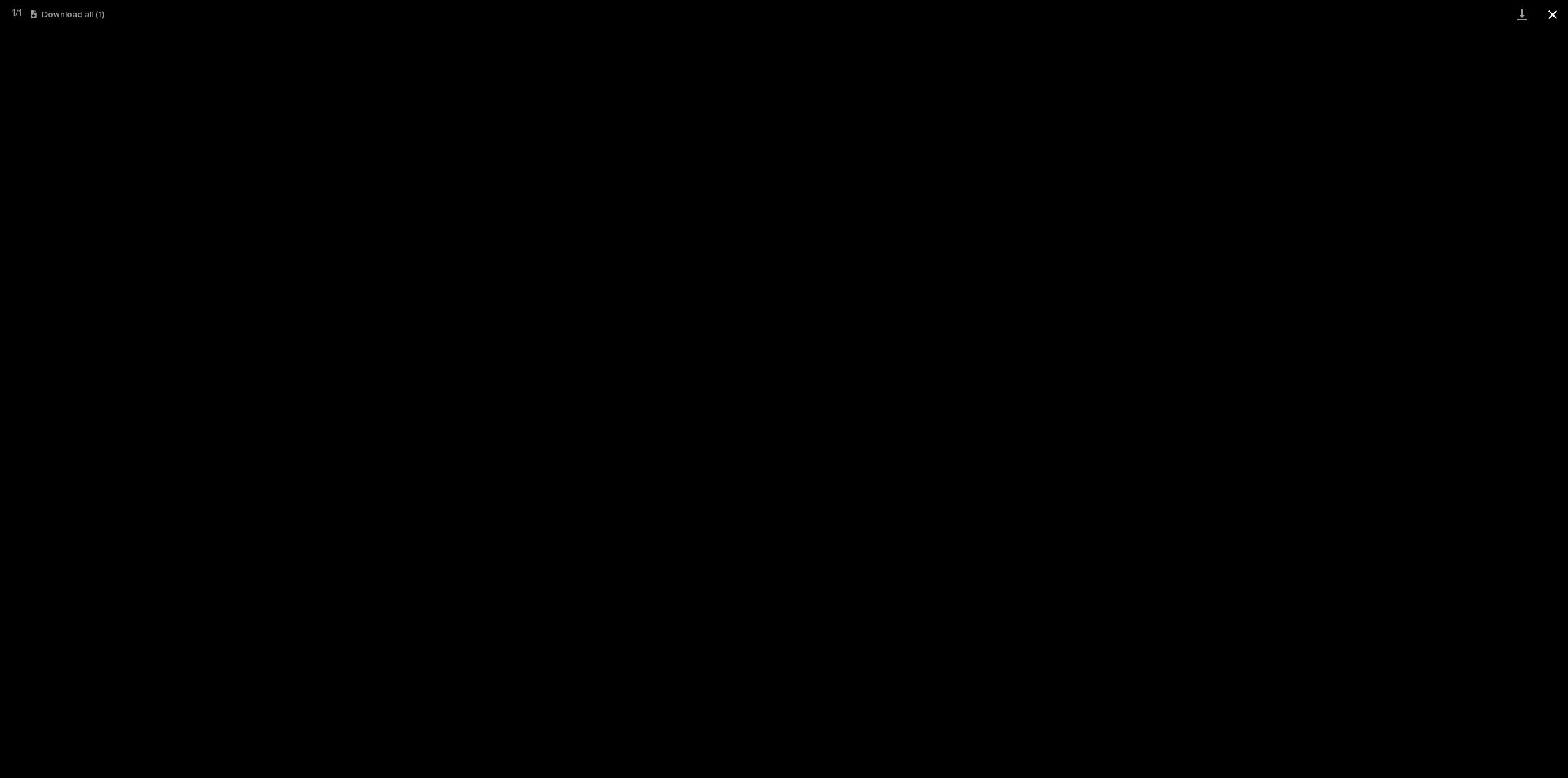
click at [1550, 14] on button "Close gallery" at bounding box center [1553, 14] width 31 height 29
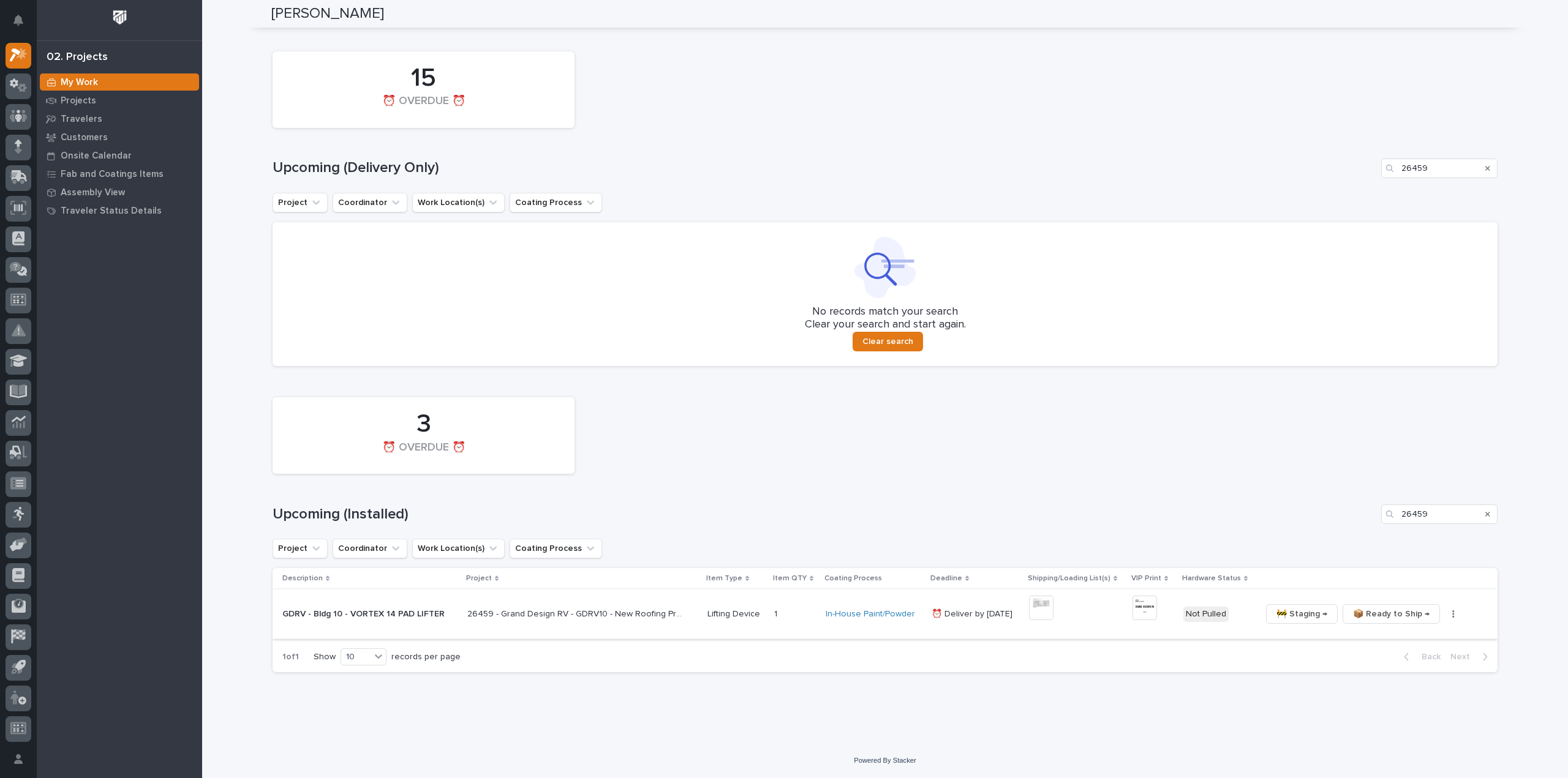
click at [1137, 616] on img at bounding box center [1145, 607] width 24 height 24
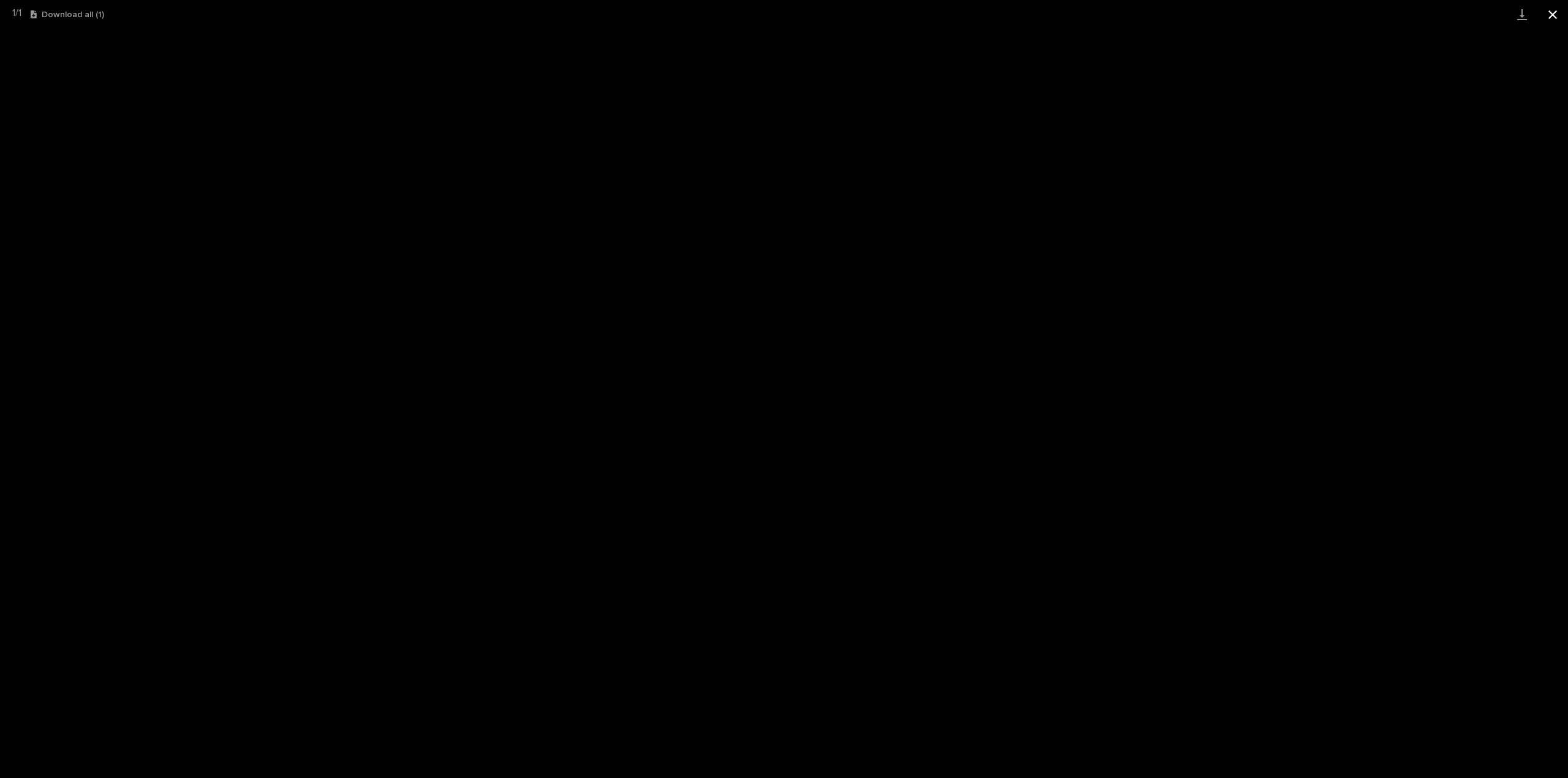
click at [1556, 15] on button "Close gallery" at bounding box center [1553, 14] width 31 height 29
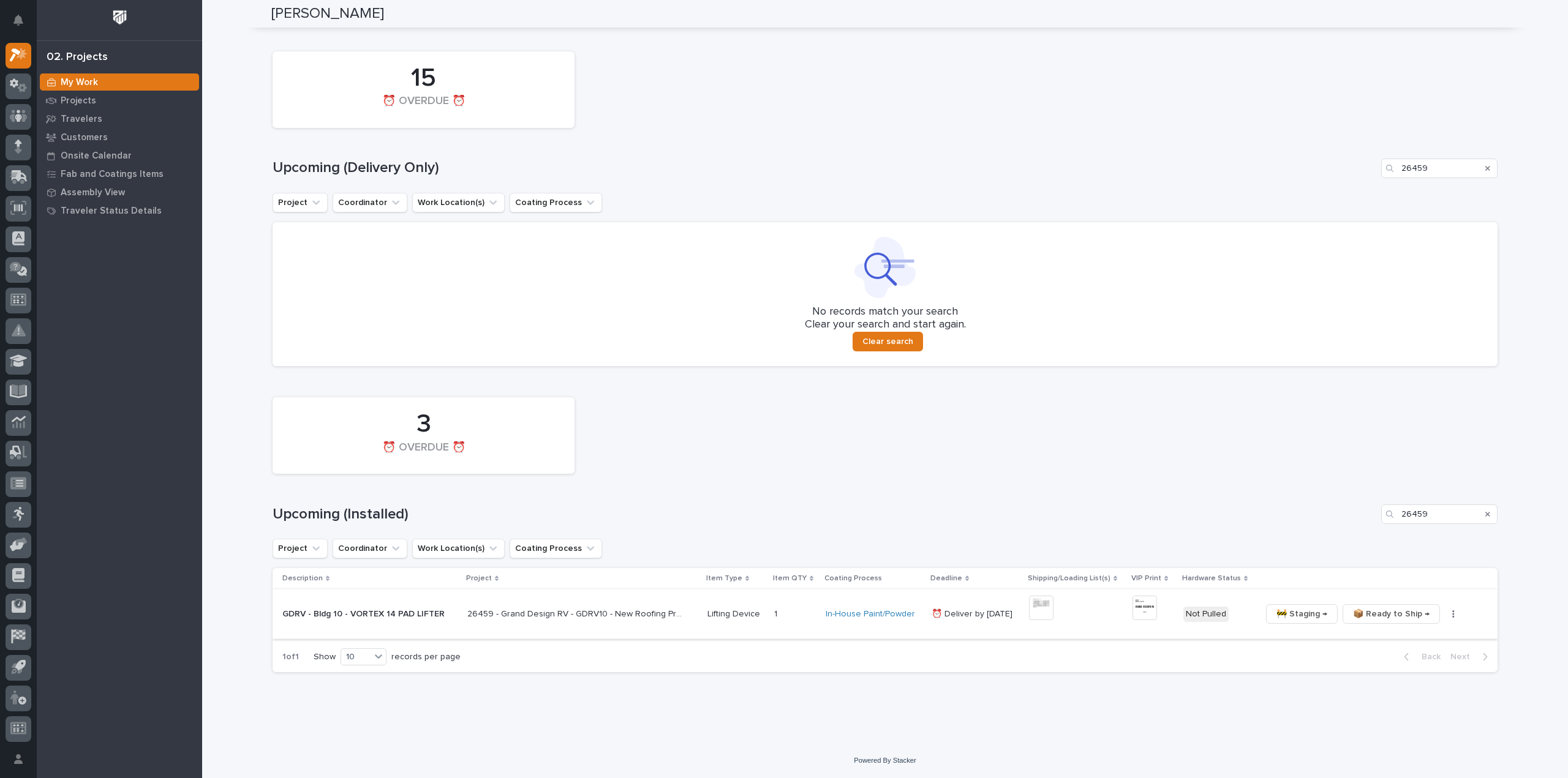
click at [1446, 612] on button "button" at bounding box center [1453, 614] width 17 height 9
click at [1422, 682] on span "🔩 Hardware" at bounding box center [1404, 678] width 52 height 15
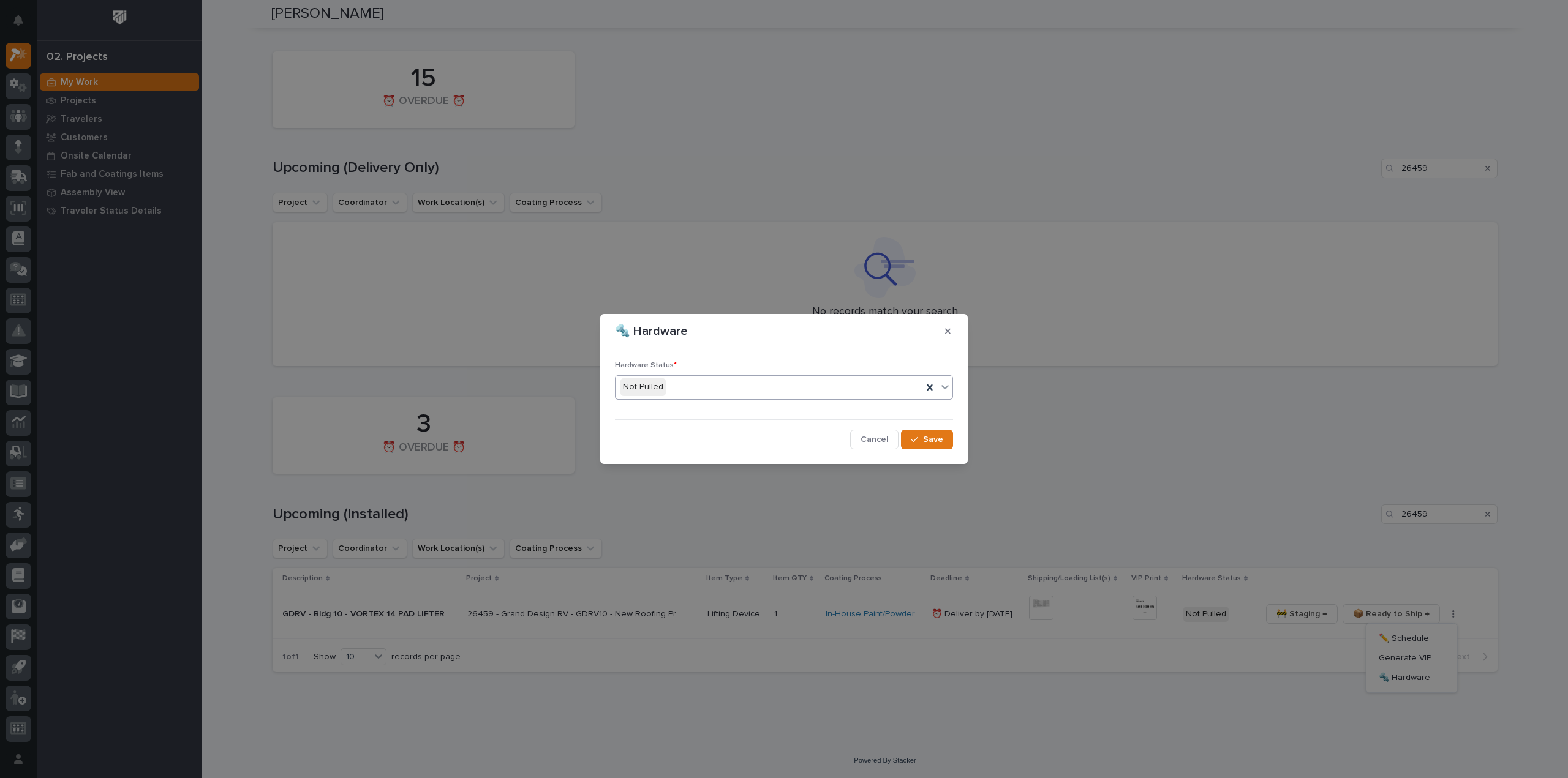
click at [690, 388] on div "Not Pulled" at bounding box center [769, 386] width 307 height 20
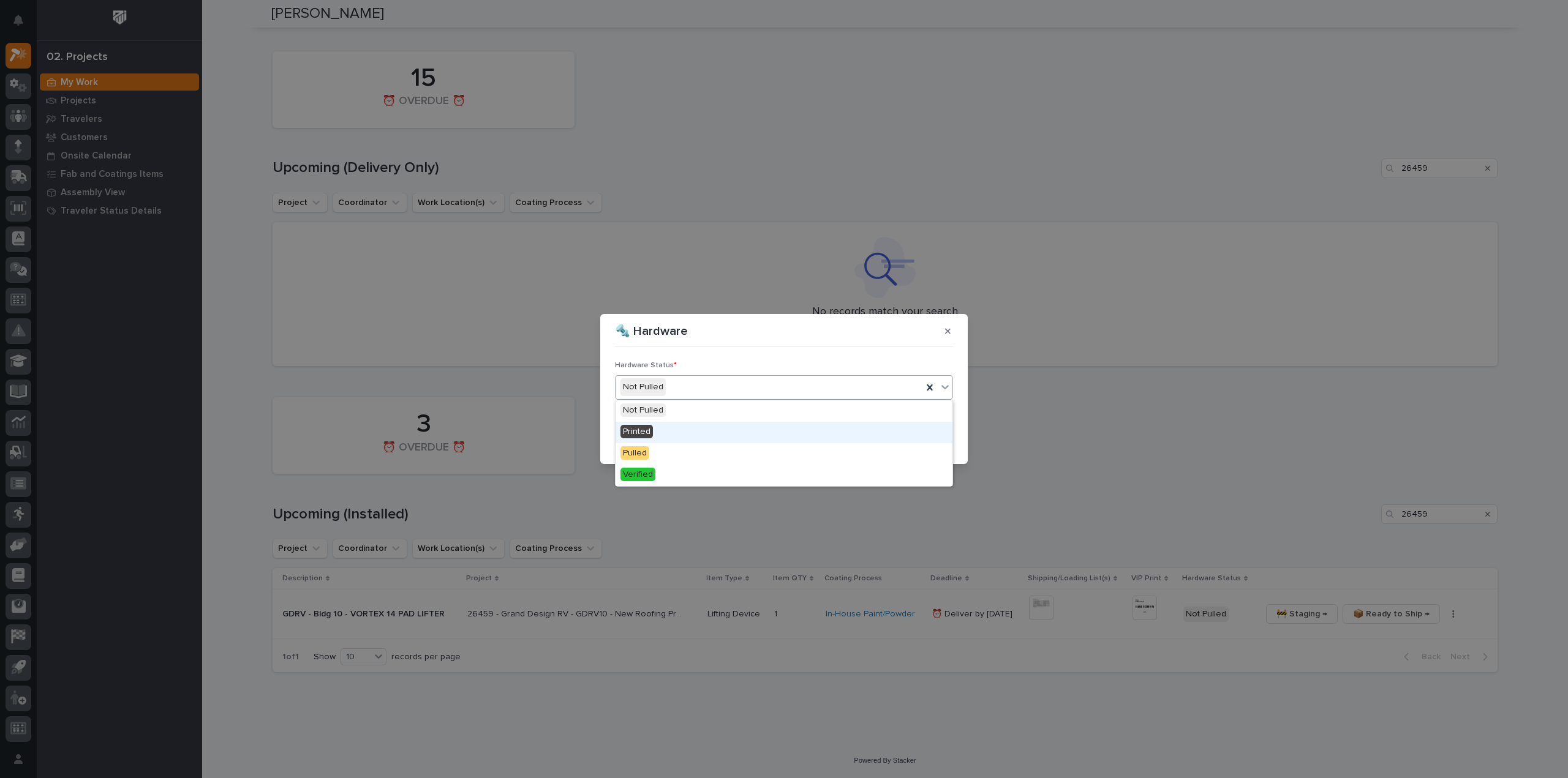
click at [664, 429] on div "Printed" at bounding box center [784, 432] width 337 height 21
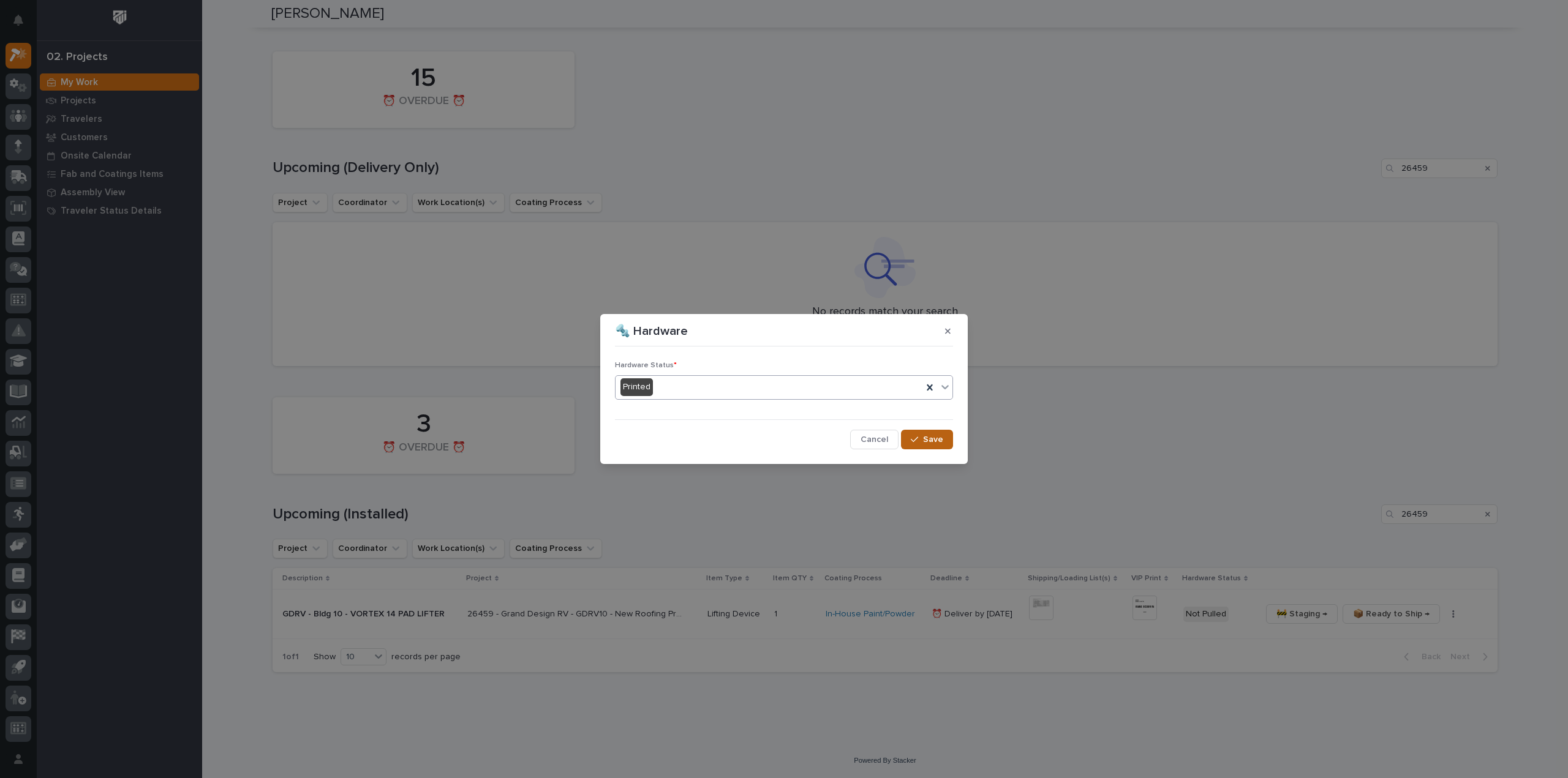
click at [922, 442] on div "button" at bounding box center [917, 439] width 13 height 9
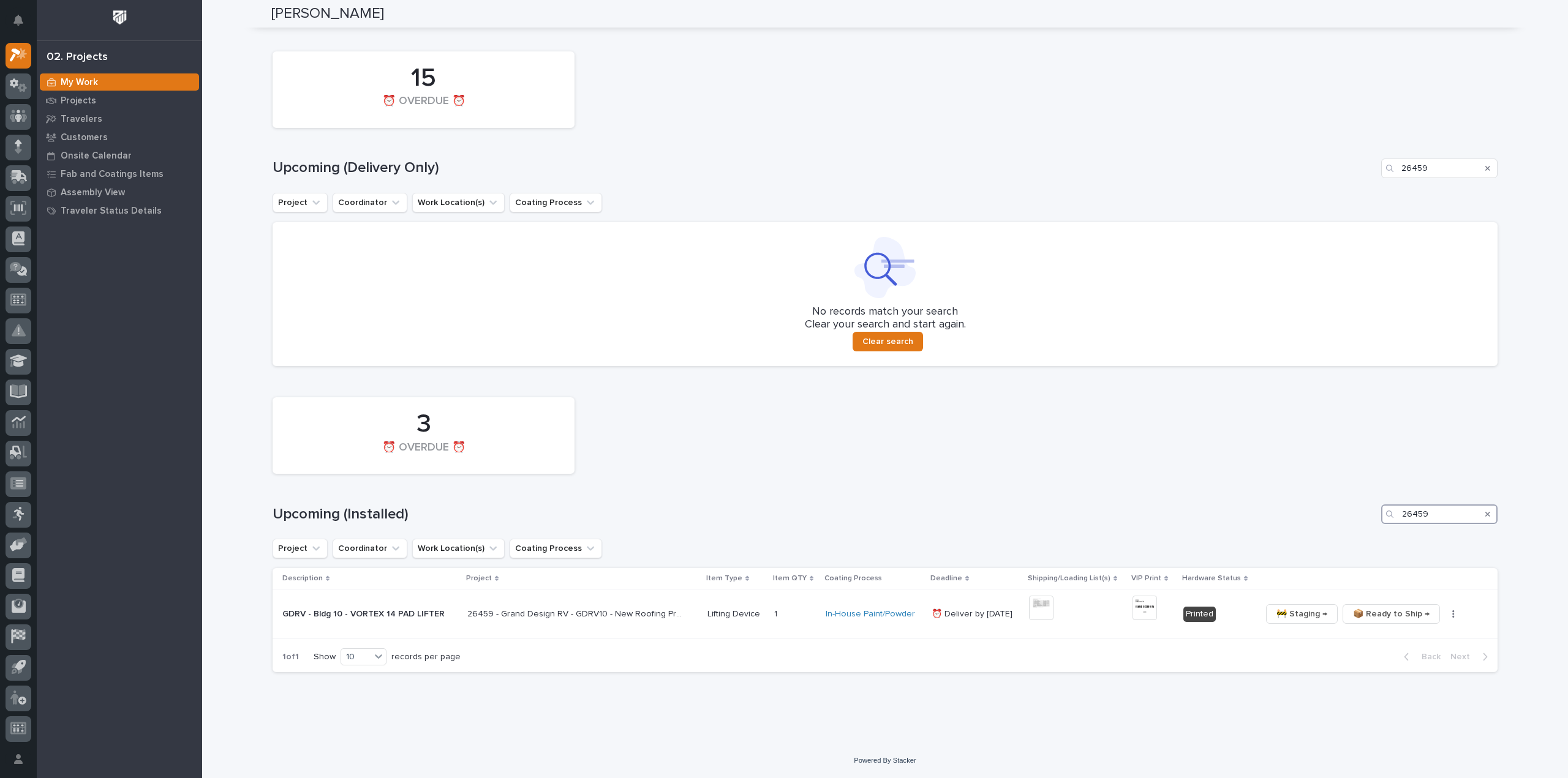
drag, startPoint x: 1430, startPoint y: 518, endPoint x: 1347, endPoint y: 521, distance: 83.1
click at [1347, 521] on div "Upcoming (Installed) 26459" at bounding box center [885, 514] width 1225 height 20
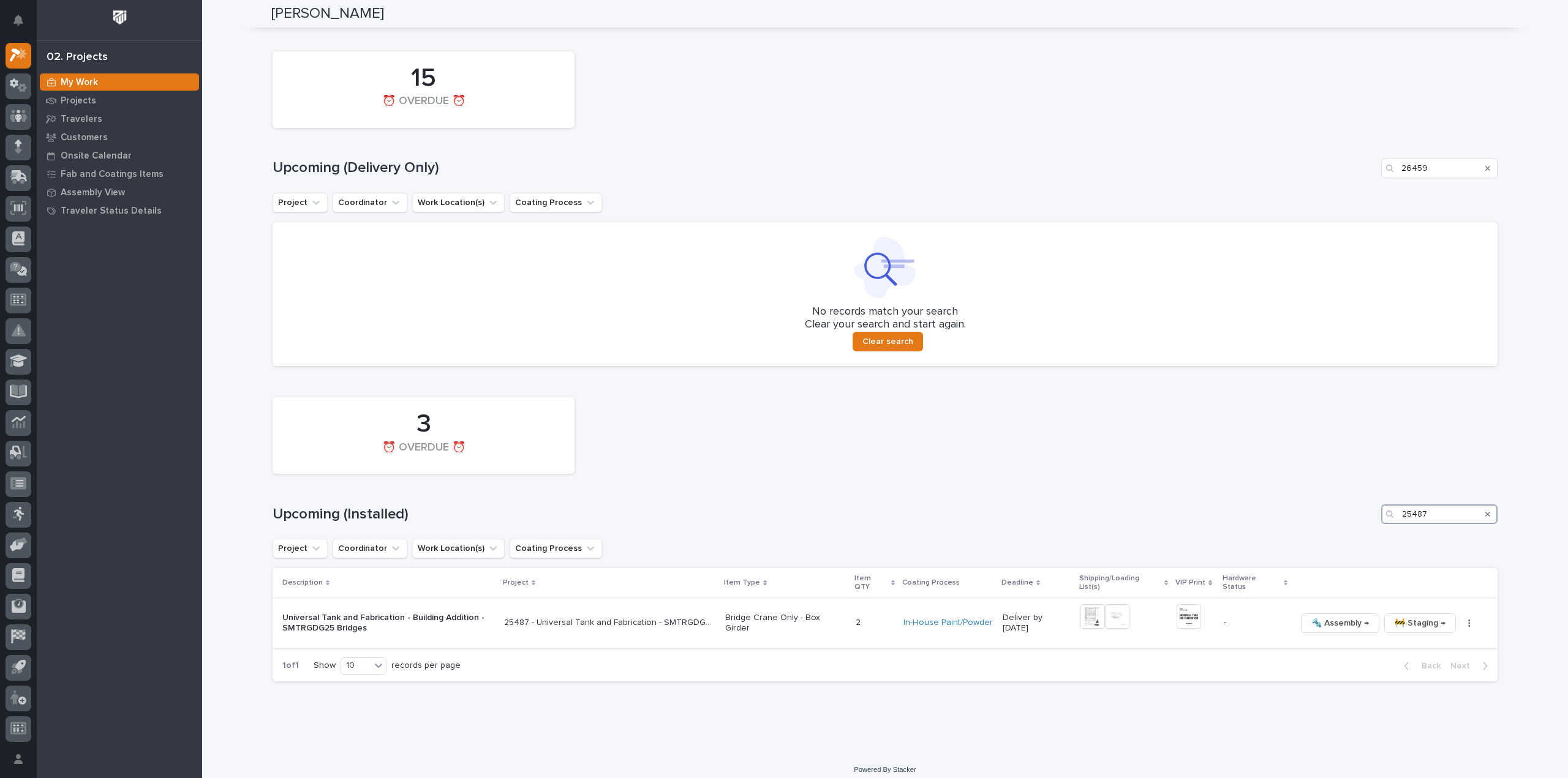
type input "25487"
click at [1098, 612] on img at bounding box center [1092, 616] width 24 height 24
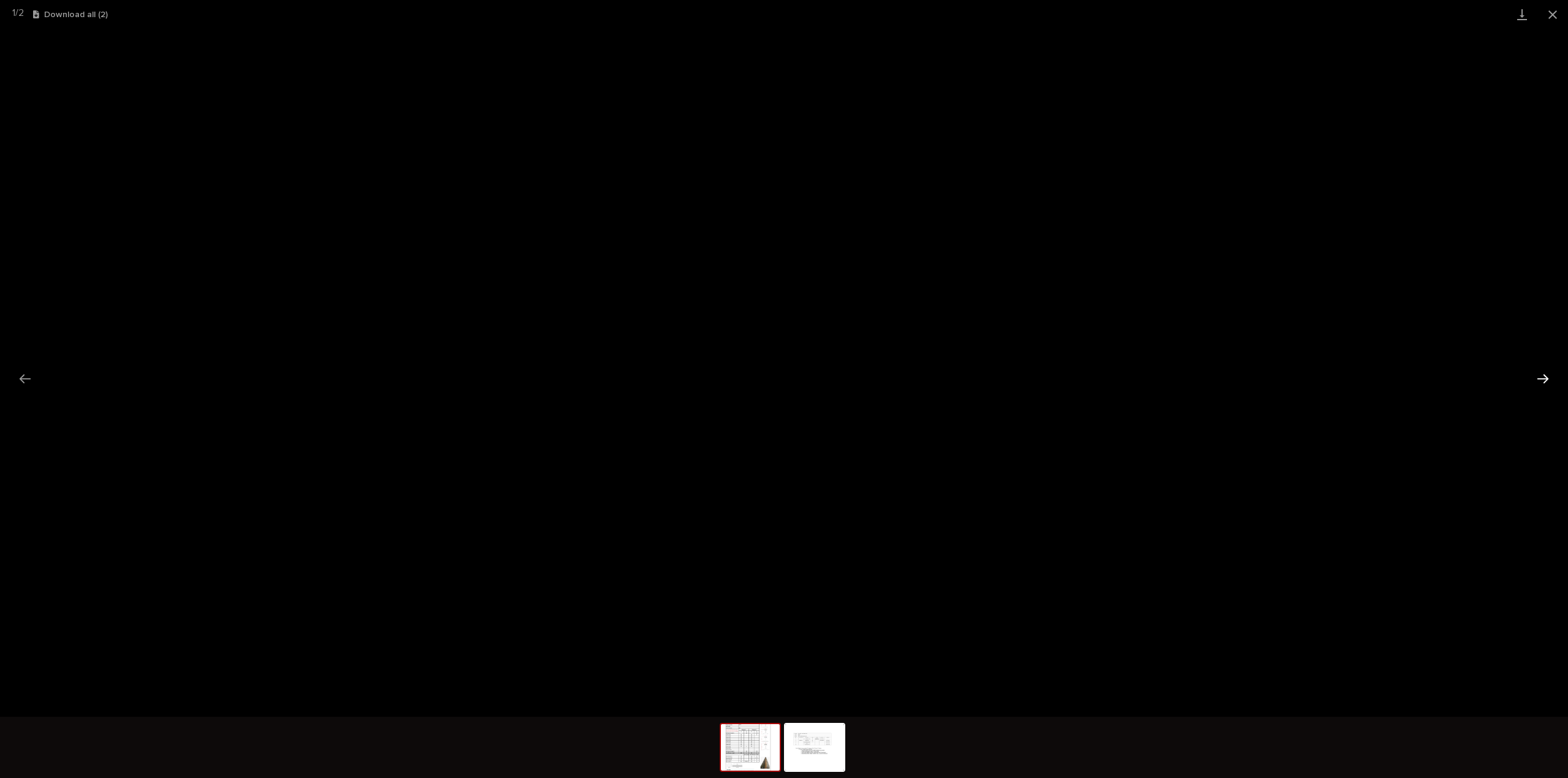
click at [1535, 381] on button "Next slide" at bounding box center [1542, 378] width 26 height 24
click at [1556, 13] on button "Close gallery" at bounding box center [1553, 14] width 31 height 29
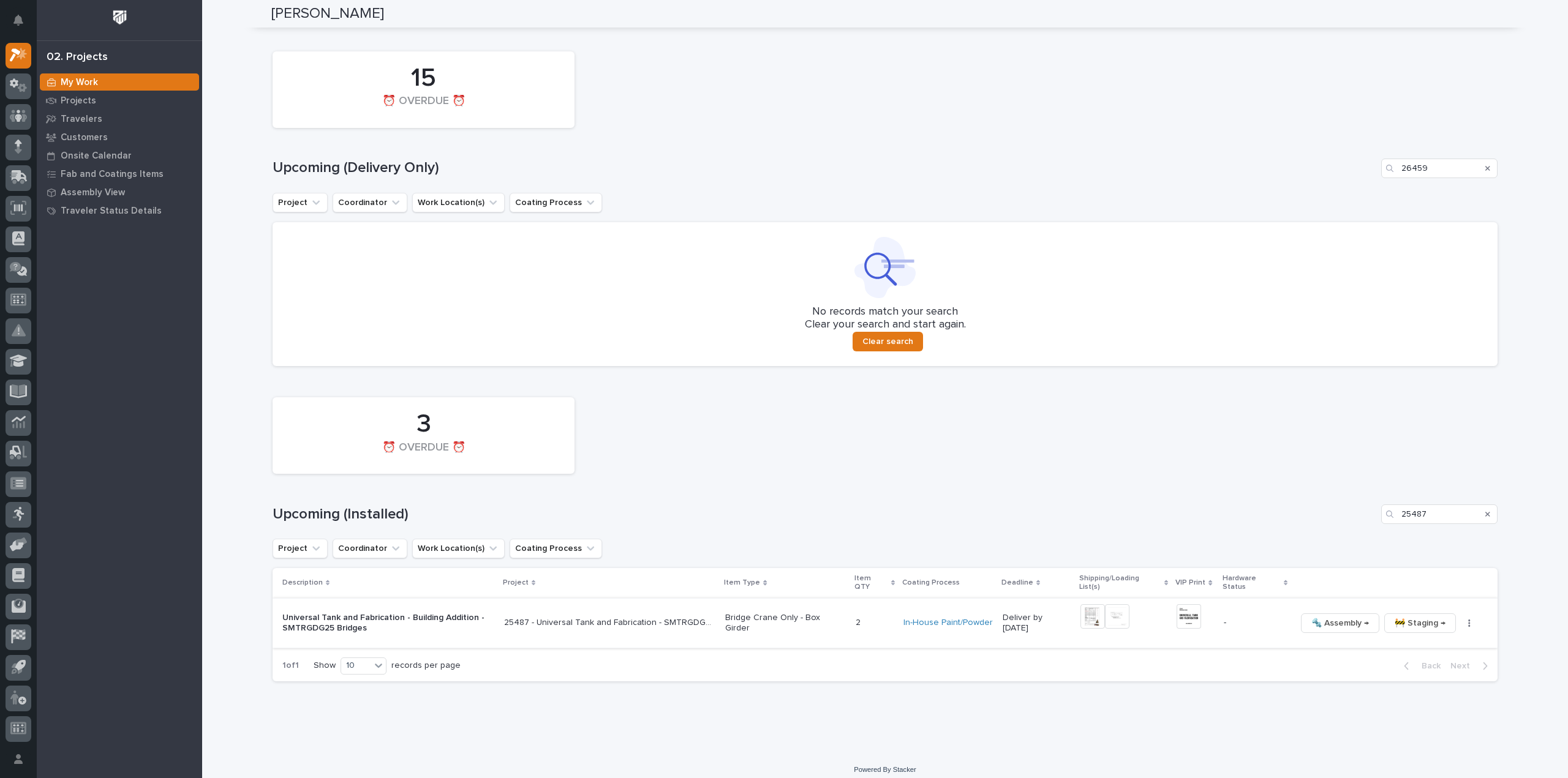
click at [1178, 609] on img at bounding box center [1188, 616] width 24 height 24
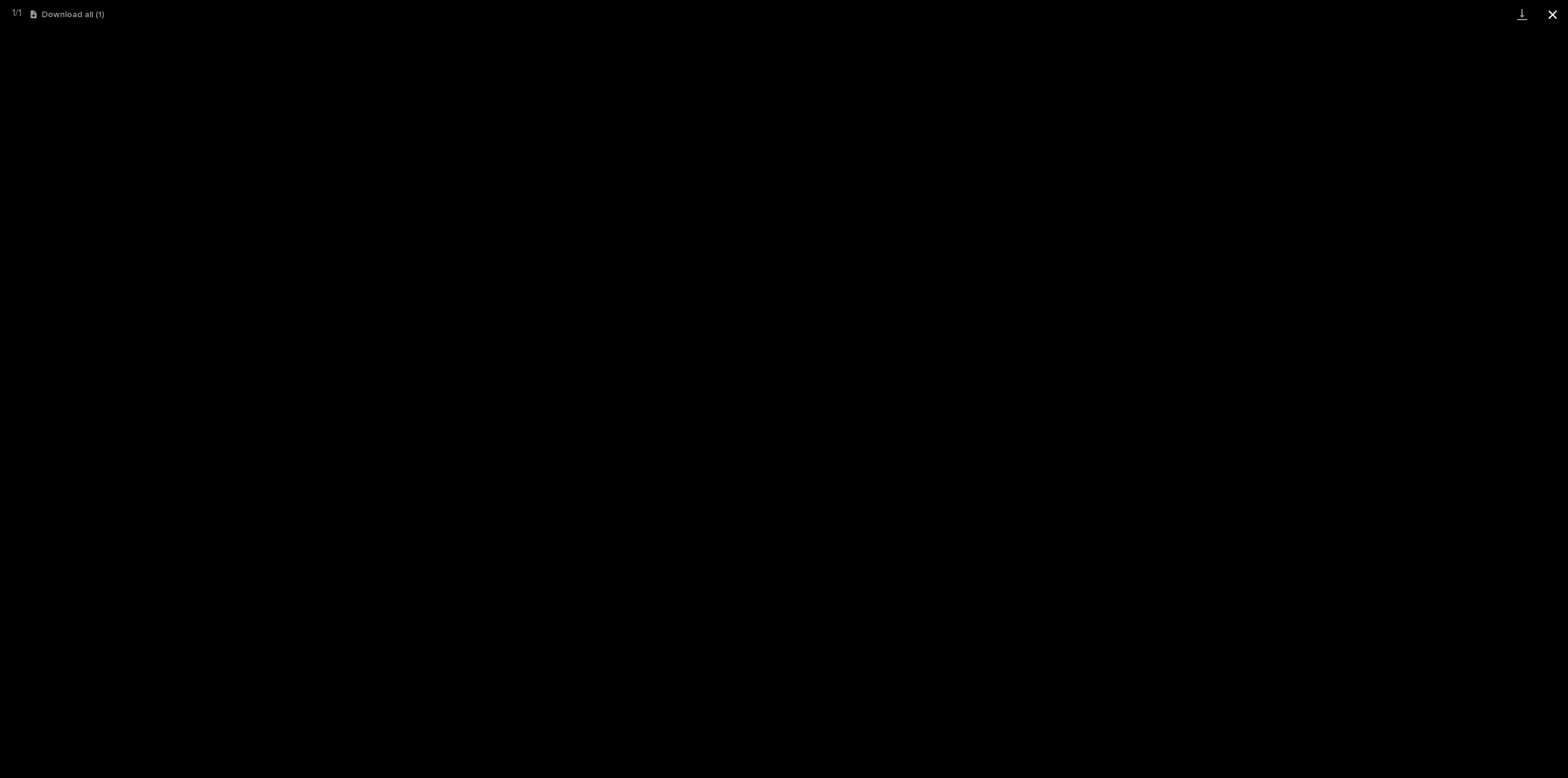
click at [1550, 13] on button "Close gallery" at bounding box center [1553, 14] width 31 height 29
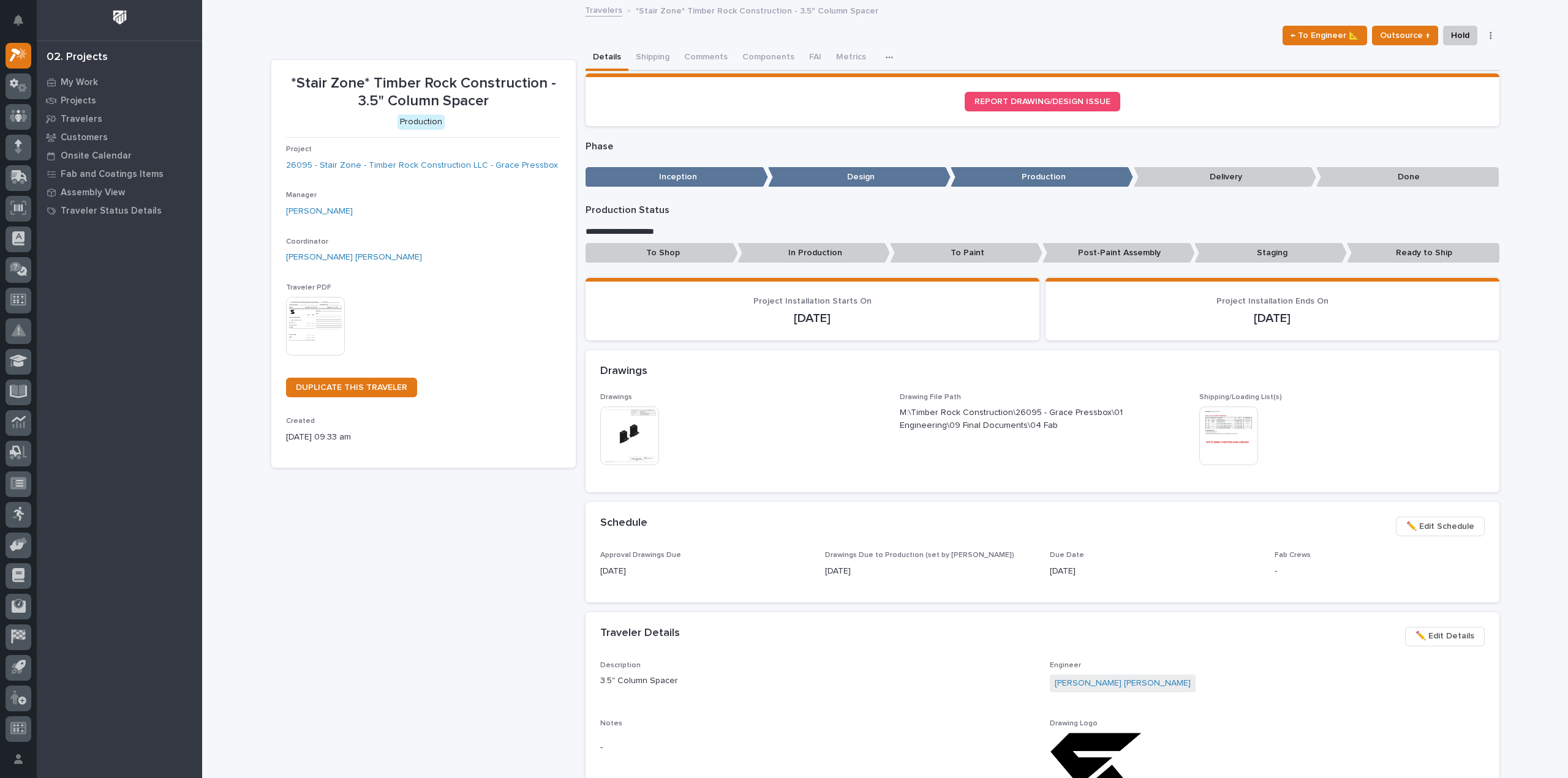
click at [878, 52] on button "button" at bounding box center [891, 57] width 27 height 24
click at [952, 51] on div "Details Shipping Comments Components FAI Metrics Drawing Errors Schedule" at bounding box center [1042, 58] width 914 height 26
click at [1487, 34] on button "button" at bounding box center [1490, 35] width 17 height 9
click at [1435, 120] on span "Generate VIP" at bounding box center [1424, 119] width 53 height 15
click at [1488, 34] on button "button" at bounding box center [1490, 35] width 17 height 9
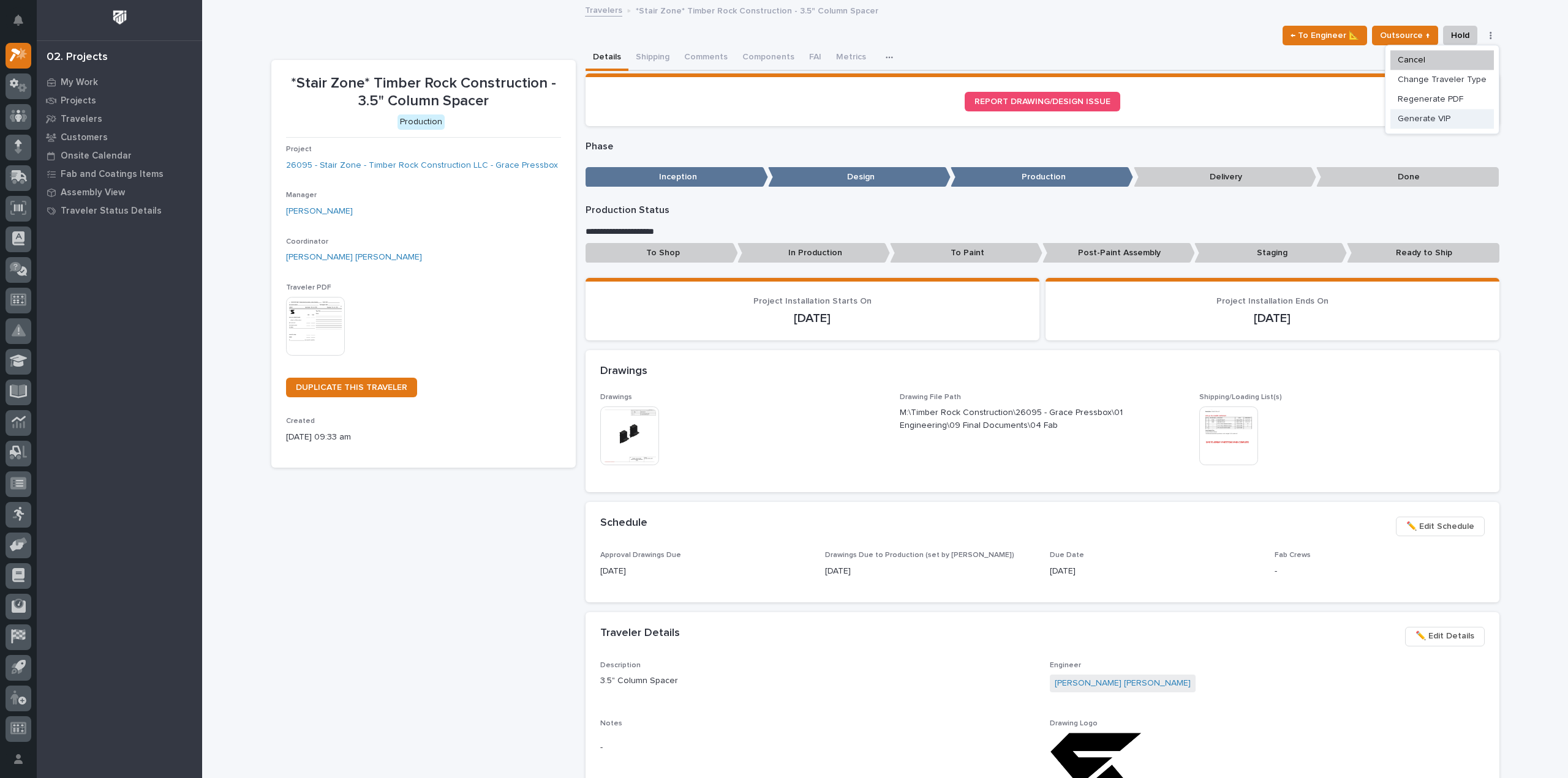
click at [1427, 119] on span "Generate VIP" at bounding box center [1424, 119] width 53 height 15
